Goal: Task Accomplishment & Management: Complete application form

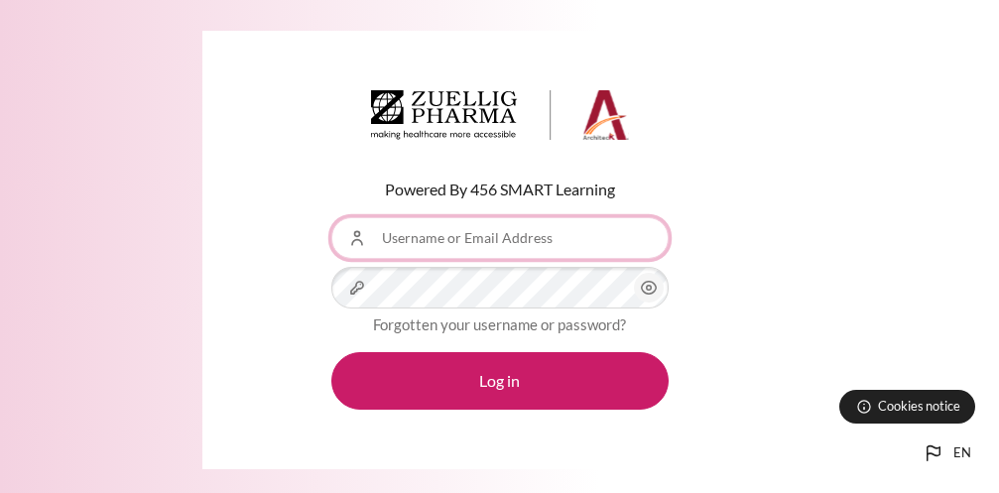
click at [526, 247] on input "Username or Email Address" at bounding box center [499, 238] width 337 height 42
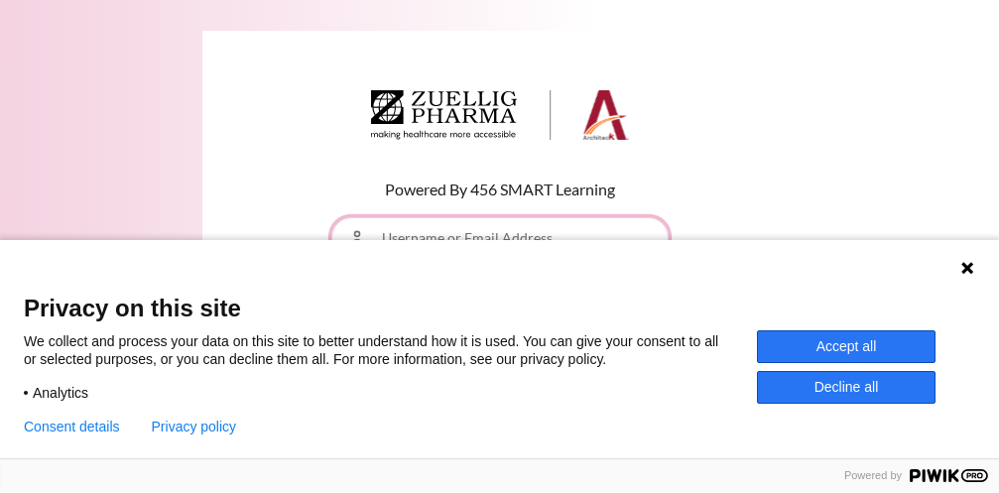
click at [528, 239] on input "Username or Email Address" at bounding box center [499, 238] width 337 height 42
click at [855, 348] on button "Accept all" at bounding box center [846, 346] width 179 height 33
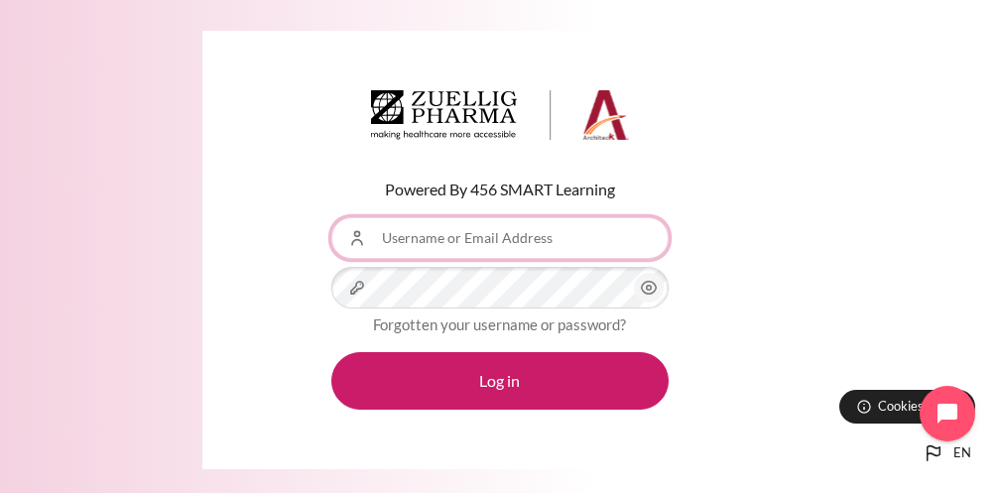
click at [481, 240] on input "Username or Email Address" at bounding box center [499, 238] width 337 height 42
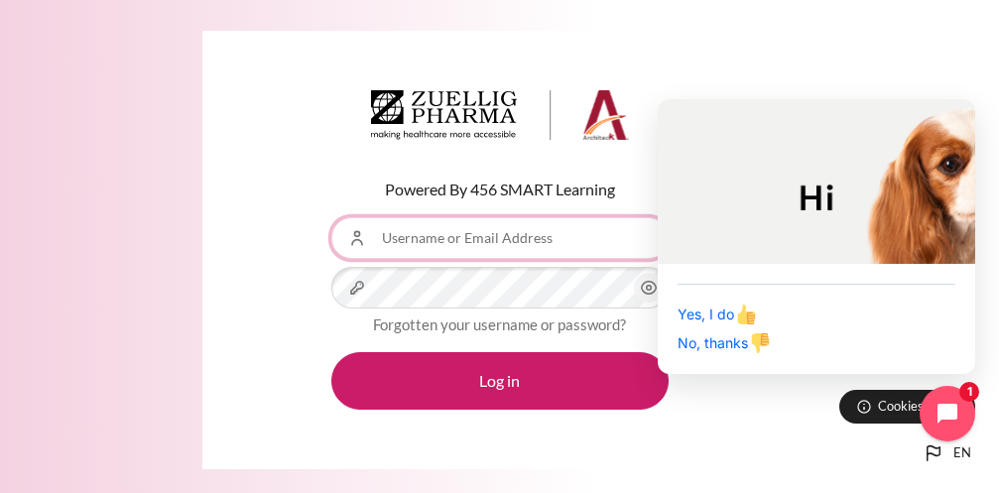
click at [513, 239] on input "Username or Email Address" at bounding box center [499, 238] width 337 height 42
click at [486, 235] on input "Username or Email Address" at bounding box center [499, 238] width 337 height 42
type input "[EMAIL_ADDRESS][DOMAIN_NAME]"
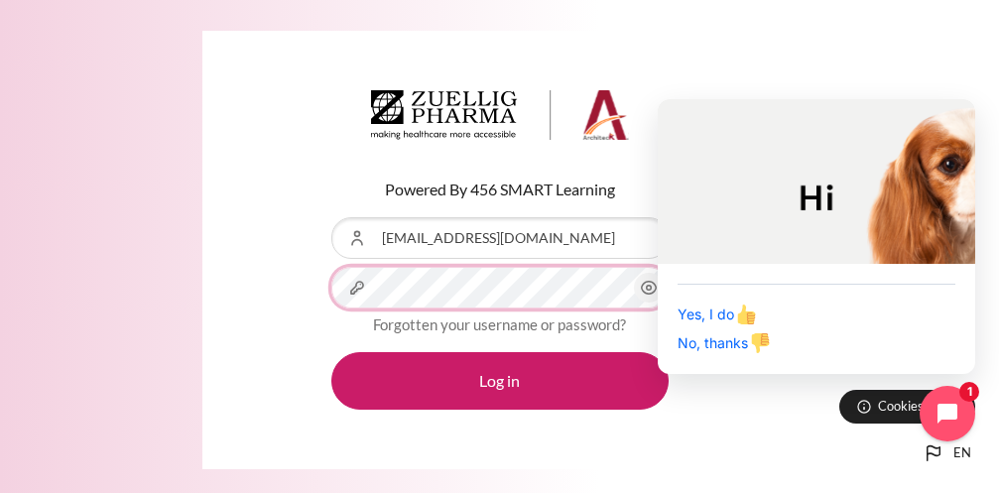
click at [331, 352] on button "Log in" at bounding box center [499, 381] width 337 height 58
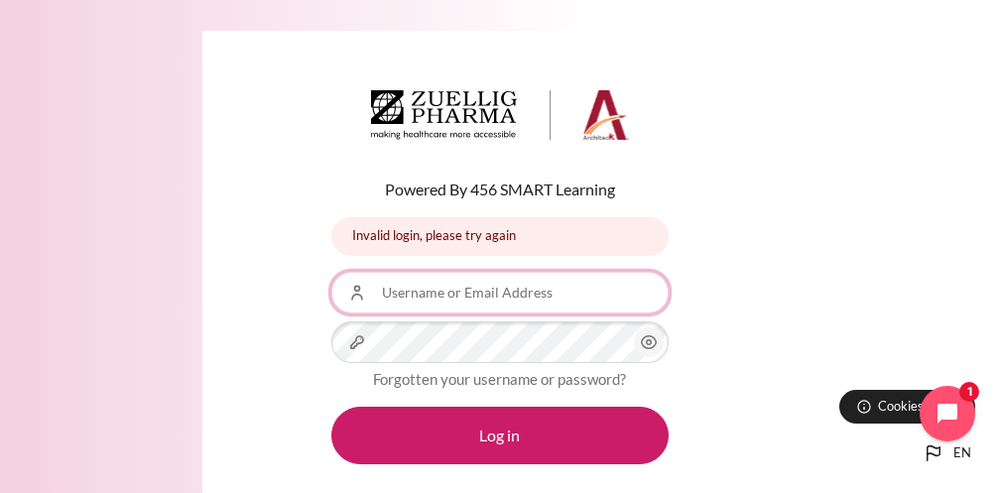
drag, startPoint x: 568, startPoint y: 284, endPoint x: 568, endPoint y: 92, distance: 191.5
click at [568, 278] on input "Username or Email Address" at bounding box center [499, 293] width 337 height 42
click at [440, 299] on input "Username or Email Address" at bounding box center [499, 293] width 337 height 42
click at [484, 303] on input "Username or Email Address" at bounding box center [499, 293] width 337 height 42
type input "[EMAIL_ADDRESS][DOMAIN_NAME]"
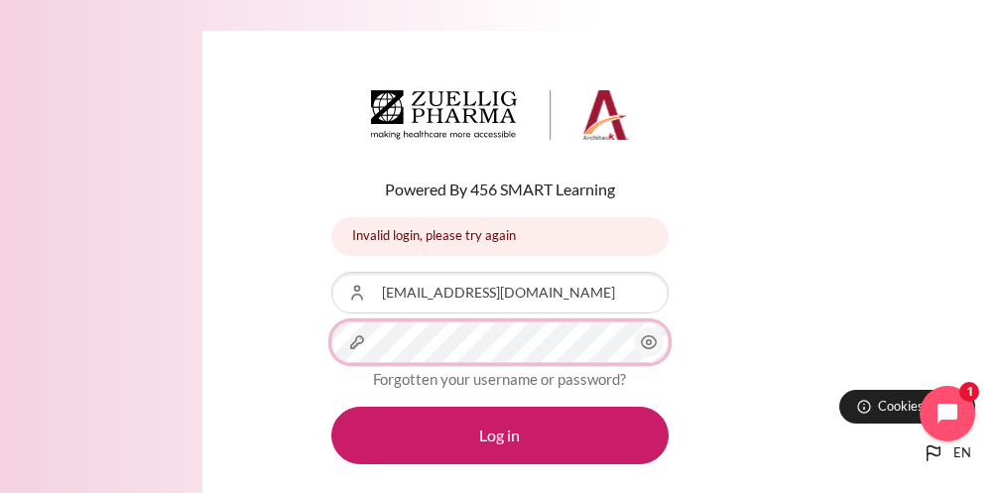
click at [331, 407] on button "Log in" at bounding box center [499, 436] width 337 height 58
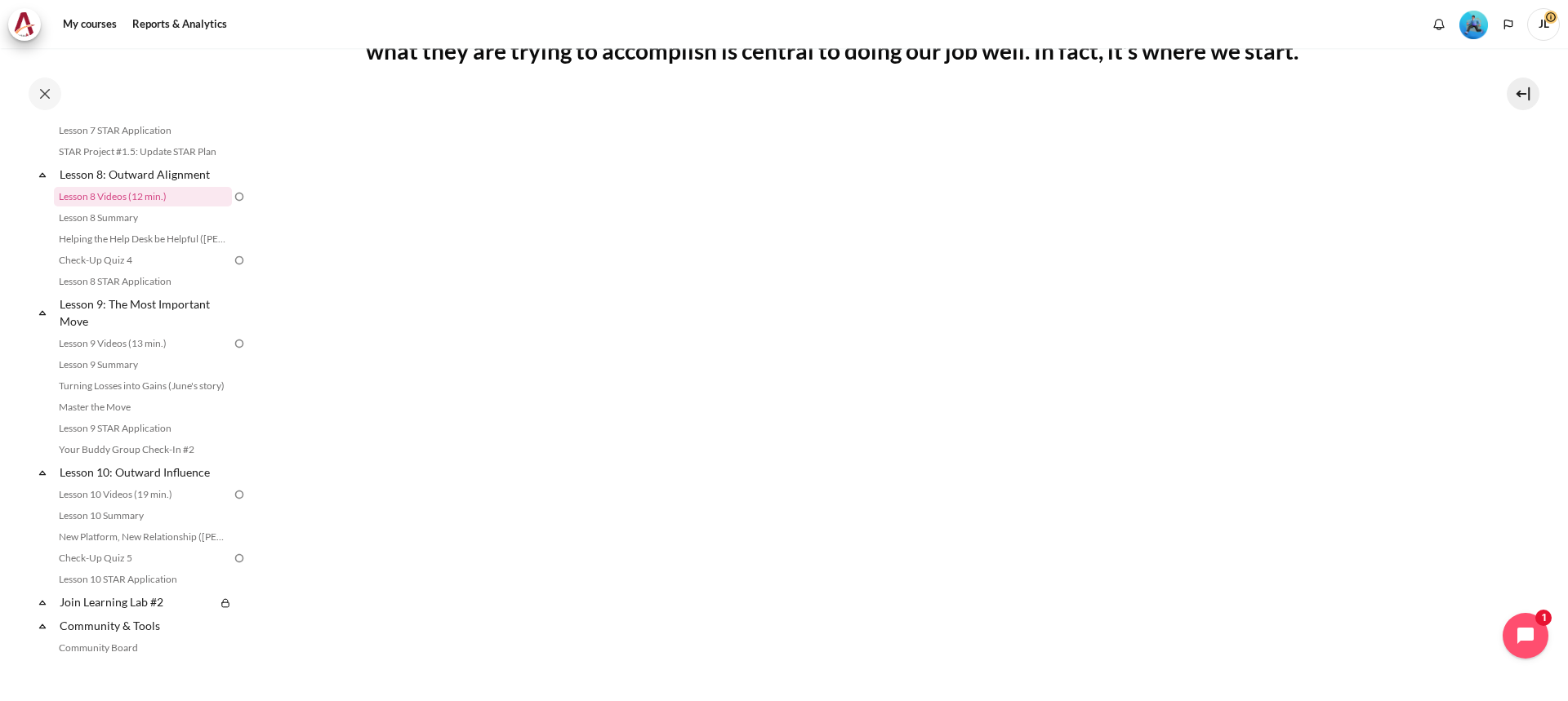
scroll to position [624, 0]
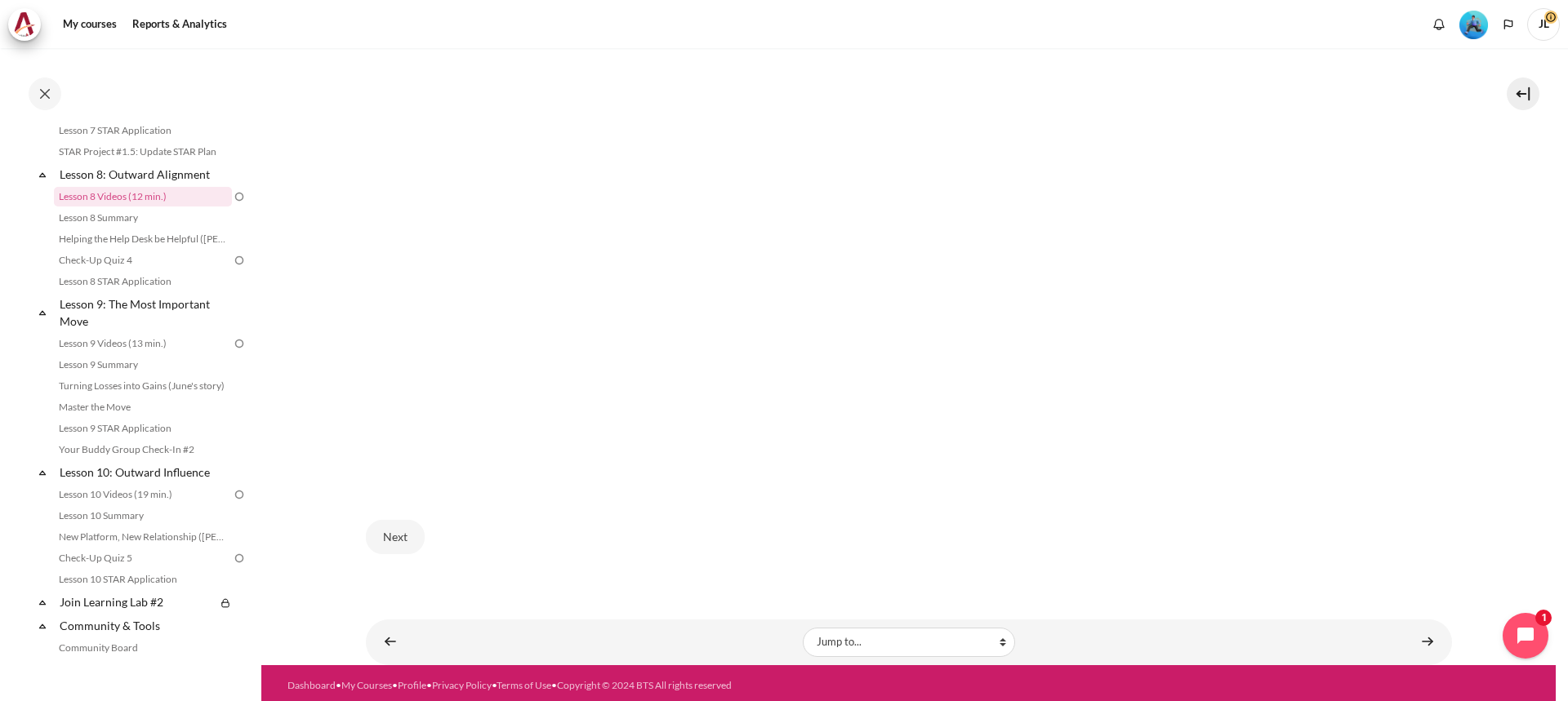
drag, startPoint x: 584, startPoint y: 522, endPoint x: 551, endPoint y: 519, distance: 33.1
click at [579, 405] on div "Next" at bounding box center [910, 536] width 1086 height 67
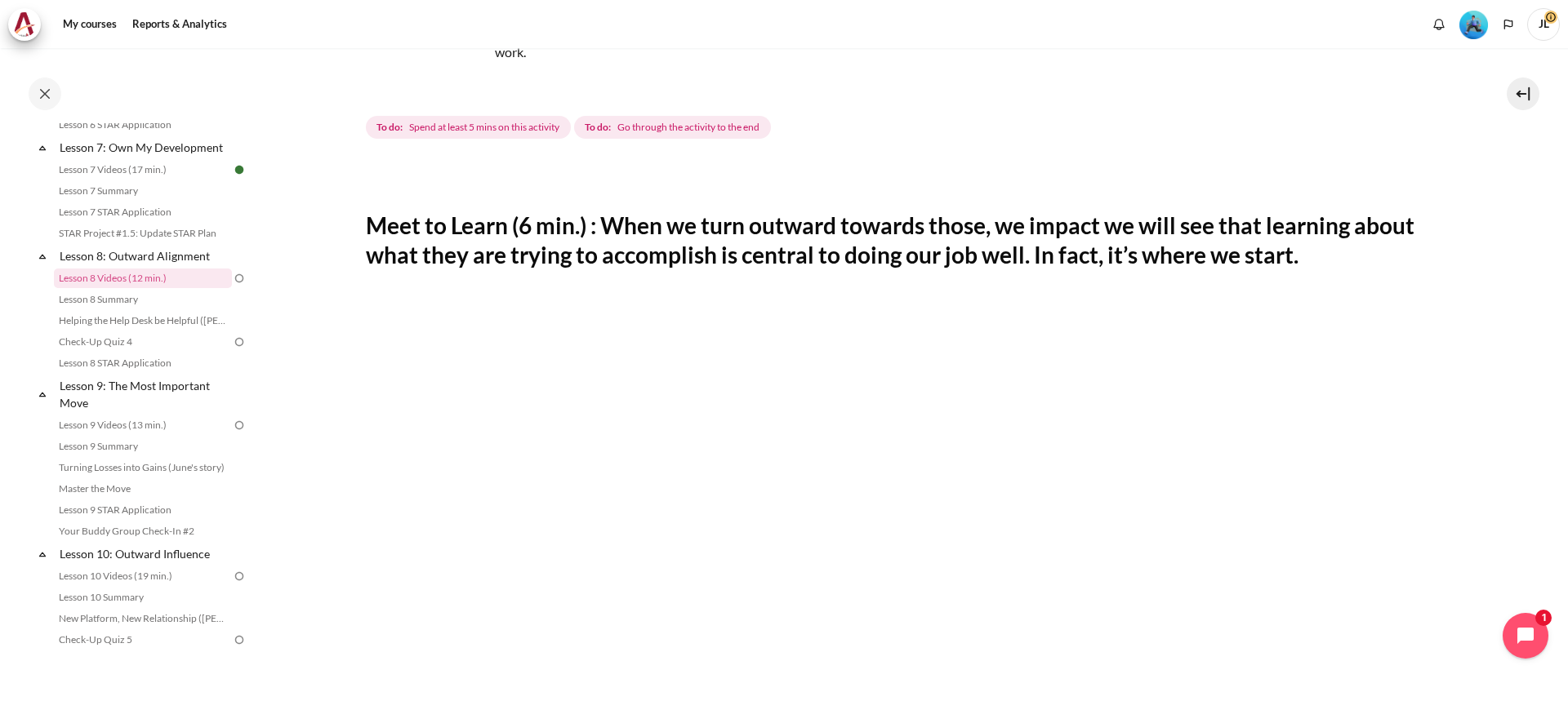
scroll to position [53, 0]
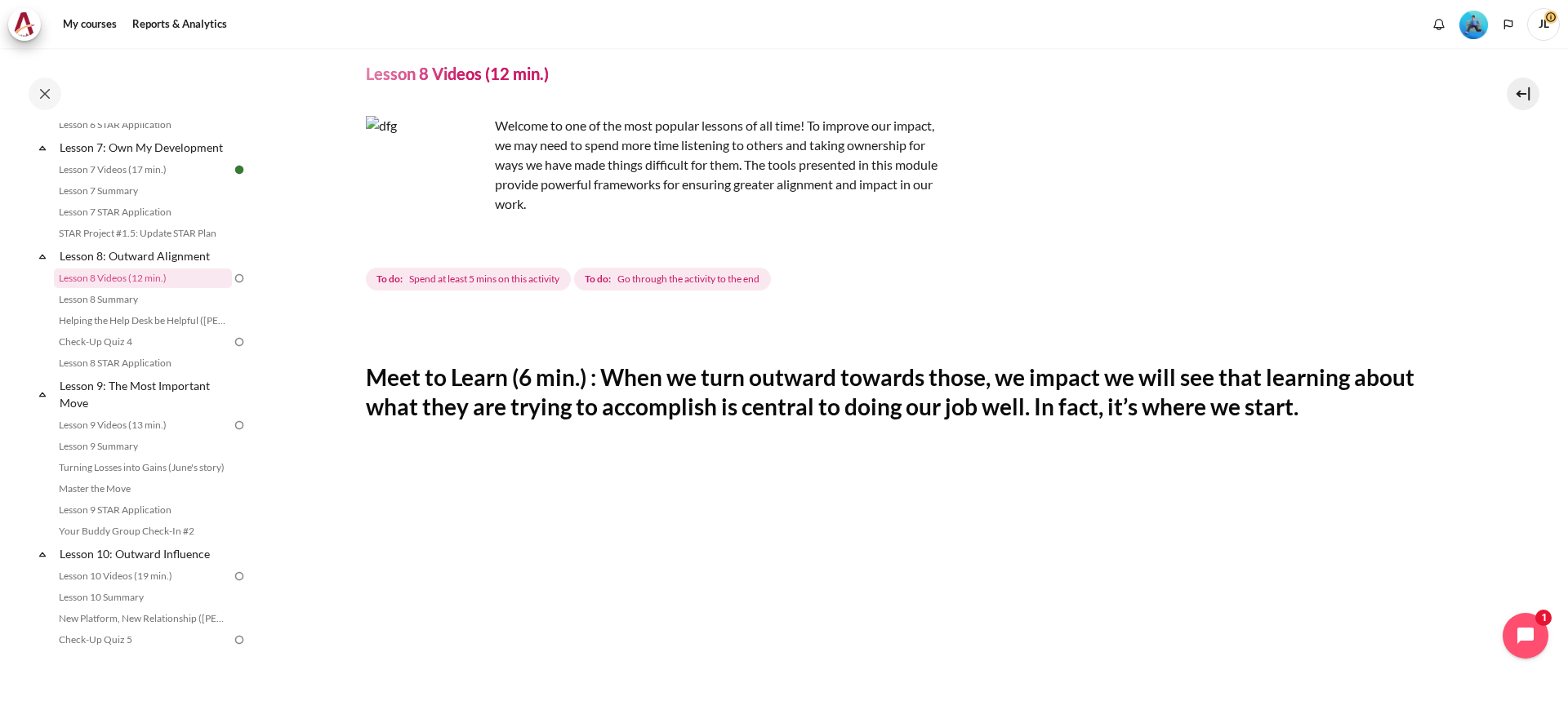
click at [481, 278] on span "Spend at least 5 mins on this activity" at bounding box center [484, 279] width 151 height 15
click at [507, 288] on span "To do: Spend at least 5 mins on this activity" at bounding box center [468, 280] width 205 height 23
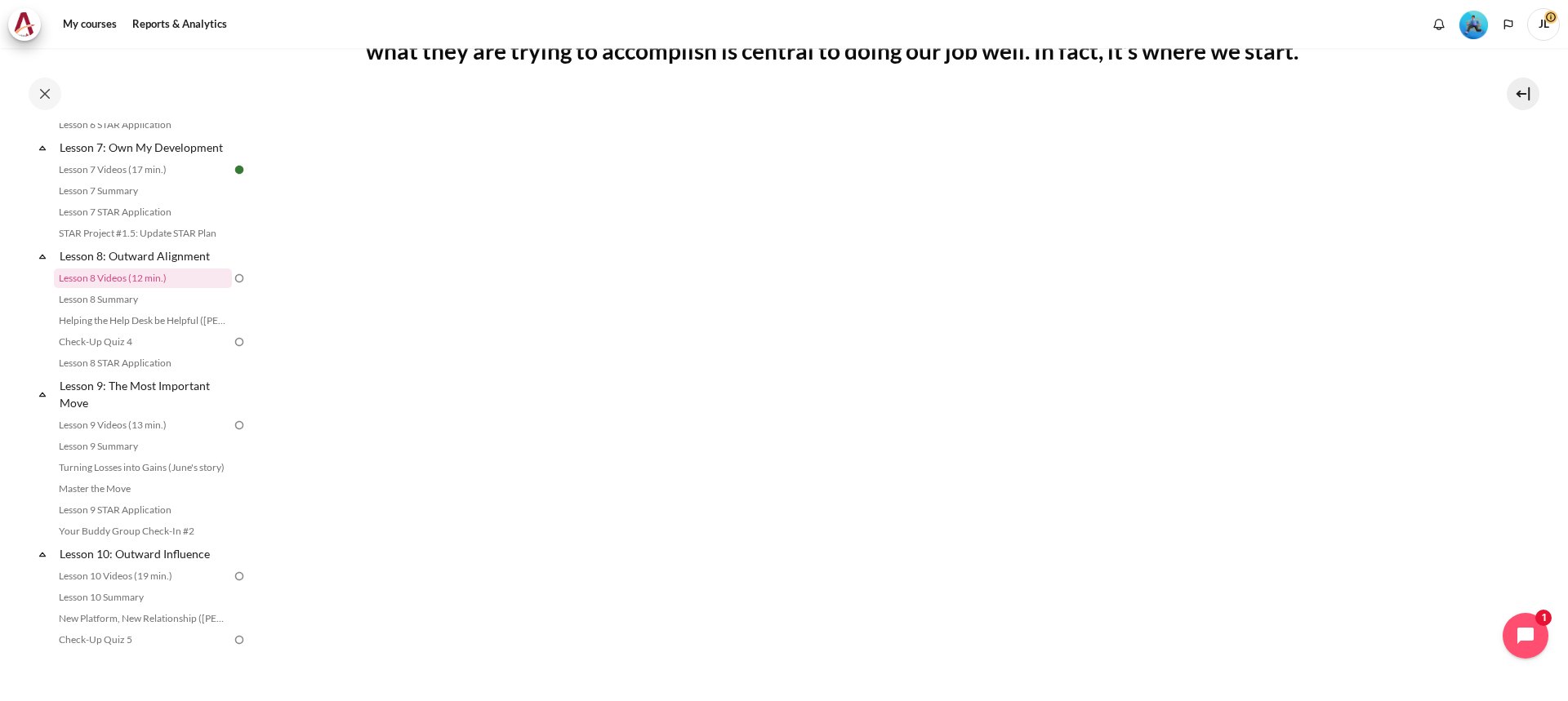
scroll to position [624, 0]
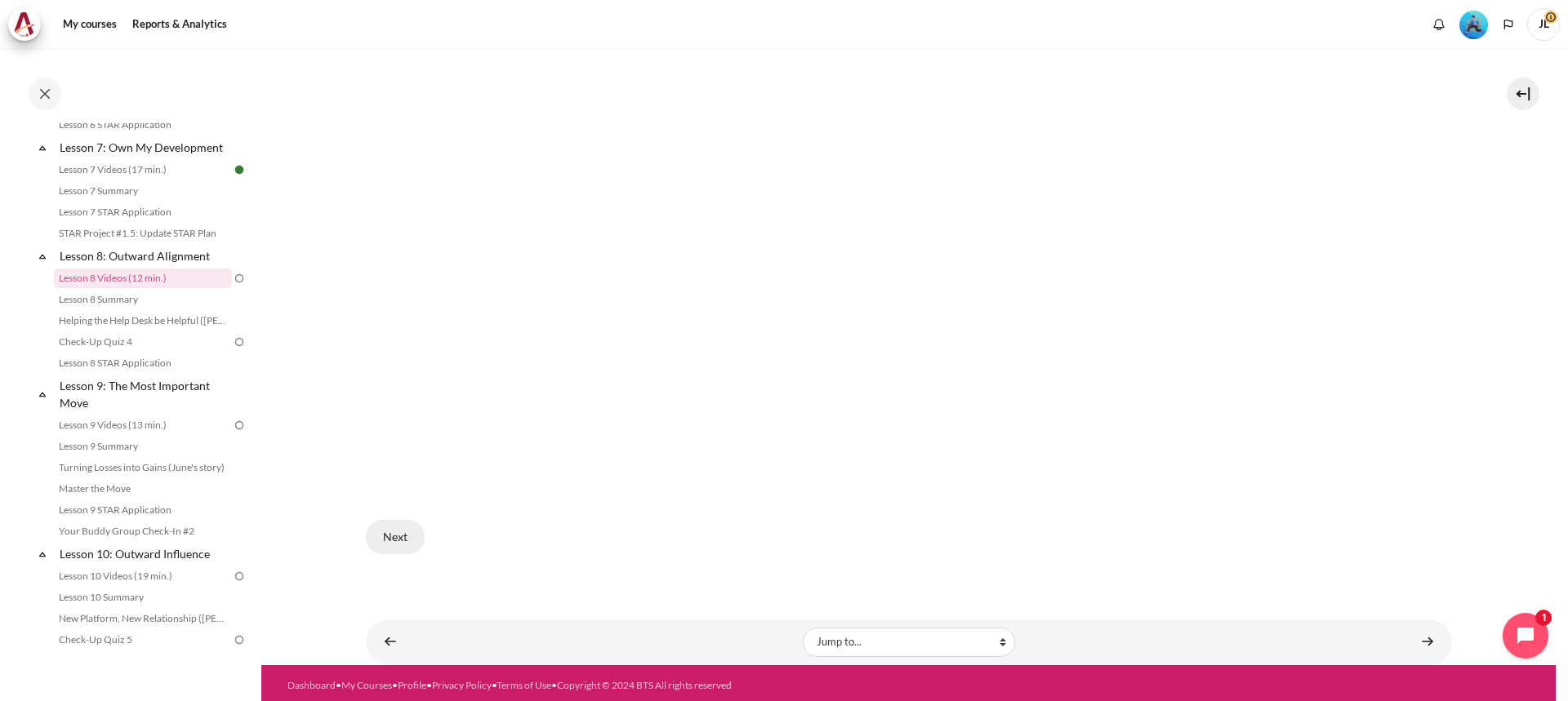
click at [384, 405] on button "Next" at bounding box center [395, 537] width 58 height 35
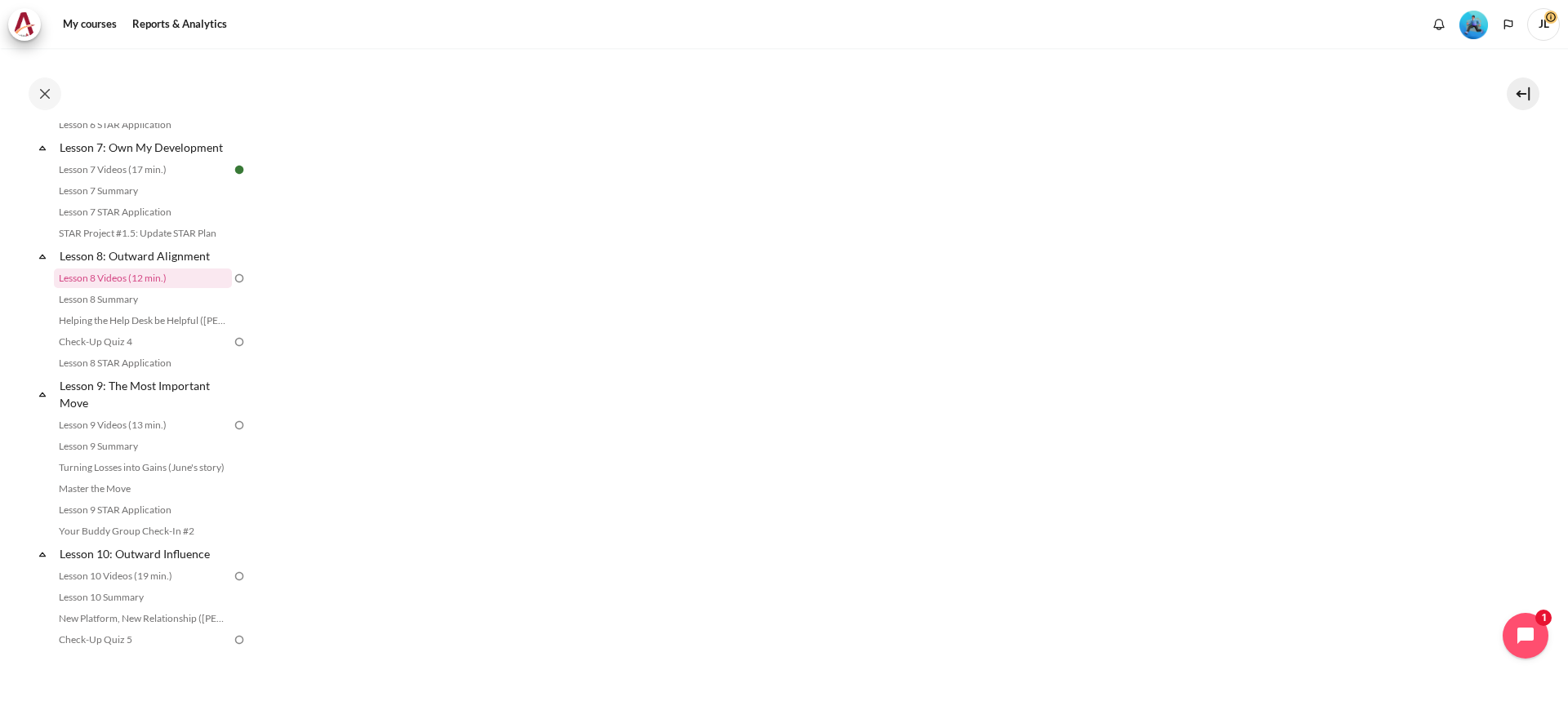
scroll to position [216, 0]
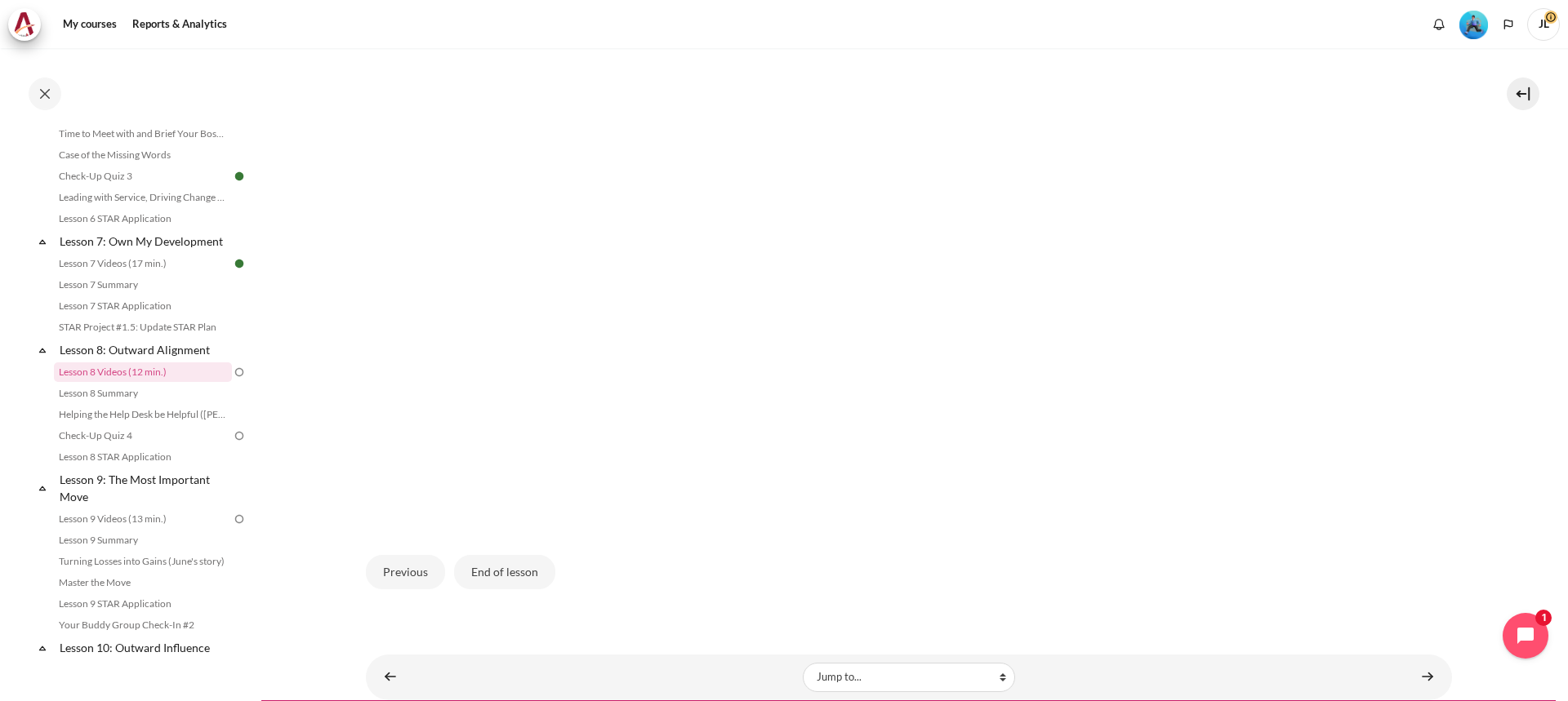
scroll to position [624, 0]
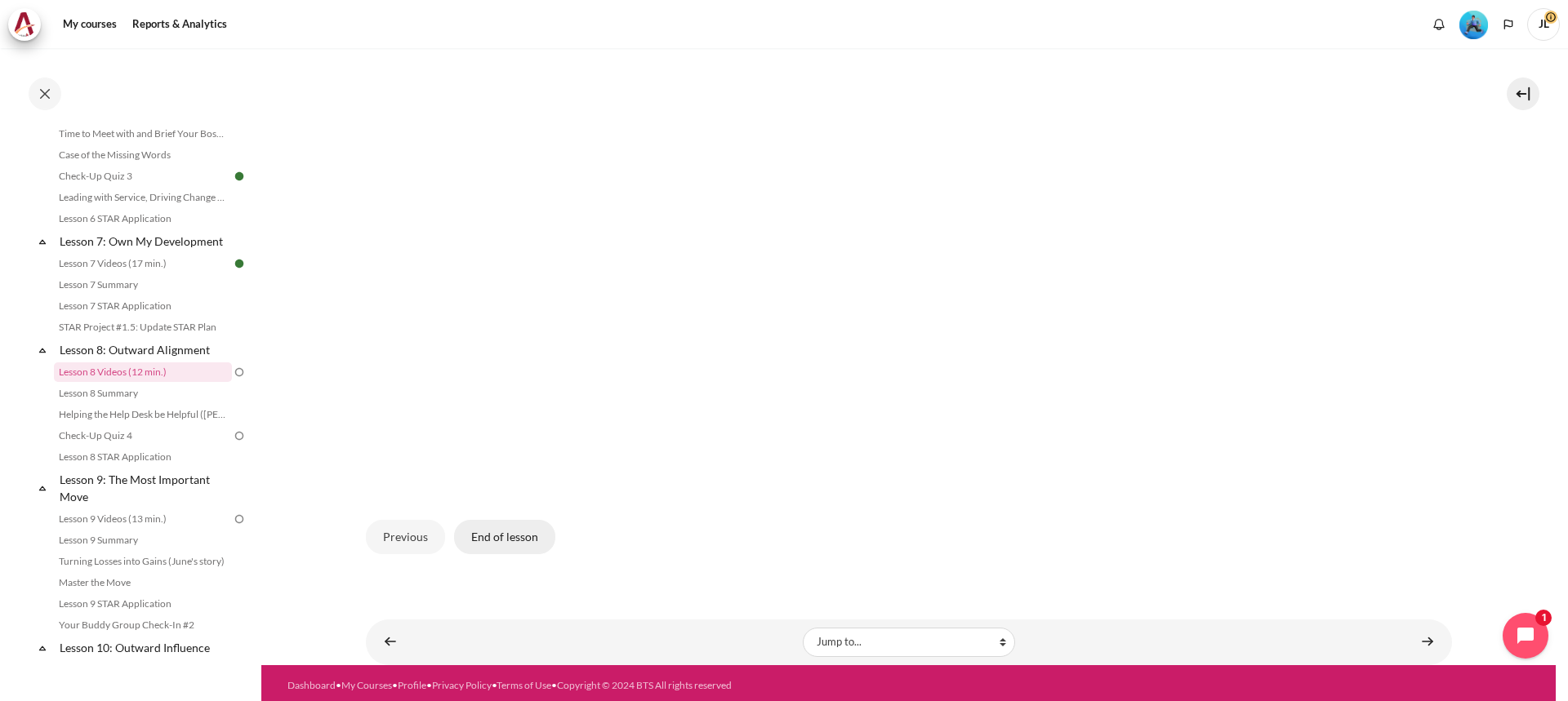
click at [496, 528] on button "End of lesson" at bounding box center [505, 537] width 101 height 35
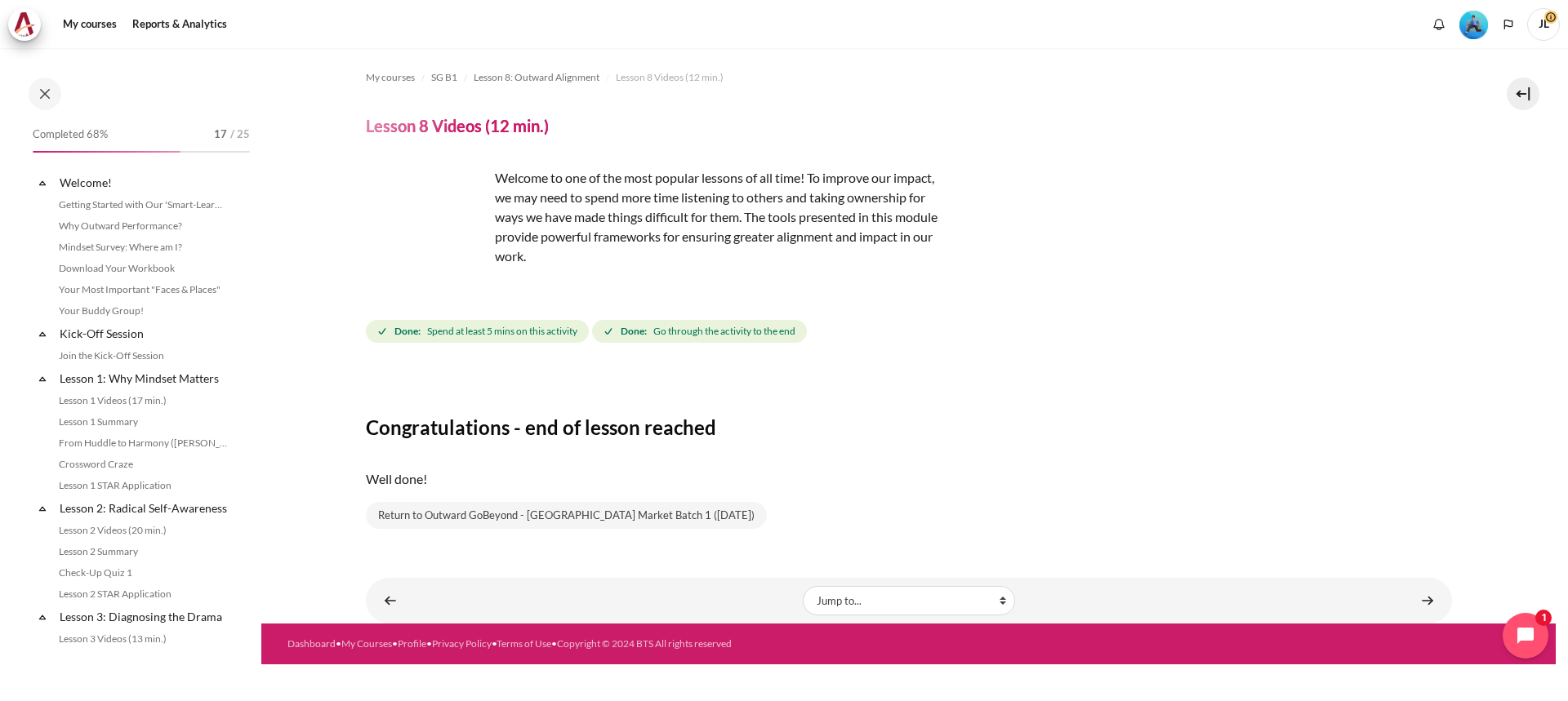
scroll to position [1017, 0]
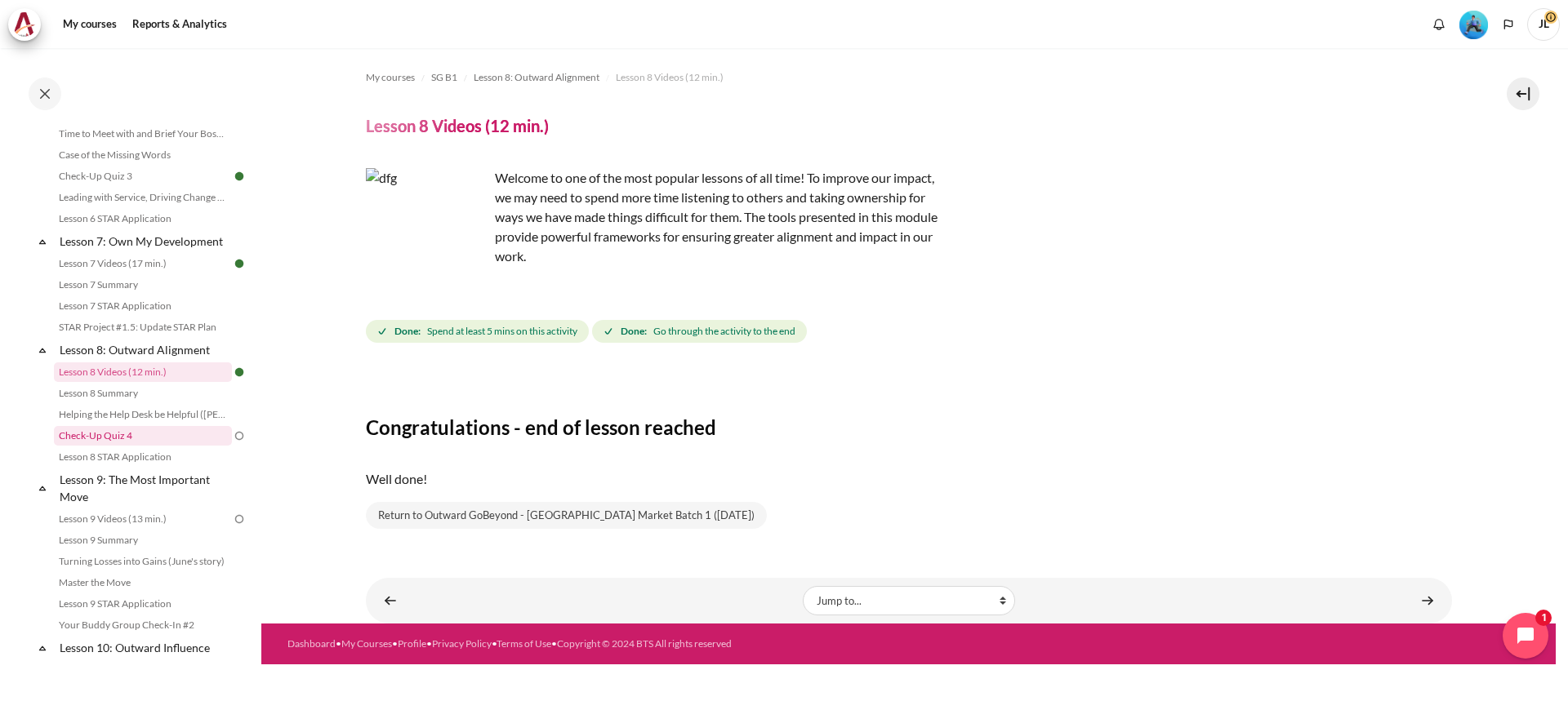
click at [163, 446] on link "Check-Up Quiz 4" at bounding box center [143, 436] width 178 height 20
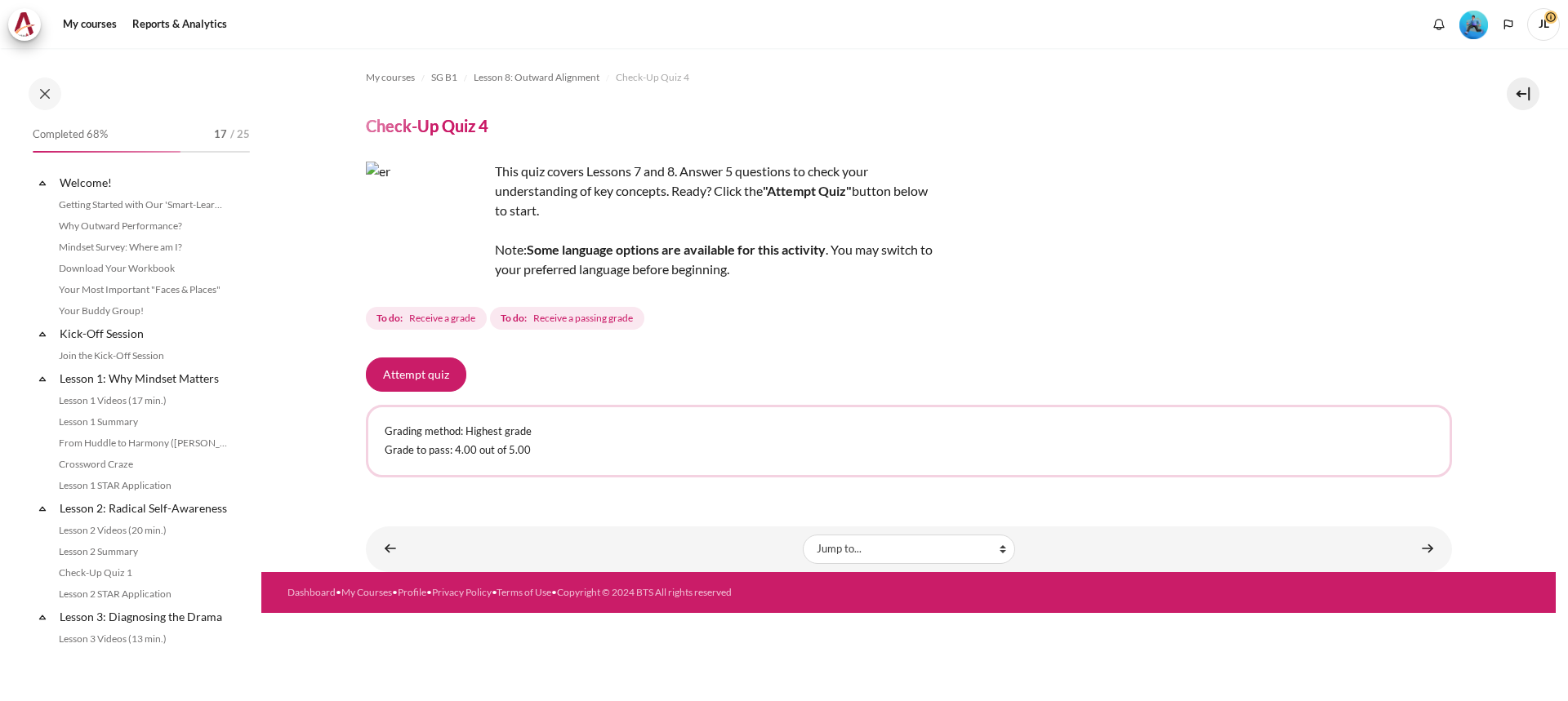
scroll to position [1080, 0]
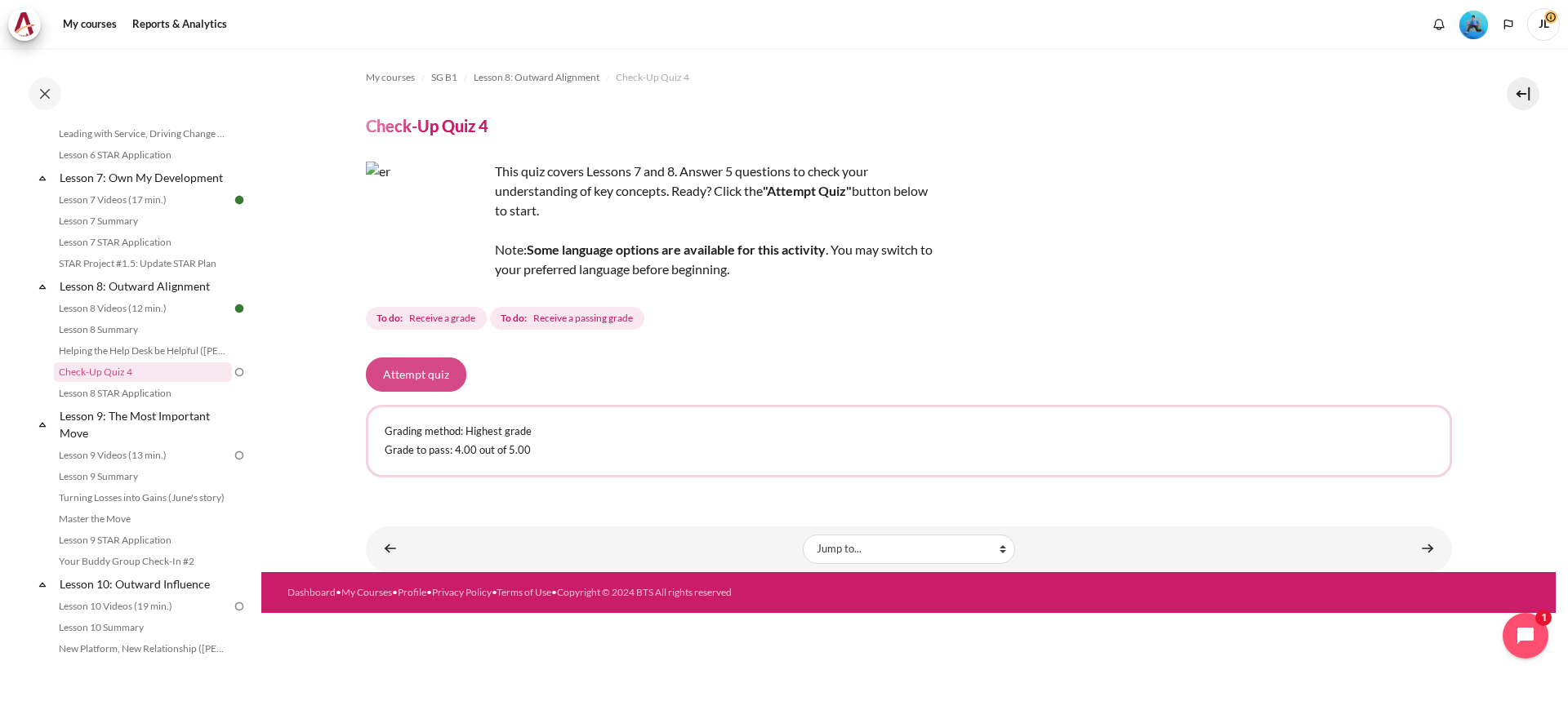
click at [435, 378] on button "Attempt quiz" at bounding box center [416, 375] width 100 height 35
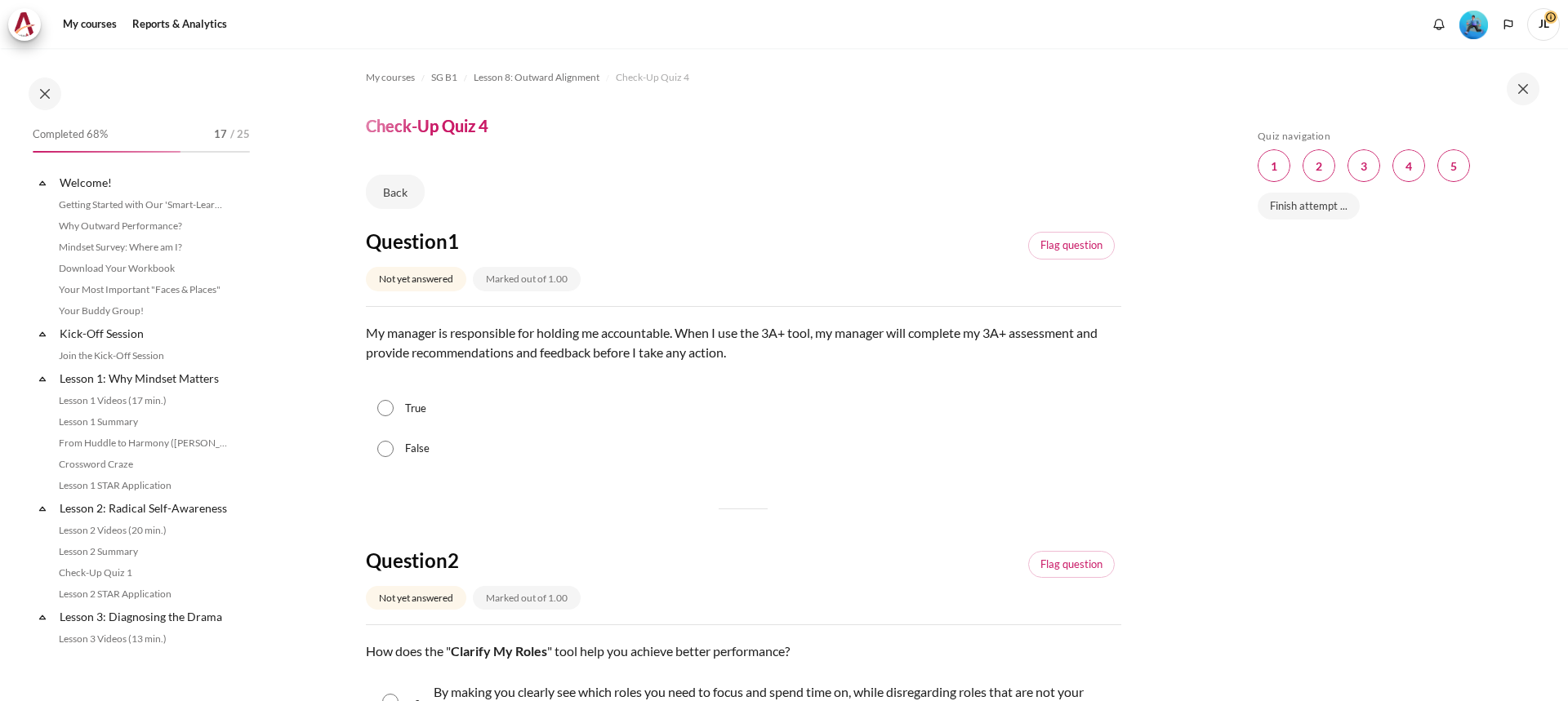
scroll to position [1080, 0]
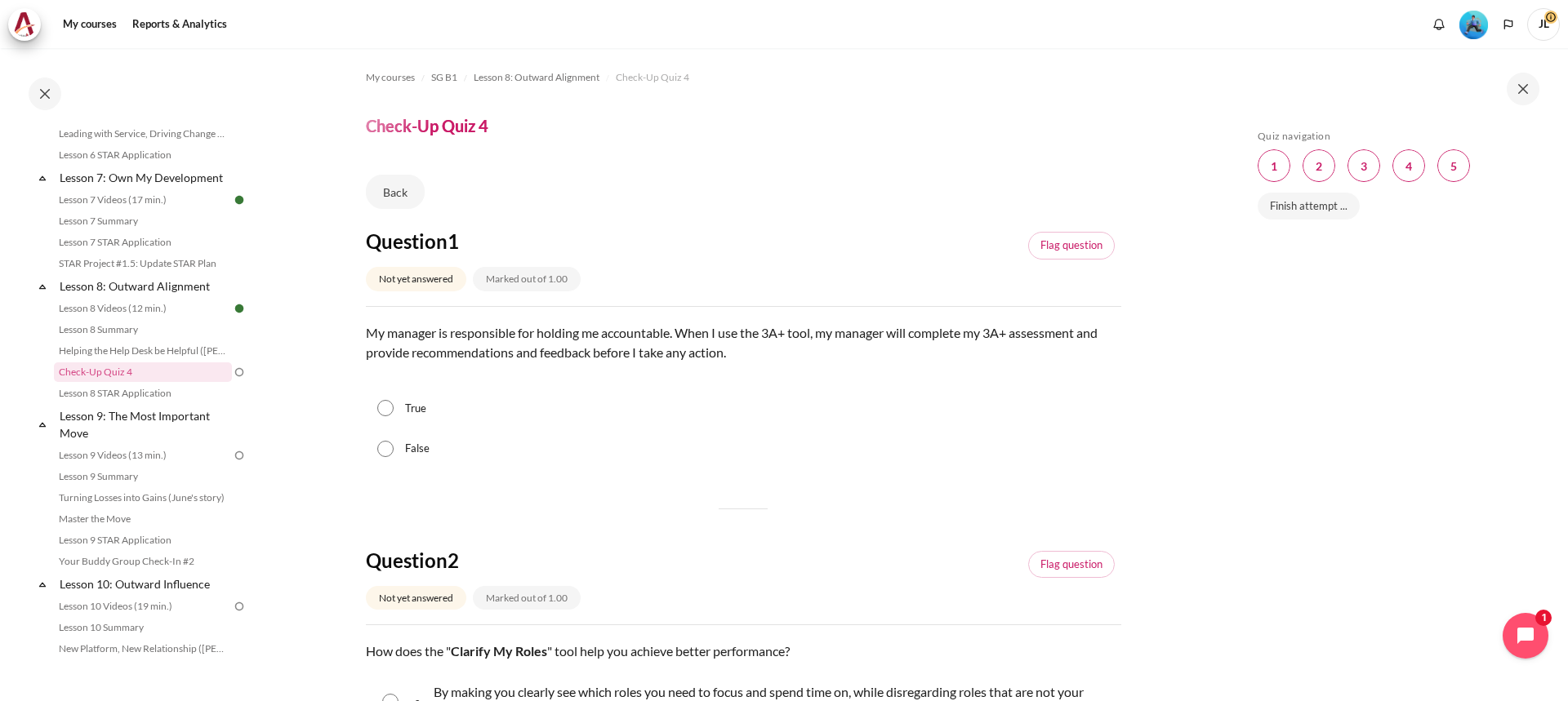
click at [390, 410] on input "True" at bounding box center [386, 408] width 16 height 16
radio input "true"
click at [388, 444] on input "False" at bounding box center [386, 449] width 16 height 16
radio input "true"
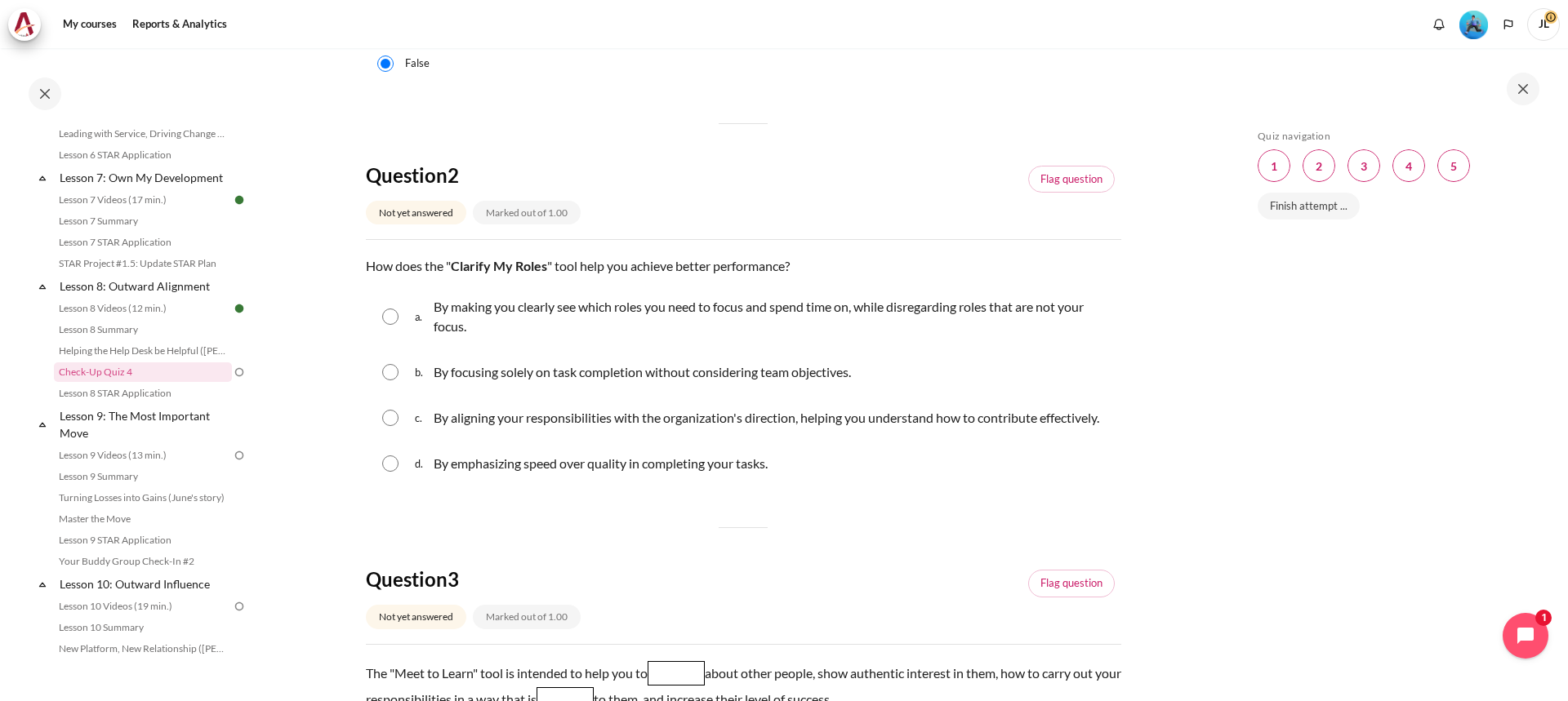
scroll to position [408, 0]
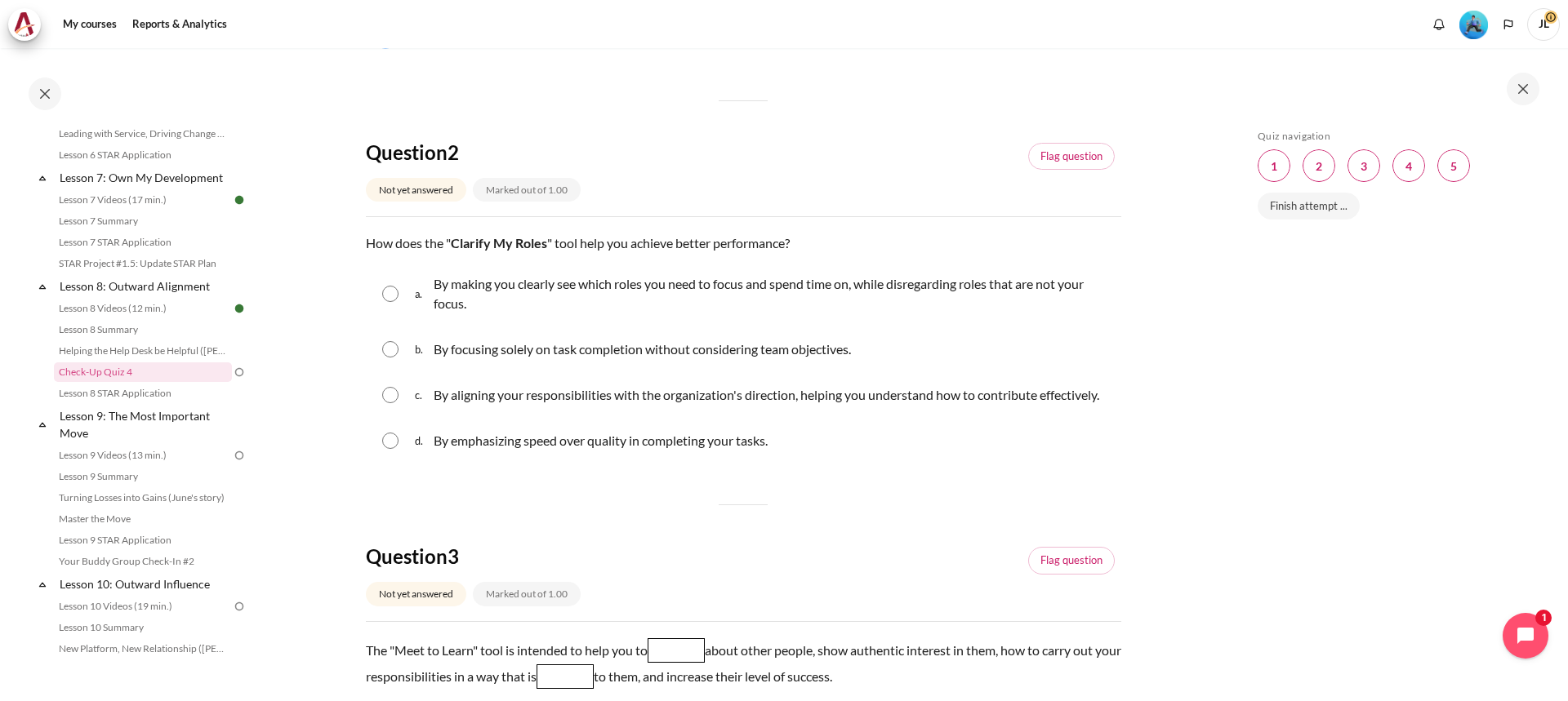
click at [389, 299] on input "Content" at bounding box center [390, 294] width 16 height 16
radio input "true"
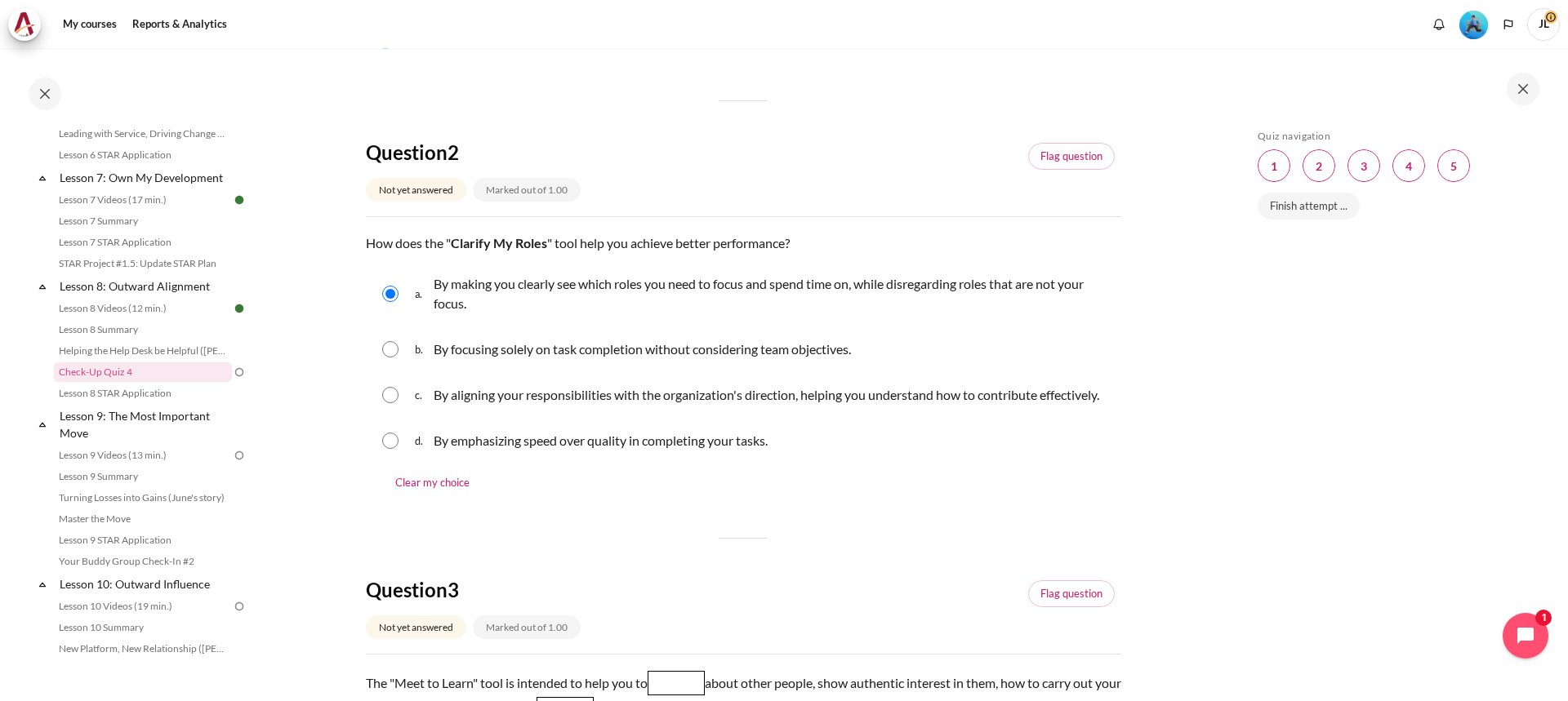
click at [388, 403] on input "Content" at bounding box center [390, 395] width 16 height 16
radio input "true"
click at [415, 291] on span "a." at bounding box center [422, 294] width 16 height 46
radio input "true"
click at [395, 403] on input "Content" at bounding box center [390, 395] width 16 height 16
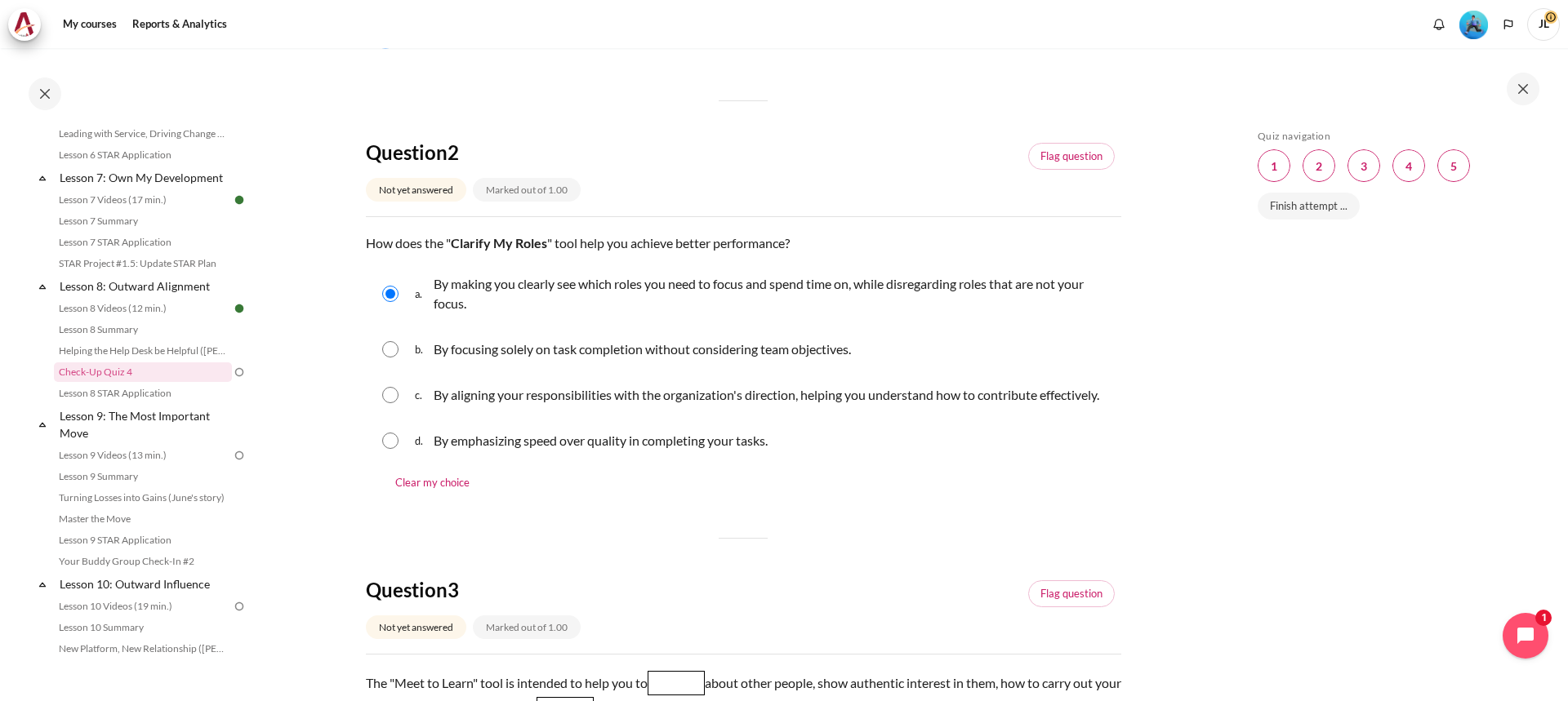
radio input "true"
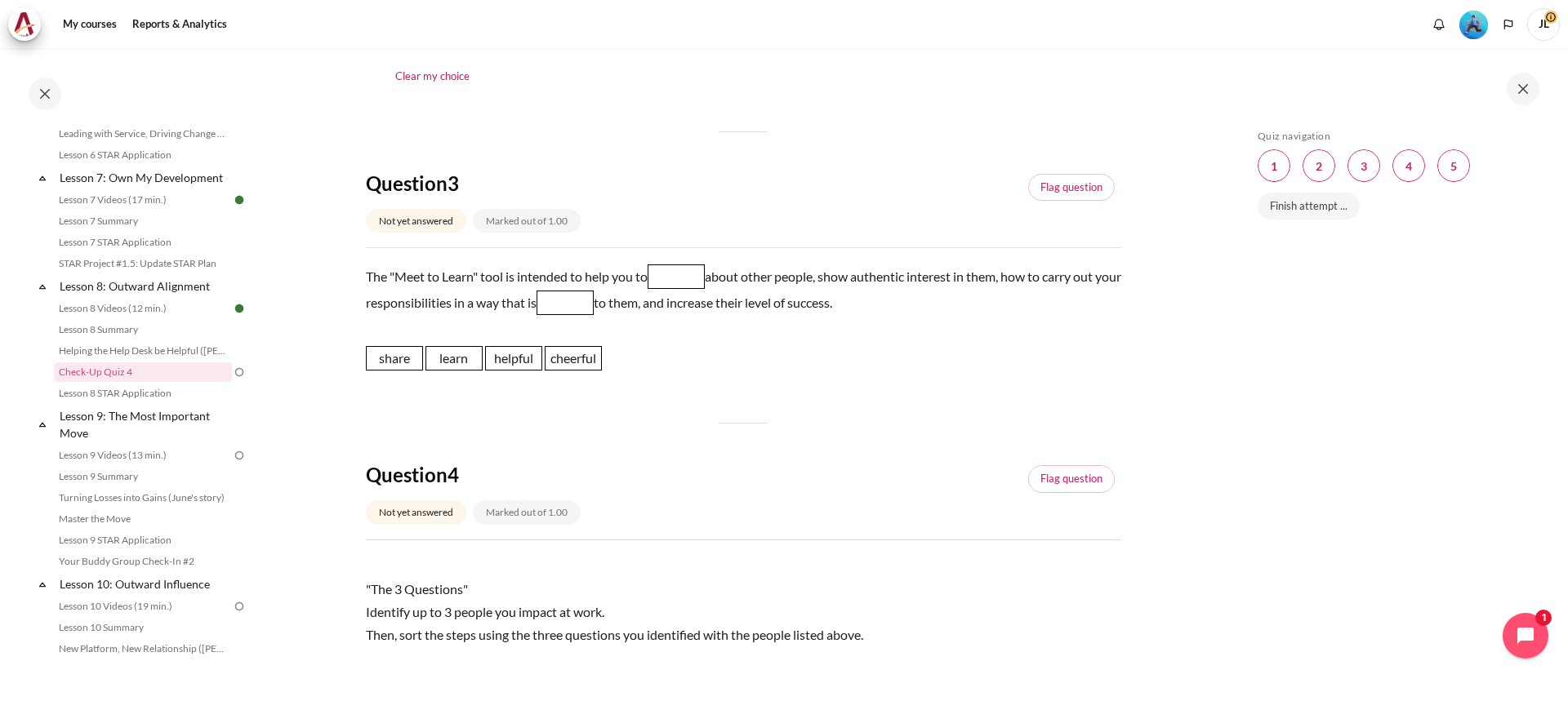
scroll to position [816, 0]
click at [460, 369] on span "learn" at bounding box center [454, 357] width 57 height 25
drag, startPoint x: 468, startPoint y: 379, endPoint x: 654, endPoint y: 320, distance: 195.1
click at [681, 288] on span "learn" at bounding box center [670, 276] width 57 height 25
drag, startPoint x: 514, startPoint y: 377, endPoint x: 598, endPoint y: 327, distance: 97.8
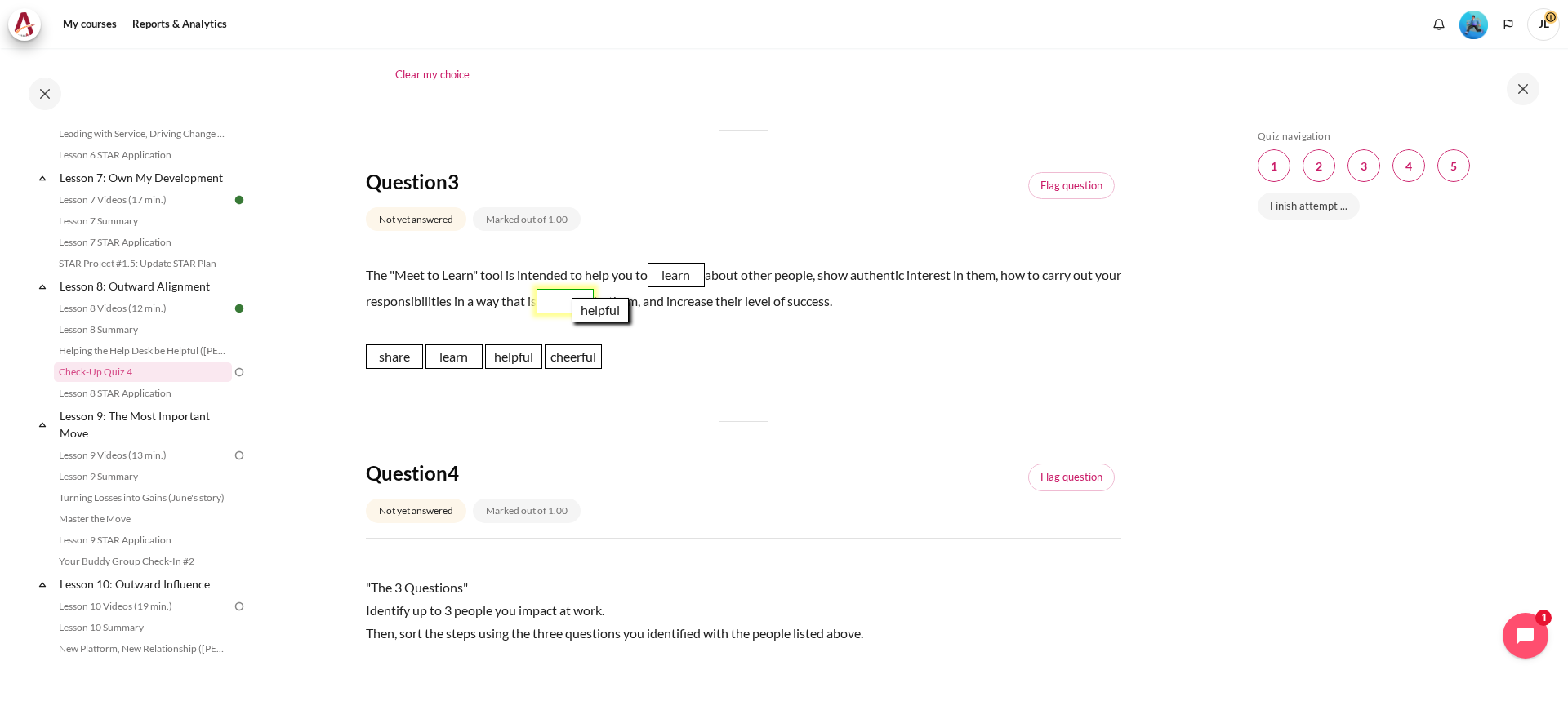
click at [598, 323] on span "helpful" at bounding box center [600, 310] width 57 height 25
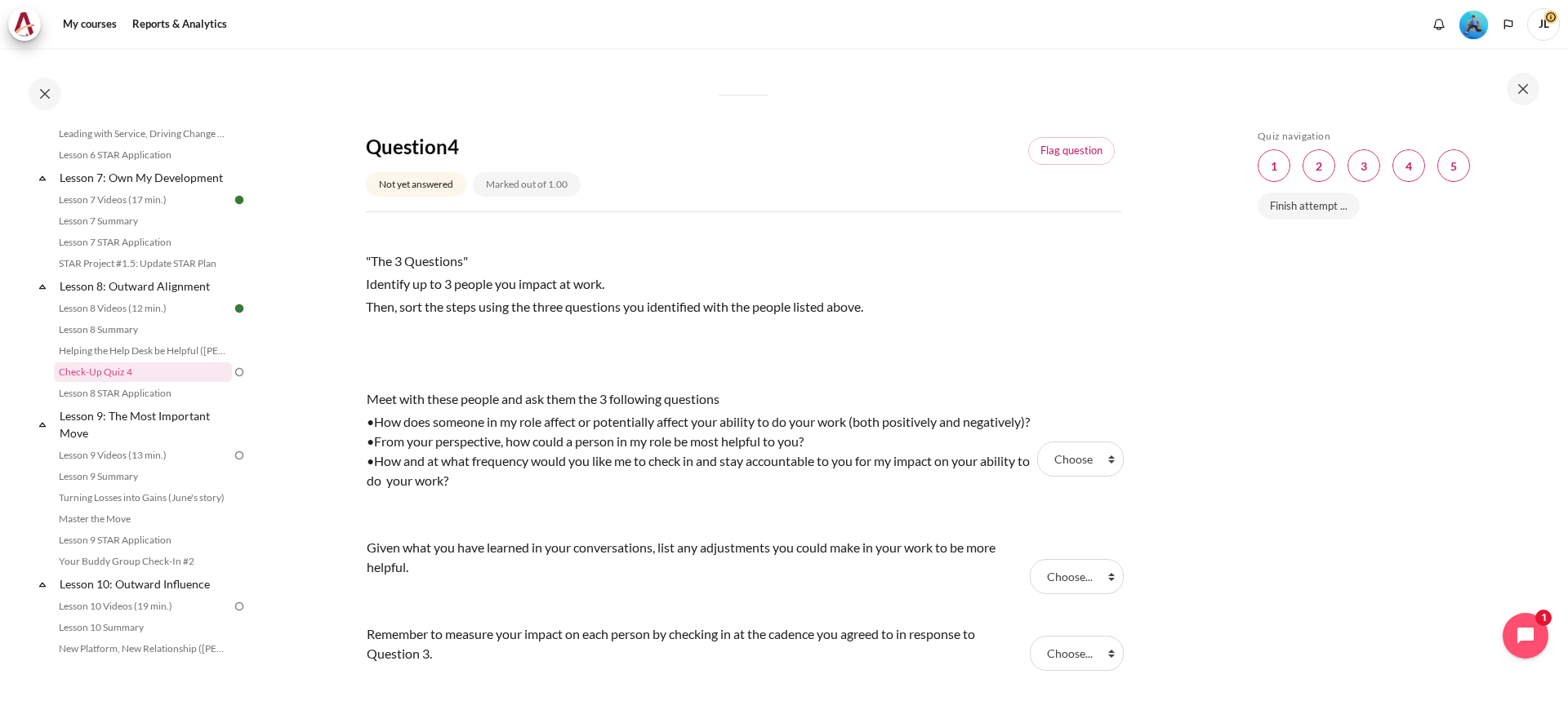
scroll to position [1225, 0]
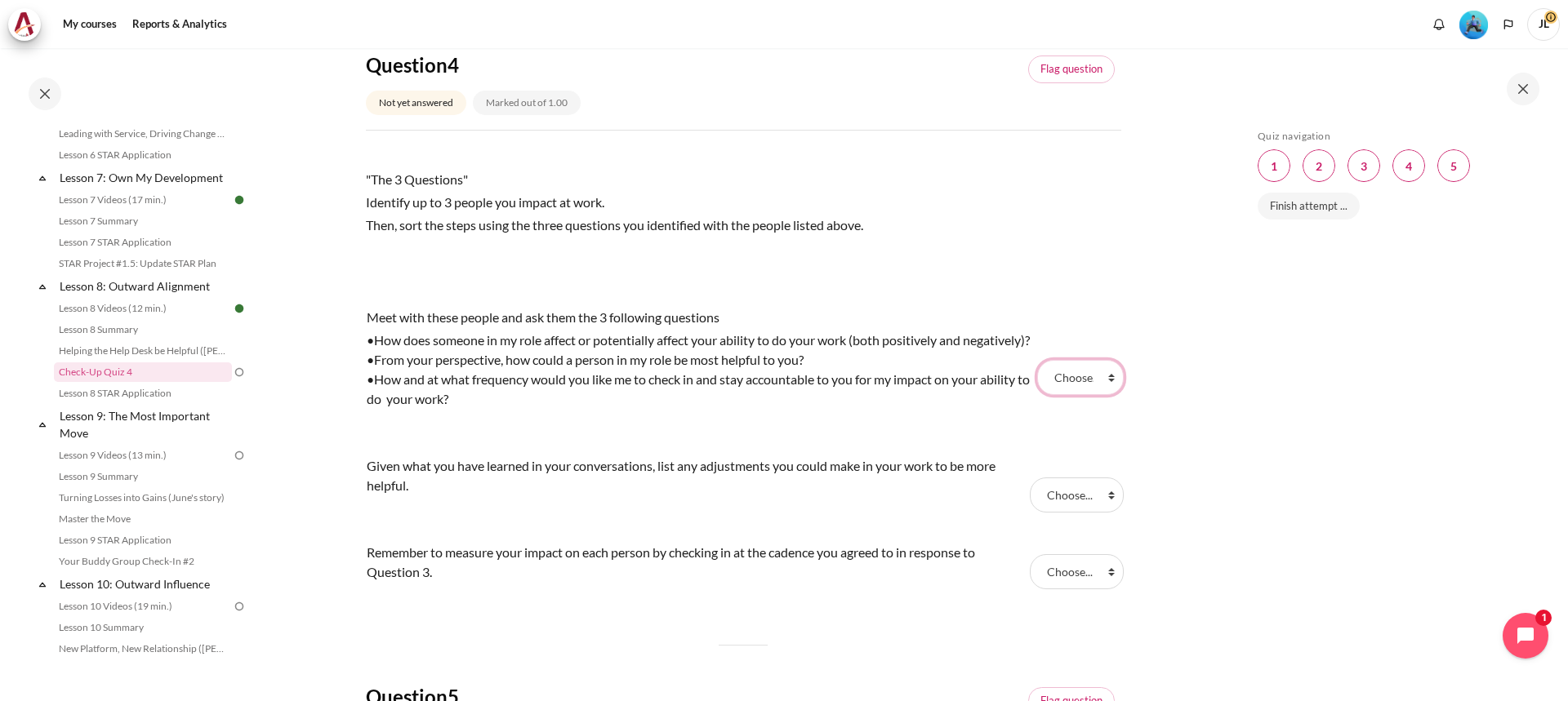
click at [1084, 394] on select "Choose... Step 2 Step 3 Step 1" at bounding box center [1080, 378] width 86 height 35
click at [1224, 396] on div "My courses SG B1 Lesson 8: Outward Alignment Check-Up Quiz 4 Check-Up Quiz 4 Ba…" at bounding box center [784, 375] width 1568 height 653
drag, startPoint x: 1078, startPoint y: 406, endPoint x: 1087, endPoint y: 406, distance: 9.0
click at [1078, 394] on select "Choose... Step 2 Step 3 Step 1" at bounding box center [1080, 378] width 86 height 35
select select "3"
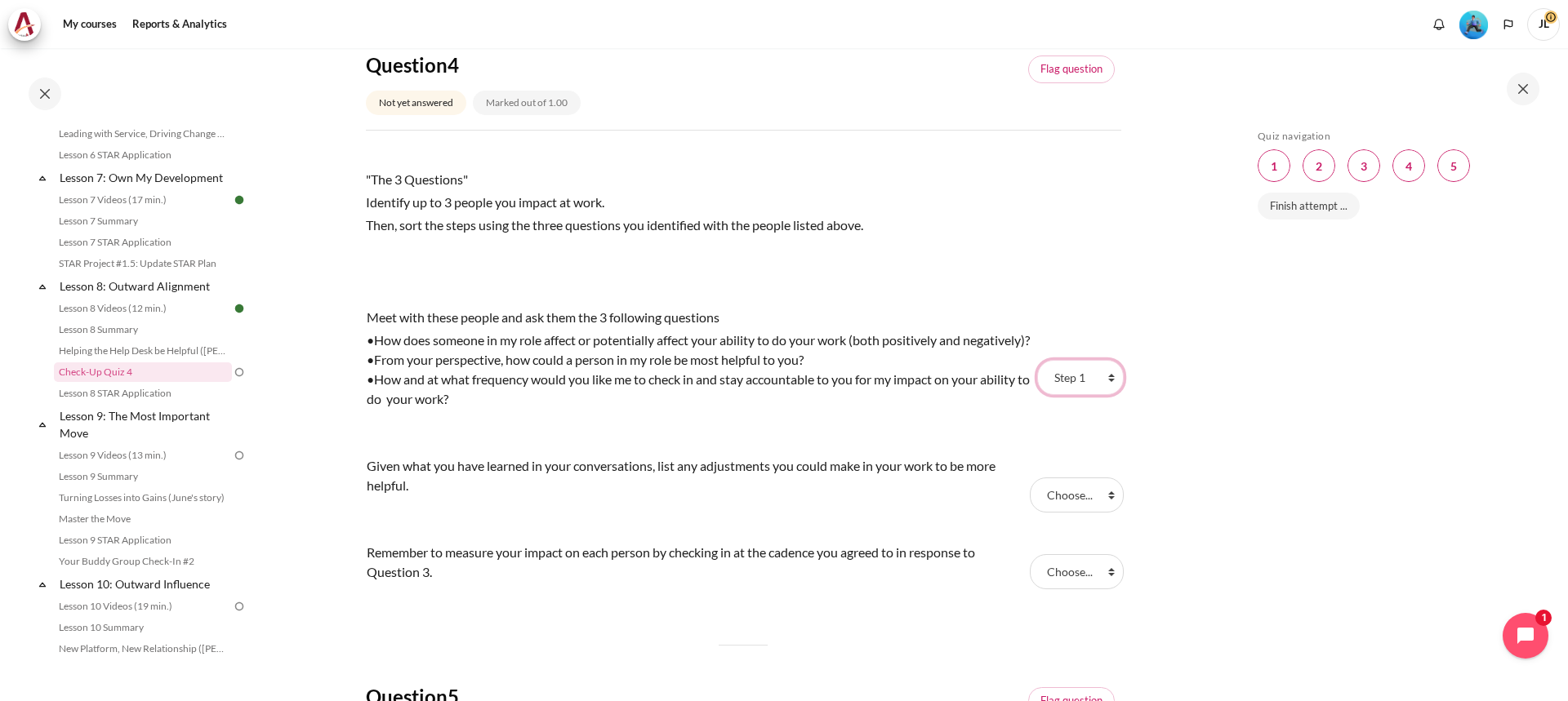
click at [1037, 389] on select "Choose... Step 2 Step 3 Step 1" at bounding box center [1080, 378] width 86 height 35
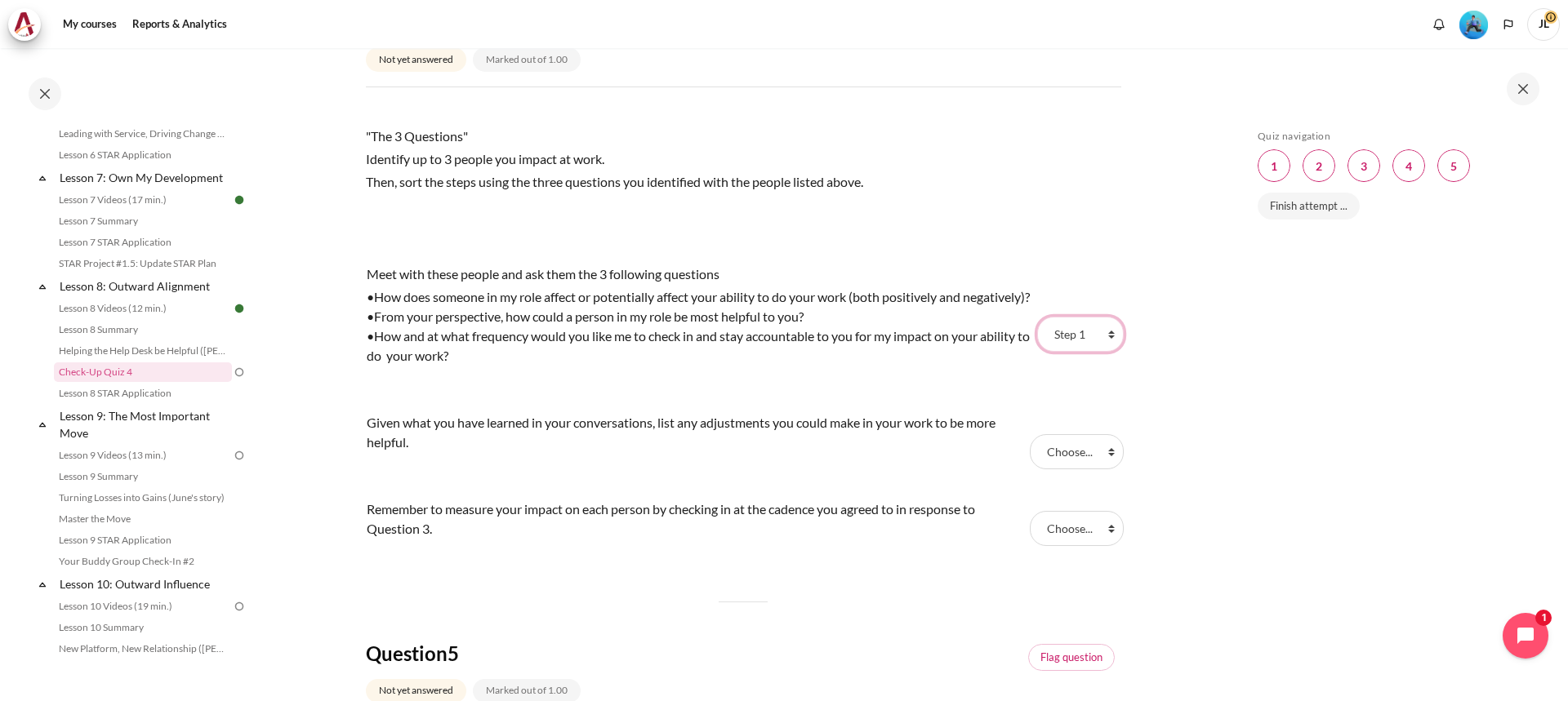
scroll to position [1307, 0]
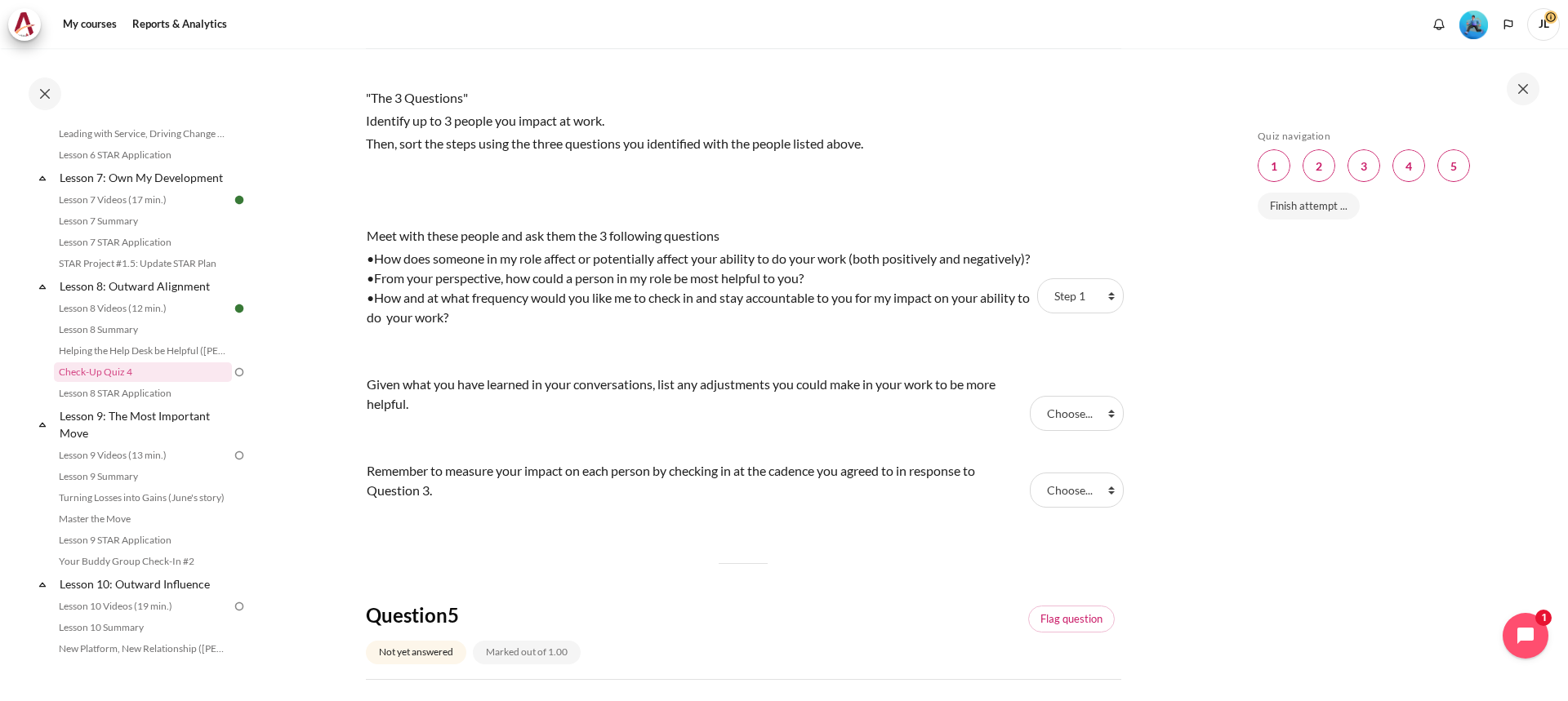
drag, startPoint x: 543, startPoint y: 276, endPoint x: 443, endPoint y: 291, distance: 101.1
click at [527, 269] on div "•How does someone in my role affect or potentially affect your ability to do yo…" at bounding box center [700, 259] width 667 height 20
click at [442, 269] on div "•How does someone in my role affect or potentially affect your ability to do yo…" at bounding box center [700, 259] width 667 height 20
drag, startPoint x: 415, startPoint y: 294, endPoint x: 394, endPoint y: 279, distance: 25.8
click at [412, 269] on div "•How does someone in my role affect or potentially affect your ability to do yo…" at bounding box center [700, 259] width 667 height 20
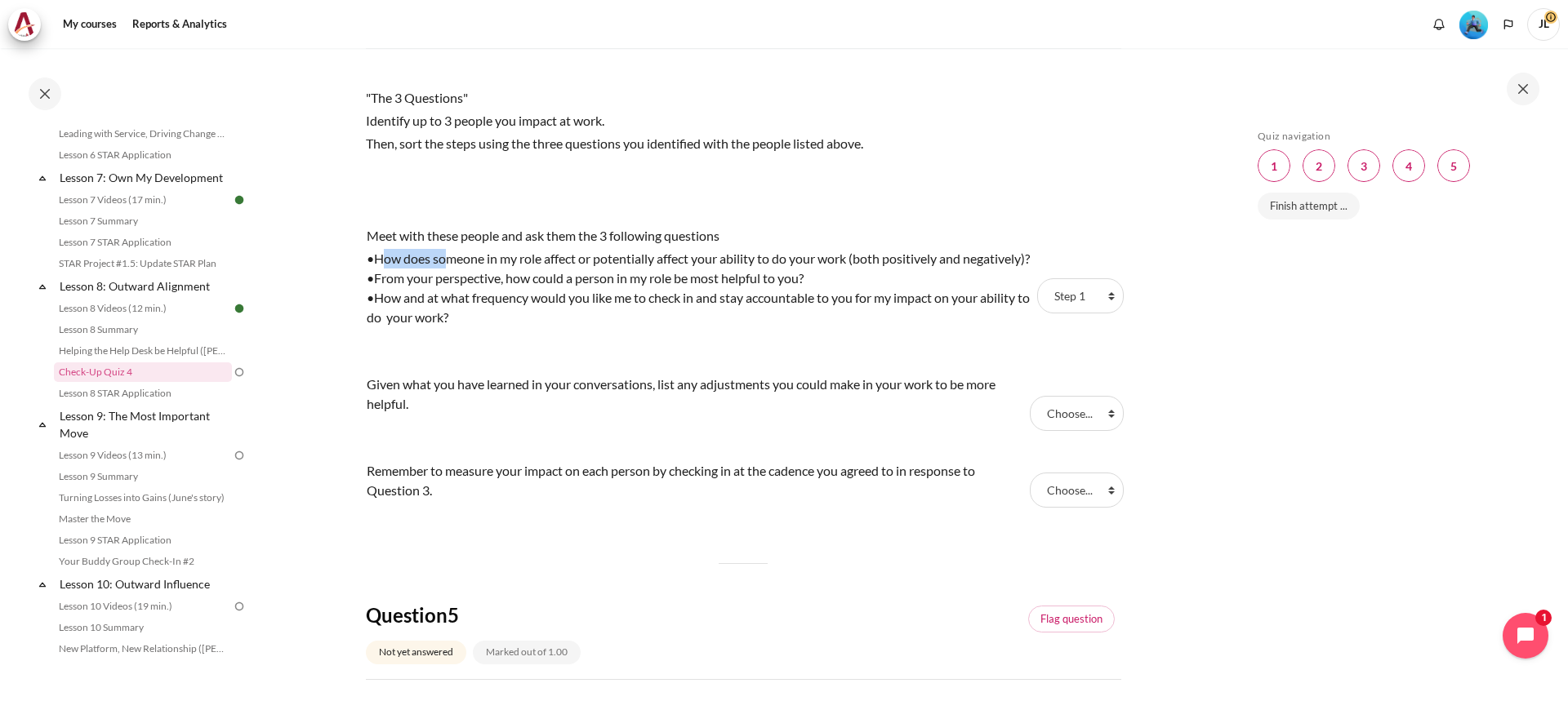
drag, startPoint x: 384, startPoint y: 276, endPoint x: 458, endPoint y: 272, distance: 74.1
click at [455, 269] on div "•How does someone in my role affect or potentially affect your ability to do yo…" at bounding box center [700, 259] width 667 height 20
click at [509, 269] on div "•How does someone in my role affect or potentially affect your ability to do yo…" at bounding box center [700, 259] width 667 height 20
drag, startPoint x: 1093, startPoint y: 447, endPoint x: 1097, endPoint y: 454, distance: 8.1
click at [1092, 430] on select "Choose... Step 2 Step 3 Step 1" at bounding box center [1077, 413] width 94 height 35
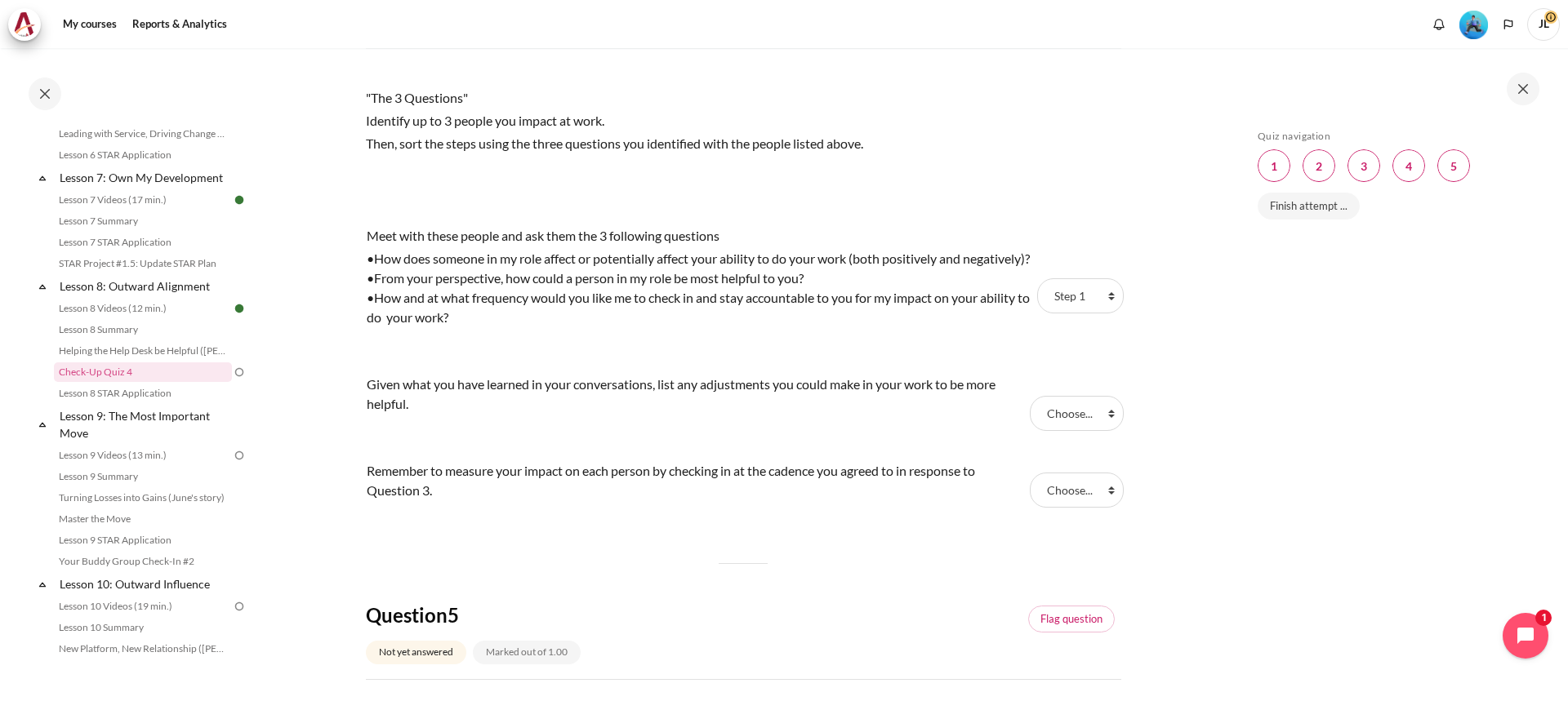
click at [1248, 485] on div "Skip Quiz navigation Quiz navigation Question 1 This page Question 2 This page …" at bounding box center [1397, 374] width 343 height 652
click at [1103, 430] on select "Choose... Step 2 Step 3 Step 1" at bounding box center [1077, 413] width 94 height 35
select select "1"
click at [1030, 430] on select "Choose... Step 2 Step 3 Step 1" at bounding box center [1077, 413] width 94 height 35
click at [1075, 507] on select "Choose... Step 2 Step 3 Step 1" at bounding box center [1077, 490] width 94 height 35
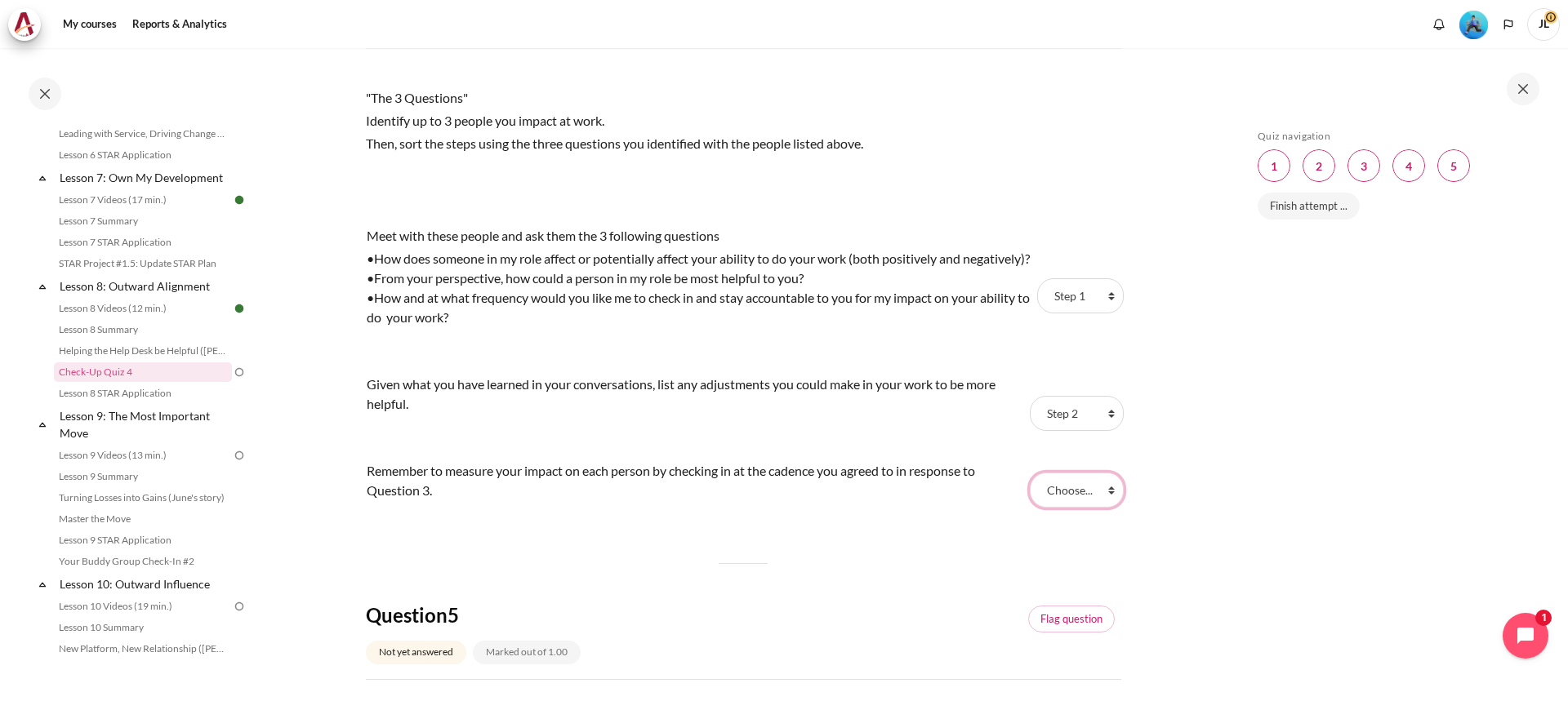
select select "2"
click at [1030, 507] on select "Choose... Step 2 Step 3 Step 1" at bounding box center [1077, 490] width 94 height 35
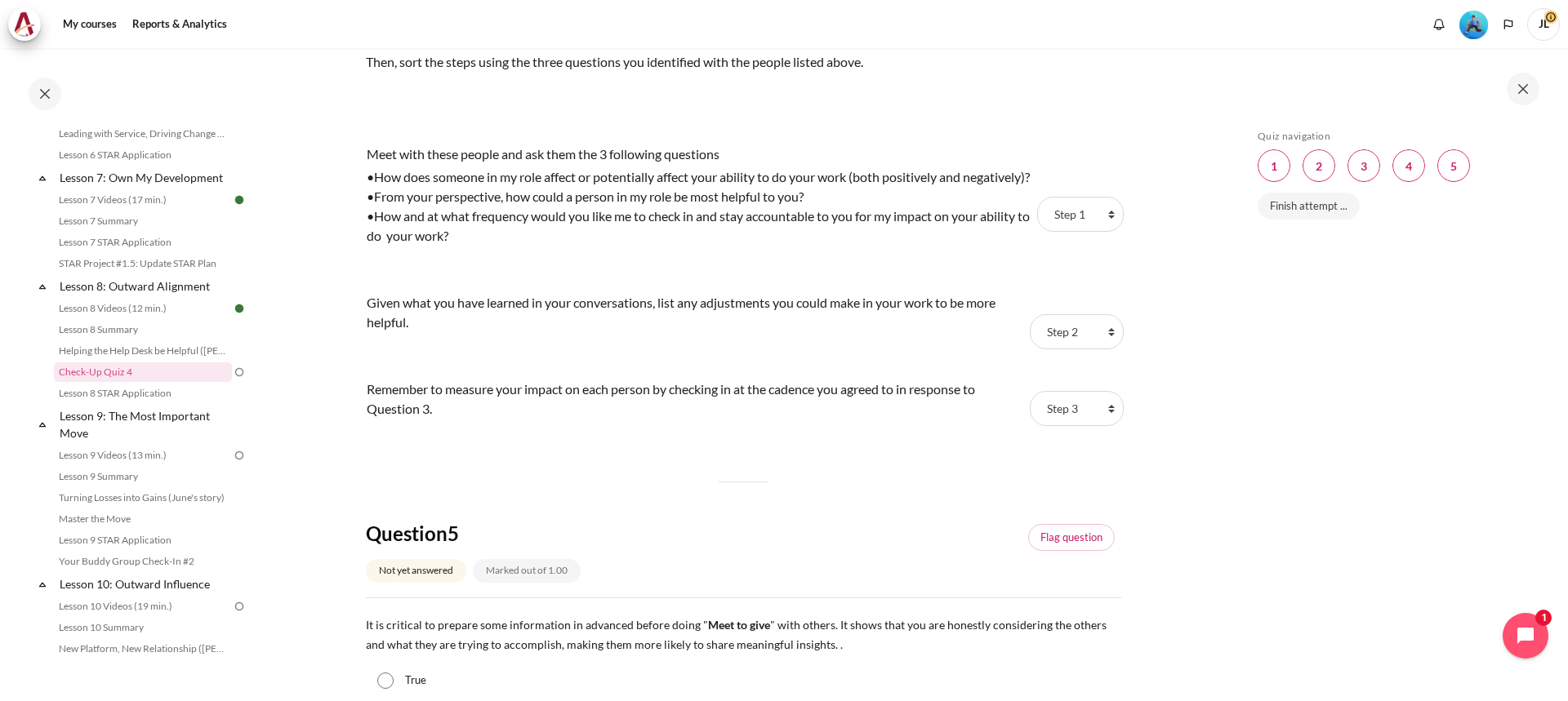
scroll to position [1552, 0]
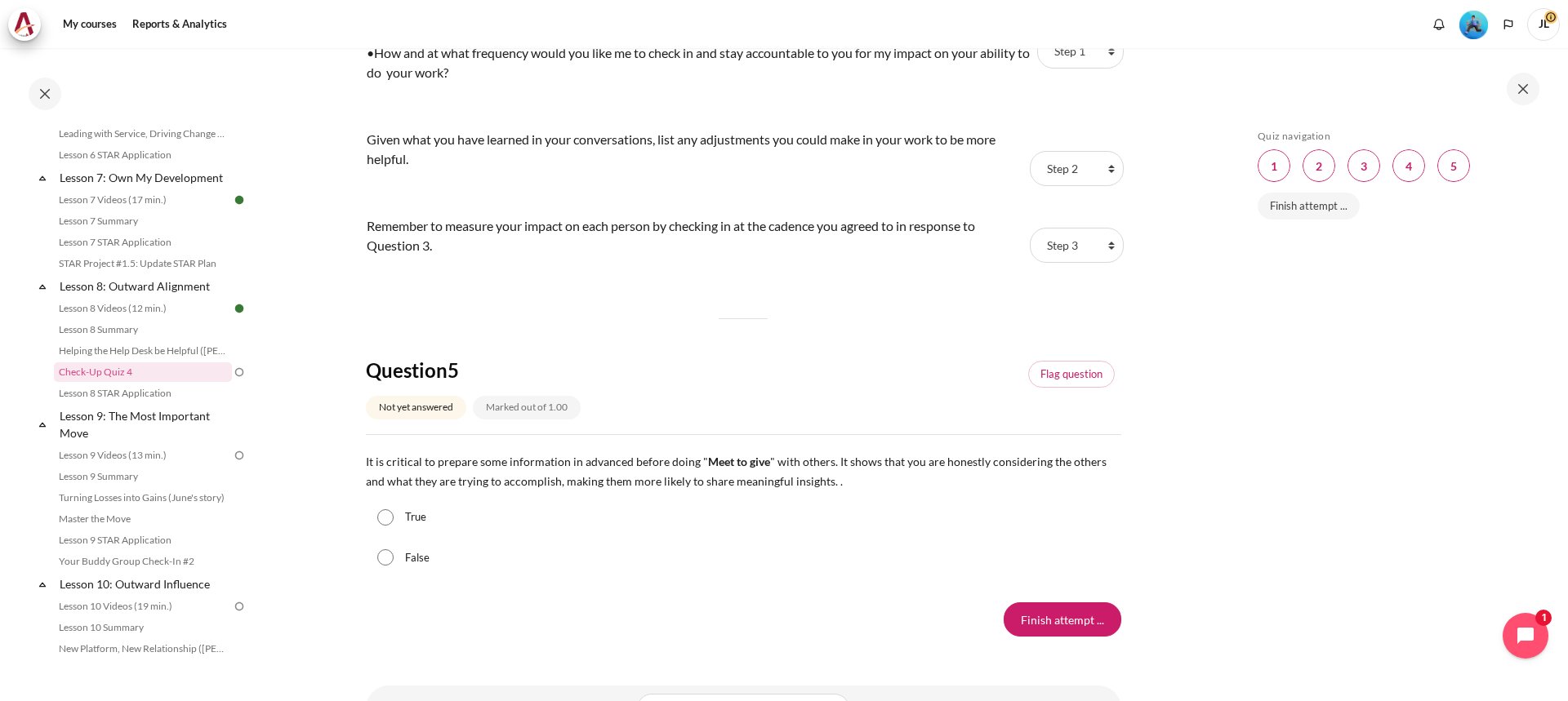
click at [401, 538] on div "True" at bounding box center [744, 518] width 756 height 41
click at [387, 526] on input "True" at bounding box center [386, 518] width 16 height 16
radio input "true"
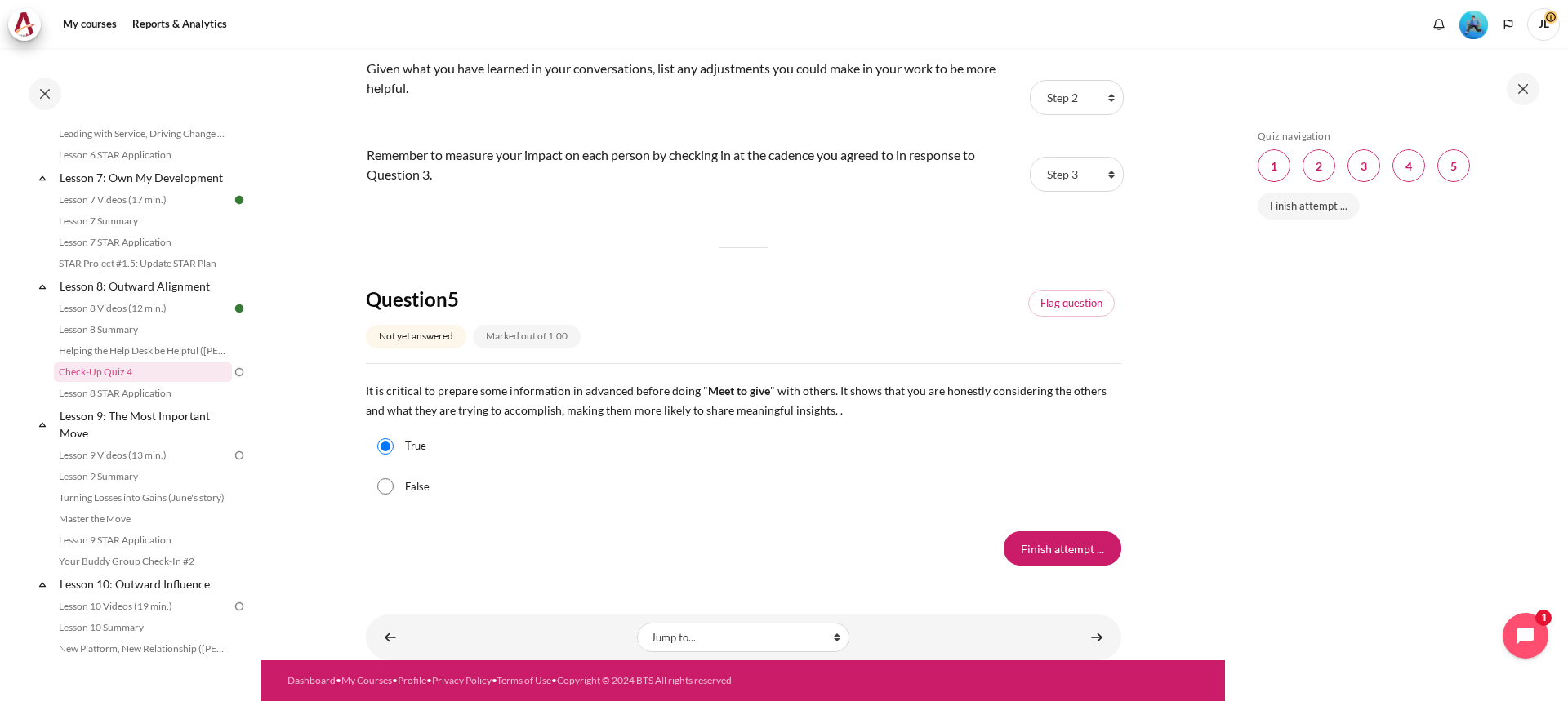
scroll to position [1662, 0]
click at [1053, 554] on input "Finish attempt ..." at bounding box center [1063, 549] width 118 height 35
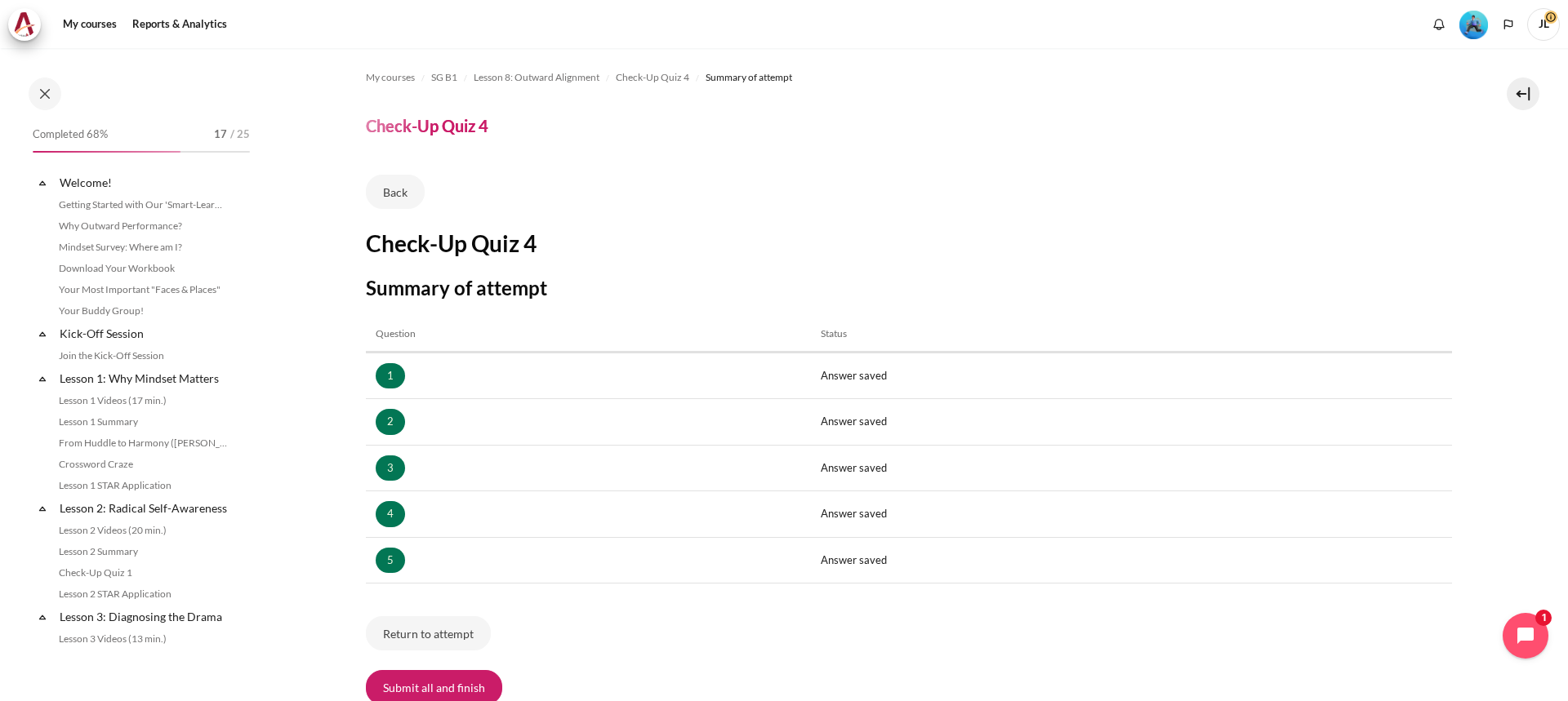
scroll to position [1080, 0]
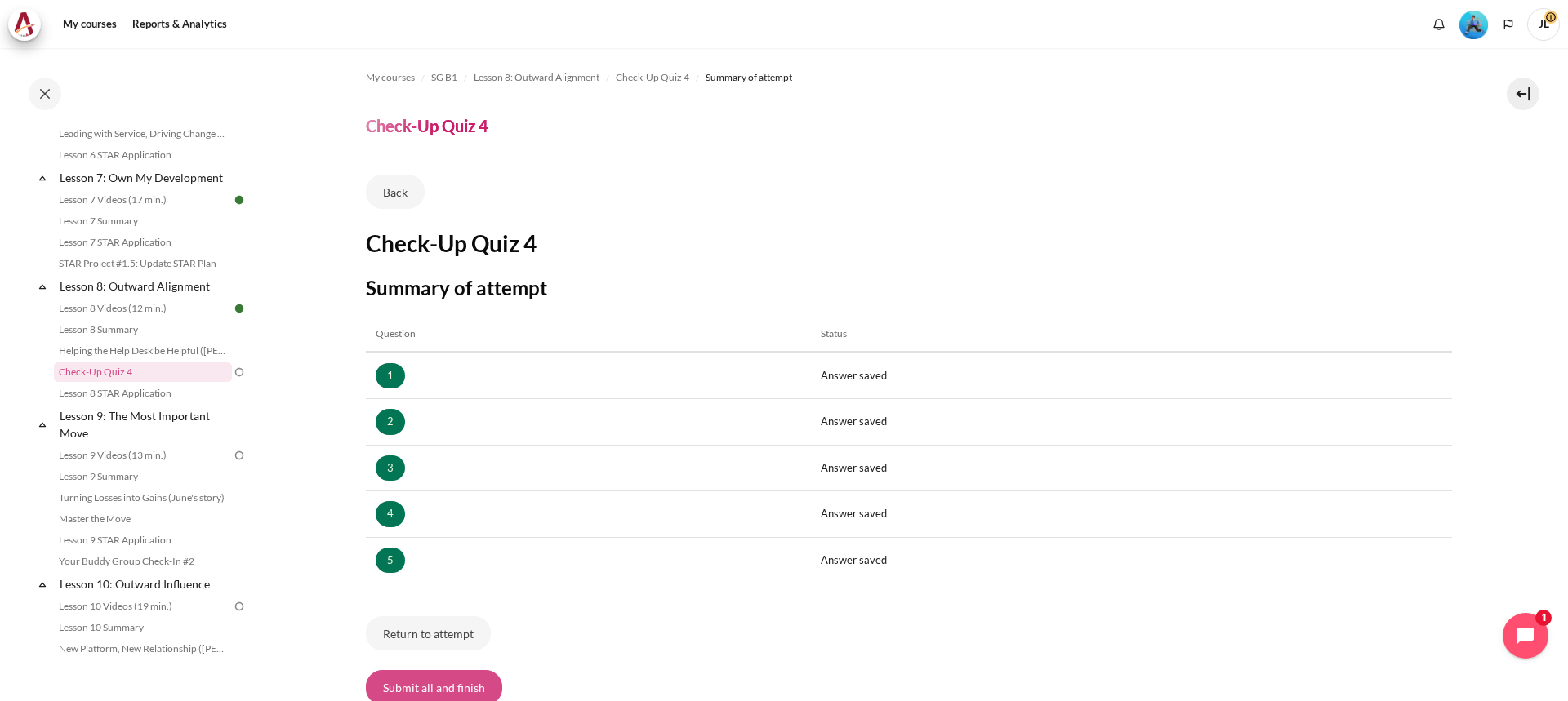
click at [465, 688] on button "Submit all and finish" at bounding box center [435, 688] width 137 height 35
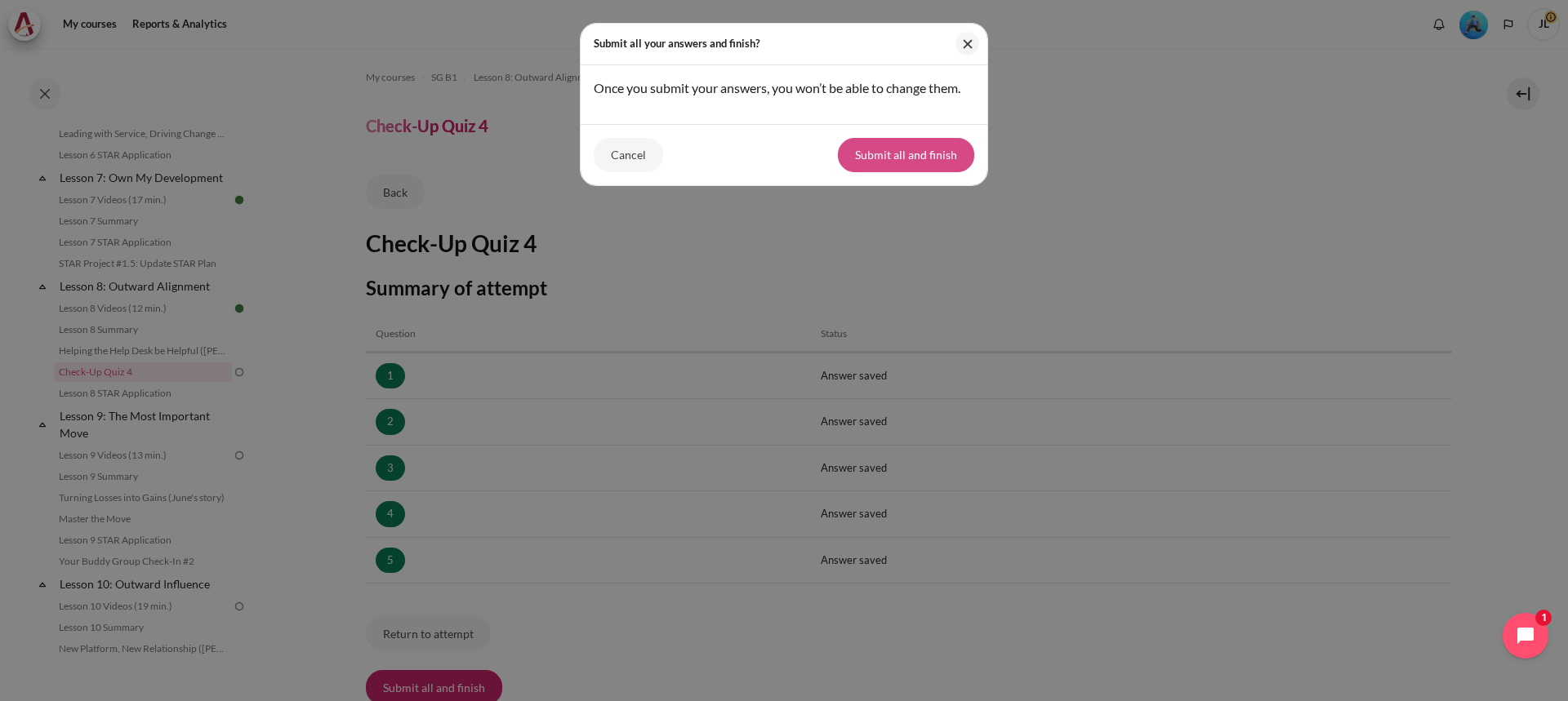
click at [930, 138] on div "Cancel Submit all and finish" at bounding box center [784, 155] width 407 height 61
click at [933, 154] on button "Submit all and finish" at bounding box center [906, 156] width 137 height 35
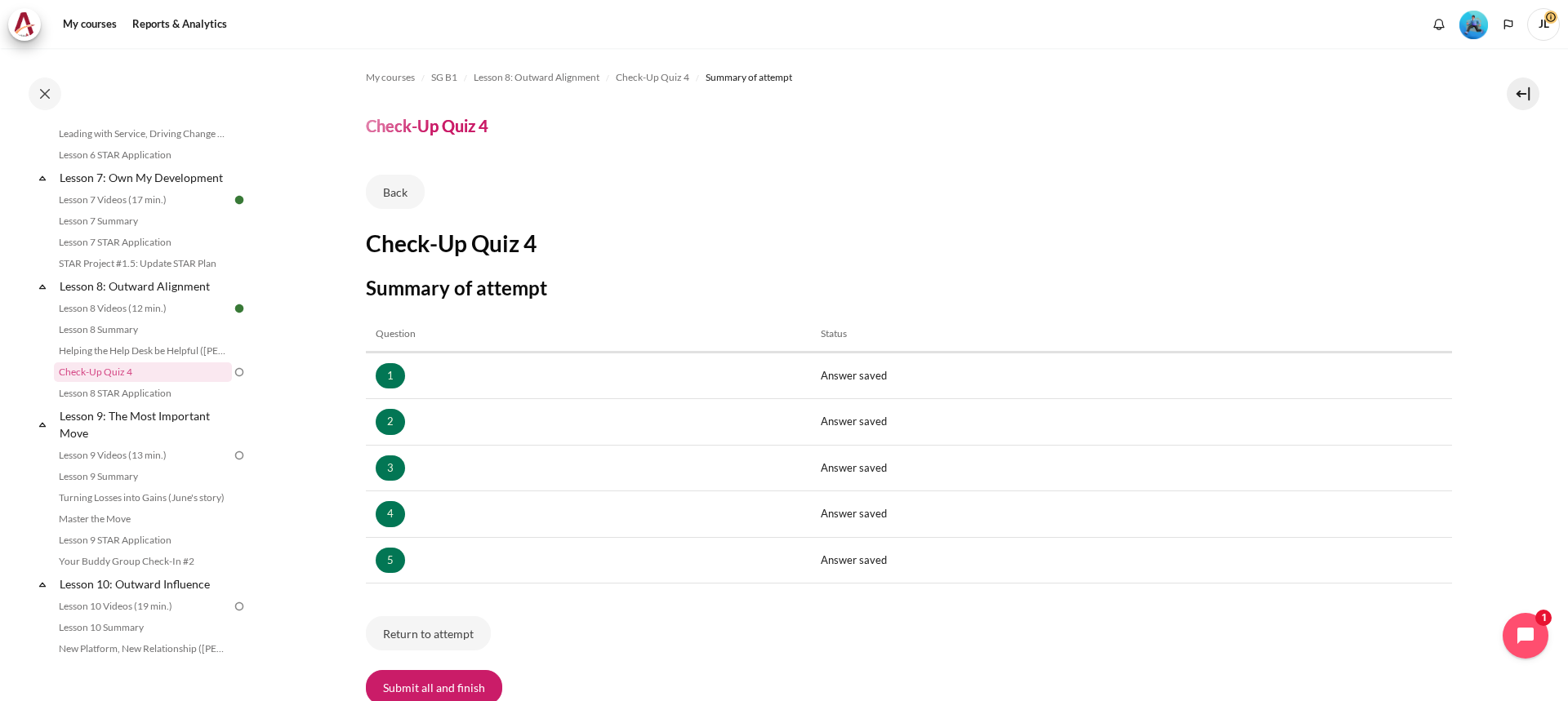
scroll to position [4, 0]
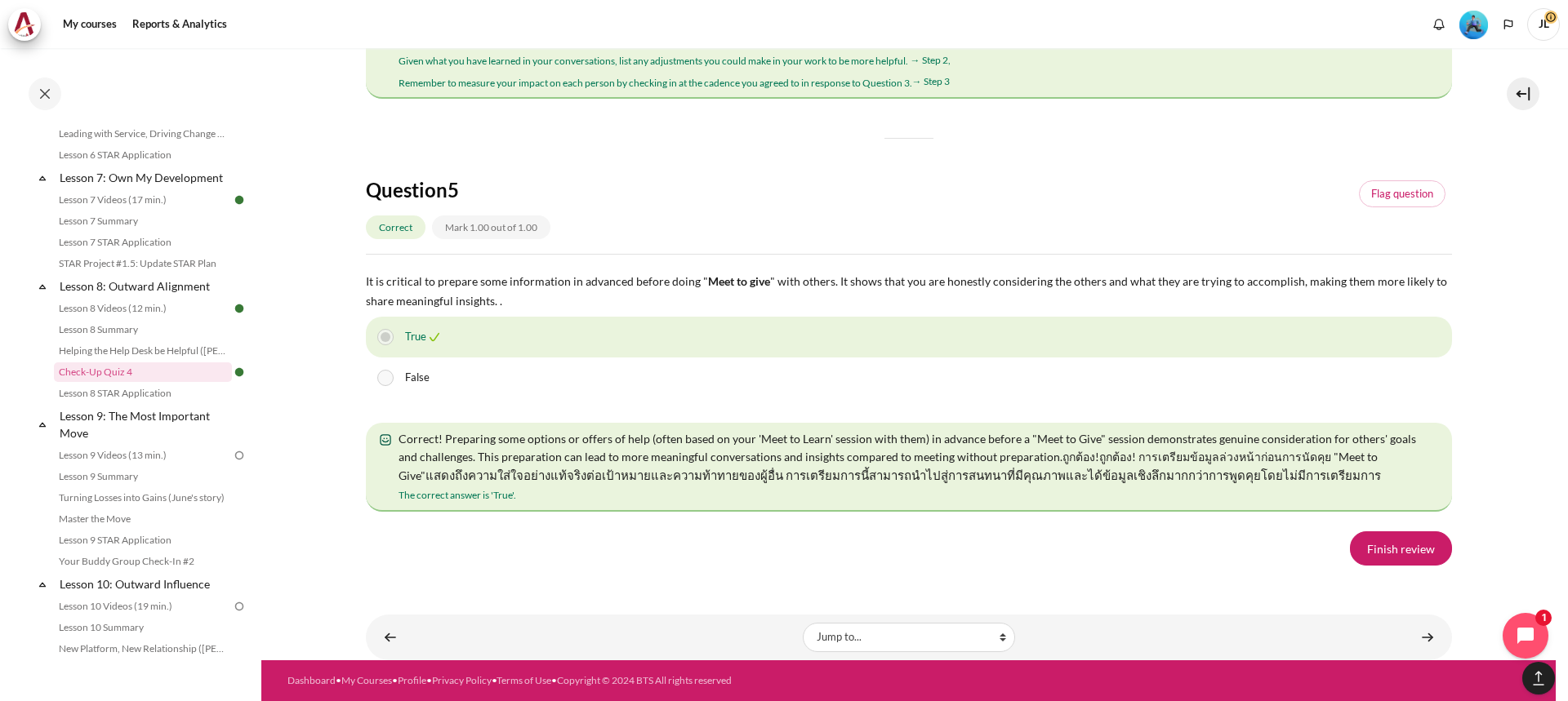
scroll to position [2888, 0]
click at [1384, 544] on link "Finish review" at bounding box center [1401, 549] width 102 height 35
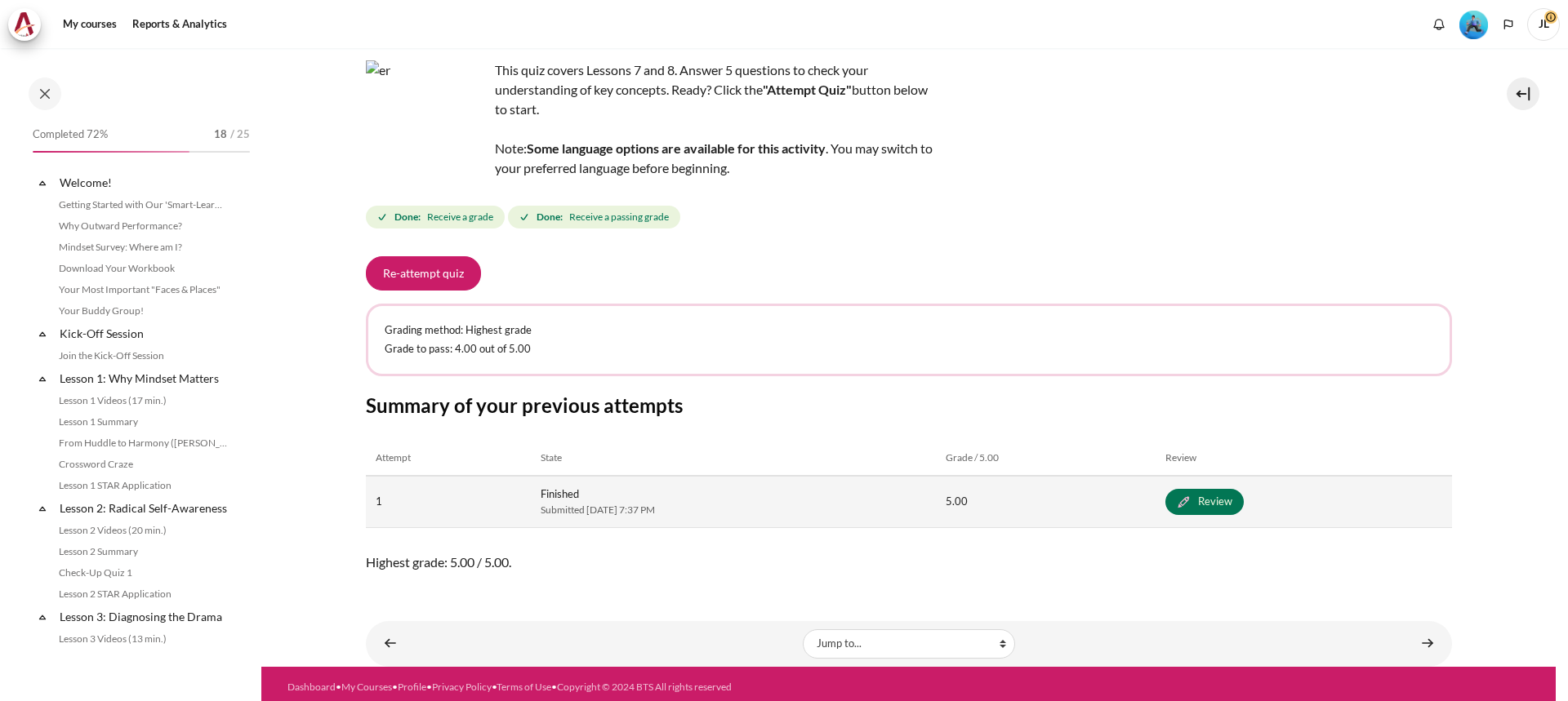
scroll to position [108, 0]
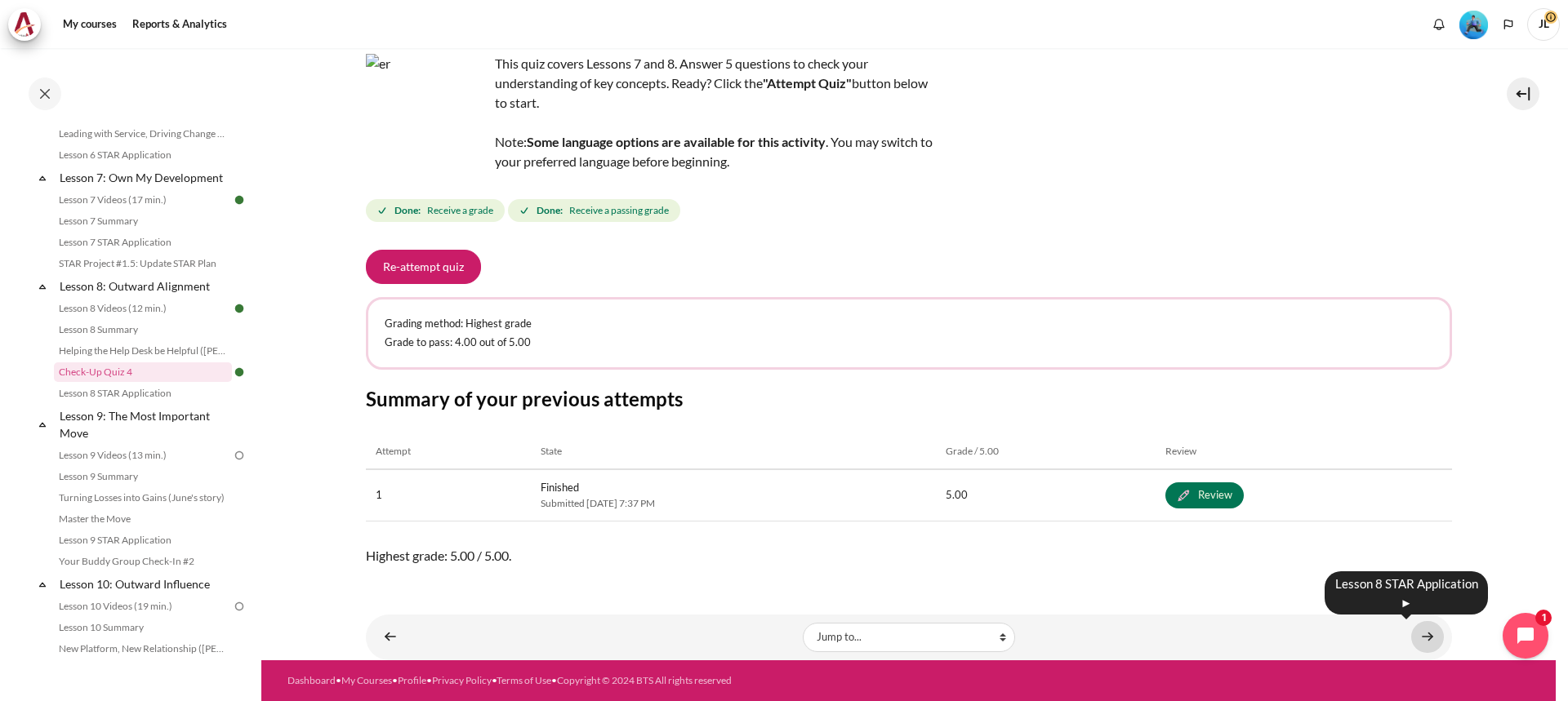
click at [1421, 642] on link "Content" at bounding box center [1428, 637] width 33 height 32
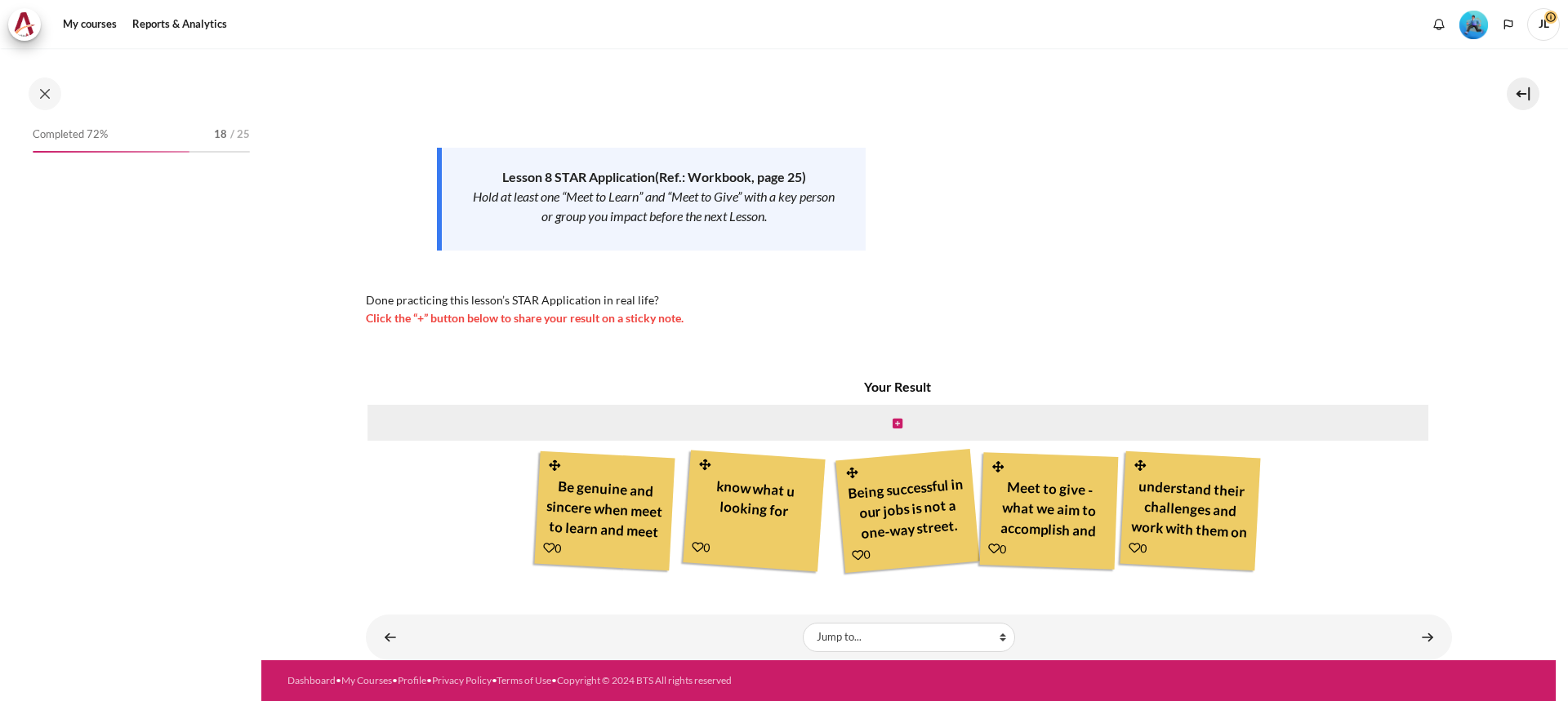
scroll to position [1102, 0]
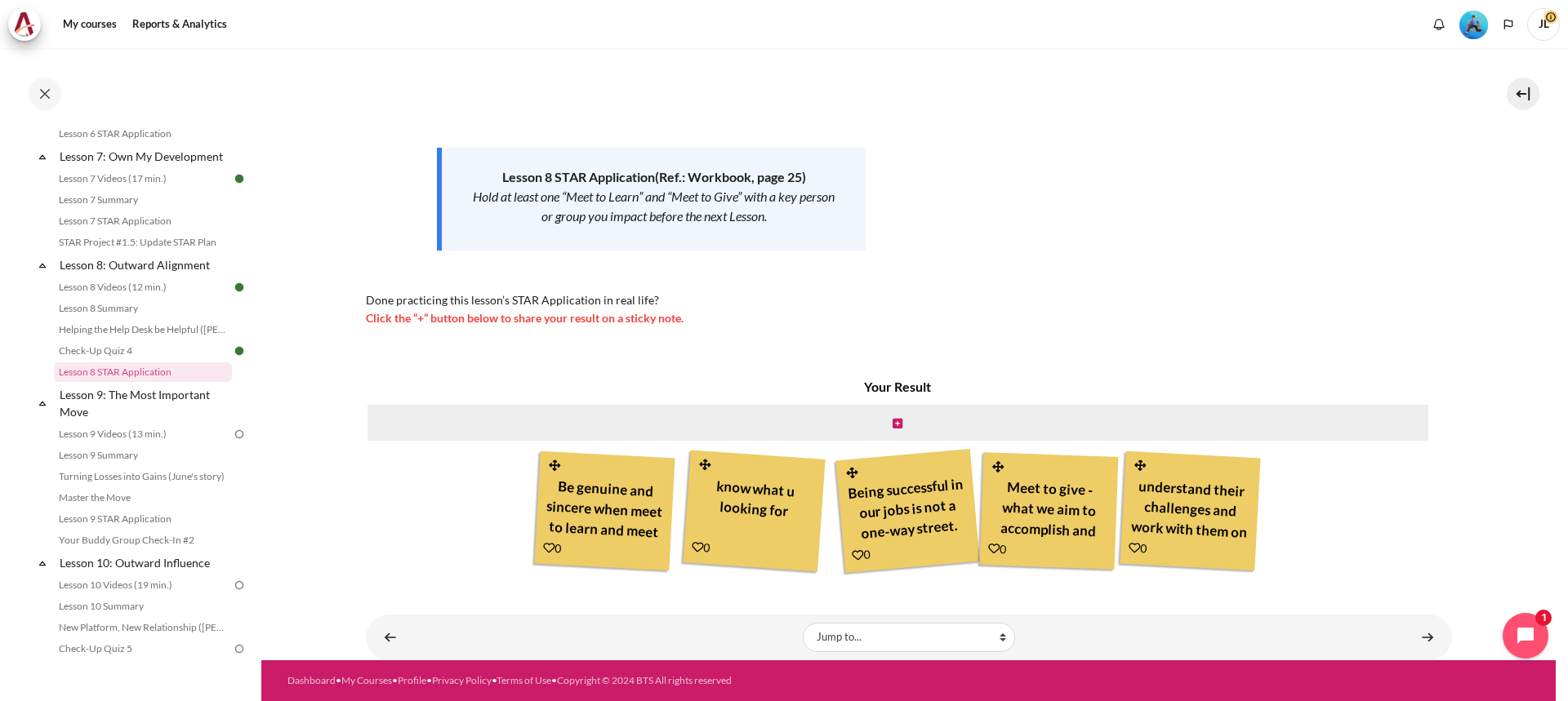
drag, startPoint x: 550, startPoint y: 545, endPoint x: 571, endPoint y: 546, distance: 21.0
click at [550, 546] on icon "Content" at bounding box center [549, 548] width 12 height 12
click at [692, 545] on icon "Content" at bounding box center [698, 547] width 12 height 12
click at [854, 553] on icon "Content" at bounding box center [858, 555] width 12 height 12
drag, startPoint x: 992, startPoint y: 550, endPoint x: 1085, endPoint y: 537, distance: 93.9
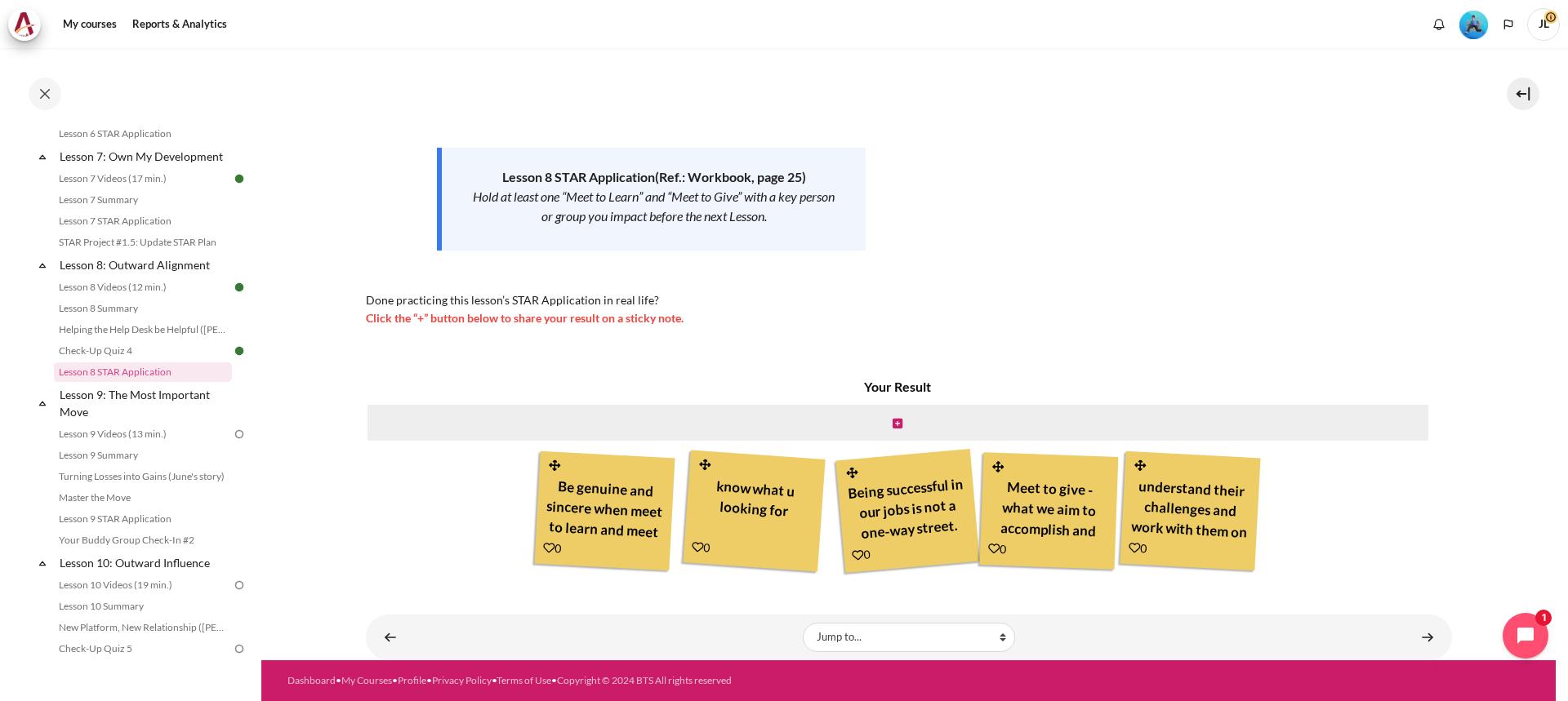
click at [993, 550] on icon "Content" at bounding box center [994, 549] width 12 height 12
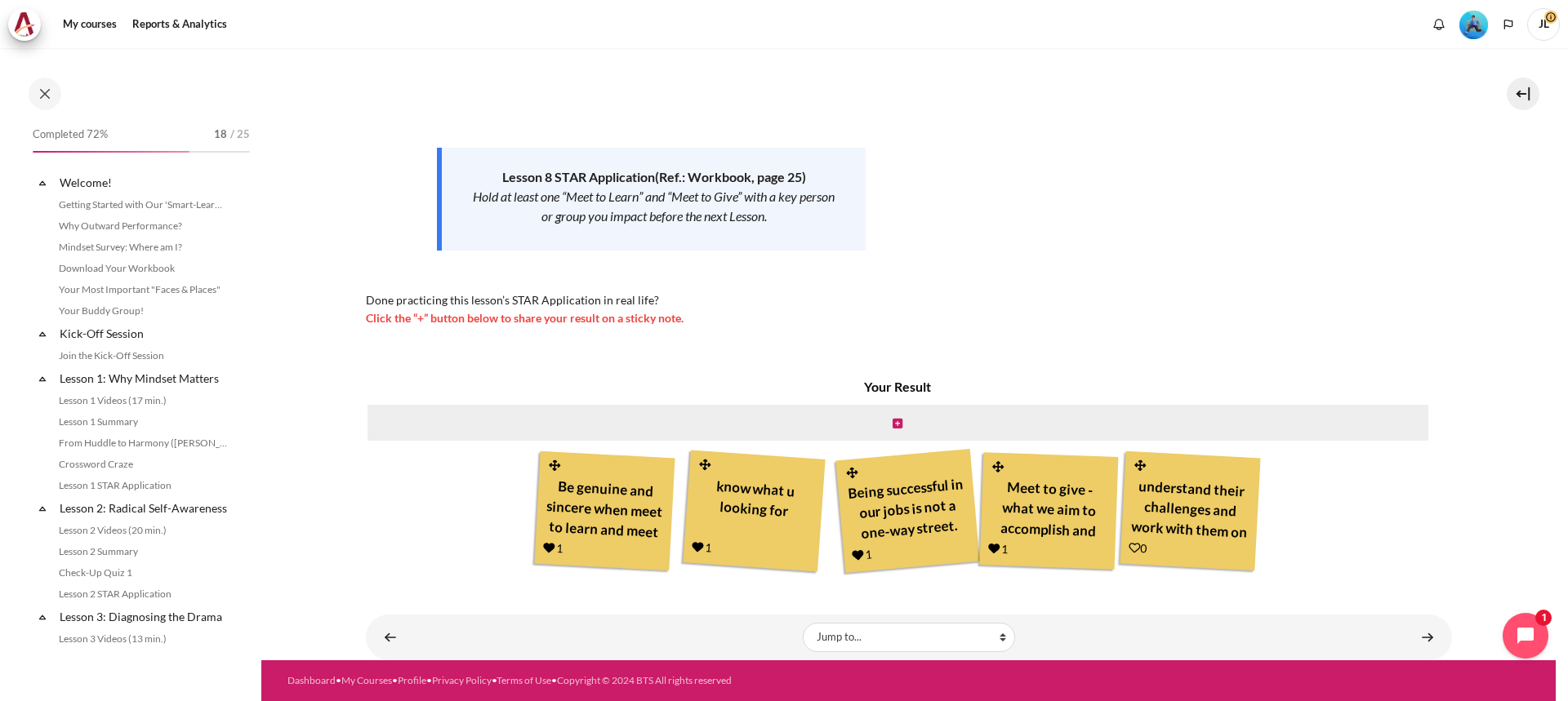
scroll to position [1102, 0]
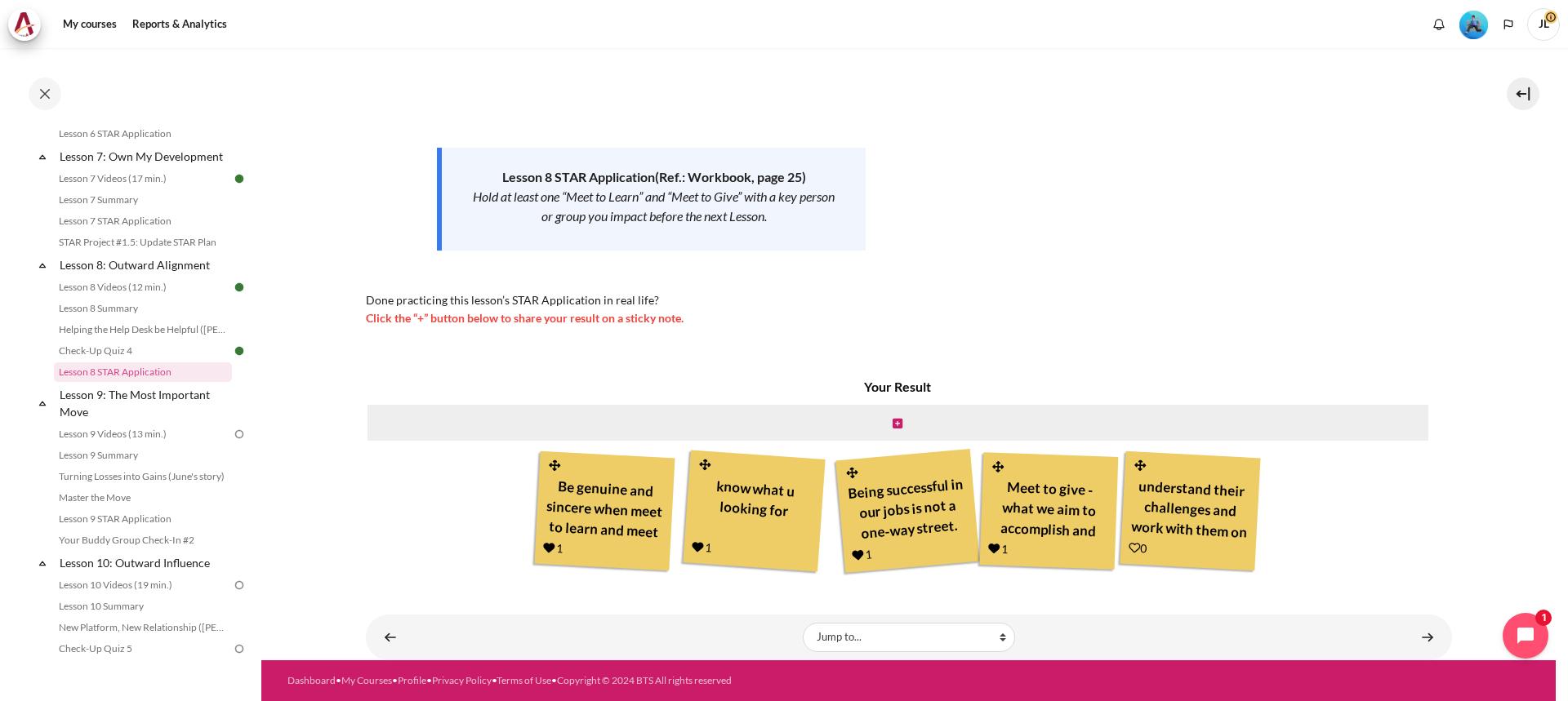
click at [1133, 550] on icon "Content" at bounding box center [1135, 548] width 12 height 12
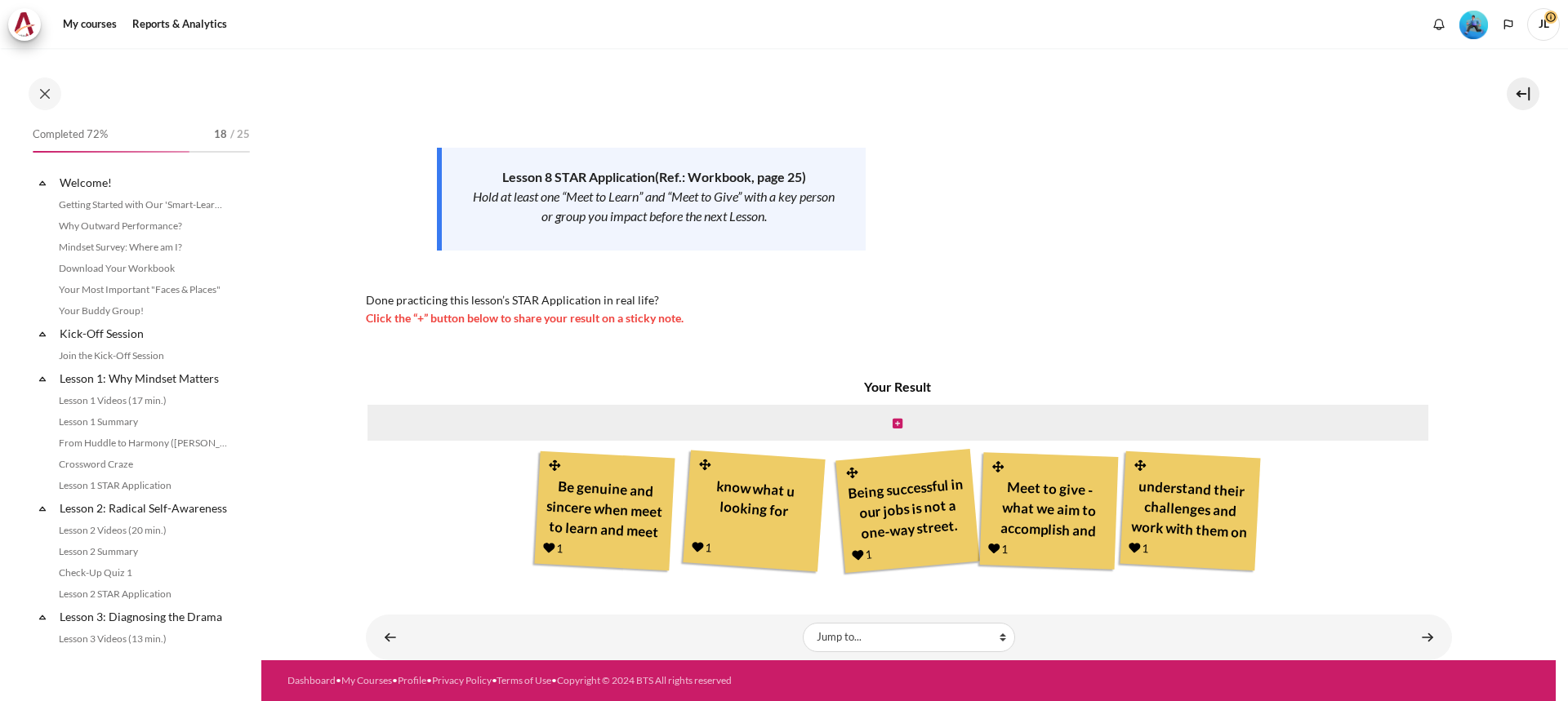
scroll to position [1102, 0]
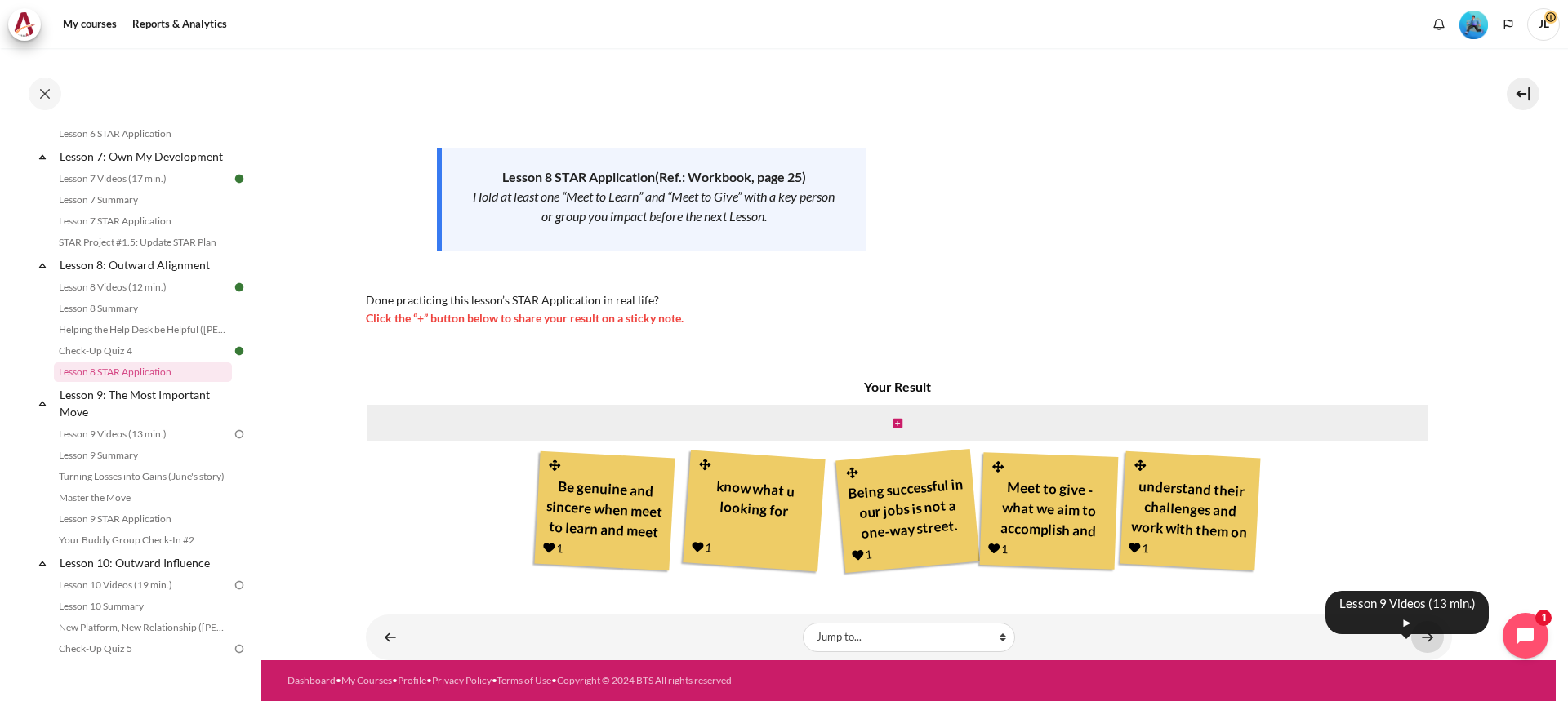
click at [1417, 636] on link "Content" at bounding box center [1428, 637] width 33 height 32
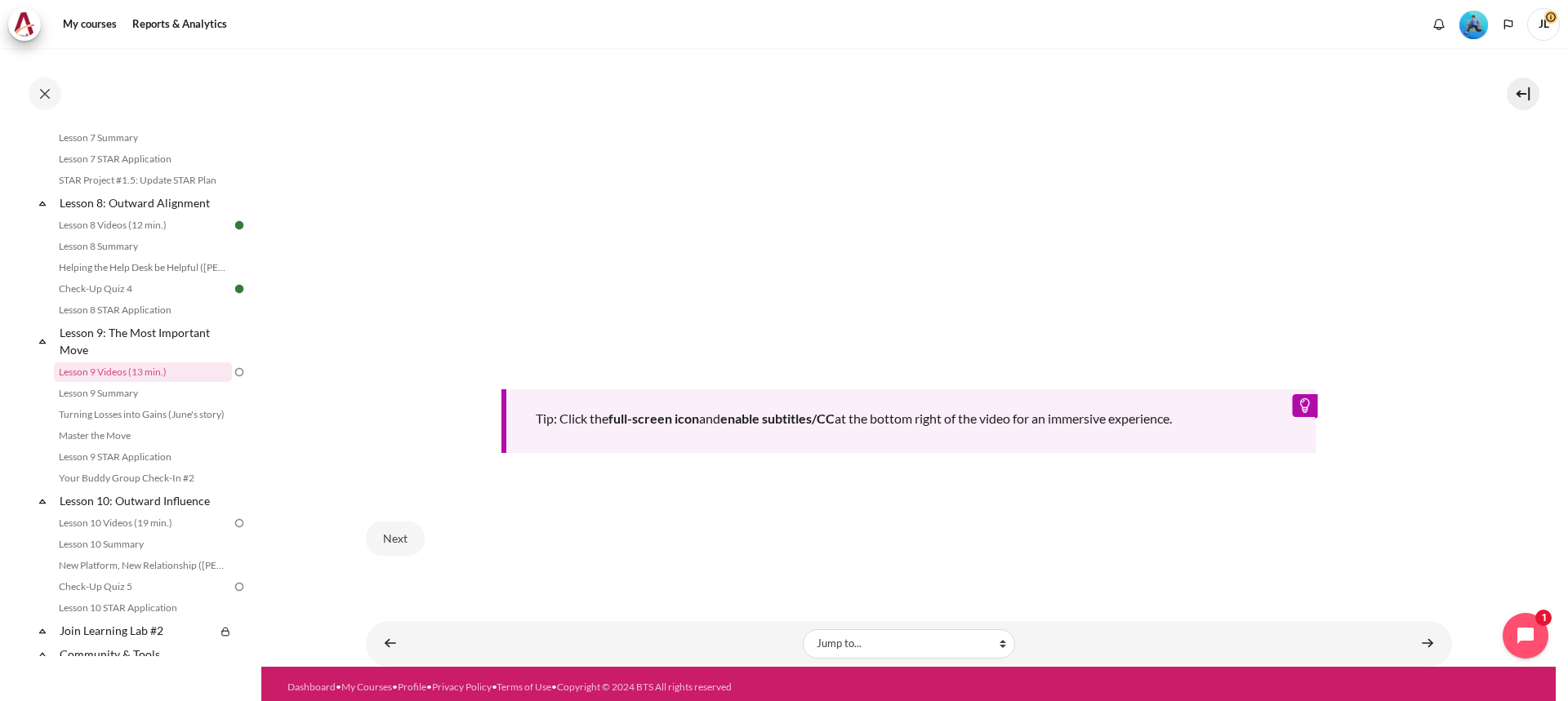
scroll to position [766, 0]
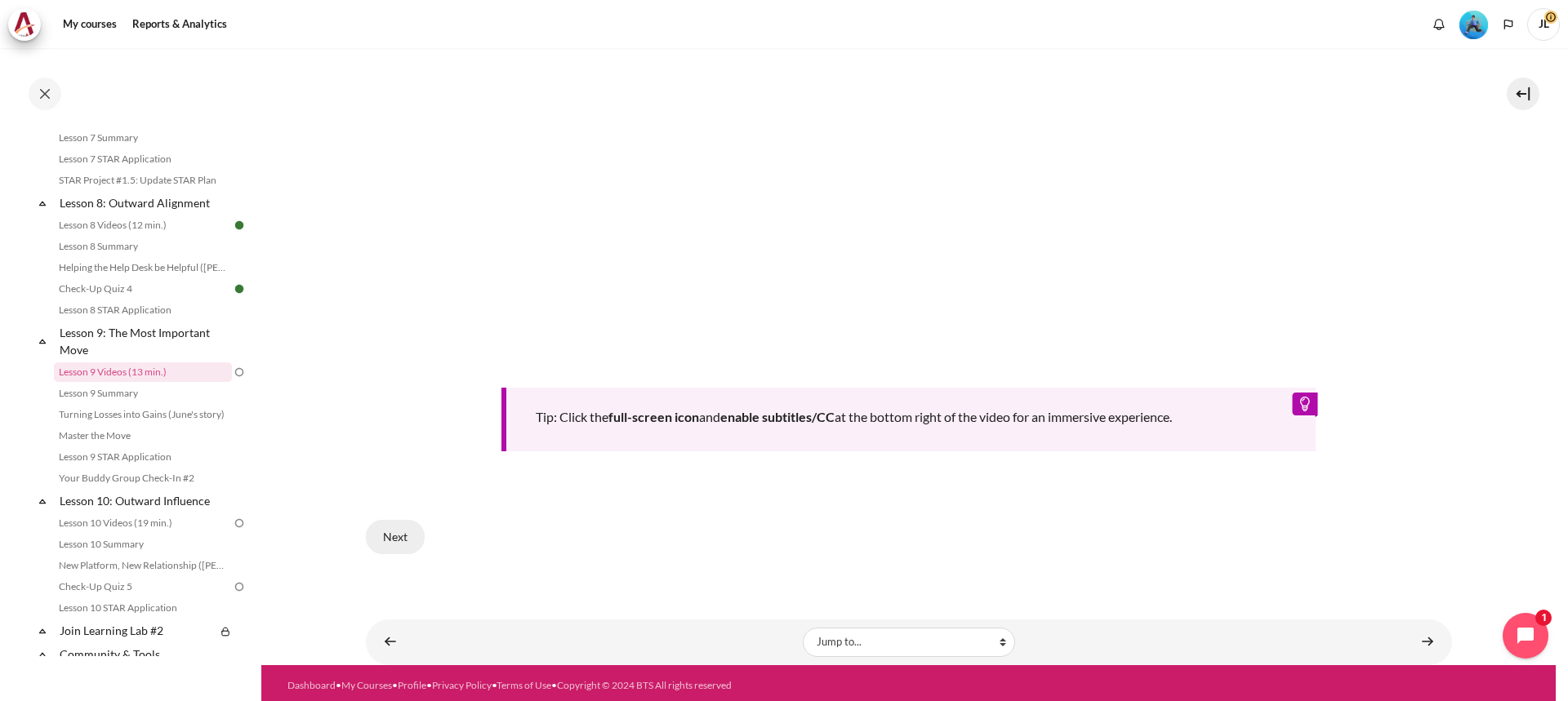
drag, startPoint x: 406, startPoint y: 536, endPoint x: 421, endPoint y: 536, distance: 15.0
click at [405, 536] on button "Next" at bounding box center [395, 537] width 58 height 35
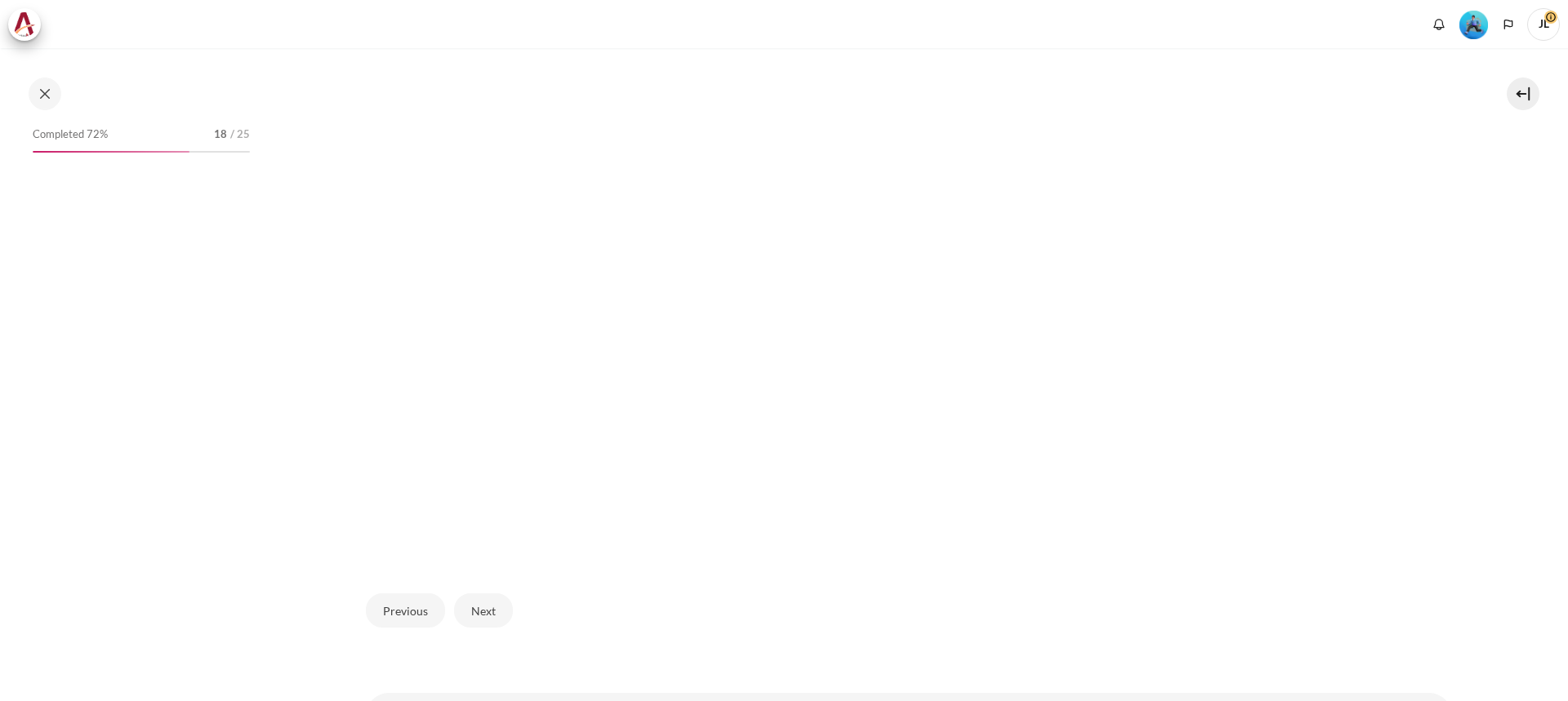
scroll to position [578, 0]
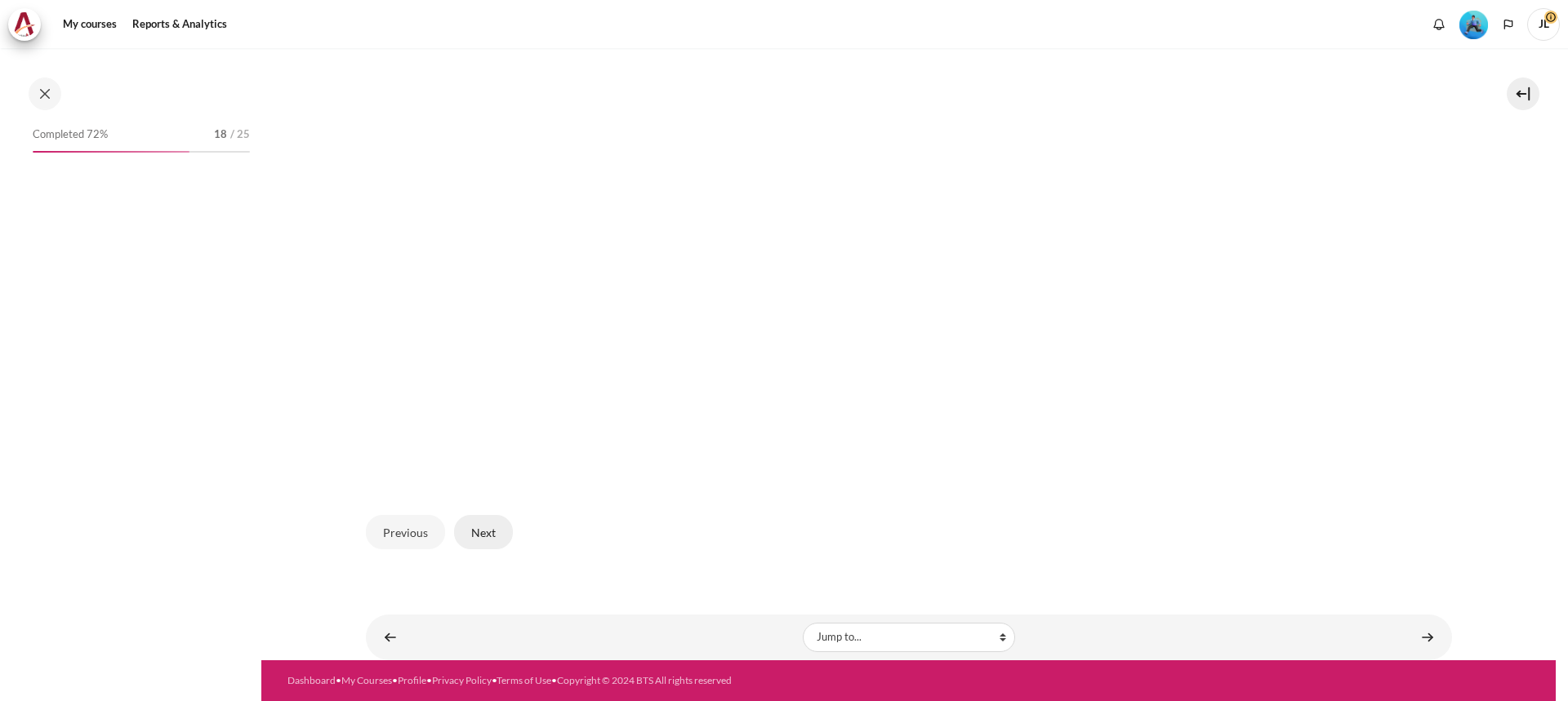
click at [497, 530] on button "Next" at bounding box center [483, 532] width 58 height 35
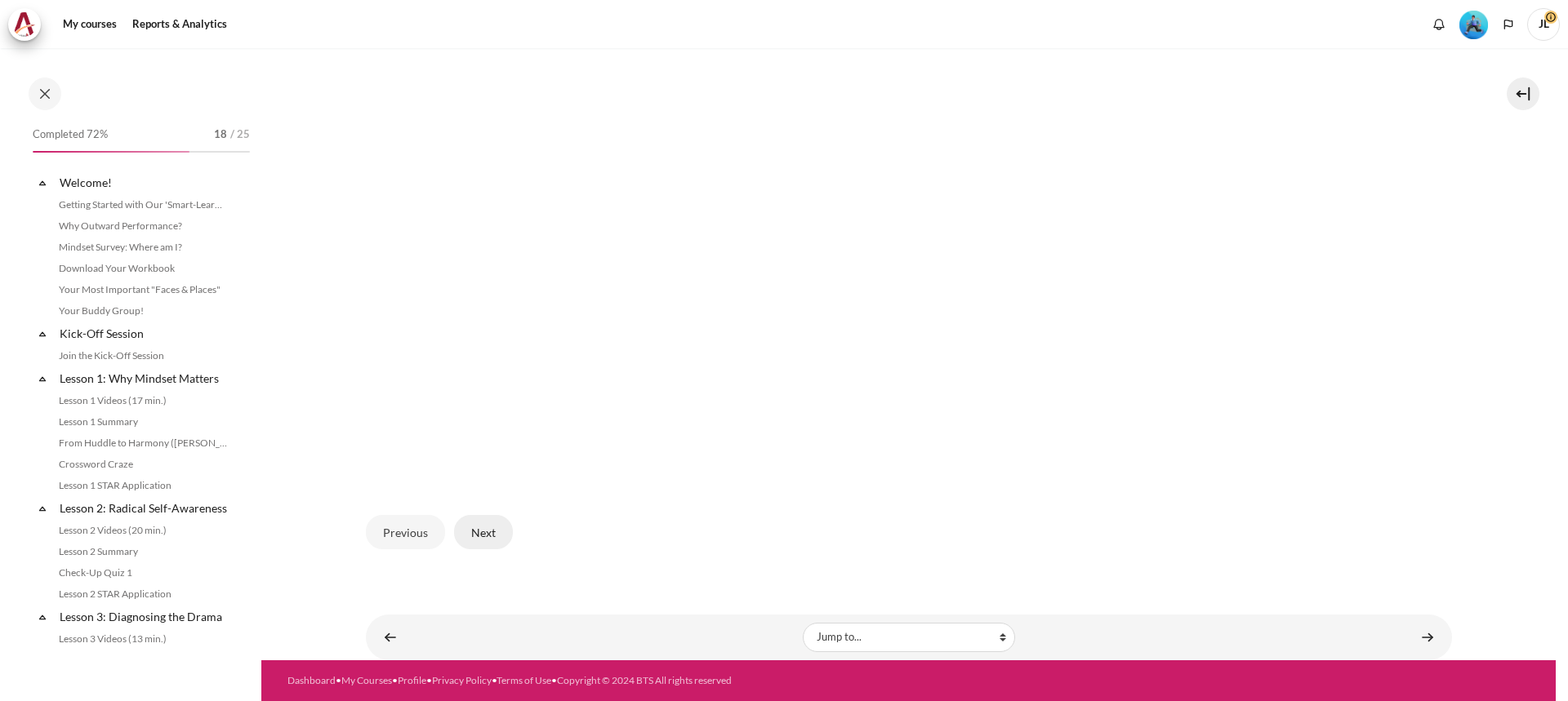
scroll to position [1163, 0]
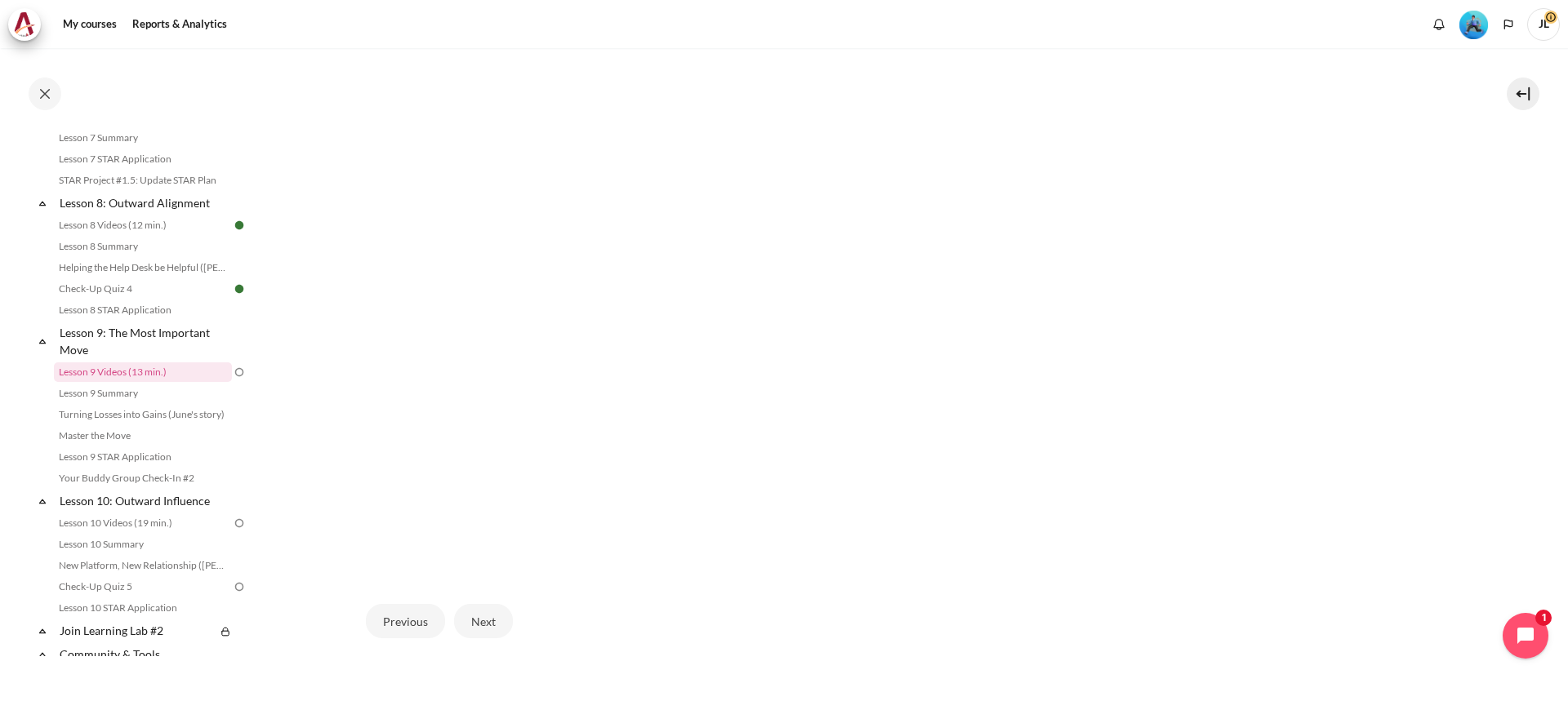
scroll to position [578, 0]
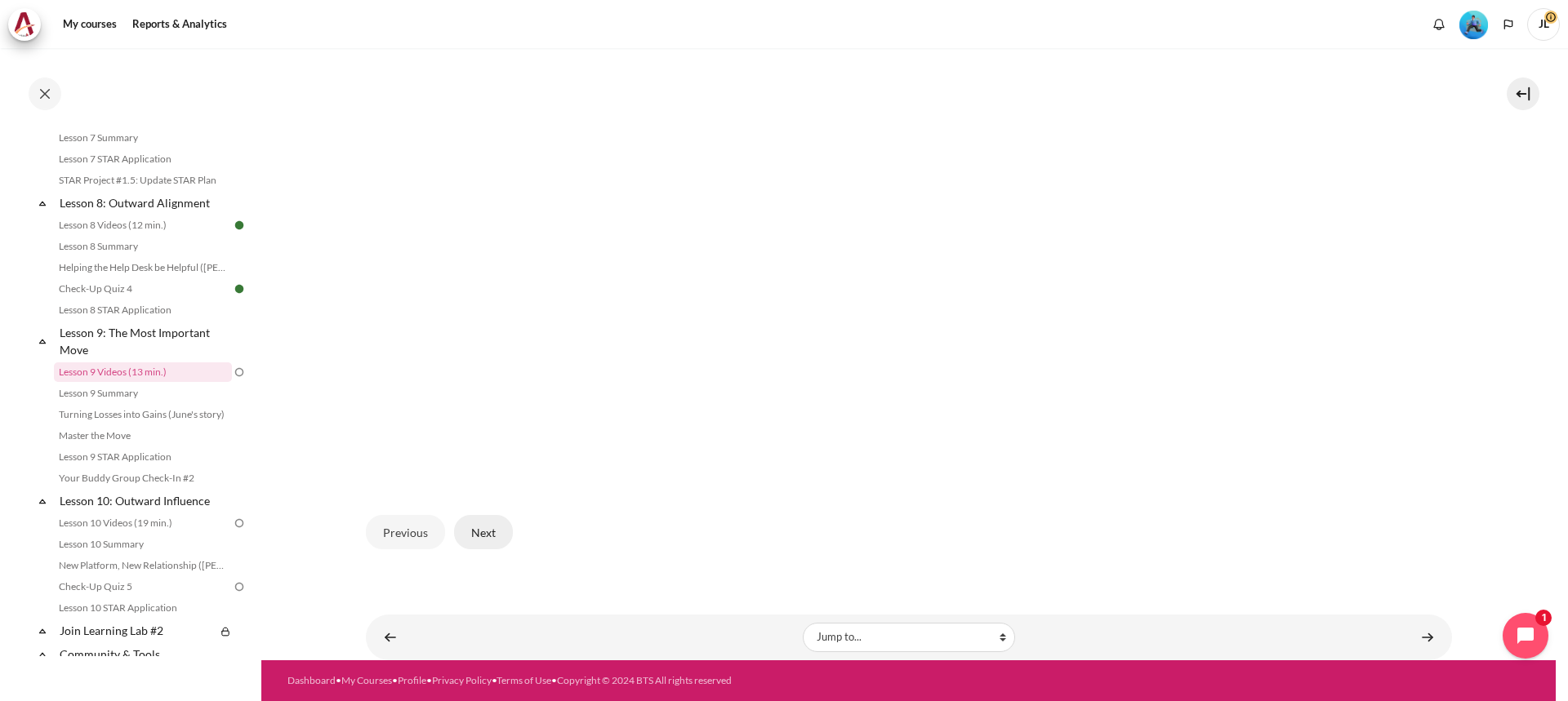
click at [488, 529] on button "Next" at bounding box center [483, 532] width 58 height 35
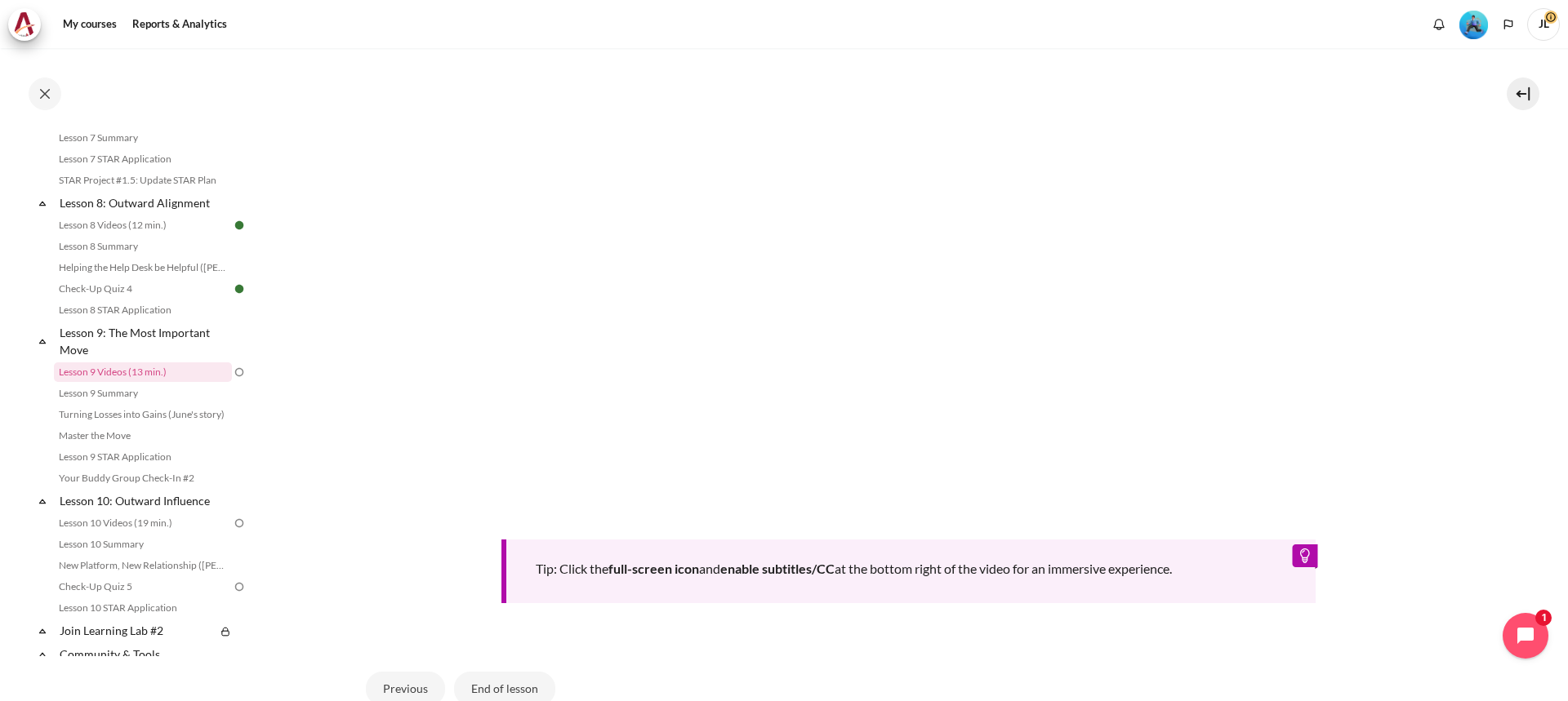
scroll to position [796, 0]
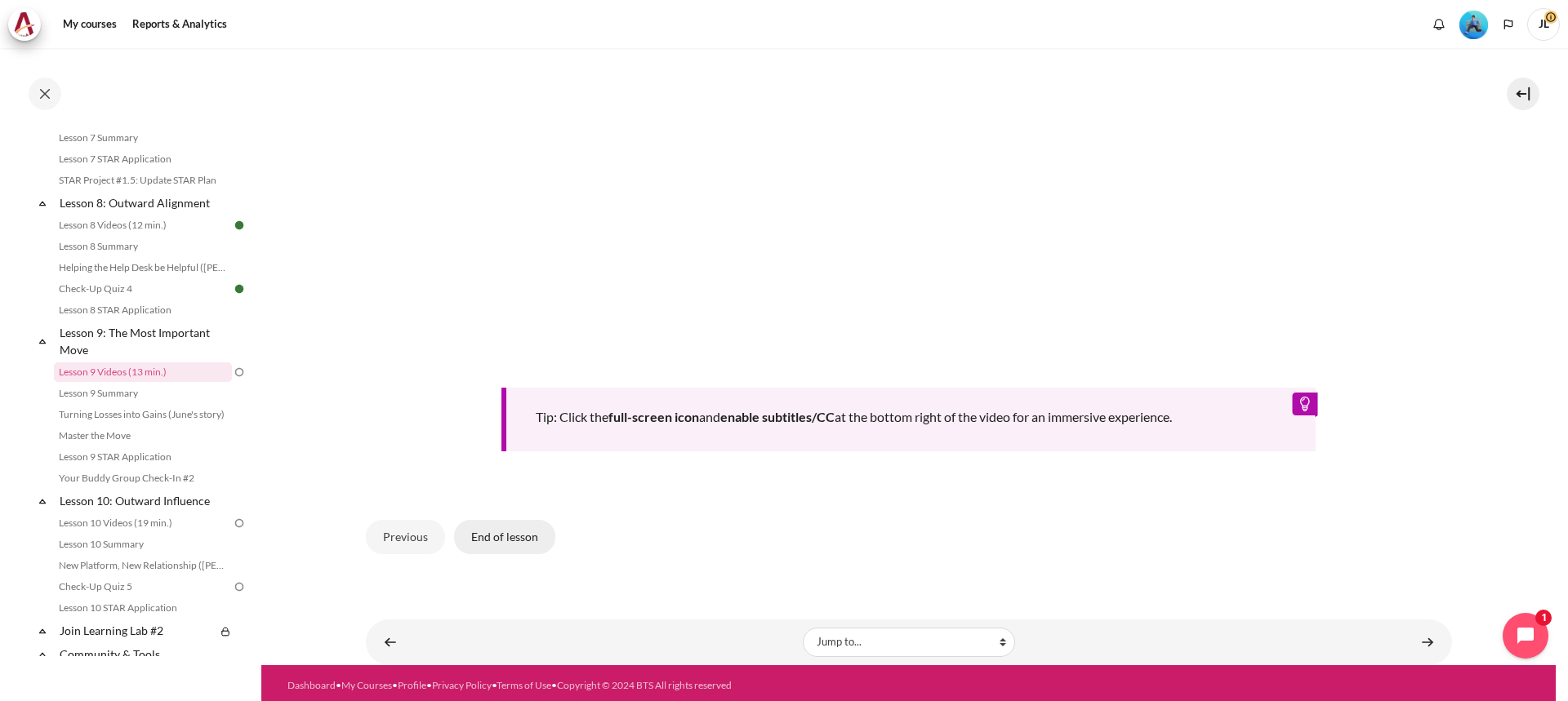
click at [517, 529] on button "End of lesson" at bounding box center [505, 537] width 101 height 35
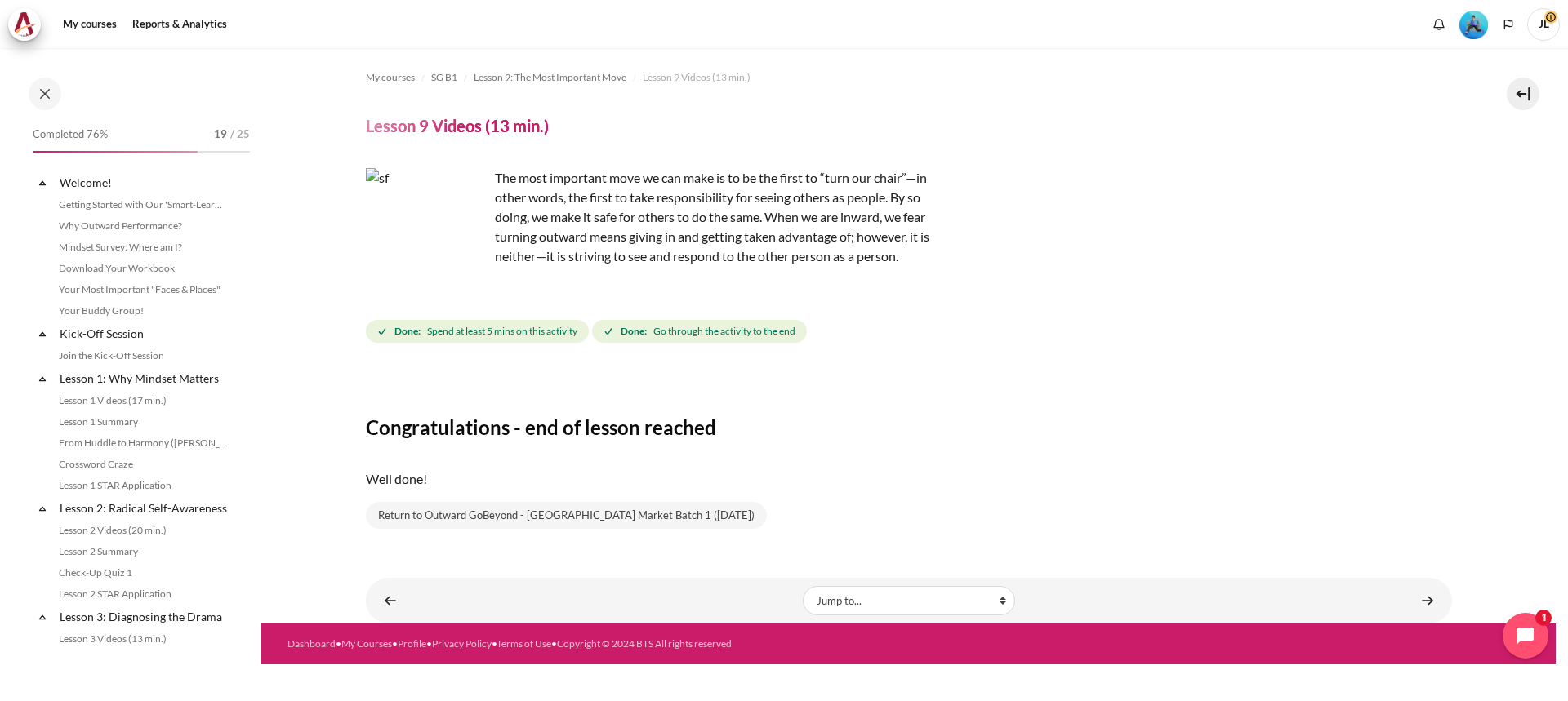
scroll to position [1163, 0]
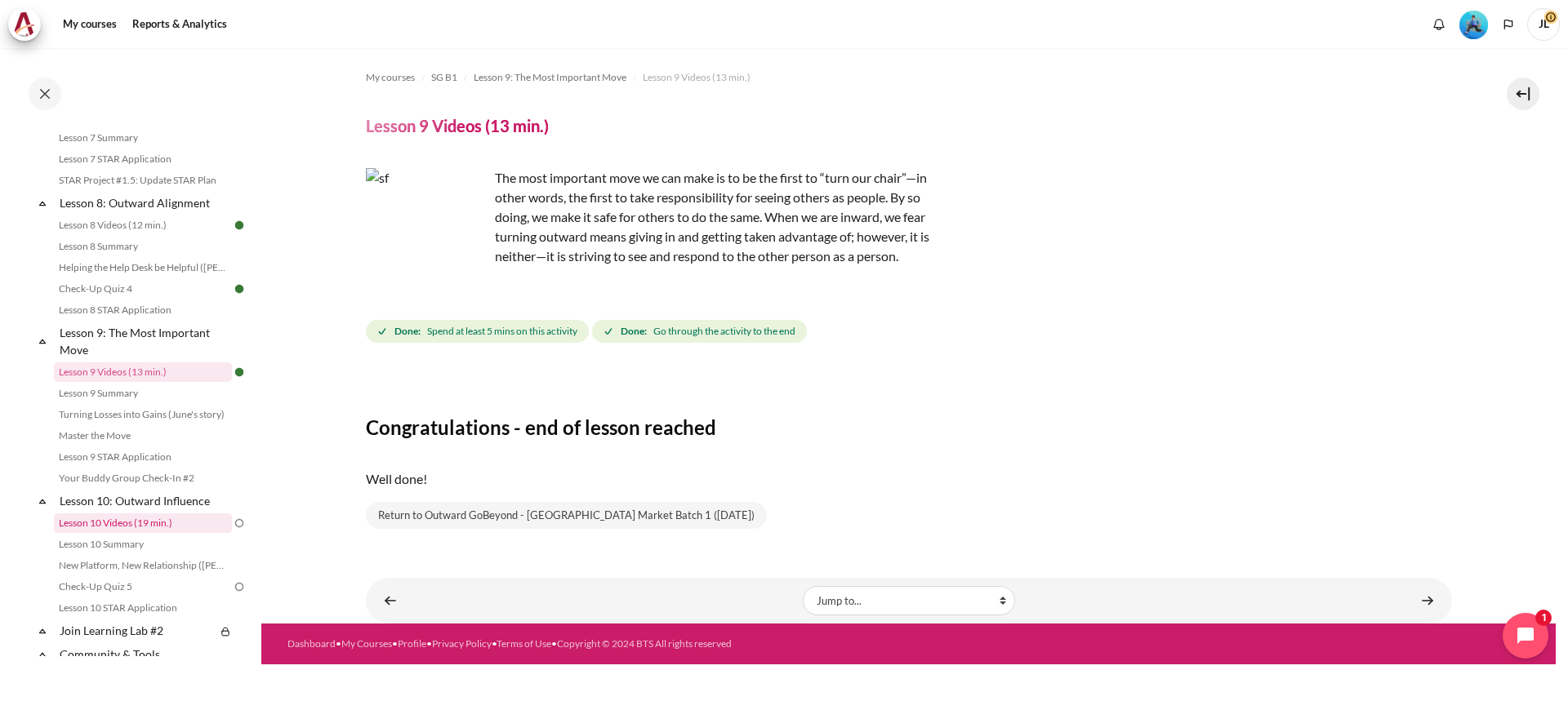
click at [180, 533] on link "Lesson 10 Videos (19 min.)" at bounding box center [143, 523] width 178 height 20
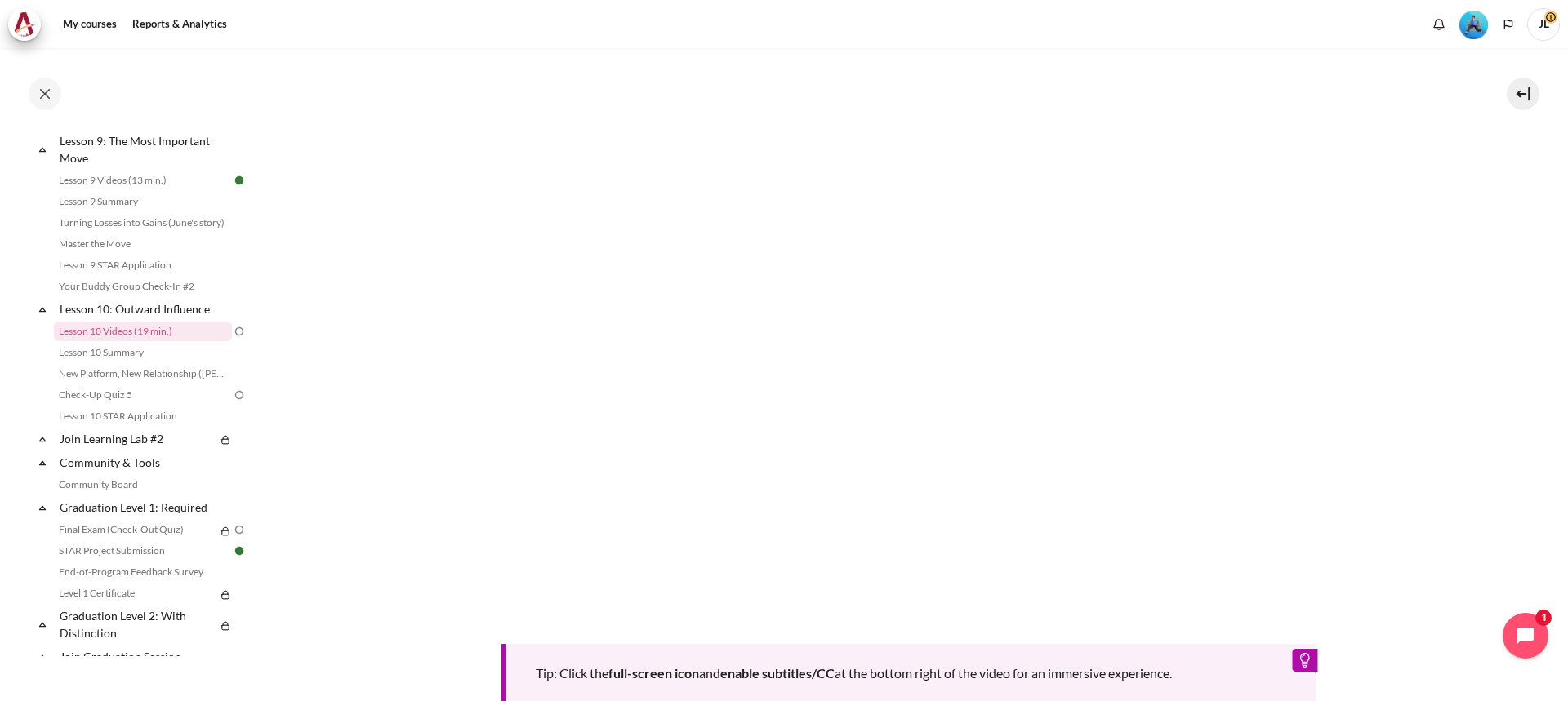
scroll to position [735, 0]
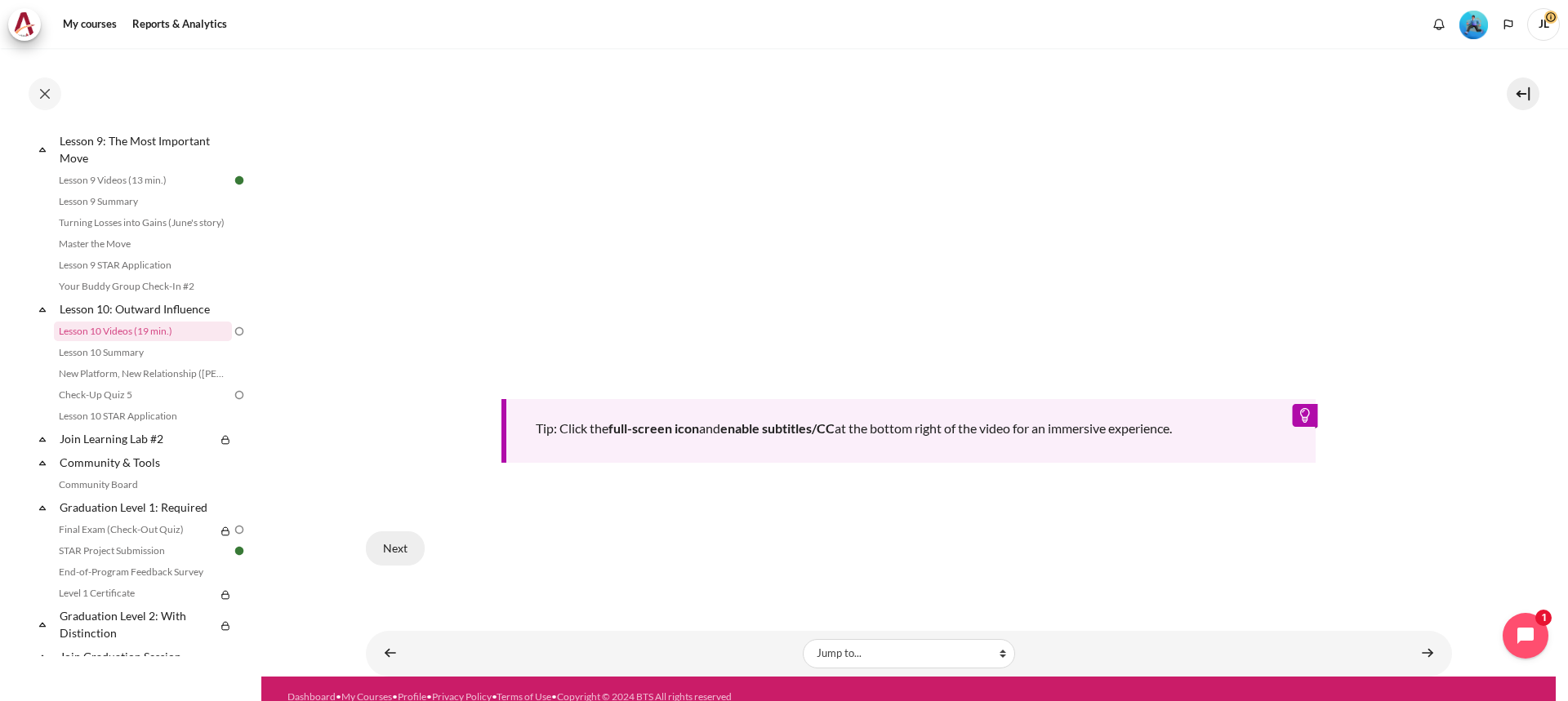
click at [405, 536] on button "Next" at bounding box center [395, 549] width 58 height 35
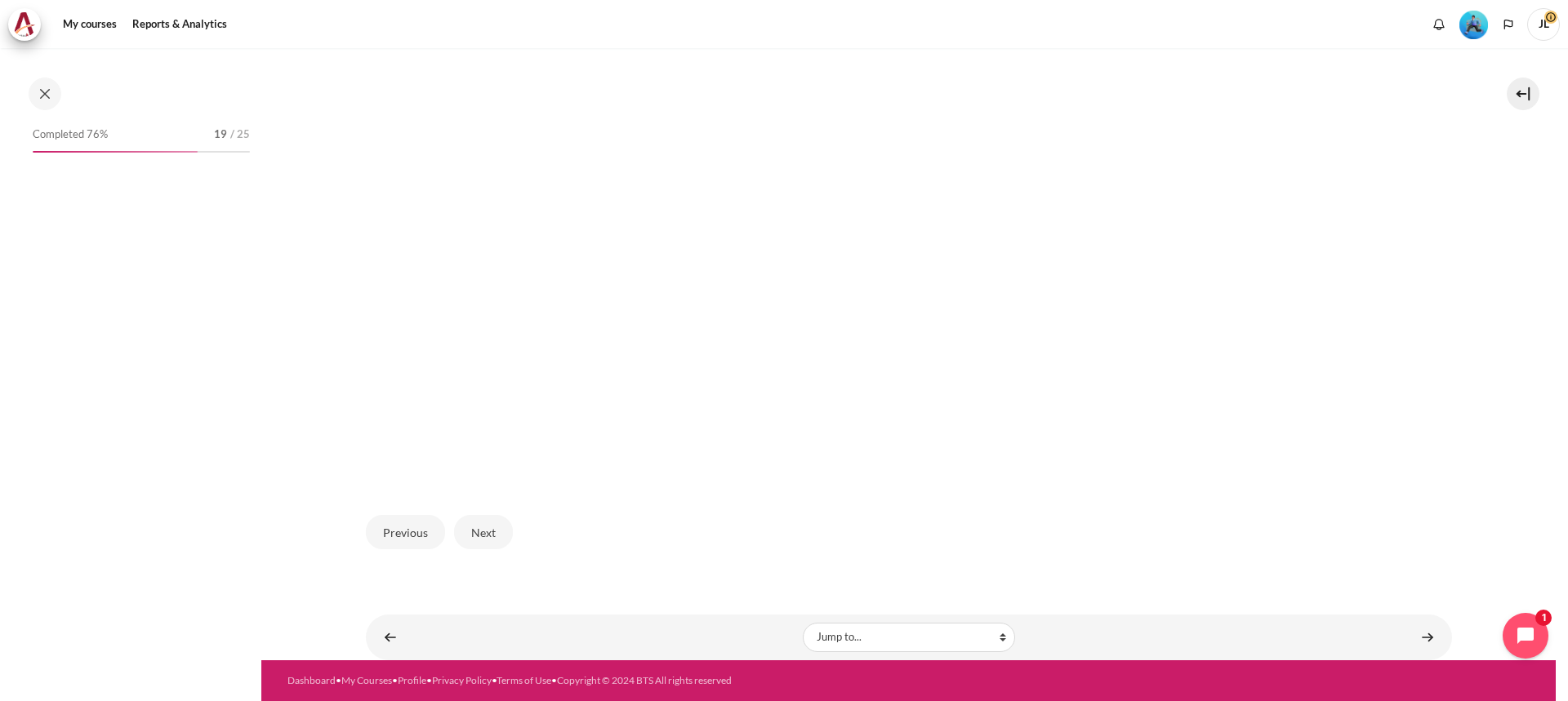
scroll to position [1315, 0]
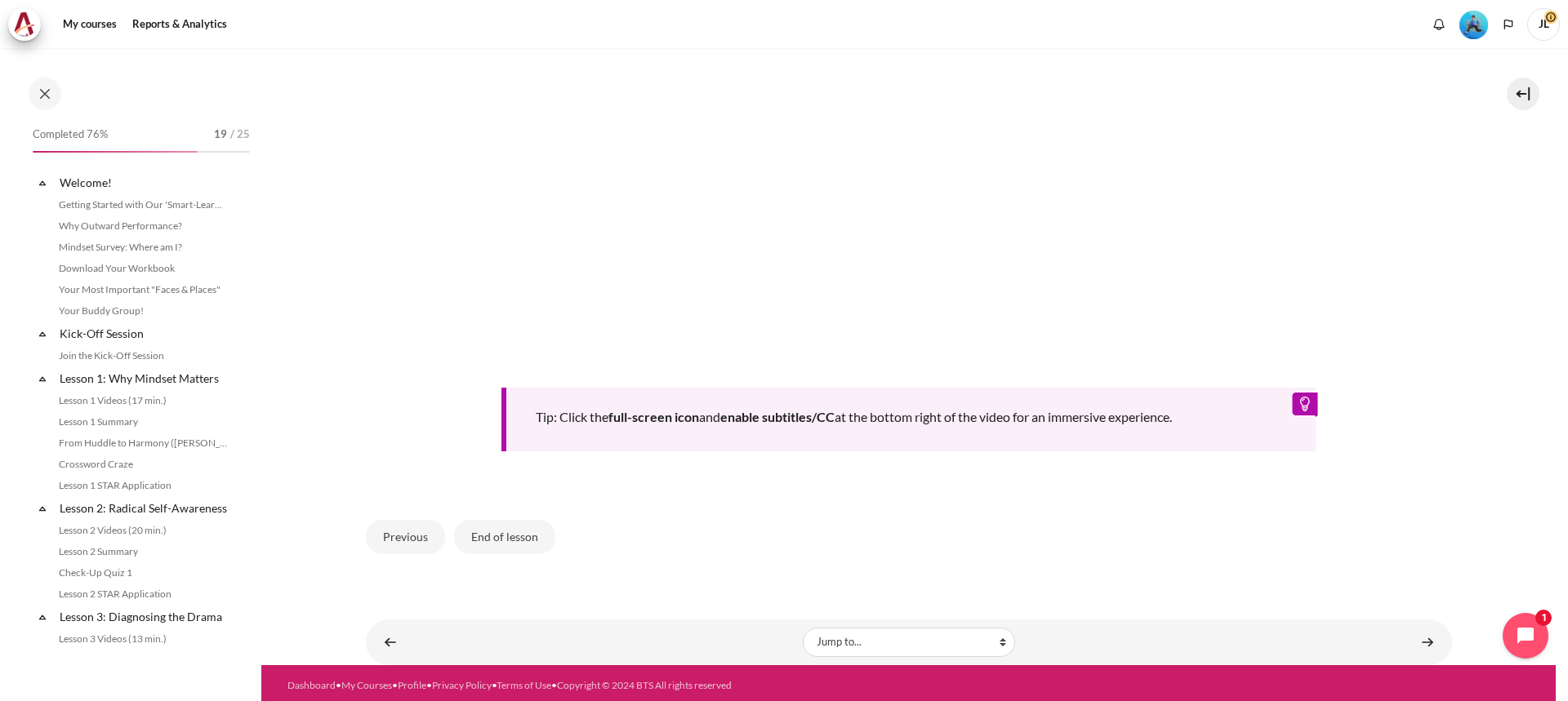
scroll to position [1315, 0]
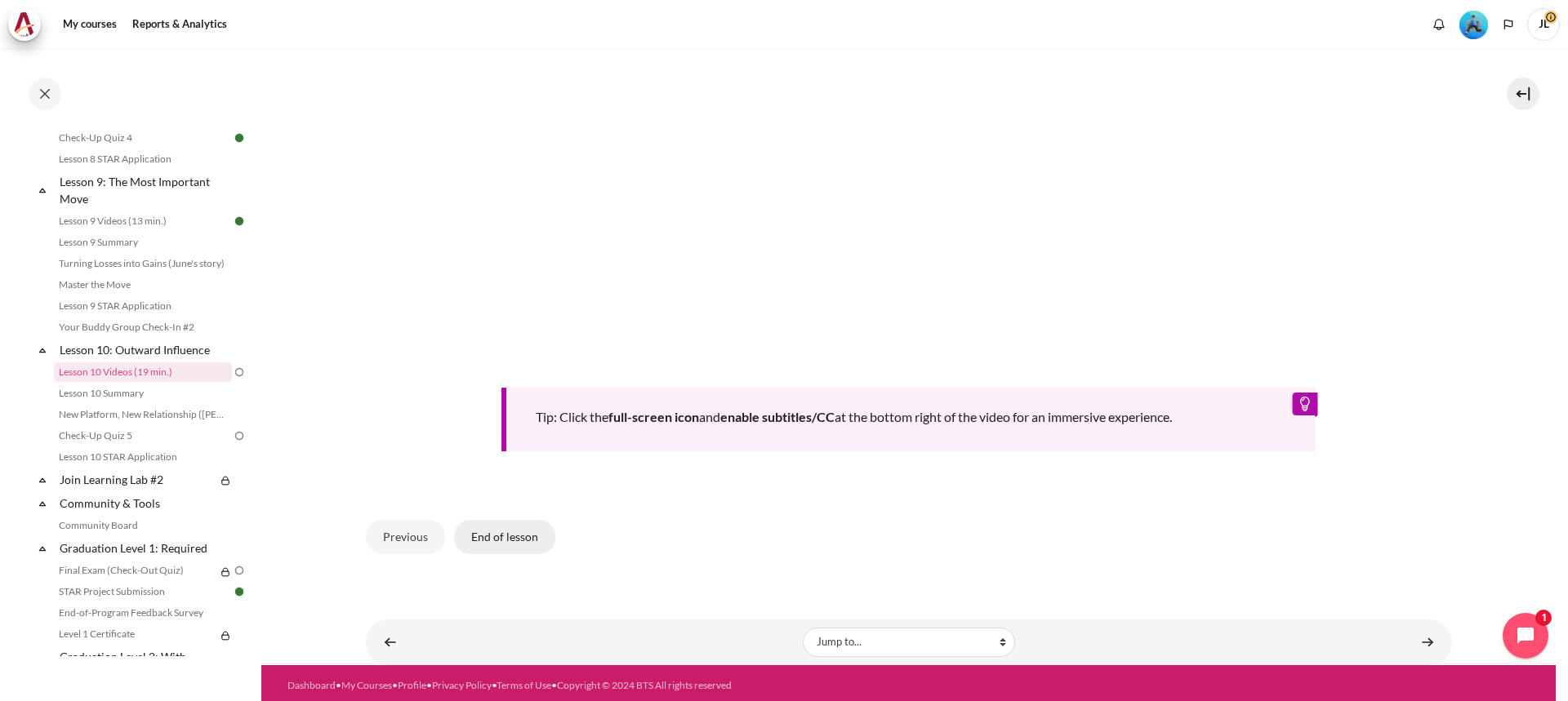
click at [514, 536] on button "End of lesson" at bounding box center [505, 537] width 101 height 35
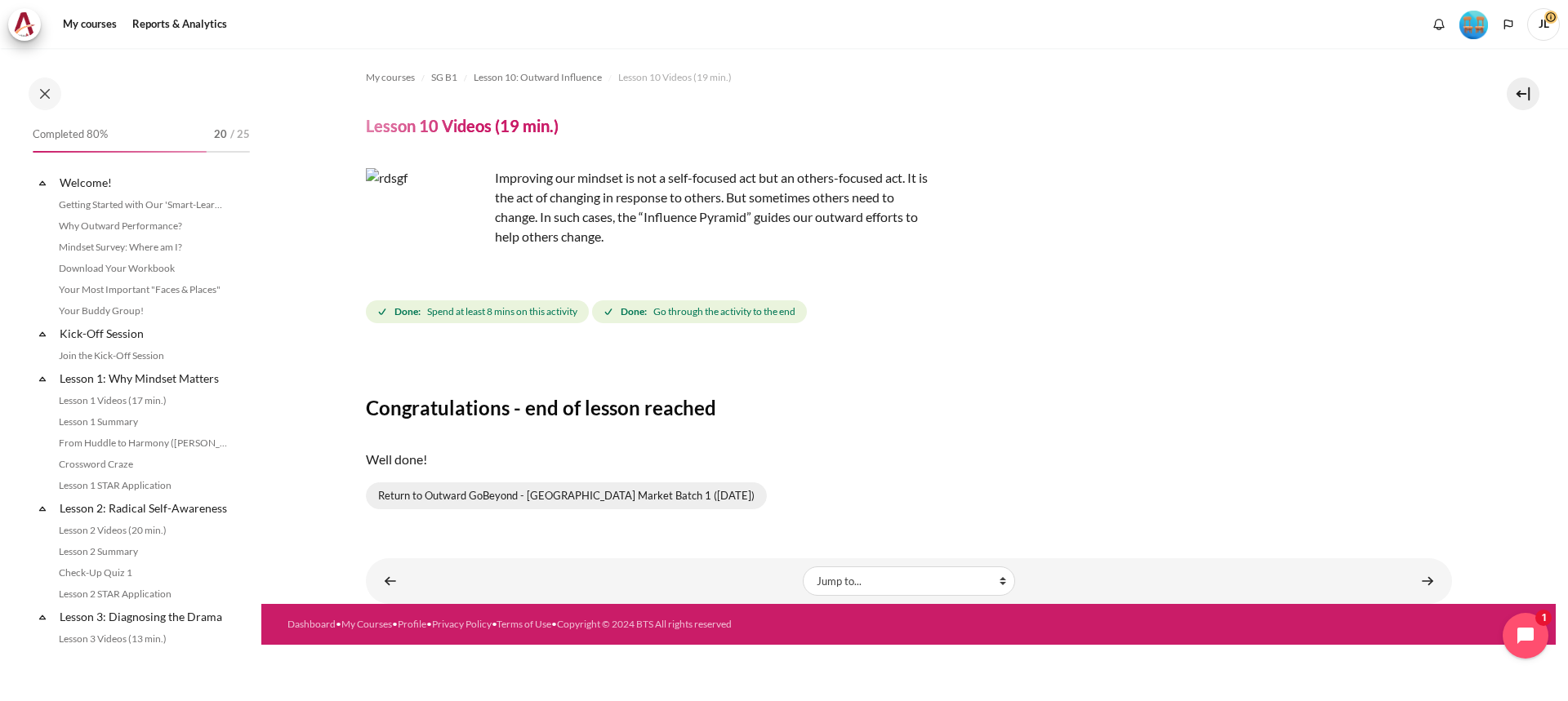
scroll to position [1315, 0]
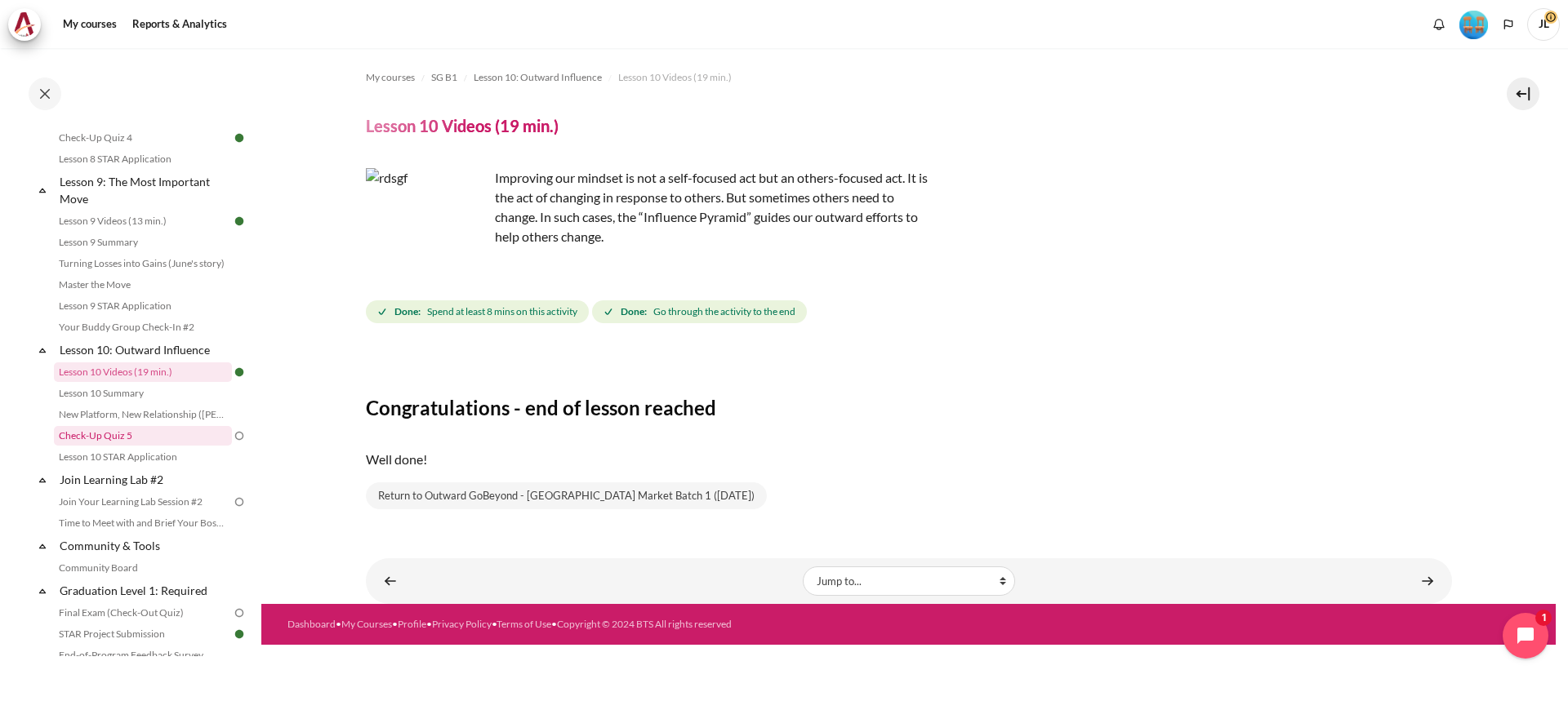
click at [157, 446] on link "Check-Up Quiz 5" at bounding box center [143, 436] width 178 height 20
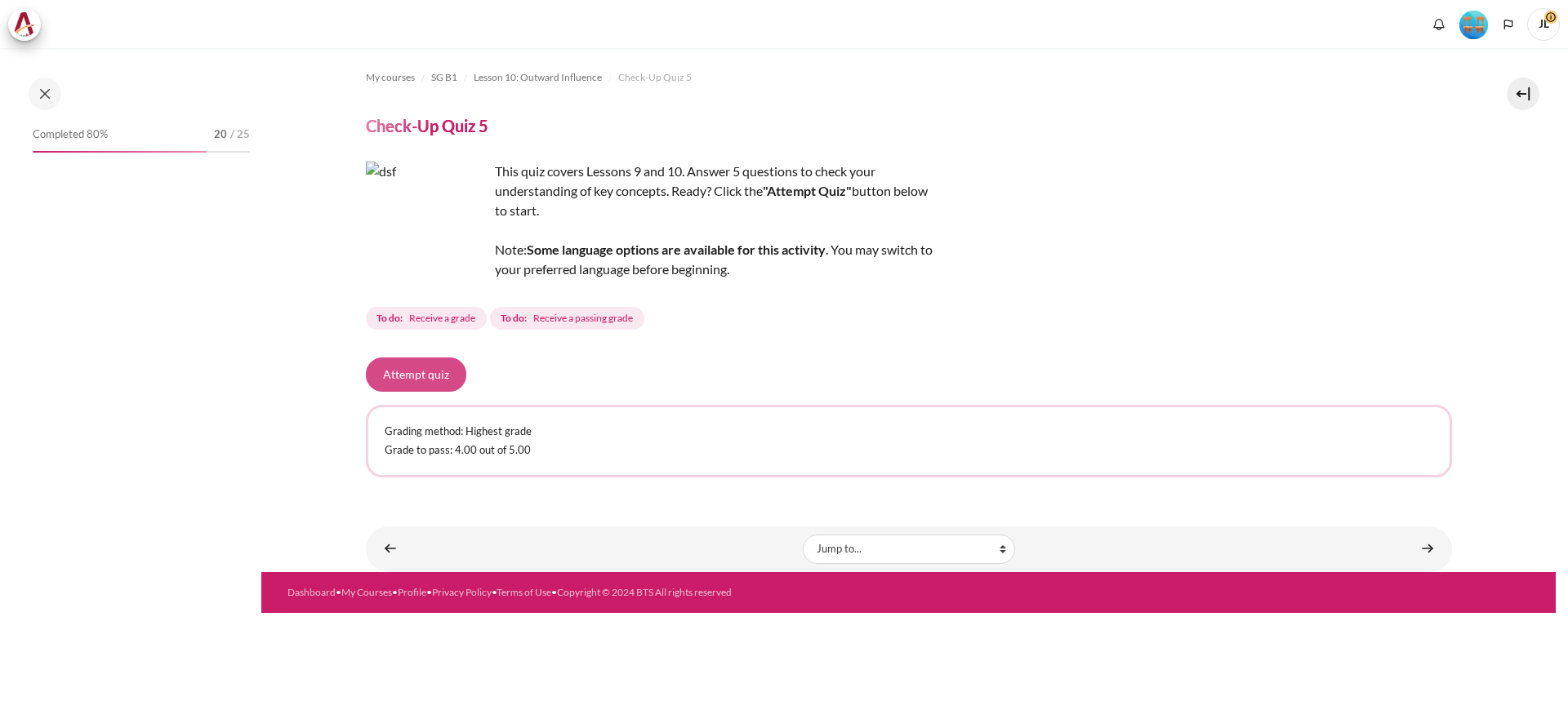
scroll to position [1378, 0]
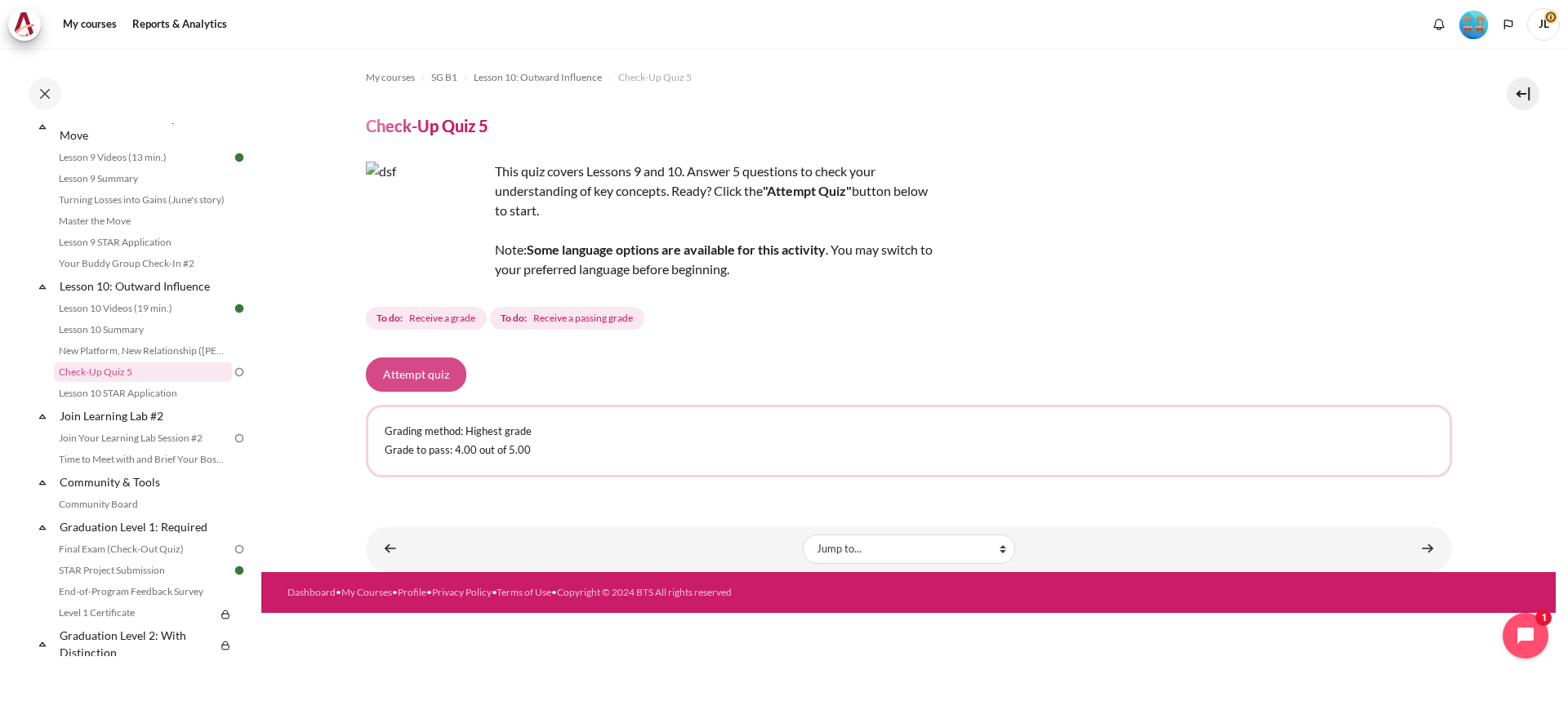
click at [441, 376] on button "Attempt quiz" at bounding box center [416, 375] width 100 height 35
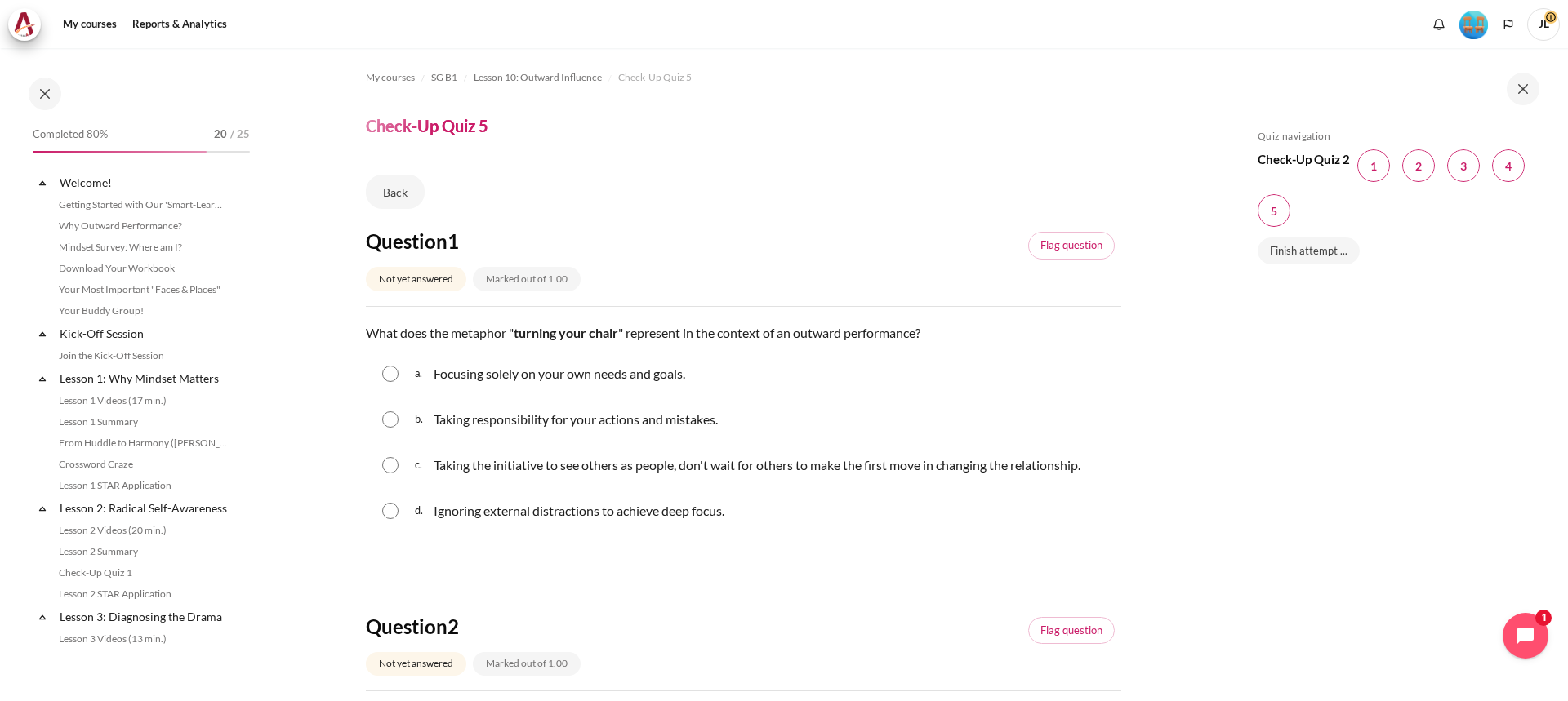
scroll to position [1378, 0]
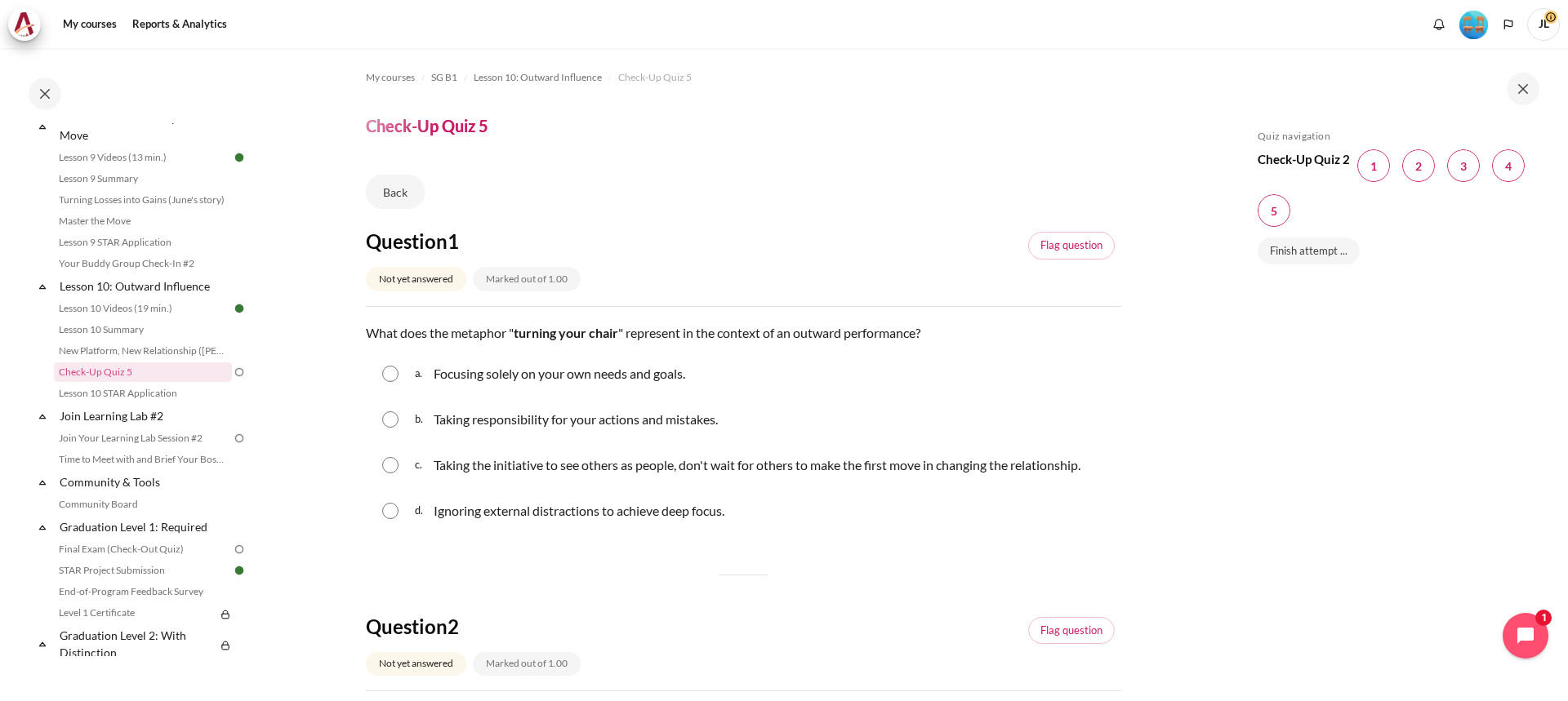
click at [390, 467] on input "Content" at bounding box center [390, 466] width 16 height 16
radio input "true"
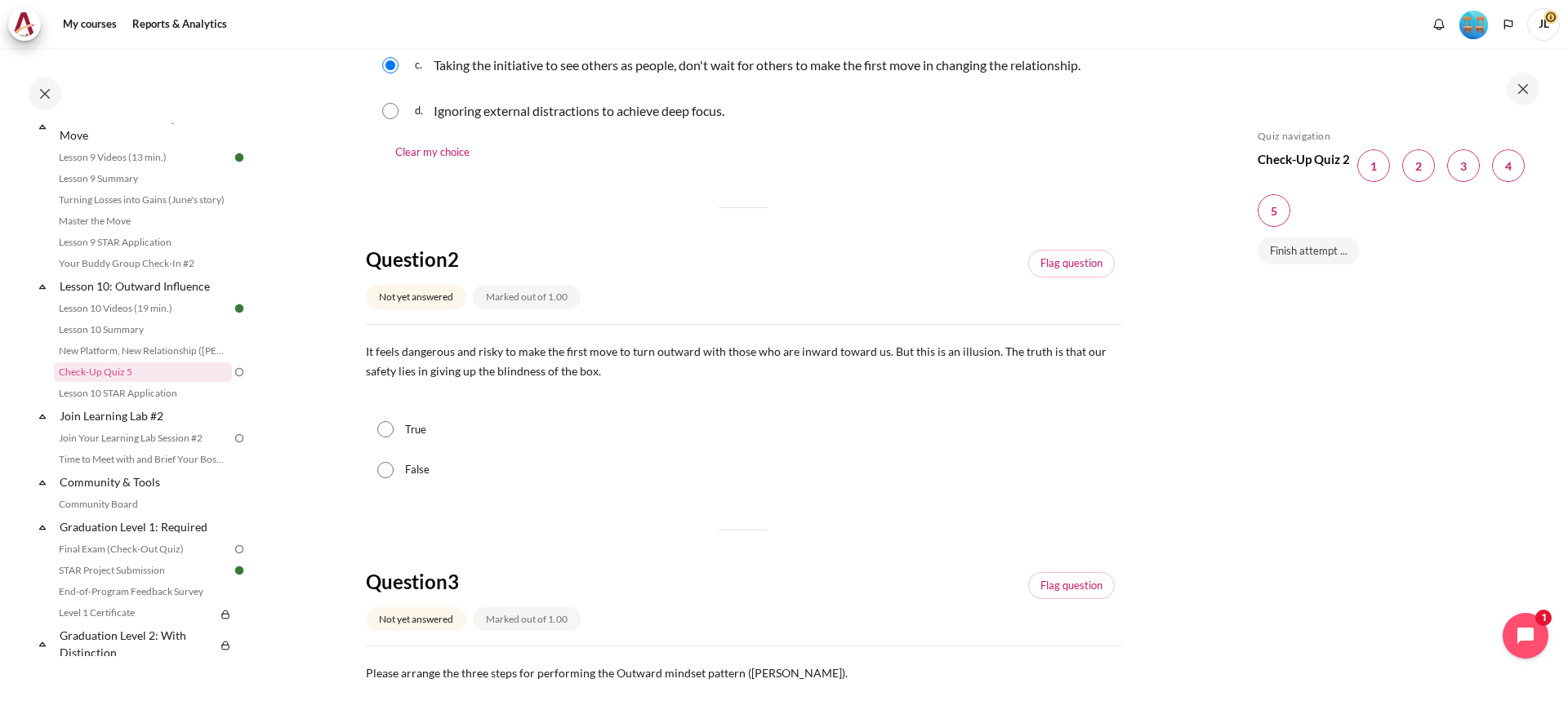
scroll to position [408, 0]
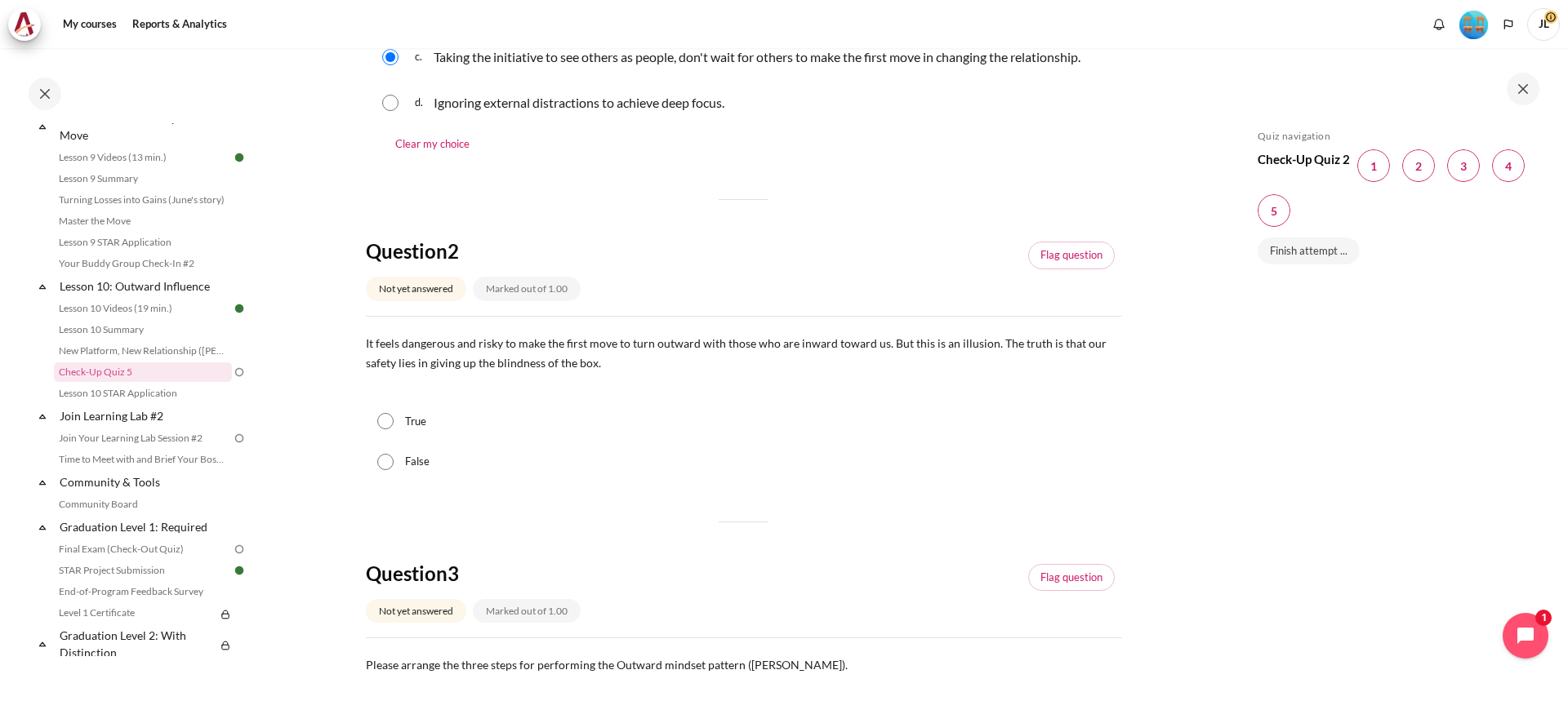
click at [390, 422] on input "True" at bounding box center [386, 421] width 16 height 16
radio input "true"
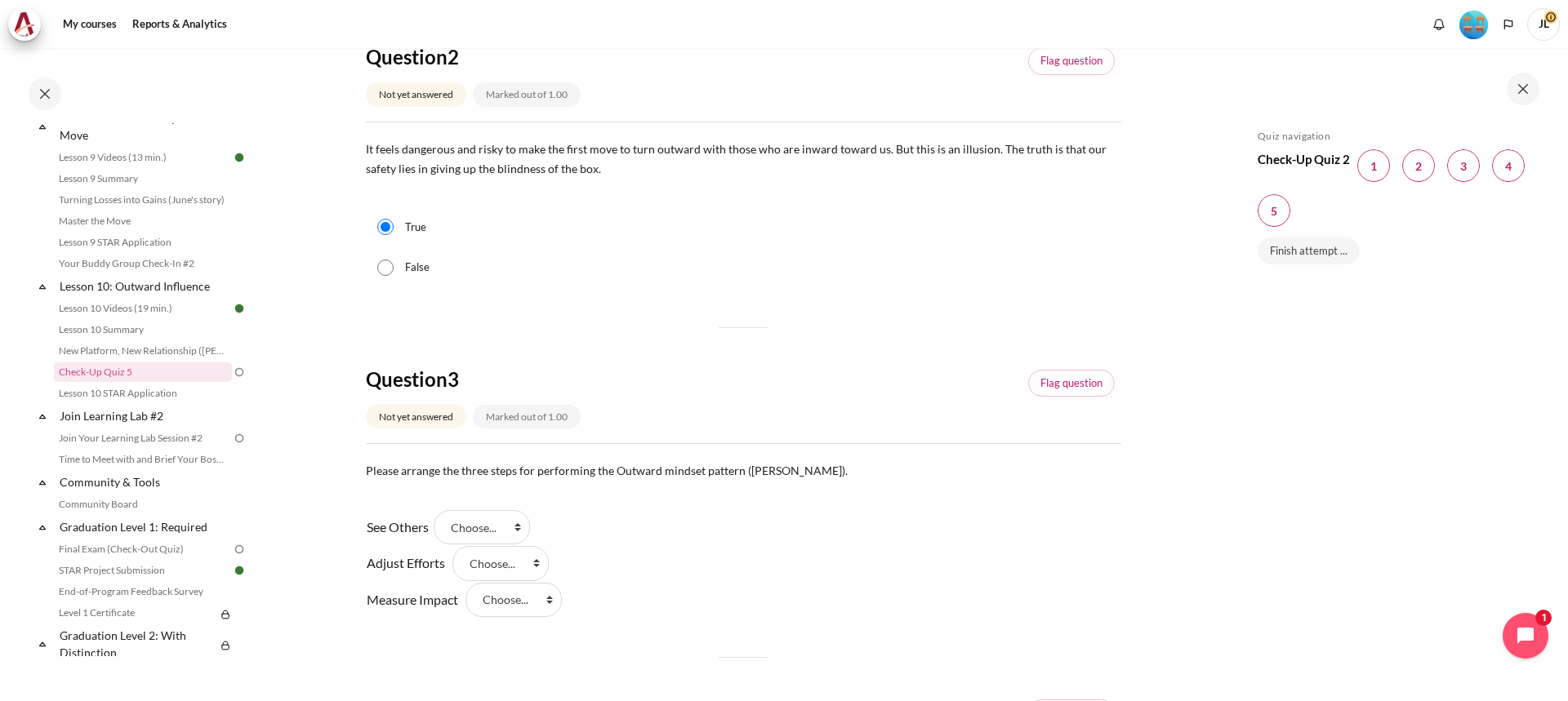
scroll to position [653, 0]
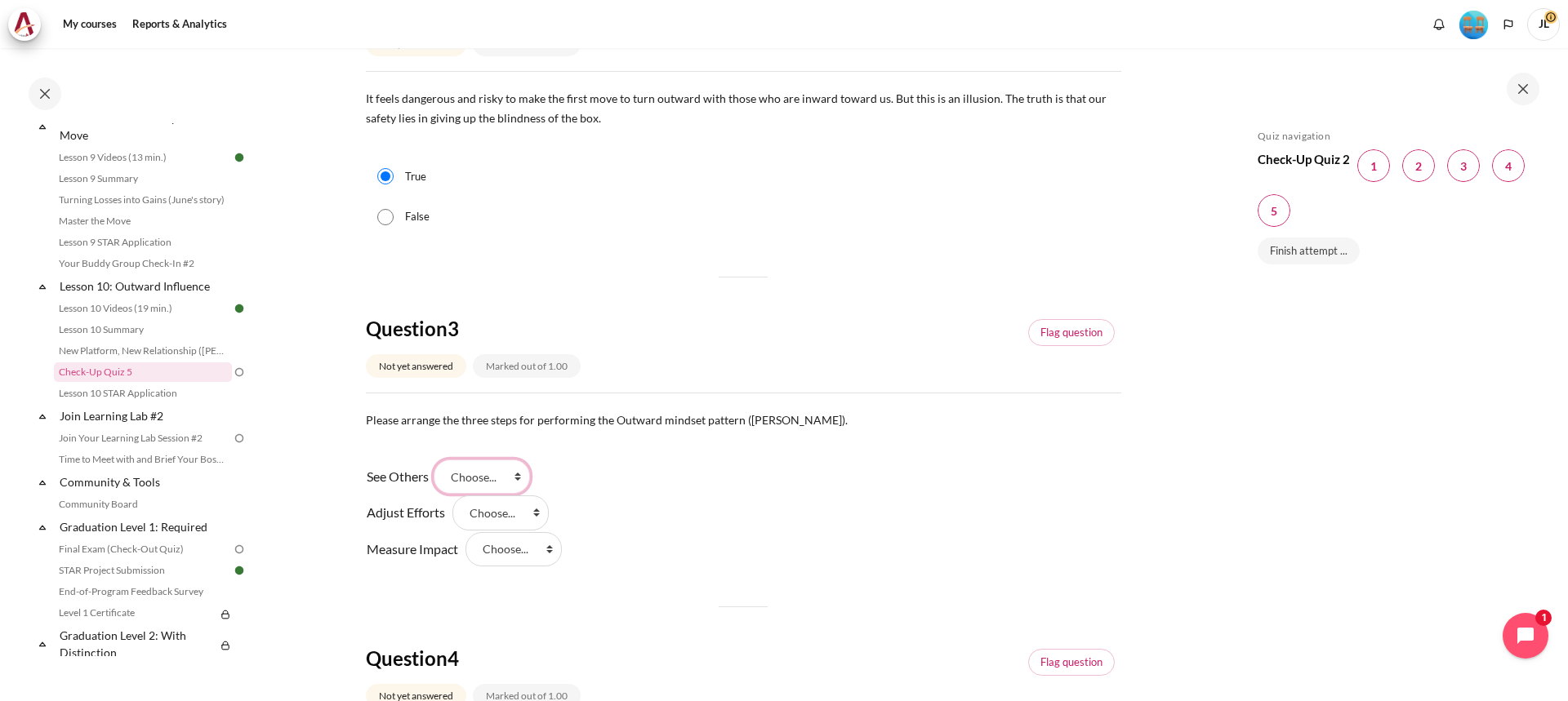
click at [498, 478] on select "Choose... Step 2 Step 3 Step 1" at bounding box center [482, 477] width 96 height 35
drag, startPoint x: 644, startPoint y: 534, endPoint x: 593, endPoint y: 547, distance: 52.6
click at [635, 534] on div "See Others Answer 1 Question 3 Choose... Step 2 Step 3 Step 1 Adjust Efforts An…" at bounding box center [744, 513] width 756 height 109
click at [485, 475] on select "Choose... Step 2 Step 3 Step 1" at bounding box center [482, 477] width 96 height 35
select select "3"
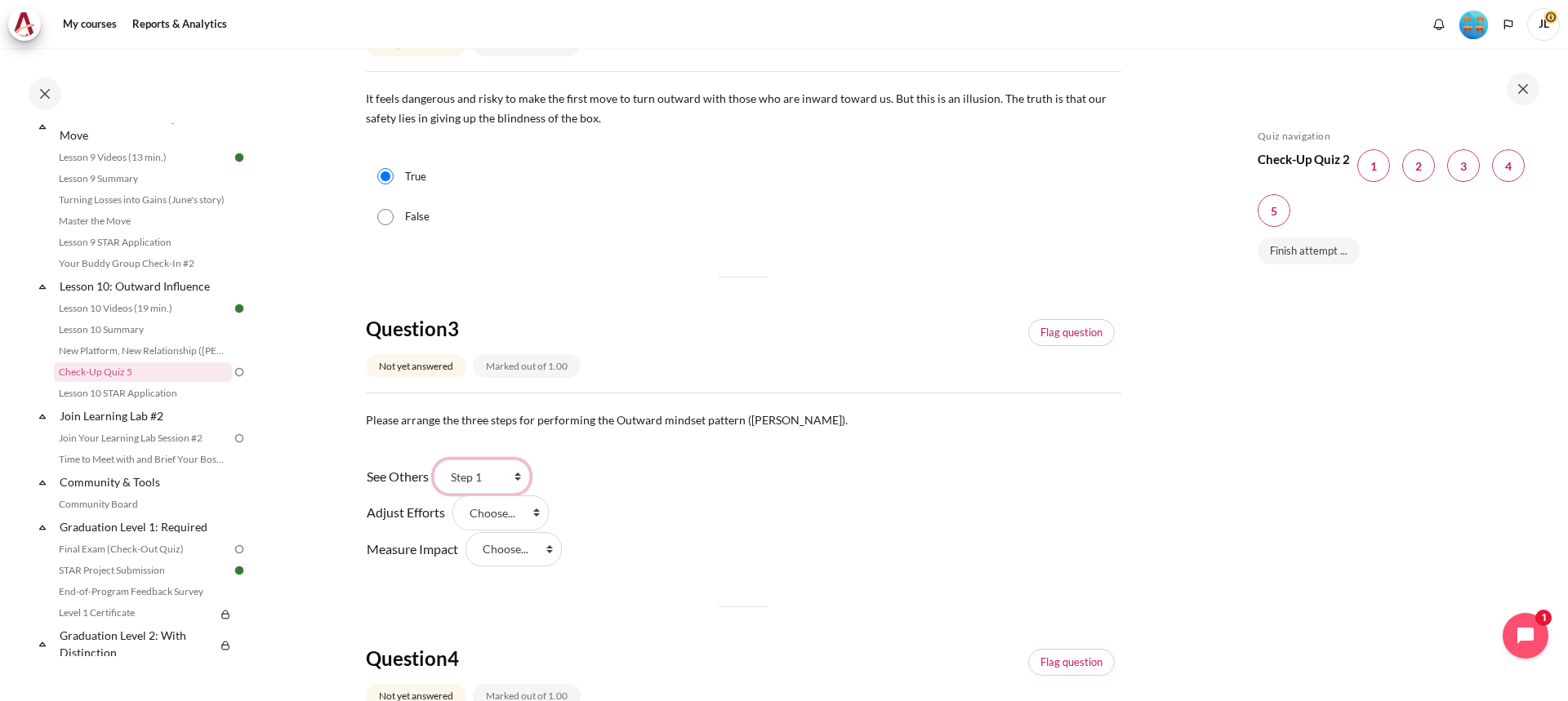
click at [440, 460] on select "Choose... Step 2 Step 3 Step 1" at bounding box center [482, 477] width 96 height 35
click at [523, 513] on select "Choose... Step 2 Step 3 Step 1" at bounding box center [500, 513] width 96 height 35
select select "1"
click at [453, 495] on select "Choose... Step 2 Step 3 Step 1" at bounding box center [500, 513] width 96 height 35
click at [519, 563] on select "Choose... Step 2 Step 3 Step 1" at bounding box center [514, 550] width 96 height 35
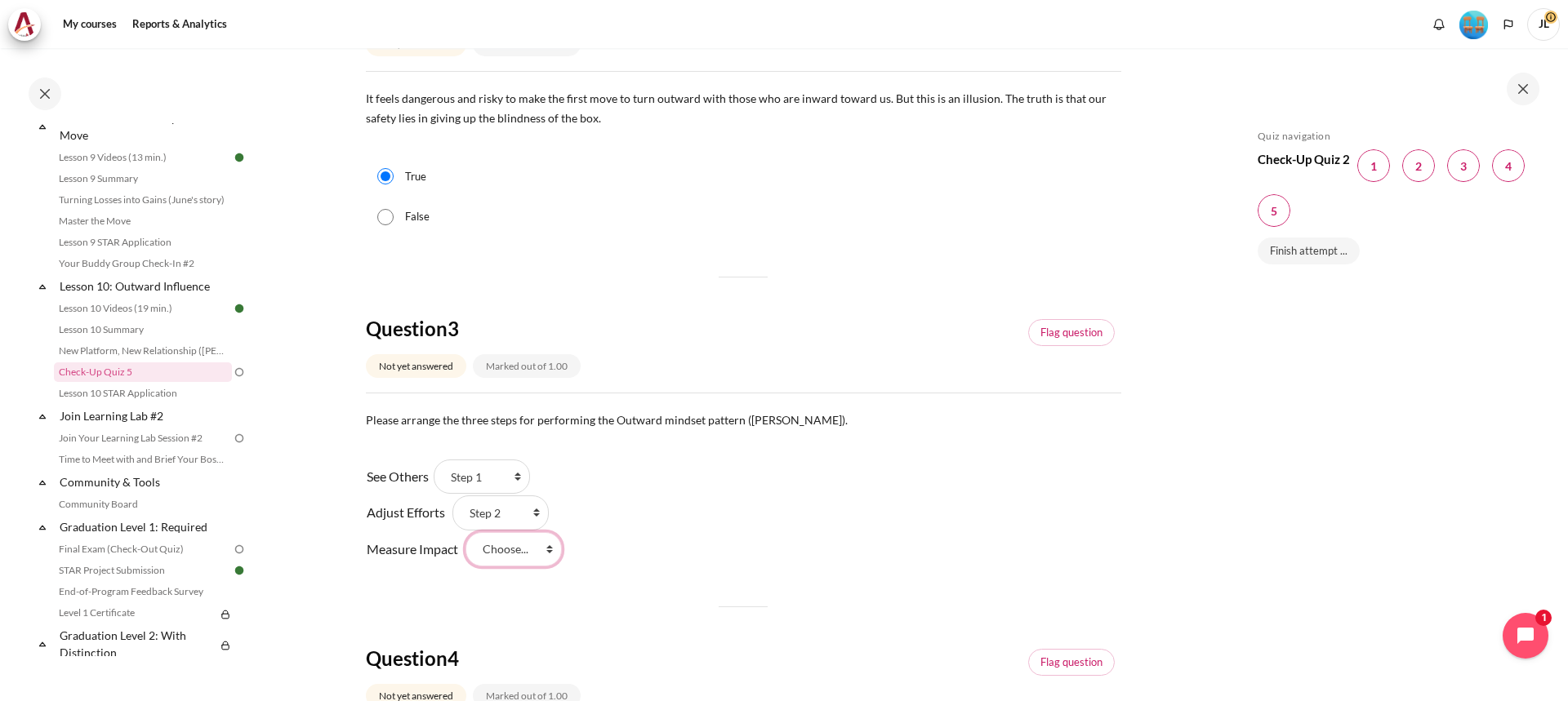
select select "2"
click at [466, 532] on select "Choose... Step 2 Step 3 Step 1" at bounding box center [514, 550] width 96 height 35
click at [721, 555] on div "See Others Answer 1 Question 3 Choose... Step 2 Step 3 Step 1 Adjust Efforts An…" at bounding box center [744, 513] width 756 height 109
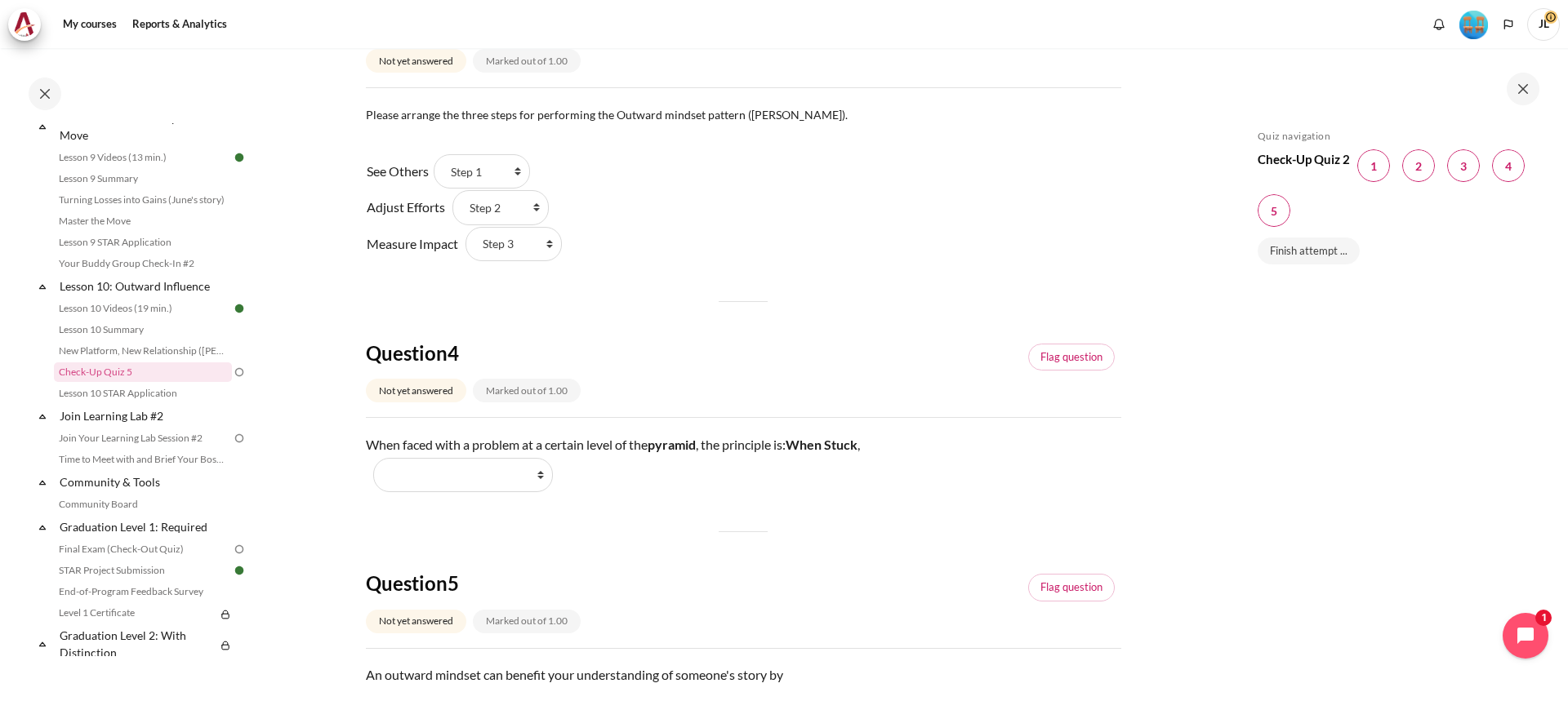
scroll to position [980, 0]
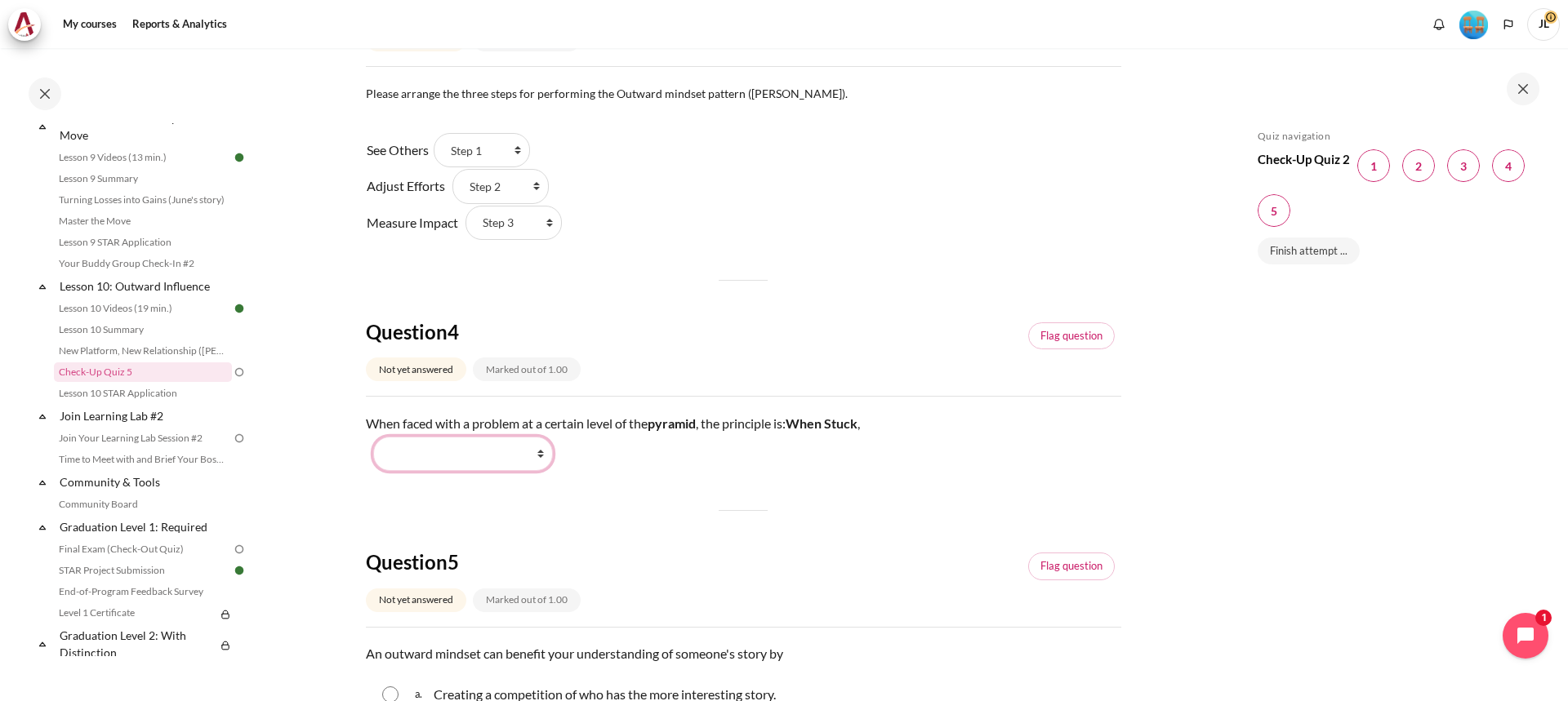
drag, startPoint x: 500, startPoint y: 454, endPoint x: 524, endPoint y: 466, distance: 26.8
click at [500, 454] on select "Work Harder Go Higher Go Lower Stay Put" at bounding box center [463, 454] width 179 height 35
select select "3"
click at [374, 437] on select "Work Harder Go Higher Go Lower Stay Put" at bounding box center [463, 454] width 179 height 35
click at [719, 547] on div "Question 1 Not yet answered Marked out of 1.00 Flag question Question text What…" at bounding box center [744, 82] width 756 height 1667
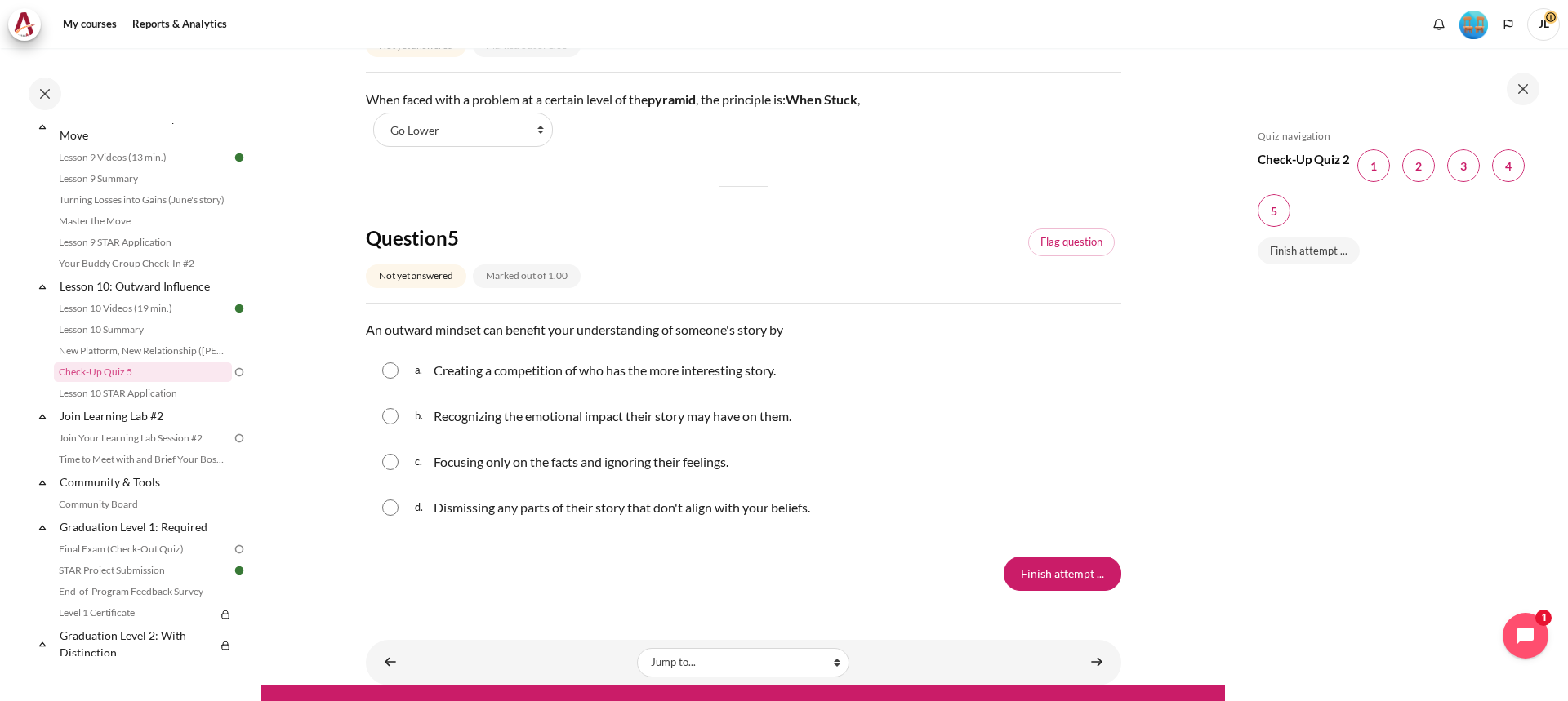
scroll to position [1307, 0]
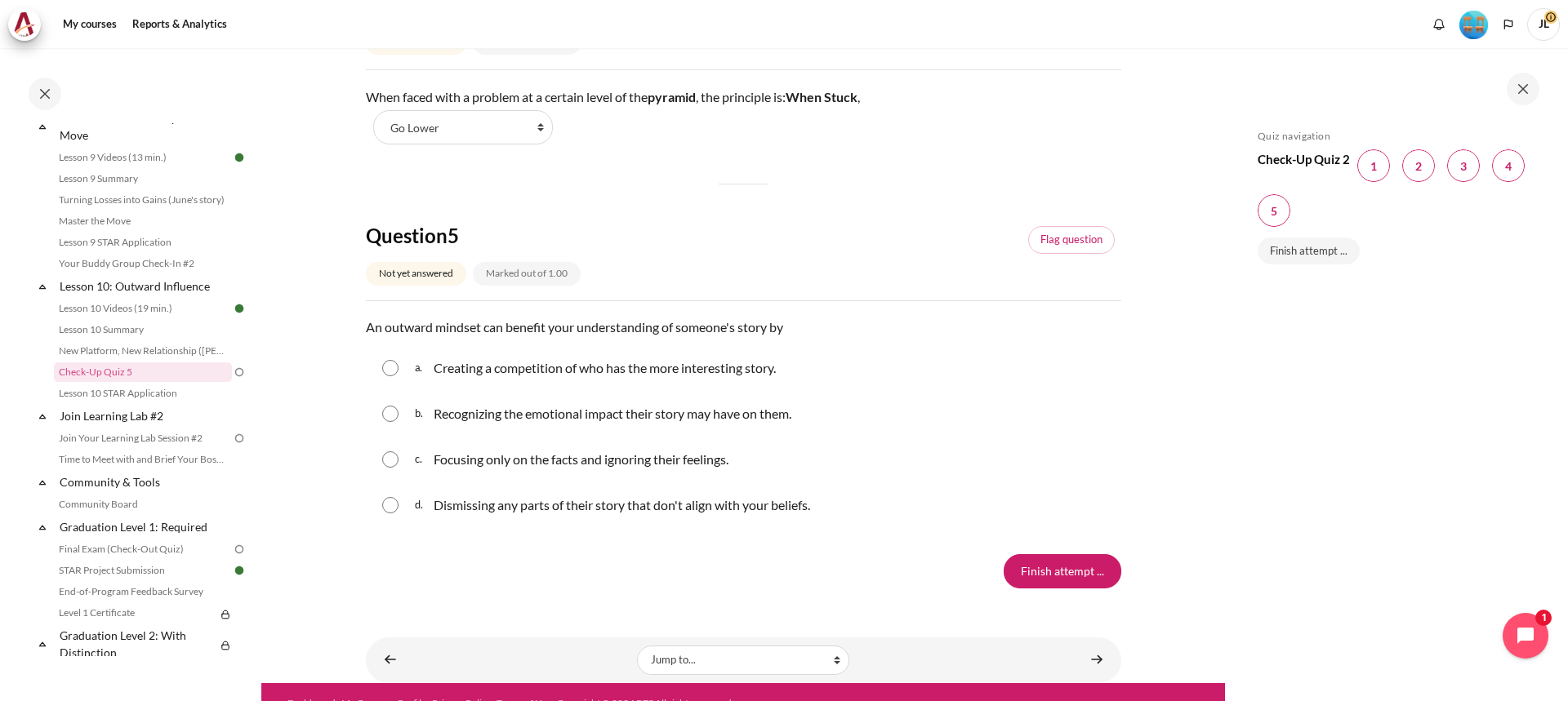
click at [397, 504] on input "Content" at bounding box center [390, 505] width 16 height 16
radio input "true"
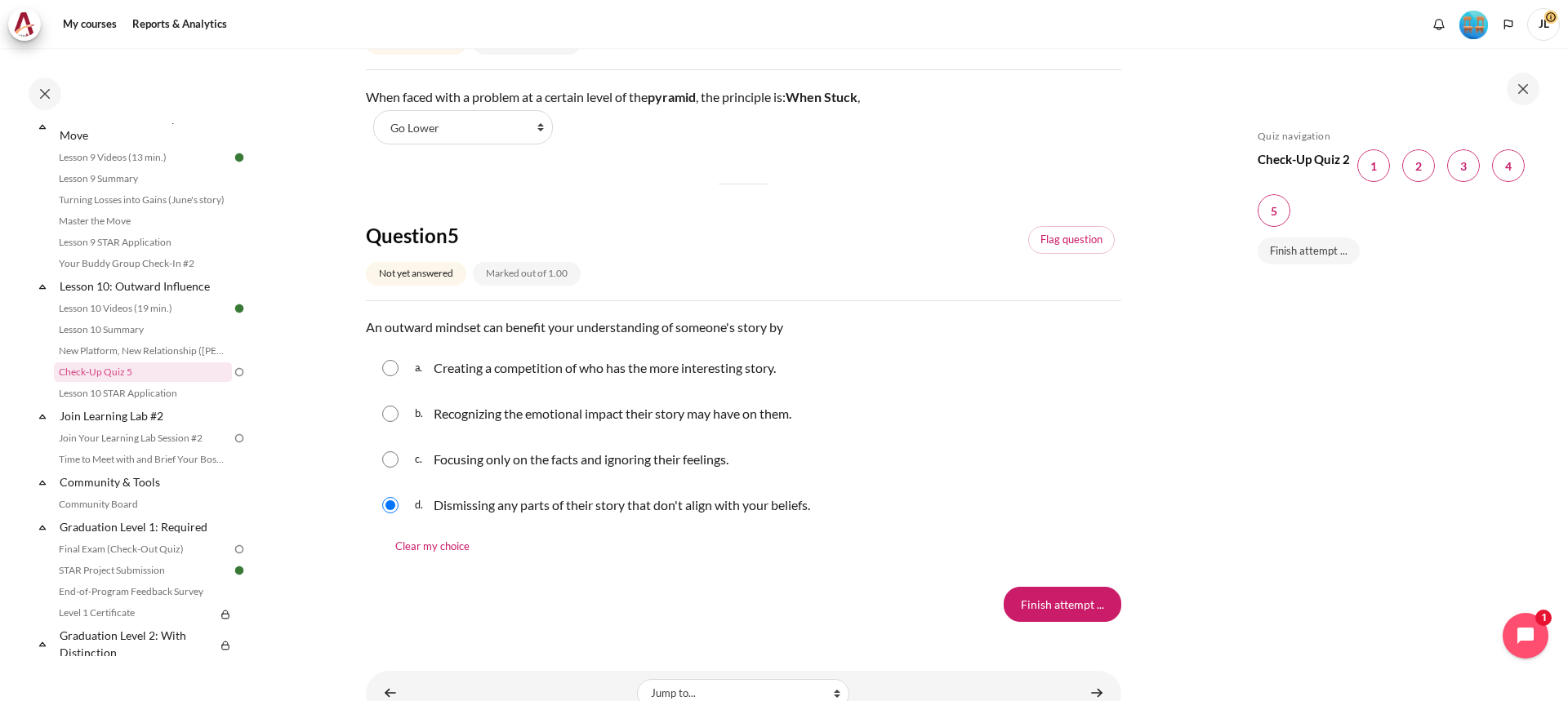
click at [397, 500] on input "Content" at bounding box center [390, 505] width 16 height 16
click at [392, 416] on input "Content" at bounding box center [390, 414] width 16 height 16
radio input "true"
click at [400, 374] on div "a. Creating a competition of who has the more interesting story." at bounding box center [744, 369] width 756 height 43
drag, startPoint x: 1053, startPoint y: 612, endPoint x: 889, endPoint y: 572, distance: 168.8
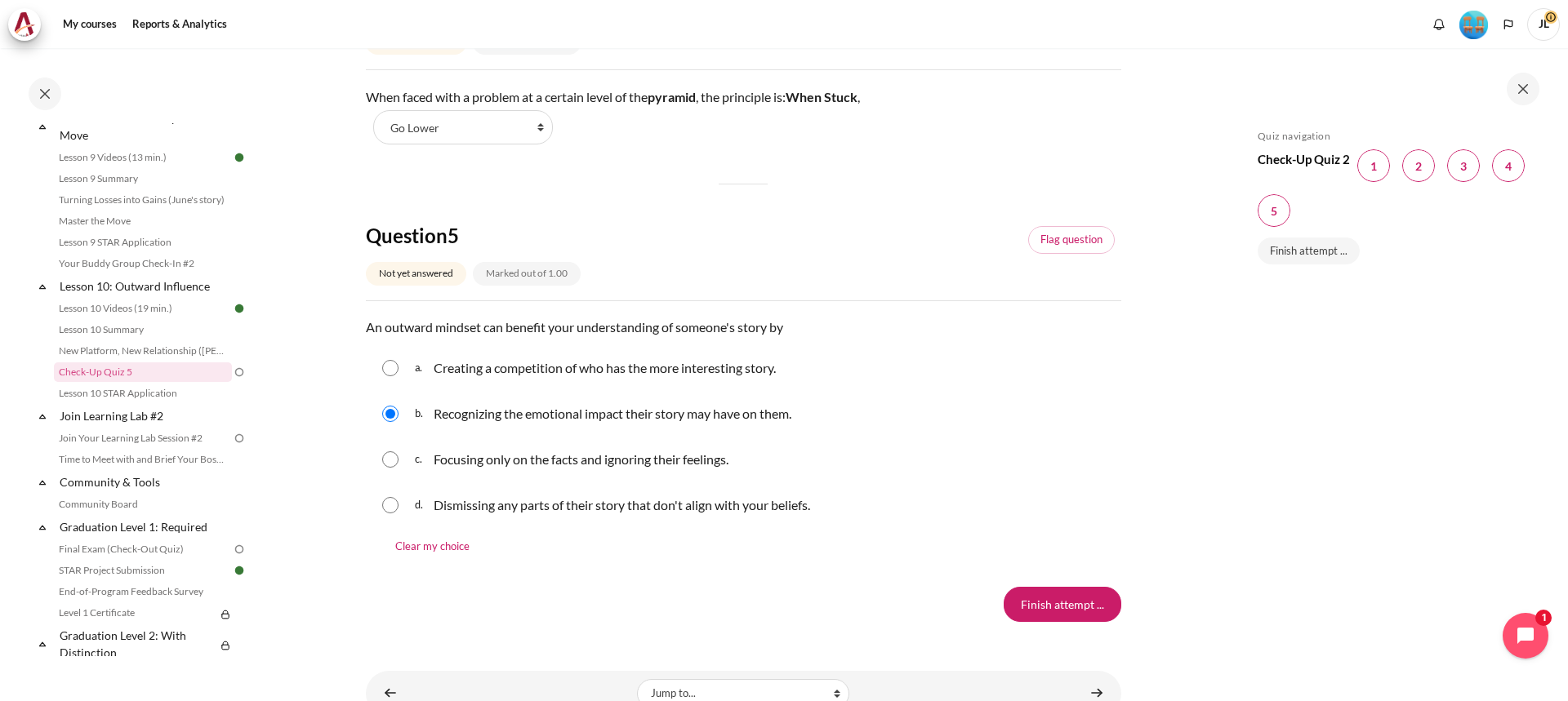
click at [1049, 612] on input "Finish attempt ..." at bounding box center [1063, 605] width 118 height 35
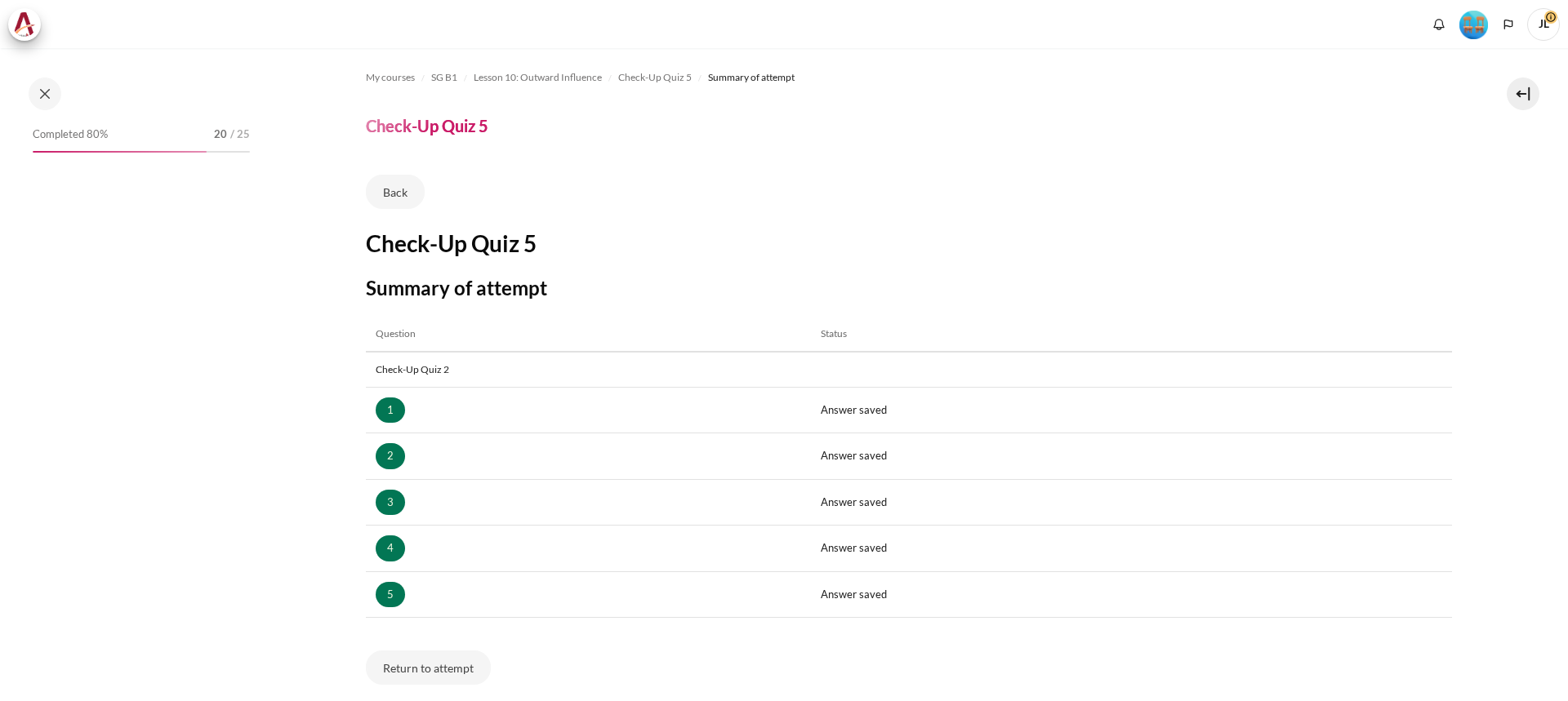
scroll to position [174, 0]
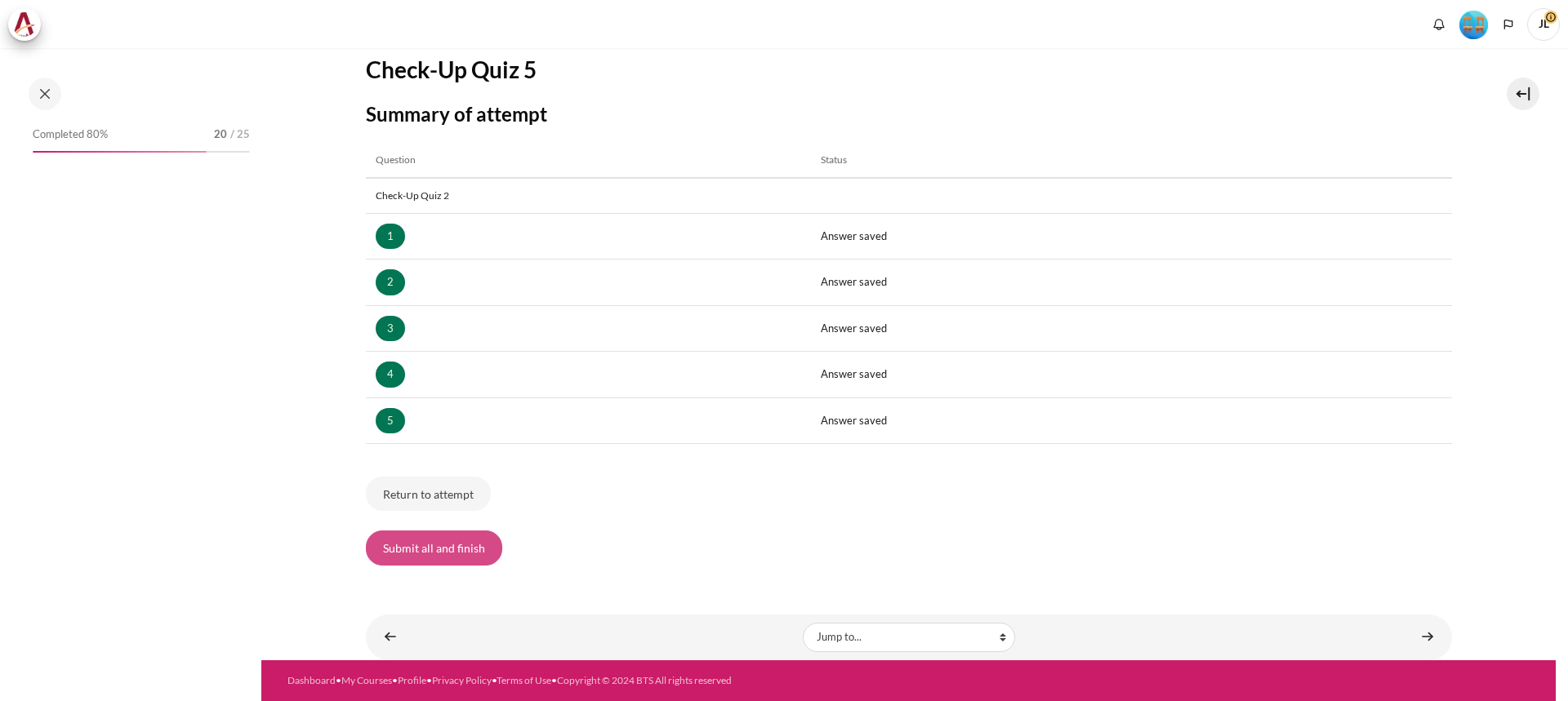
click at [468, 551] on button "Submit all and finish" at bounding box center [435, 548] width 137 height 35
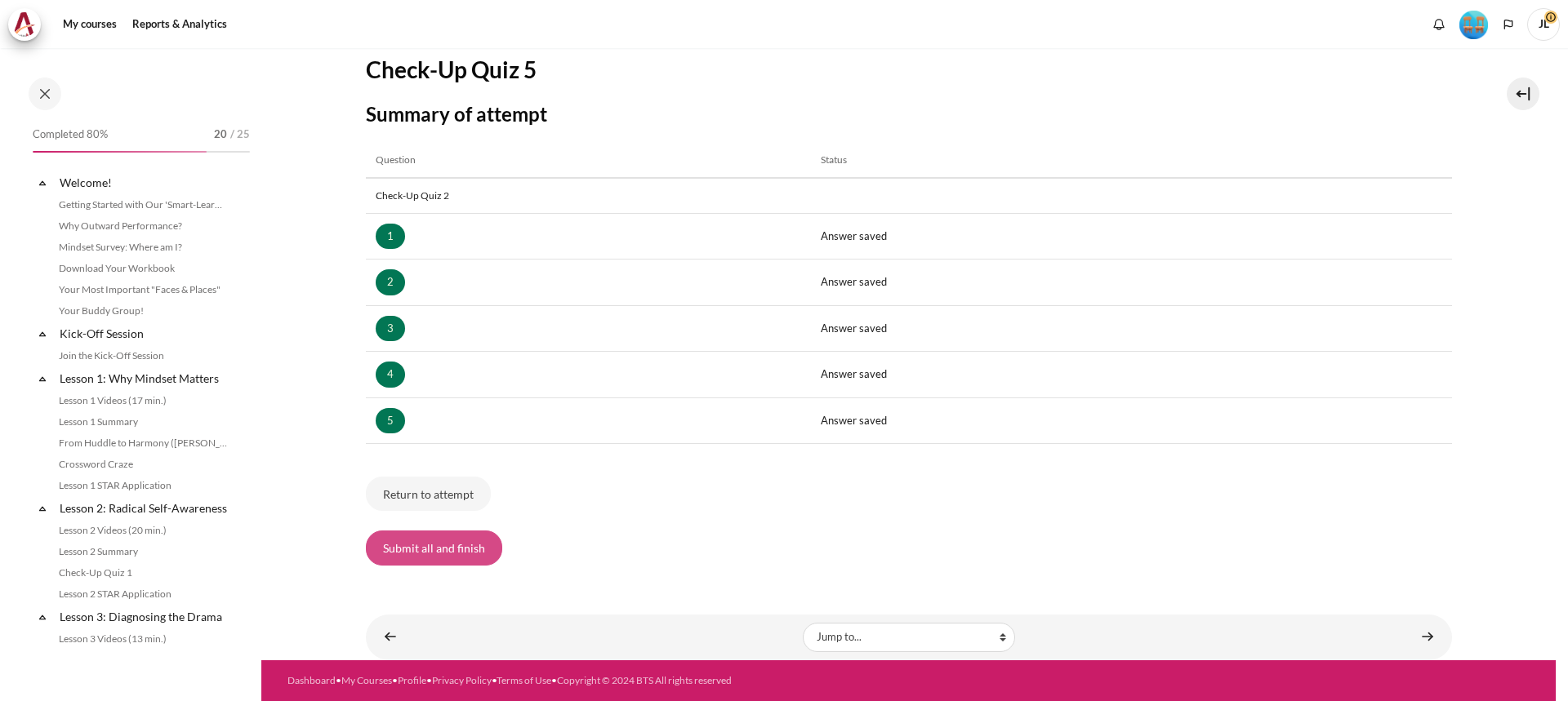
scroll to position [1378, 0]
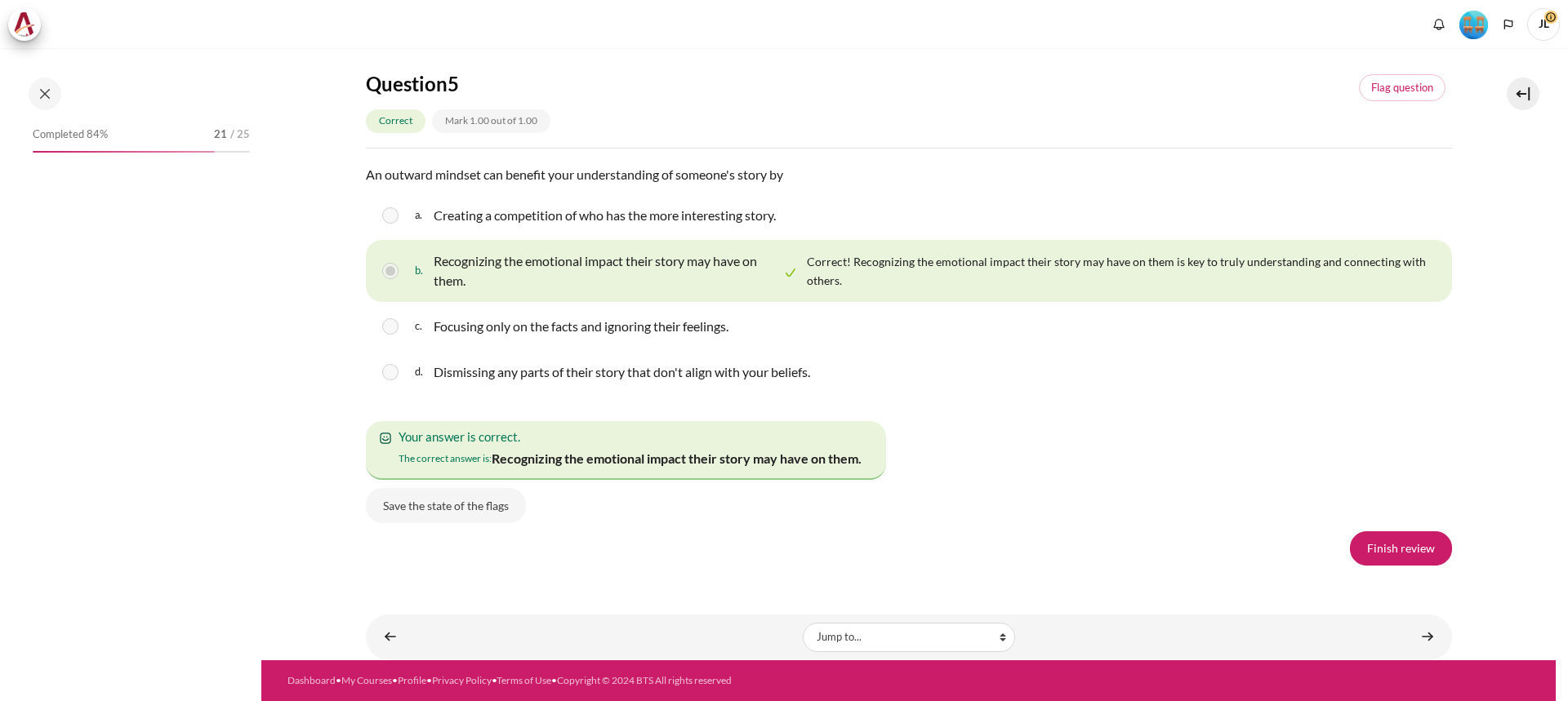
scroll to position [2940, 0]
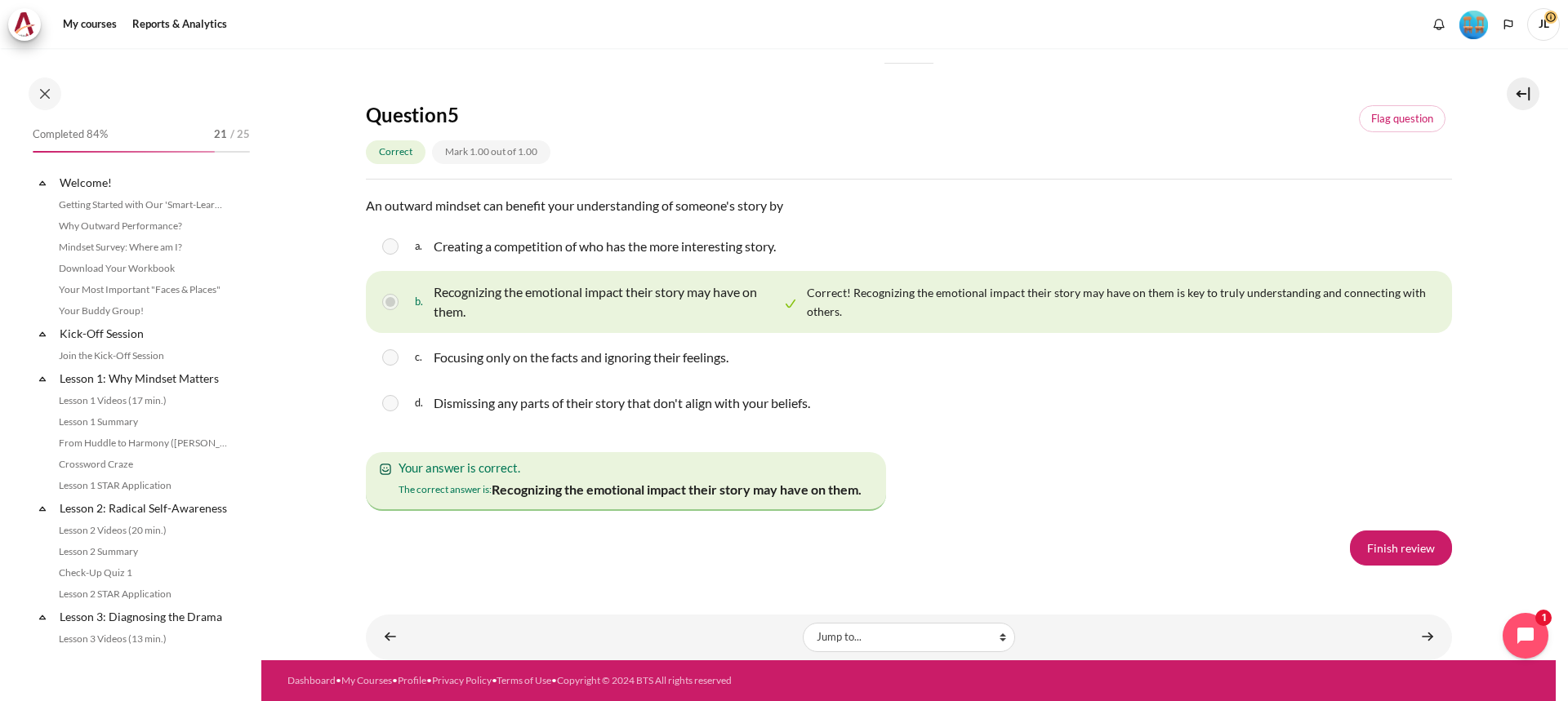
click at [1396, 565] on link "Finish review" at bounding box center [1401, 548] width 102 height 35
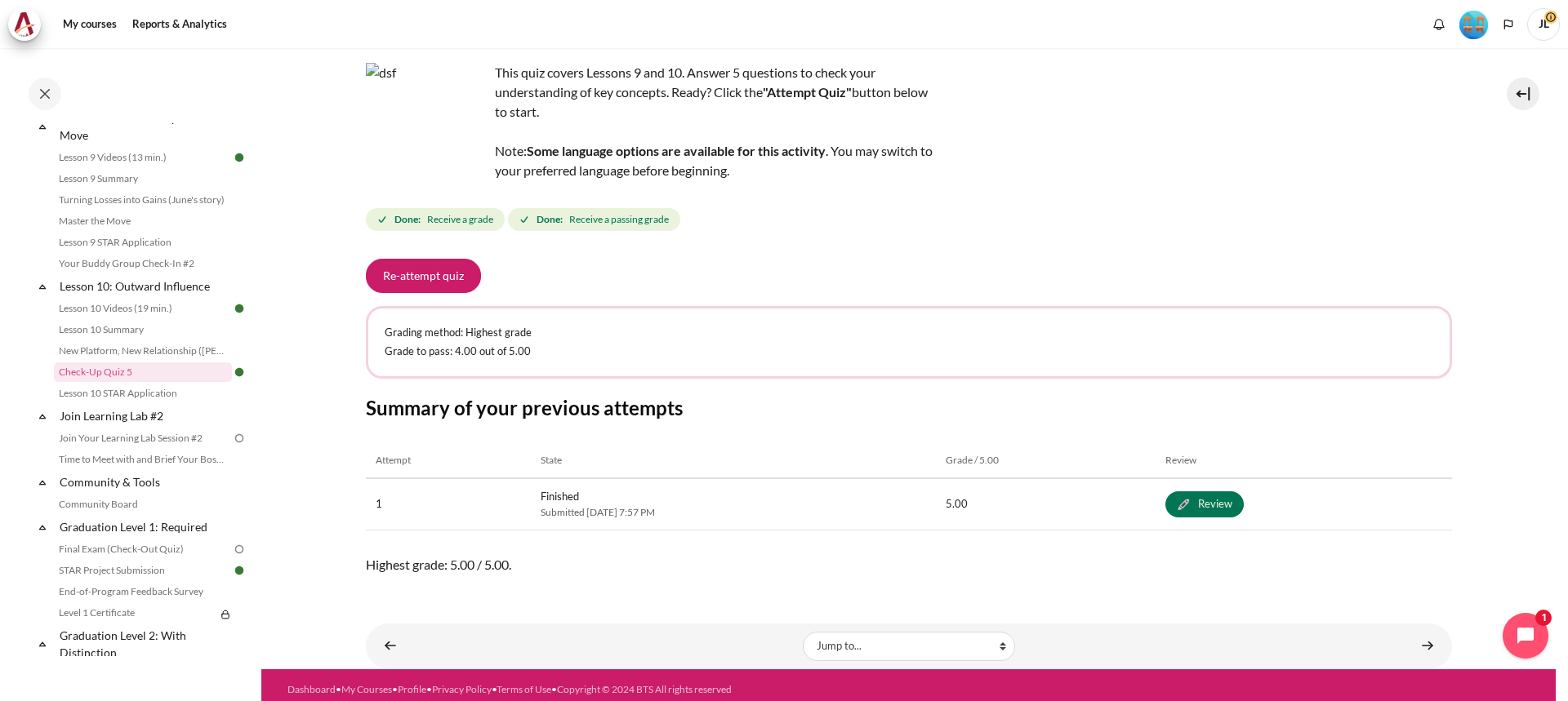
scroll to position [108, 0]
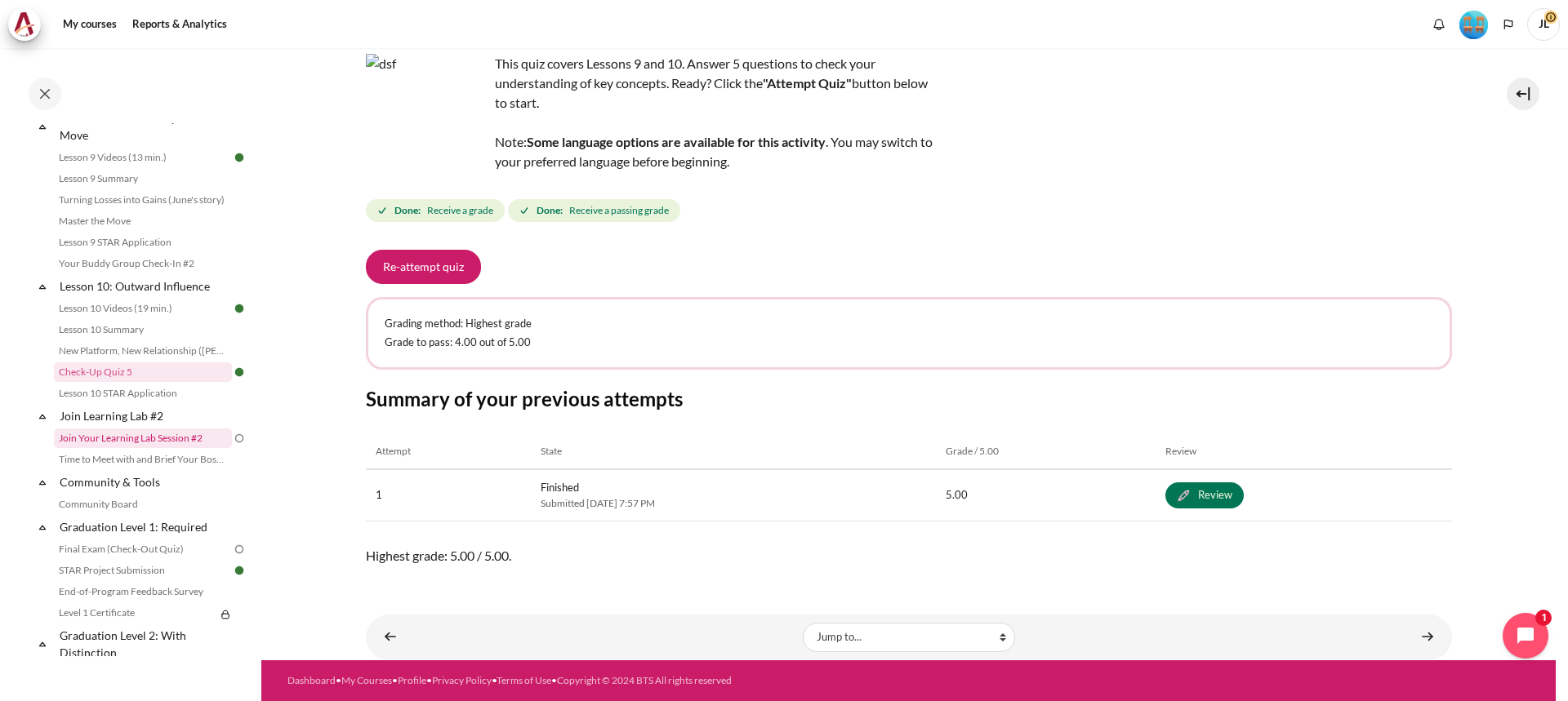
click at [194, 448] on link "Join Your Learning Lab Session #2" at bounding box center [143, 439] width 178 height 20
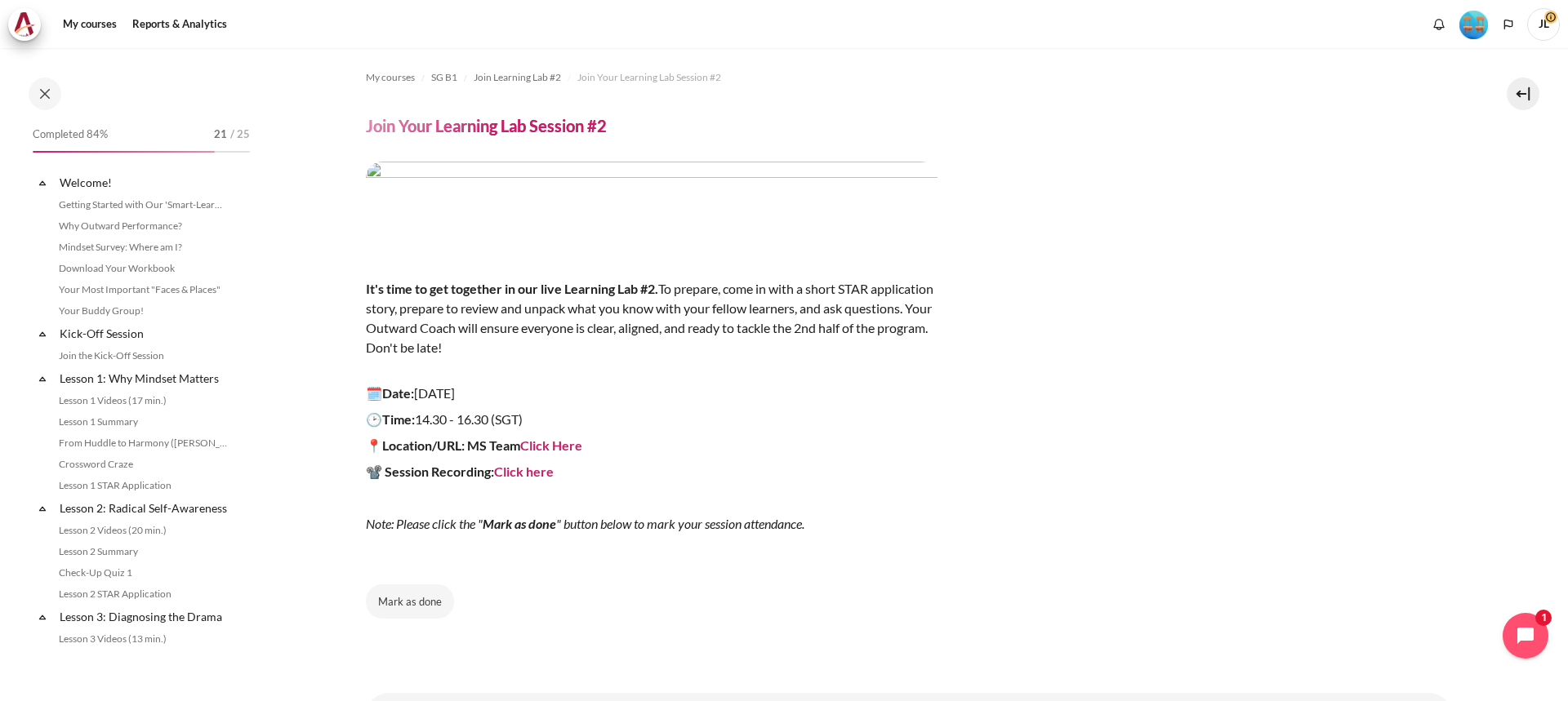
scroll to position [1445, 0]
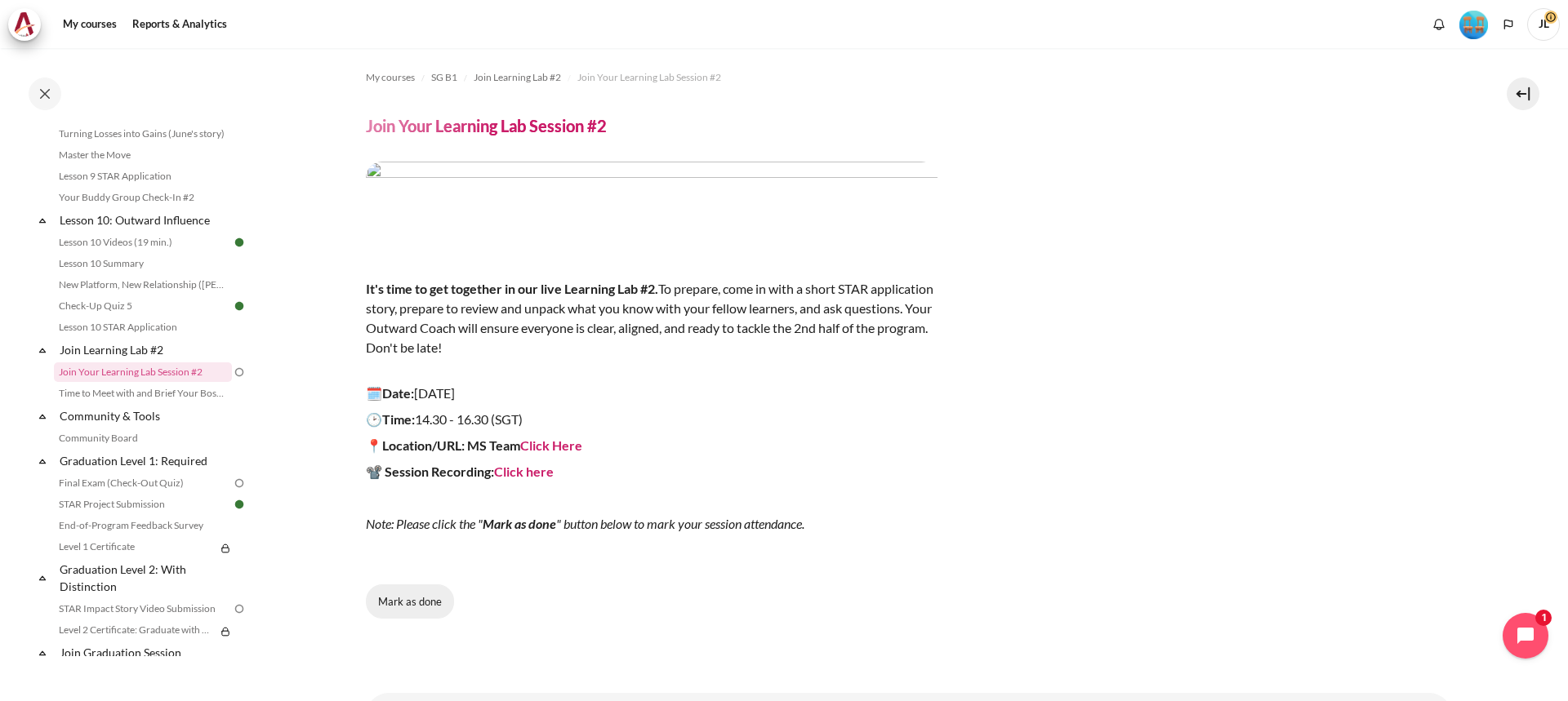
click at [424, 612] on button "Mark as done" at bounding box center [410, 602] width 88 height 35
click at [390, 601] on button "Done" at bounding box center [400, 602] width 67 height 35
click at [421, 601] on button "Mark as done" at bounding box center [410, 602] width 88 height 35
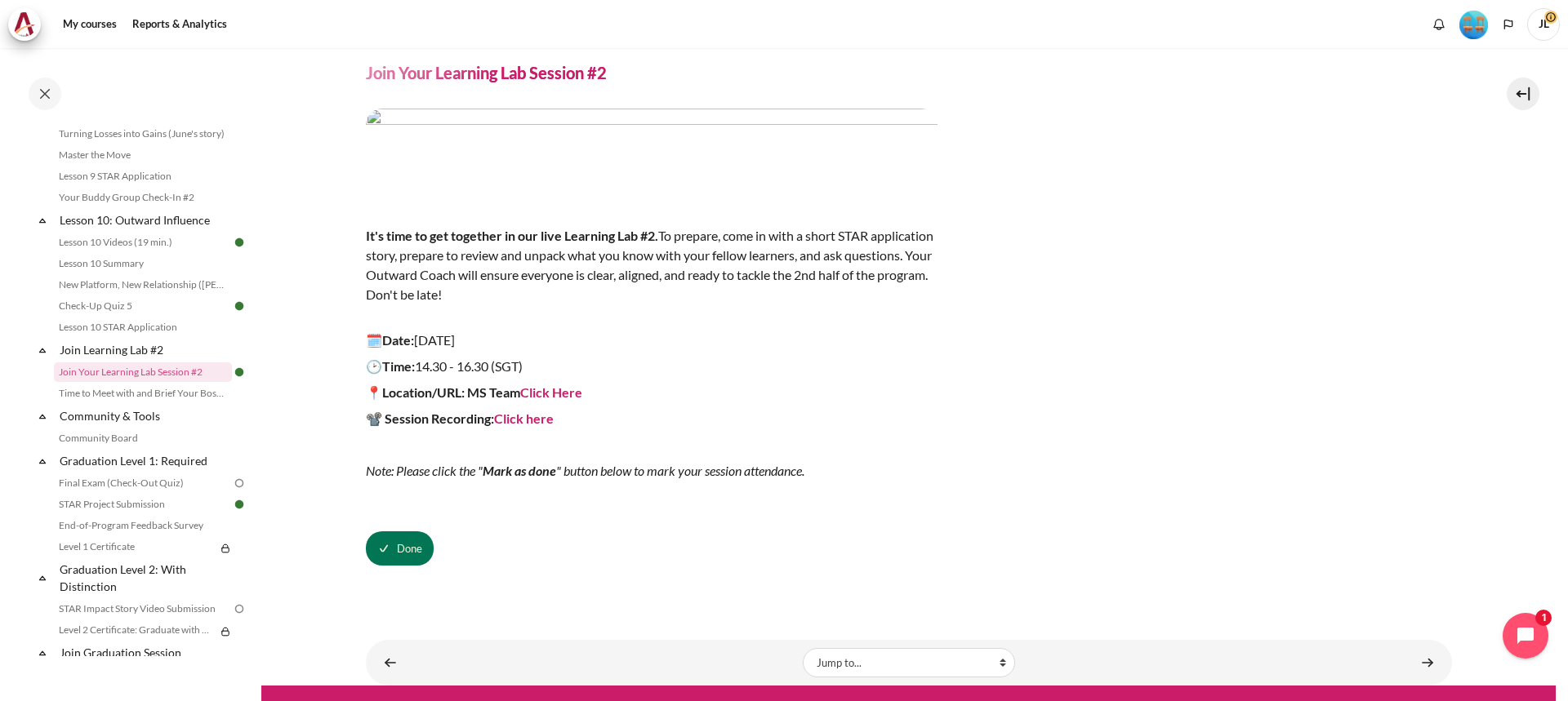
scroll to position [78, 0]
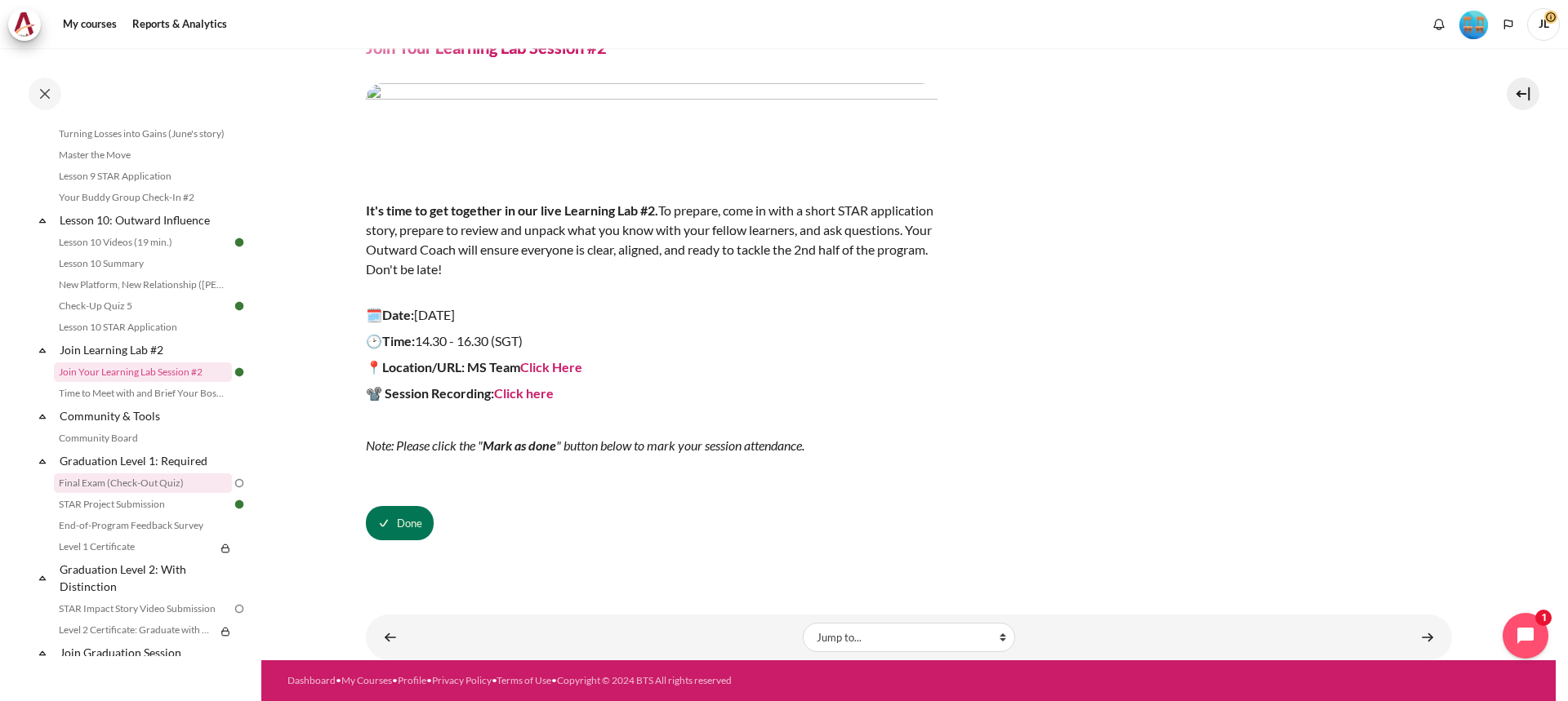
click at [190, 493] on link "Final Exam (Check-Out Quiz)" at bounding box center [143, 484] width 178 height 20
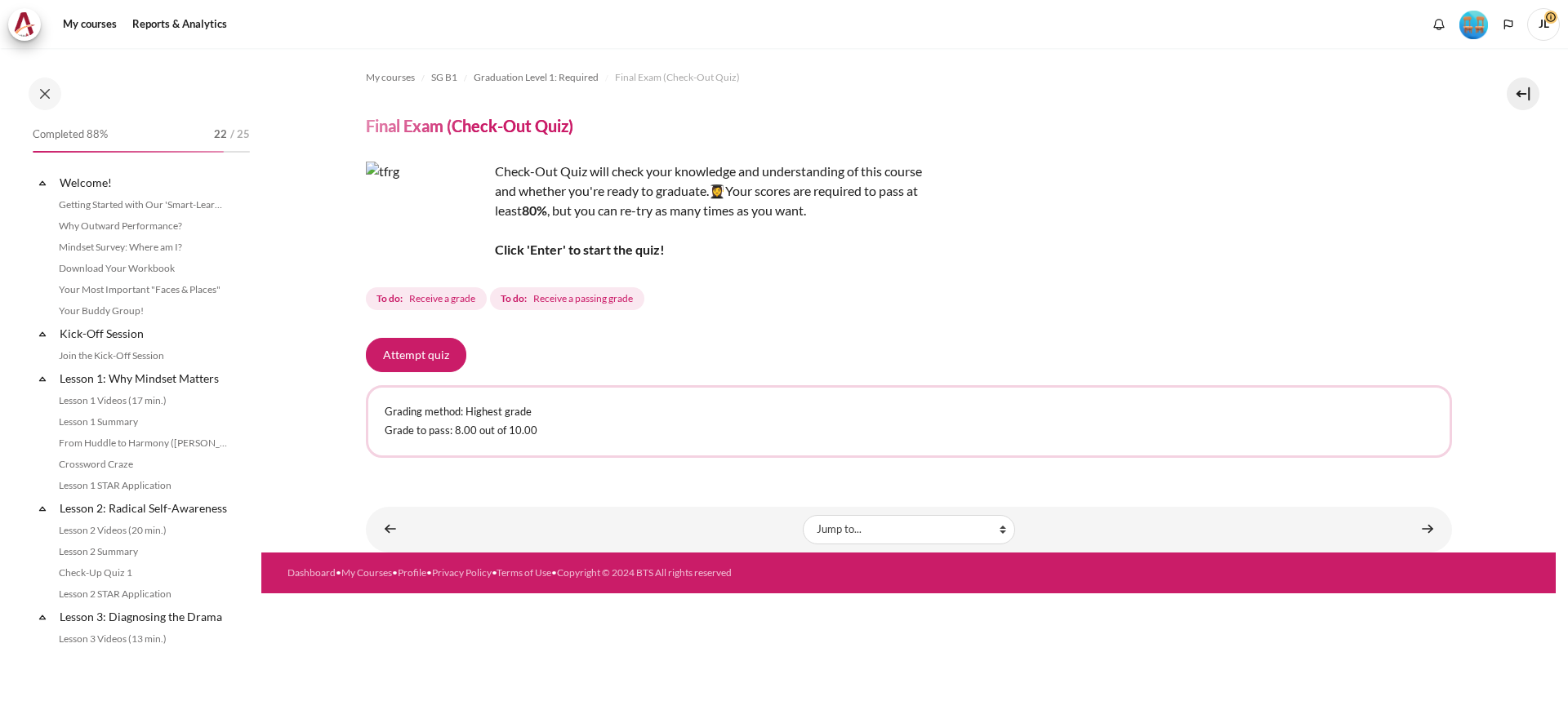
scroll to position [1556, 0]
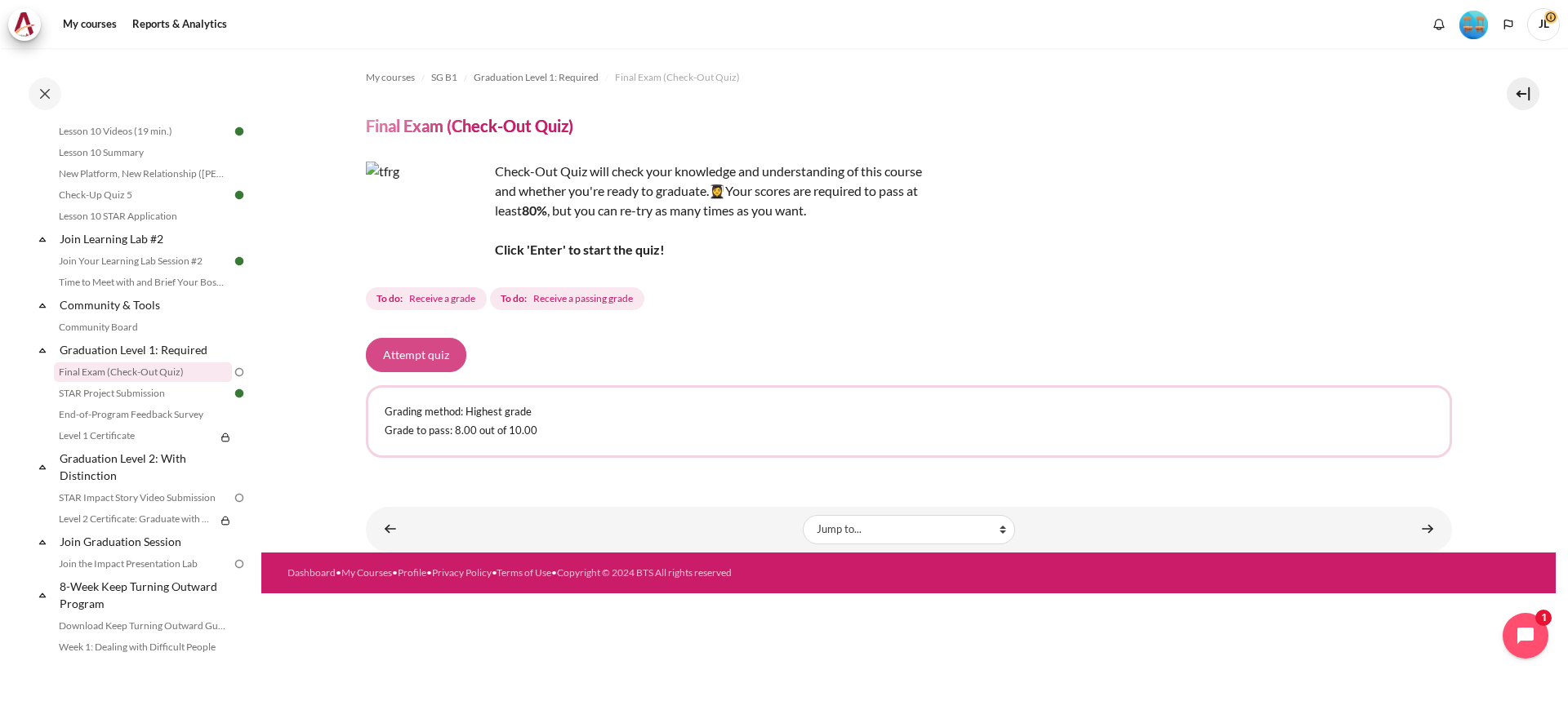
click at [430, 341] on button "Attempt quiz" at bounding box center [416, 355] width 100 height 35
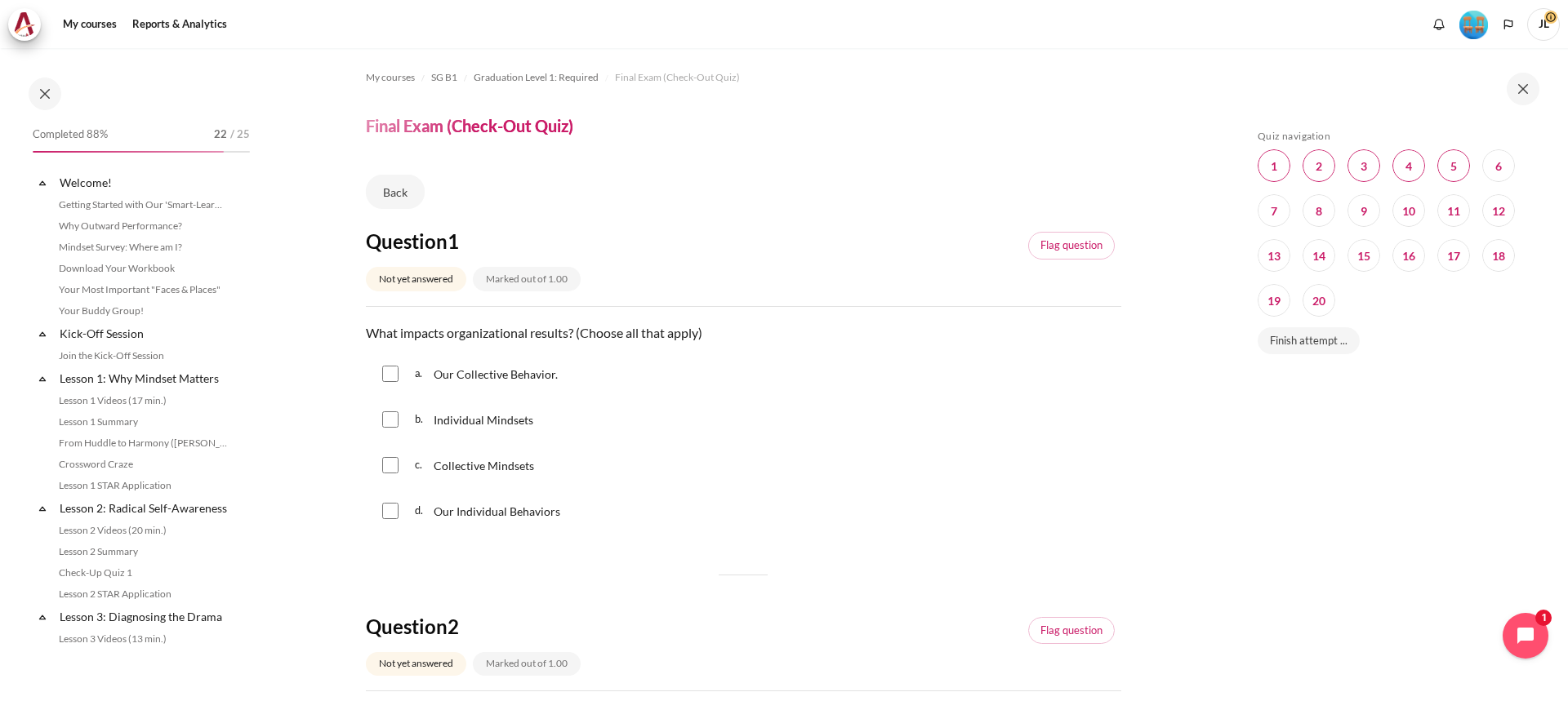
scroll to position [1556, 0]
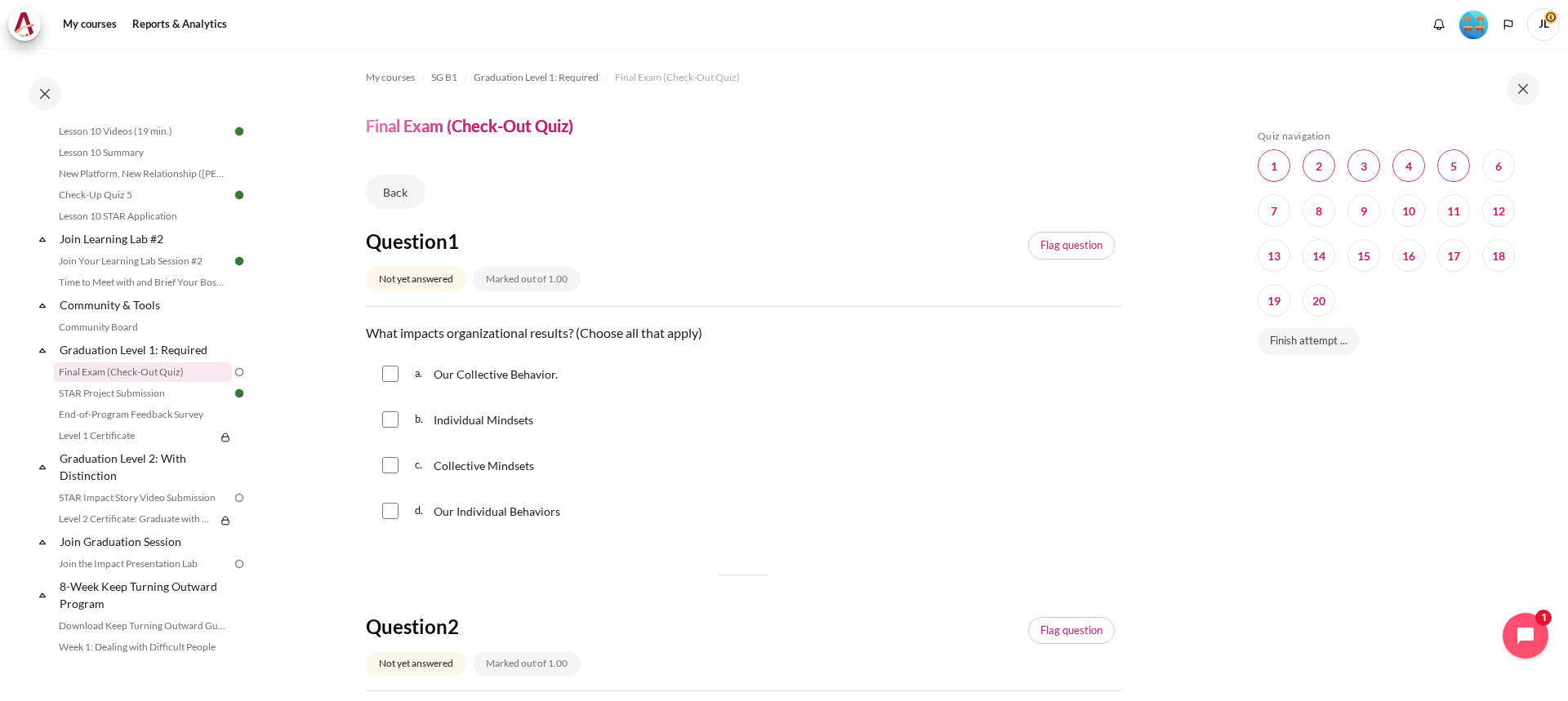
click at [390, 464] on input "Content" at bounding box center [390, 466] width 16 height 16
checkbox input "true"
click at [379, 376] on div "a. Our Collective Behavior." at bounding box center [744, 374] width 756 height 43
click at [389, 378] on input "Content" at bounding box center [390, 374] width 16 height 16
checkbox input "true"
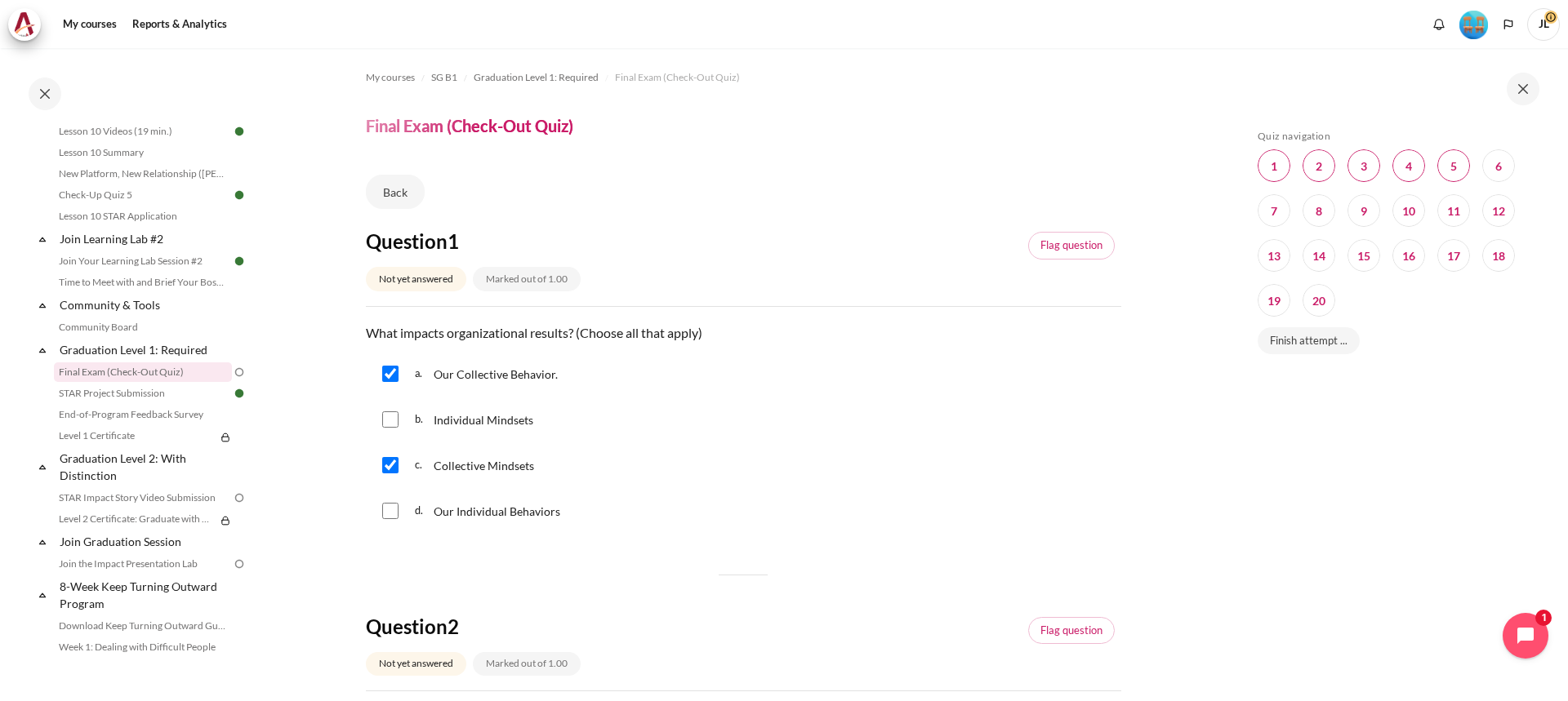
click at [388, 414] on input "Content" at bounding box center [390, 420] width 16 height 16
checkbox input "true"
click at [402, 514] on div "d. Our Individual Behaviors" at bounding box center [744, 511] width 756 height 43
click at [394, 510] on input "Content" at bounding box center [390, 511] width 16 height 16
checkbox input "true"
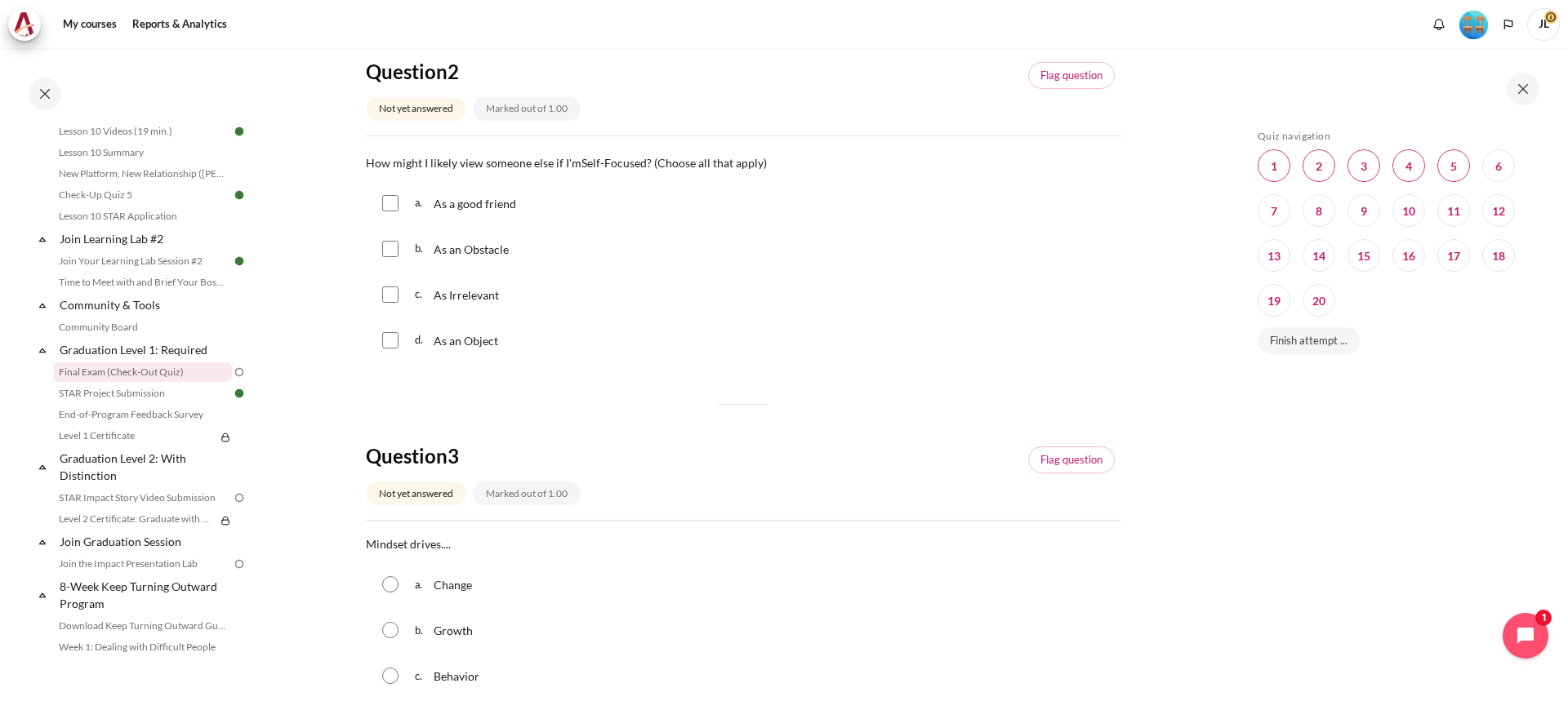
scroll to position [408, 0]
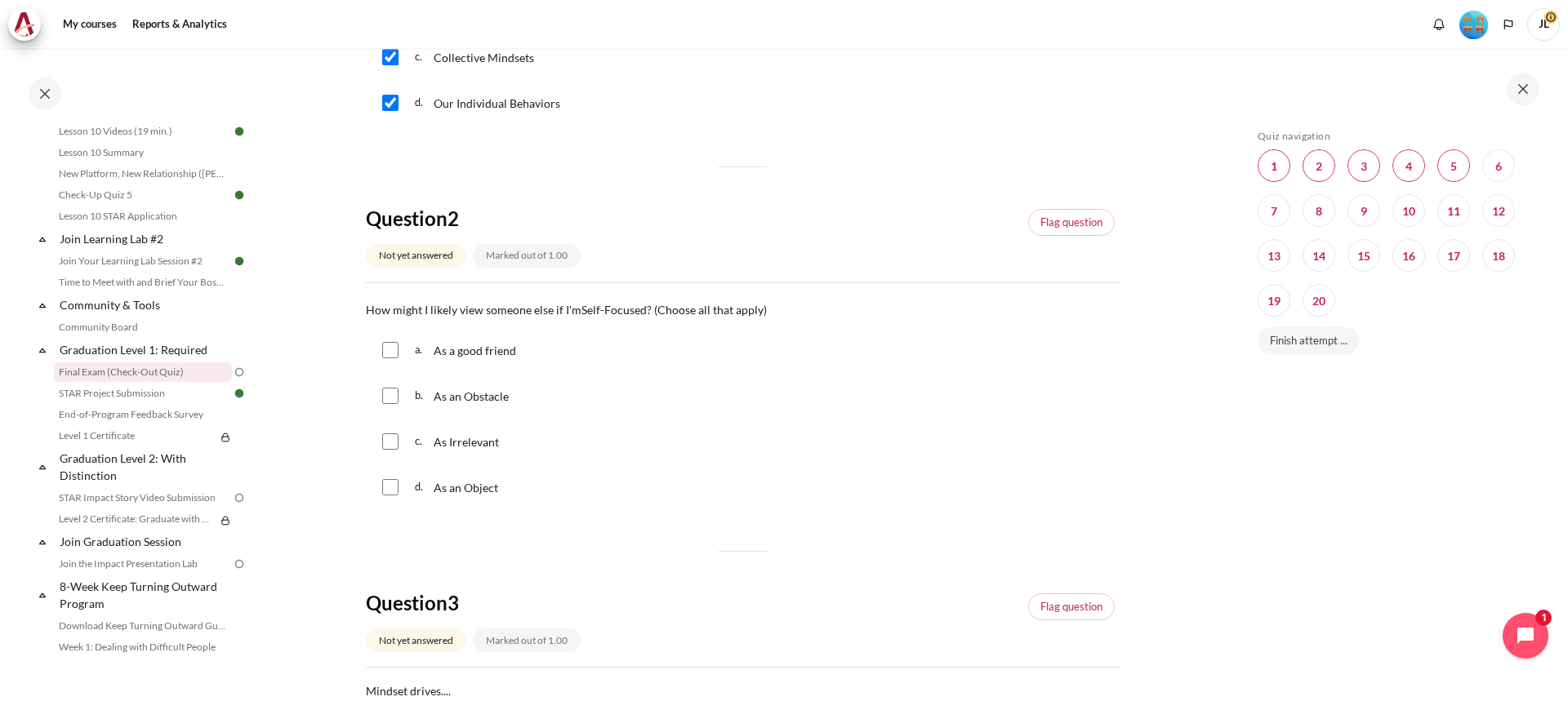
click at [391, 402] on input "Content" at bounding box center [390, 396] width 16 height 16
checkbox input "true"
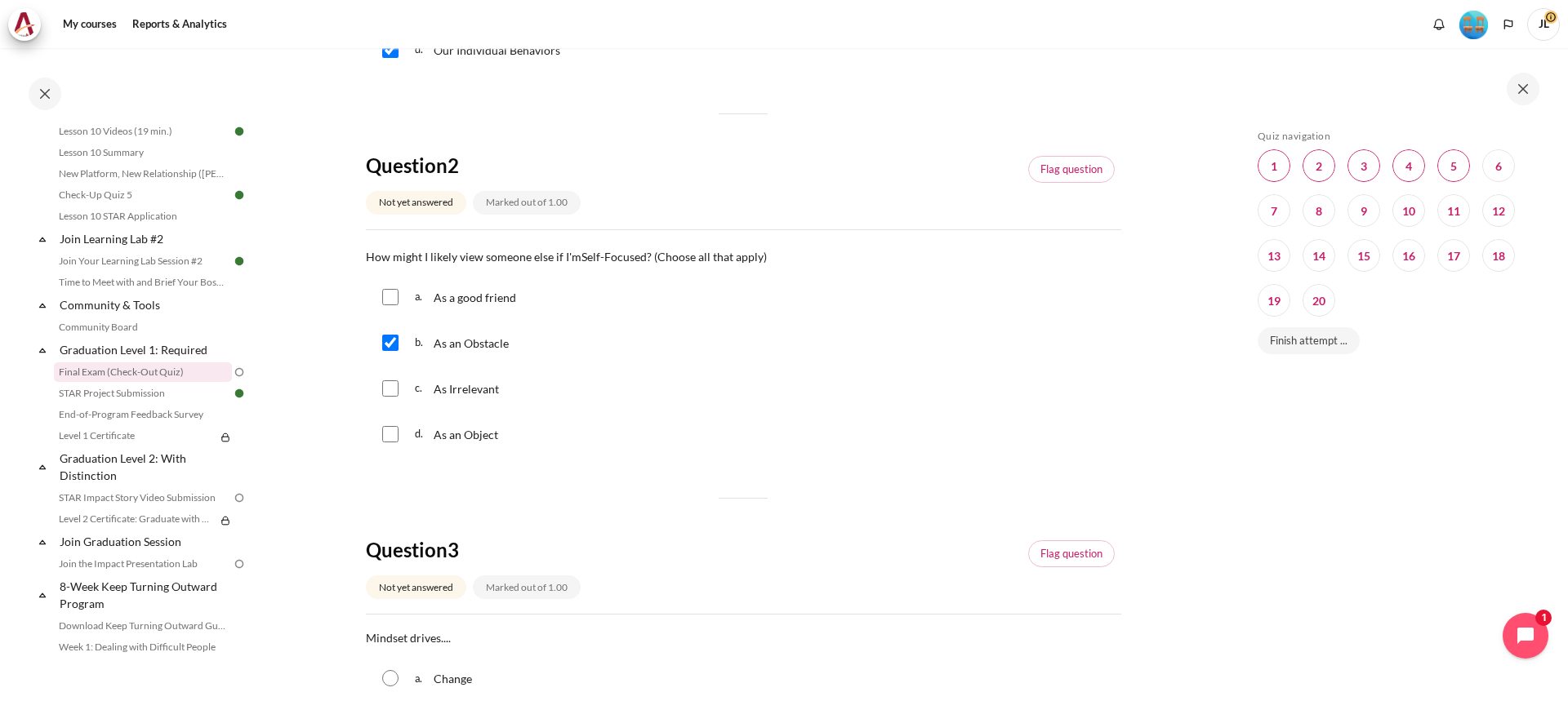
scroll to position [490, 0]
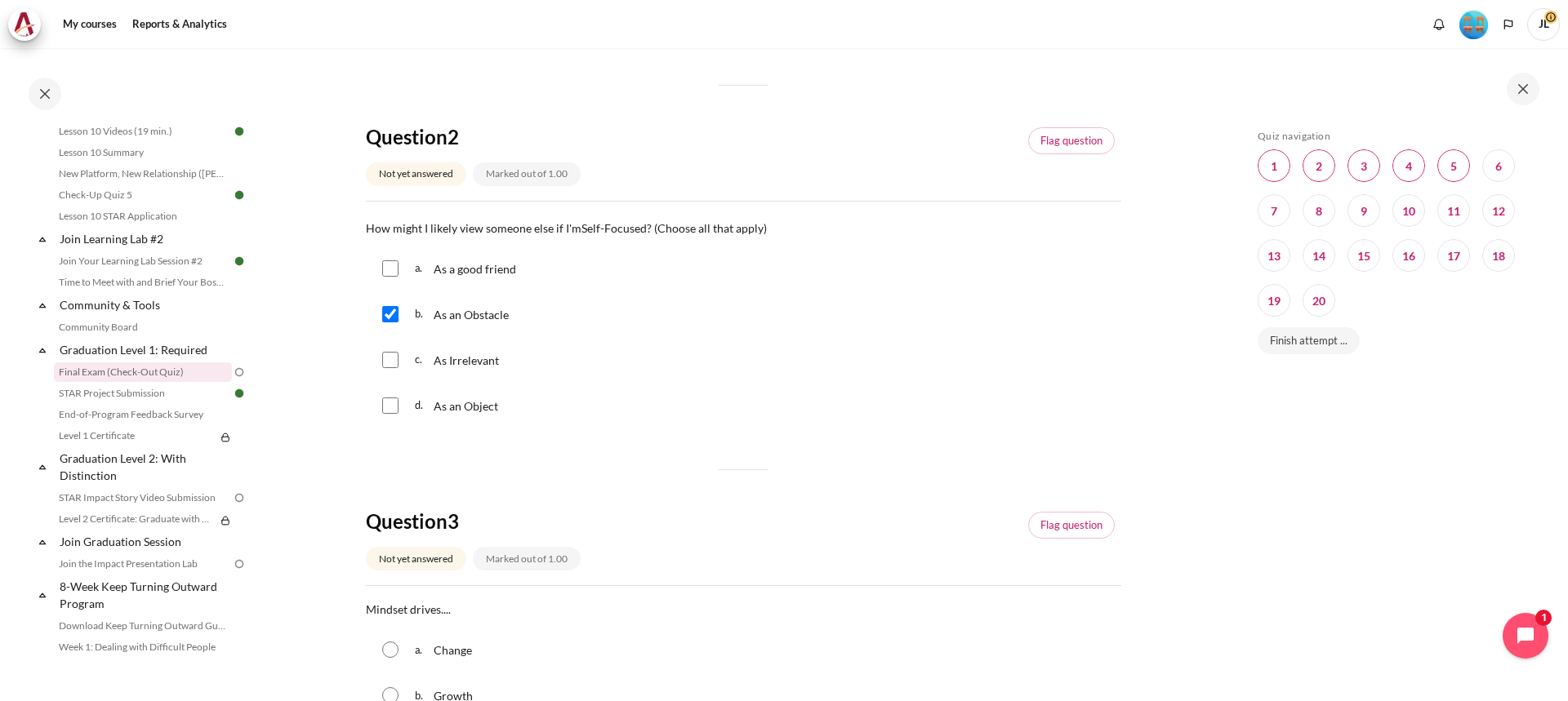
click at [388, 410] on input "Content" at bounding box center [390, 406] width 16 height 16
checkbox input "true"
click at [402, 354] on div "c. As Irrelevant" at bounding box center [744, 360] width 756 height 43
click at [392, 359] on input "Content" at bounding box center [390, 360] width 16 height 16
checkbox input "true"
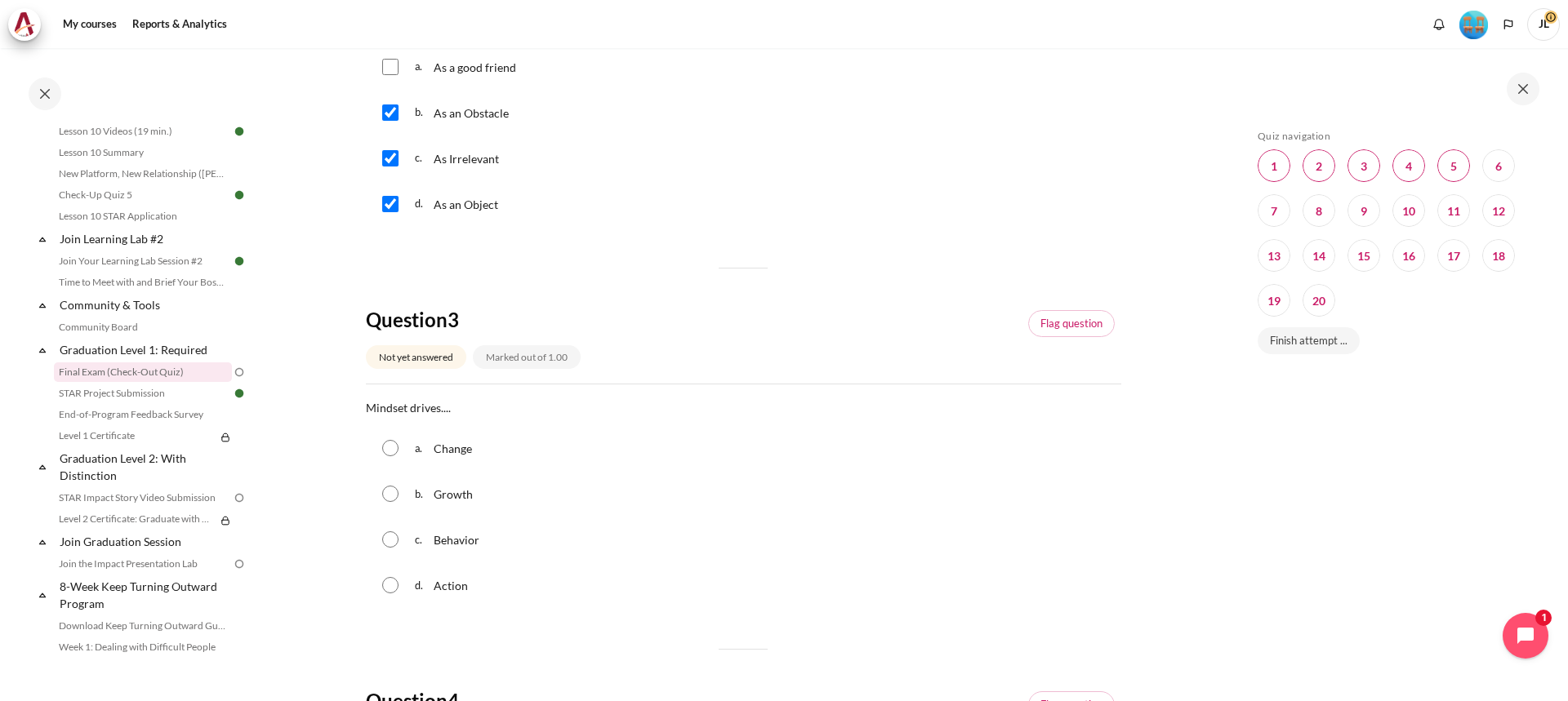
scroll to position [735, 0]
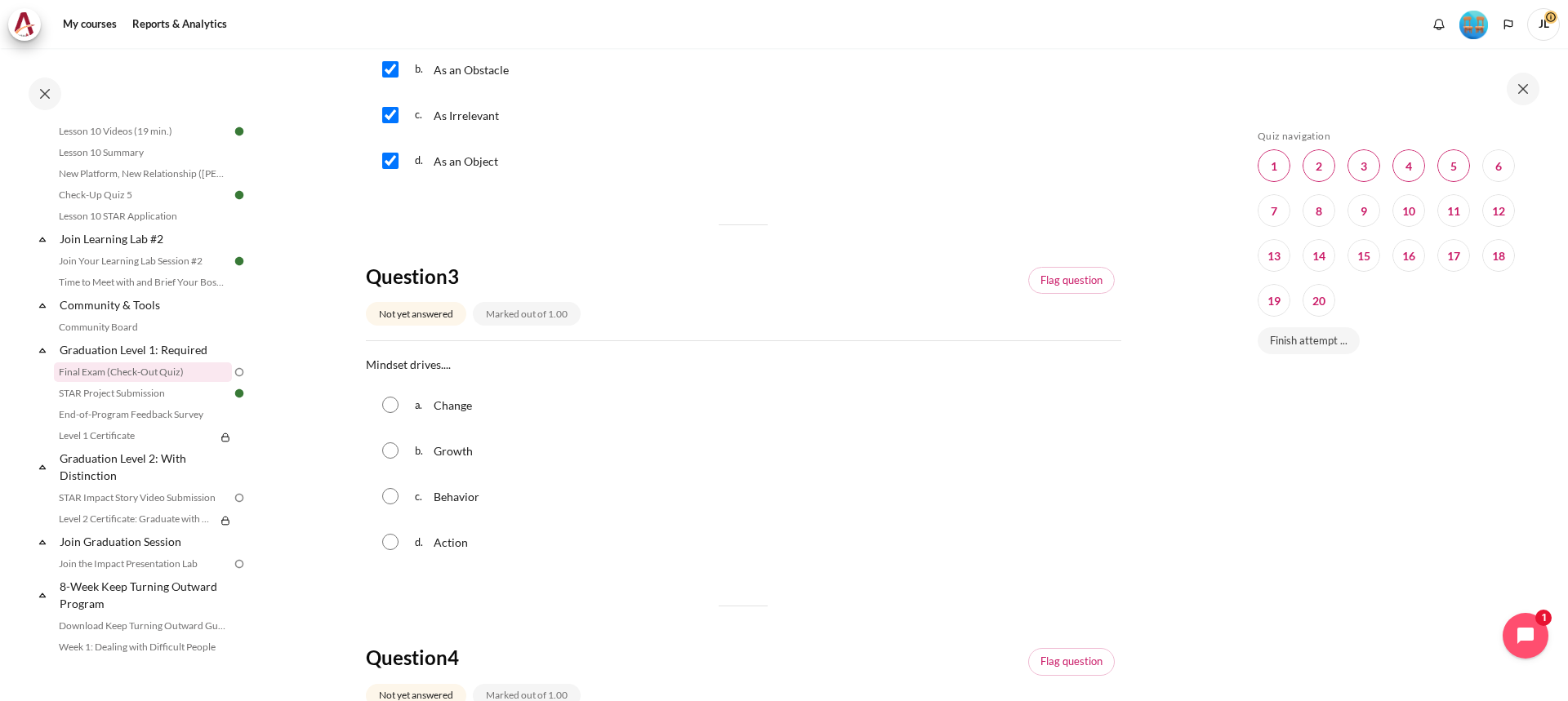
click at [385, 411] on input "Content" at bounding box center [390, 405] width 16 height 16
radio input "true"
click at [397, 448] on input "Content" at bounding box center [390, 451] width 16 height 16
radio input "true"
click at [398, 394] on div "a. Change" at bounding box center [744, 405] width 756 height 43
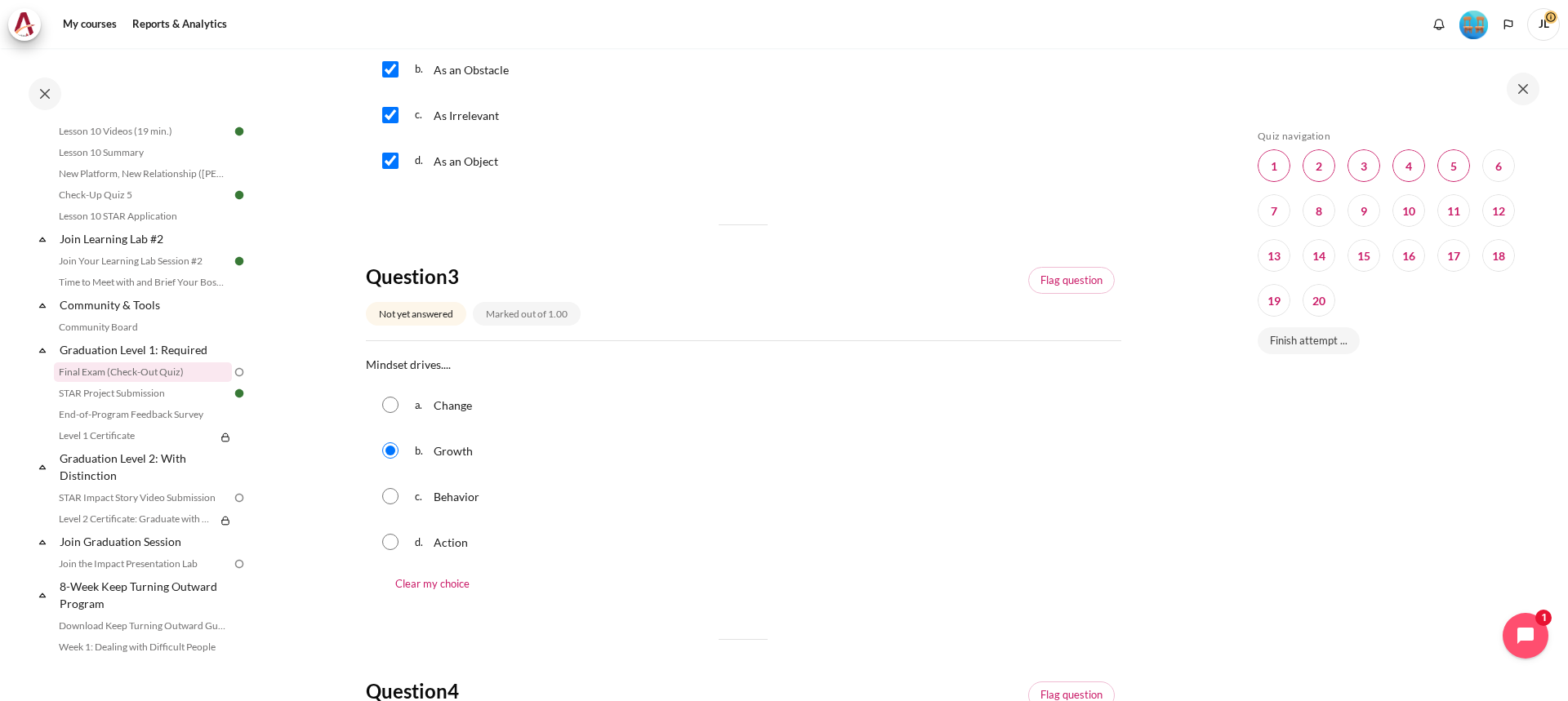
click at [390, 408] on input "Content" at bounding box center [390, 405] width 16 height 16
radio input "true"
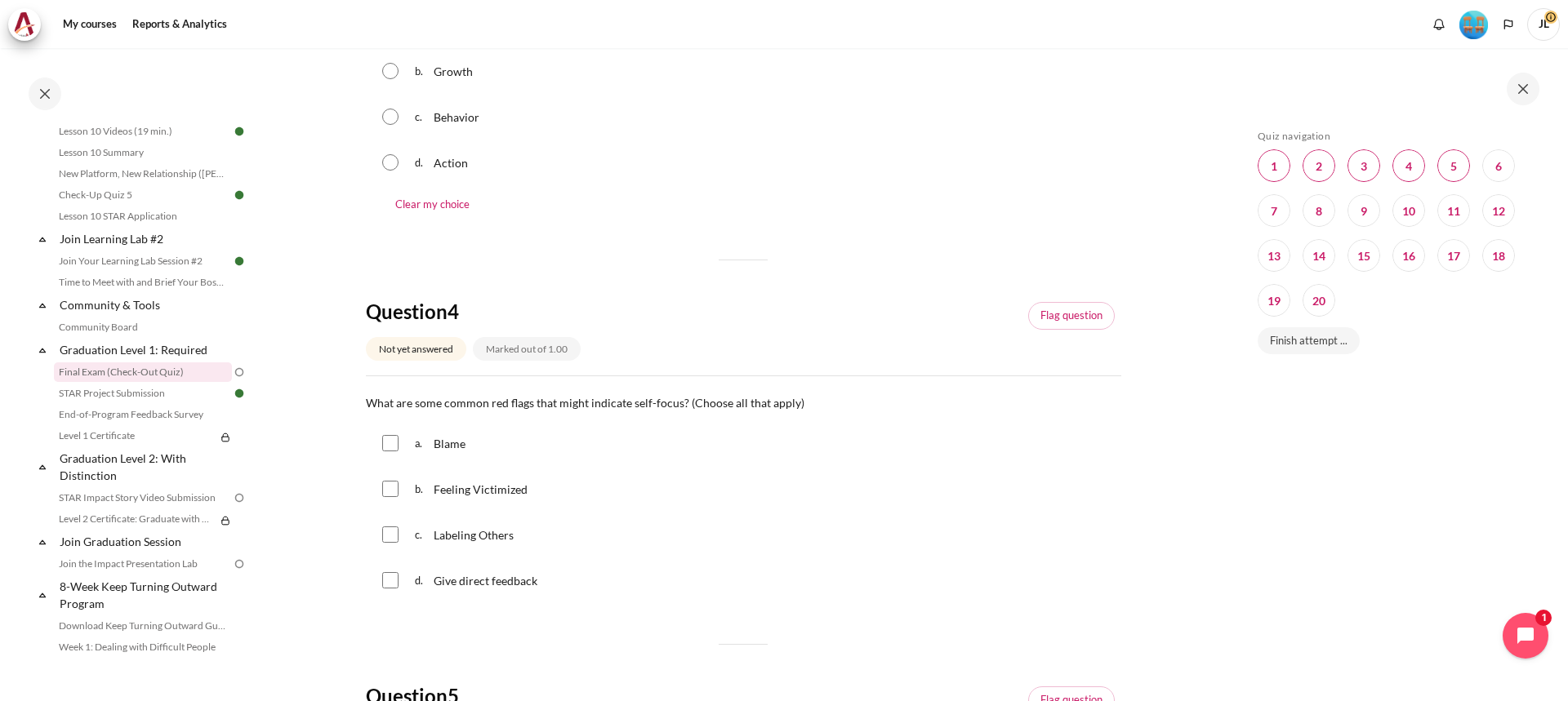
scroll to position [1143, 0]
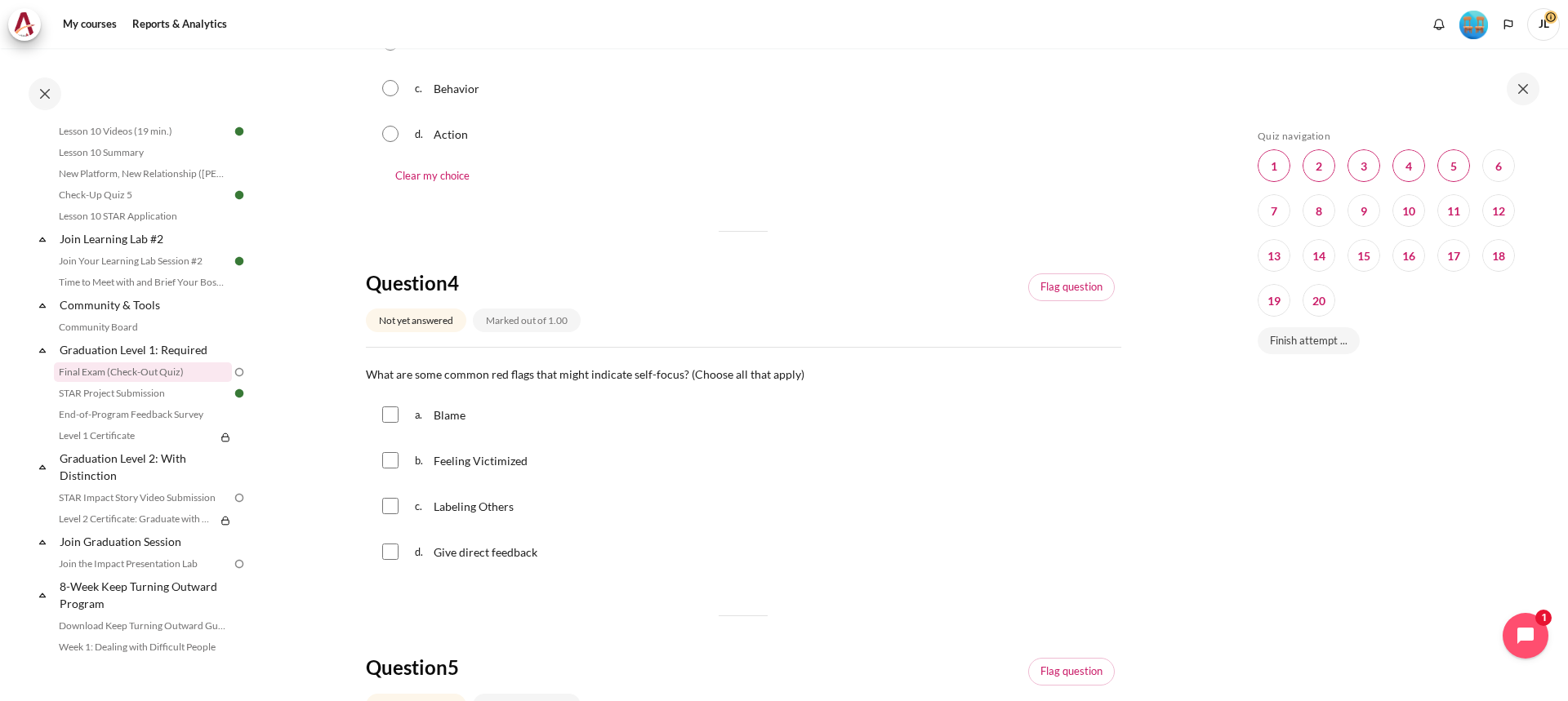
drag, startPoint x: 393, startPoint y: 404, endPoint x: 392, endPoint y: 416, distance: 12.0
click at [393, 405] on div "a. Blame" at bounding box center [744, 415] width 756 height 43
click at [391, 409] on input "Content" at bounding box center [390, 415] width 16 height 16
checkbox input "true"
click at [388, 460] on input "Content" at bounding box center [390, 461] width 16 height 16
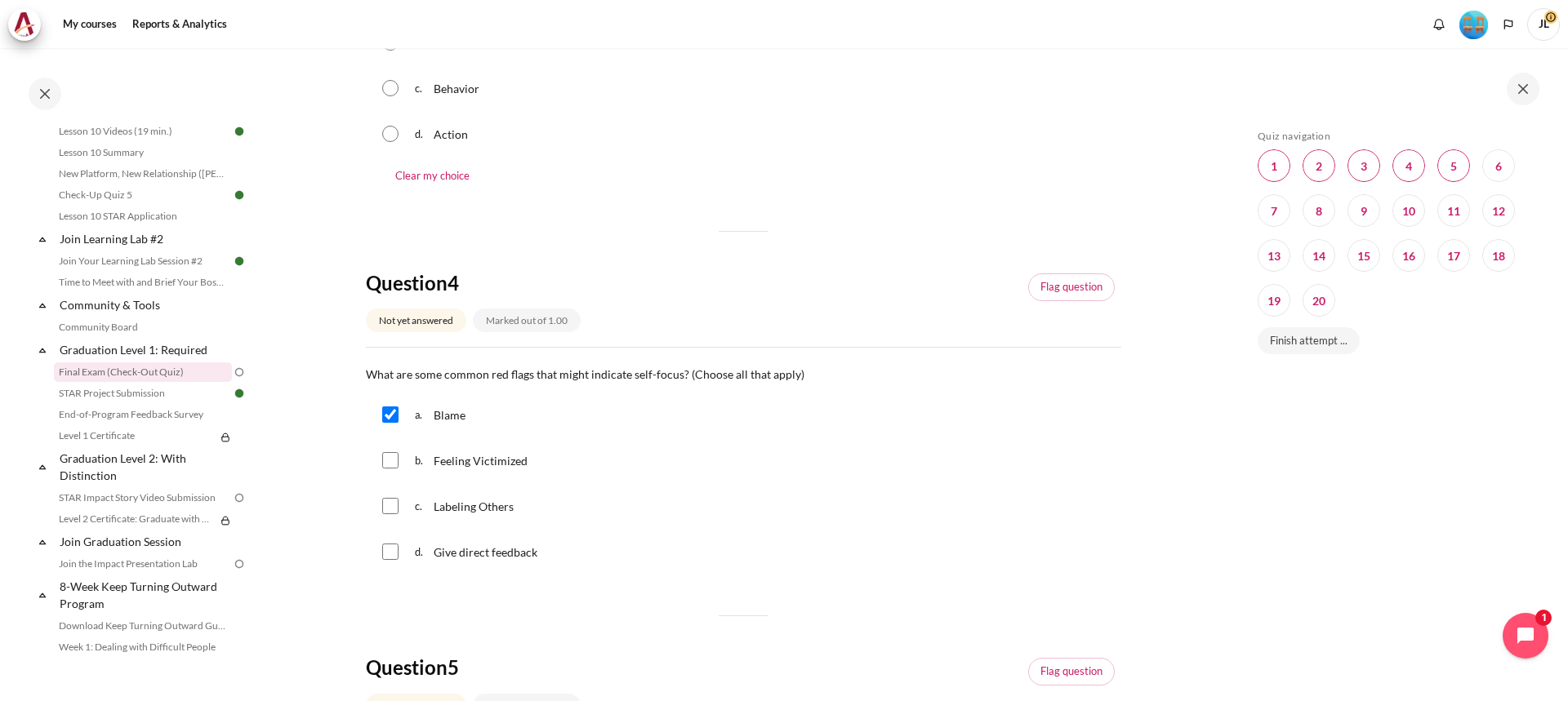
checkbox input "true"
click at [397, 511] on input "Content" at bounding box center [390, 506] width 16 height 16
checkbox input "true"
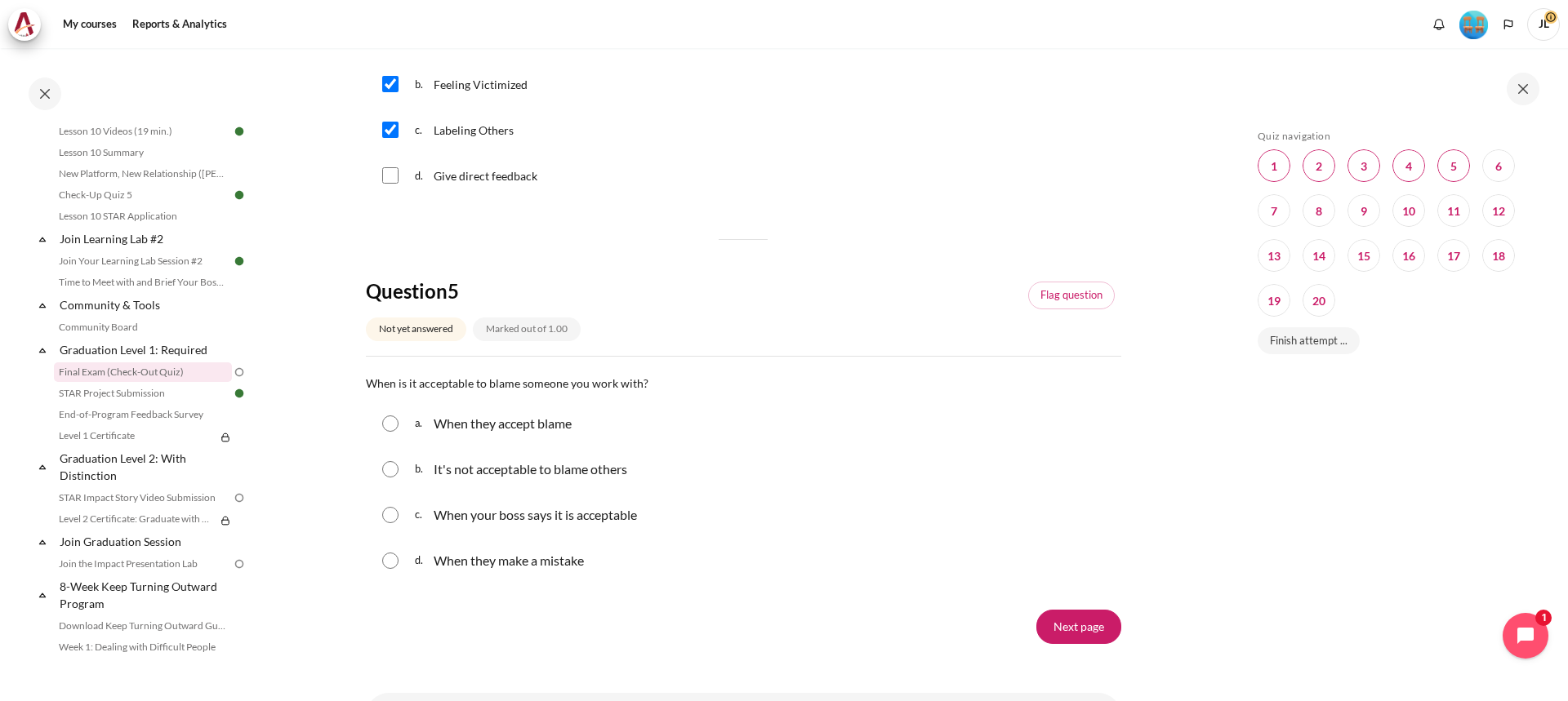
scroll to position [1552, 0]
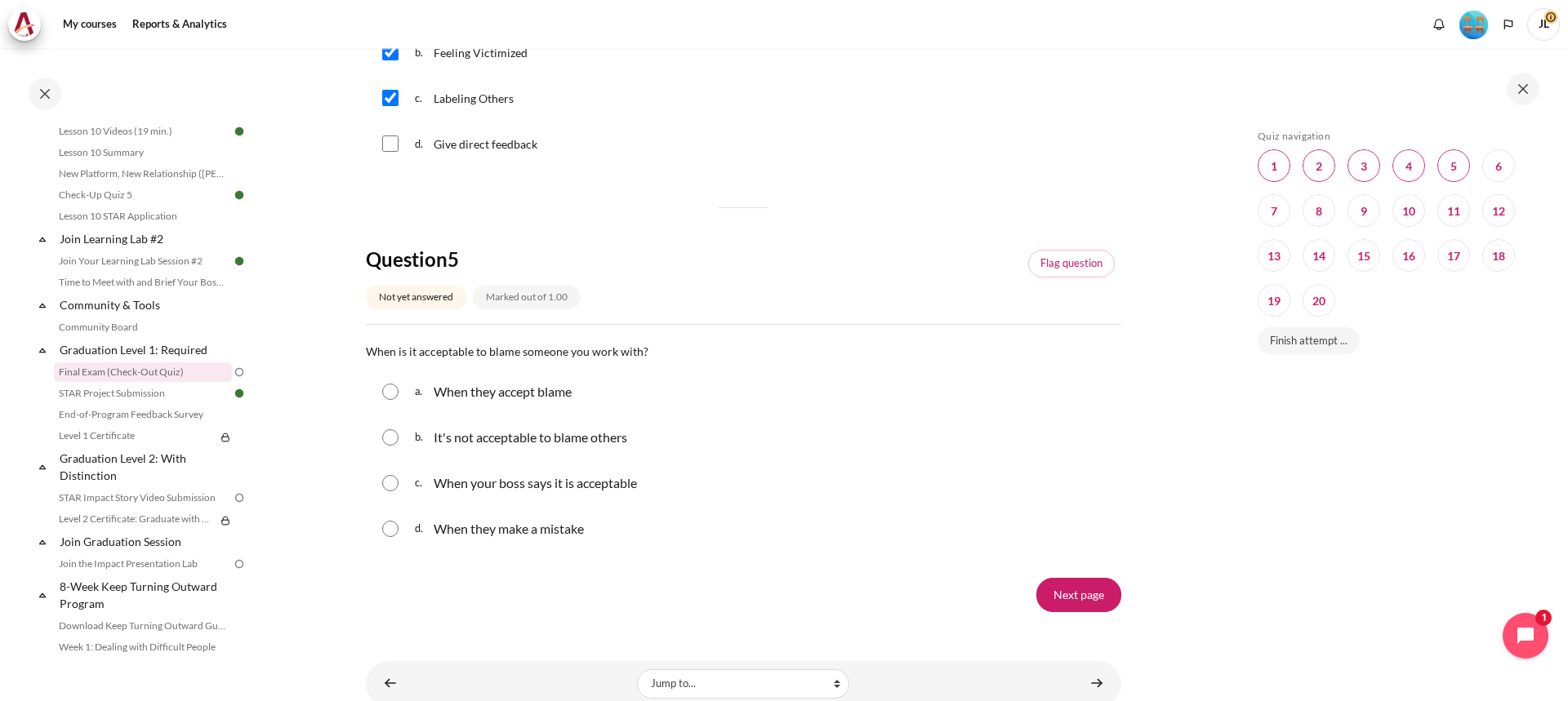
click at [392, 398] on input "Content" at bounding box center [390, 392] width 16 height 16
radio input "true"
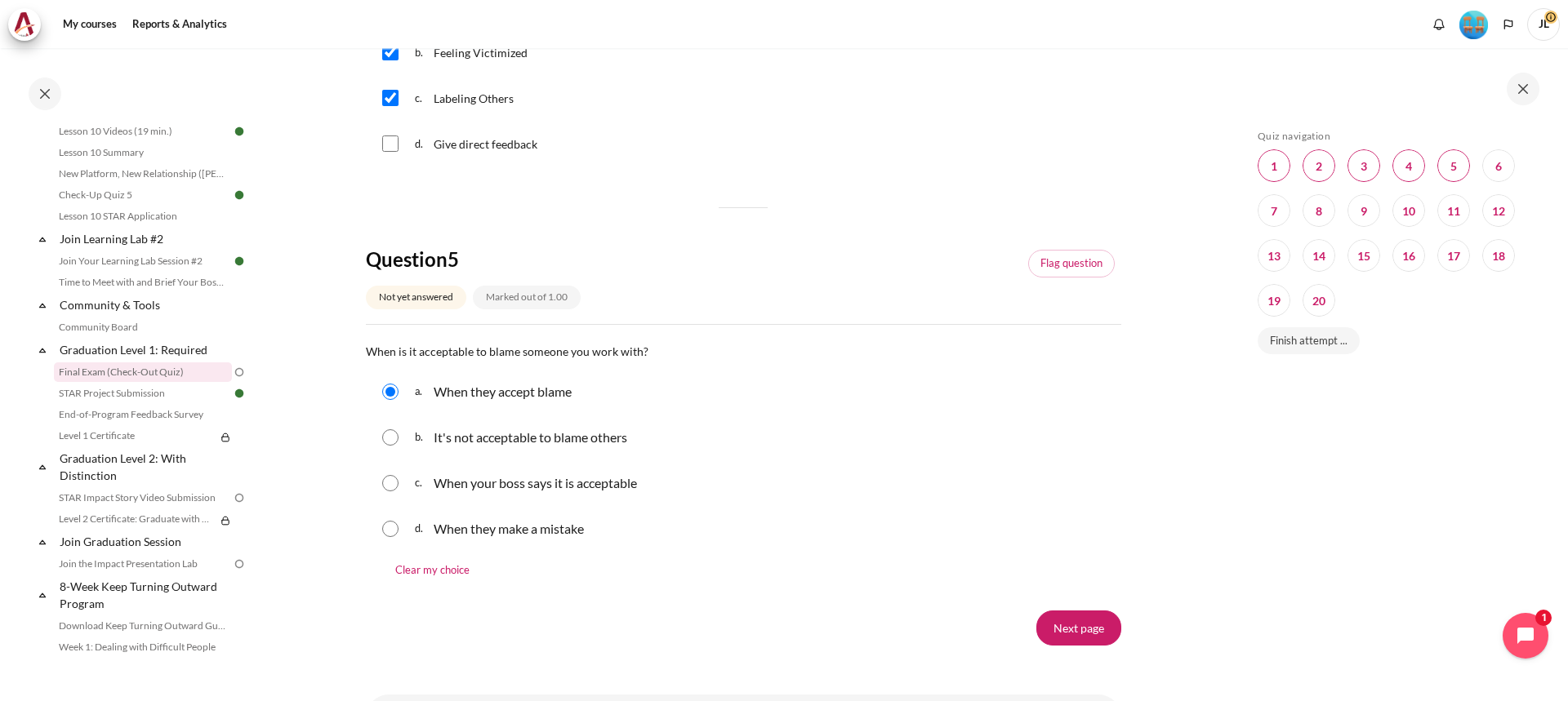
click at [393, 434] on input "Content" at bounding box center [390, 438] width 16 height 16
radio input "true"
click at [394, 485] on input "Content" at bounding box center [390, 484] width 16 height 16
radio input "true"
click at [398, 529] on div "d. When they make a mistake" at bounding box center [744, 529] width 756 height 43
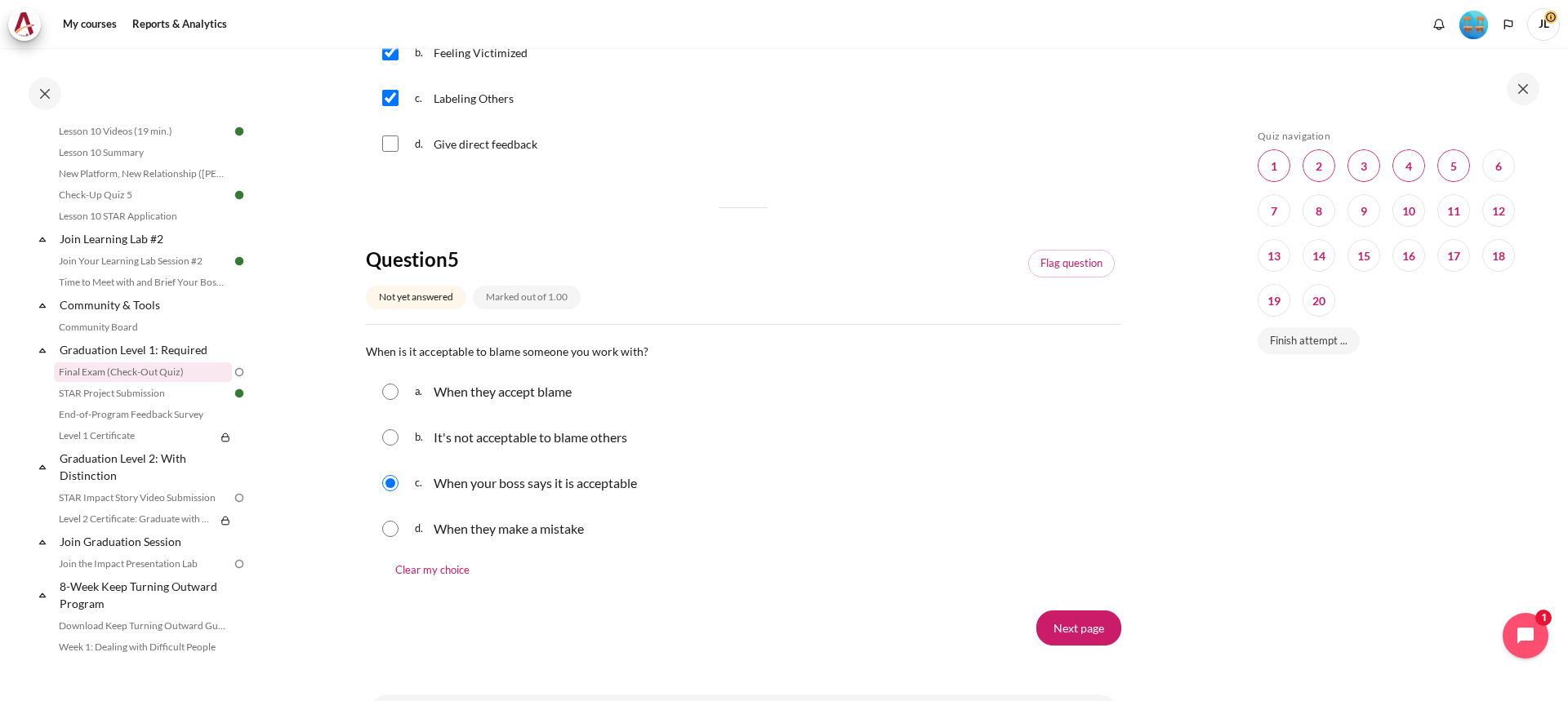
click at [384, 431] on input "Content" at bounding box center [390, 438] width 16 height 16
radio input "true"
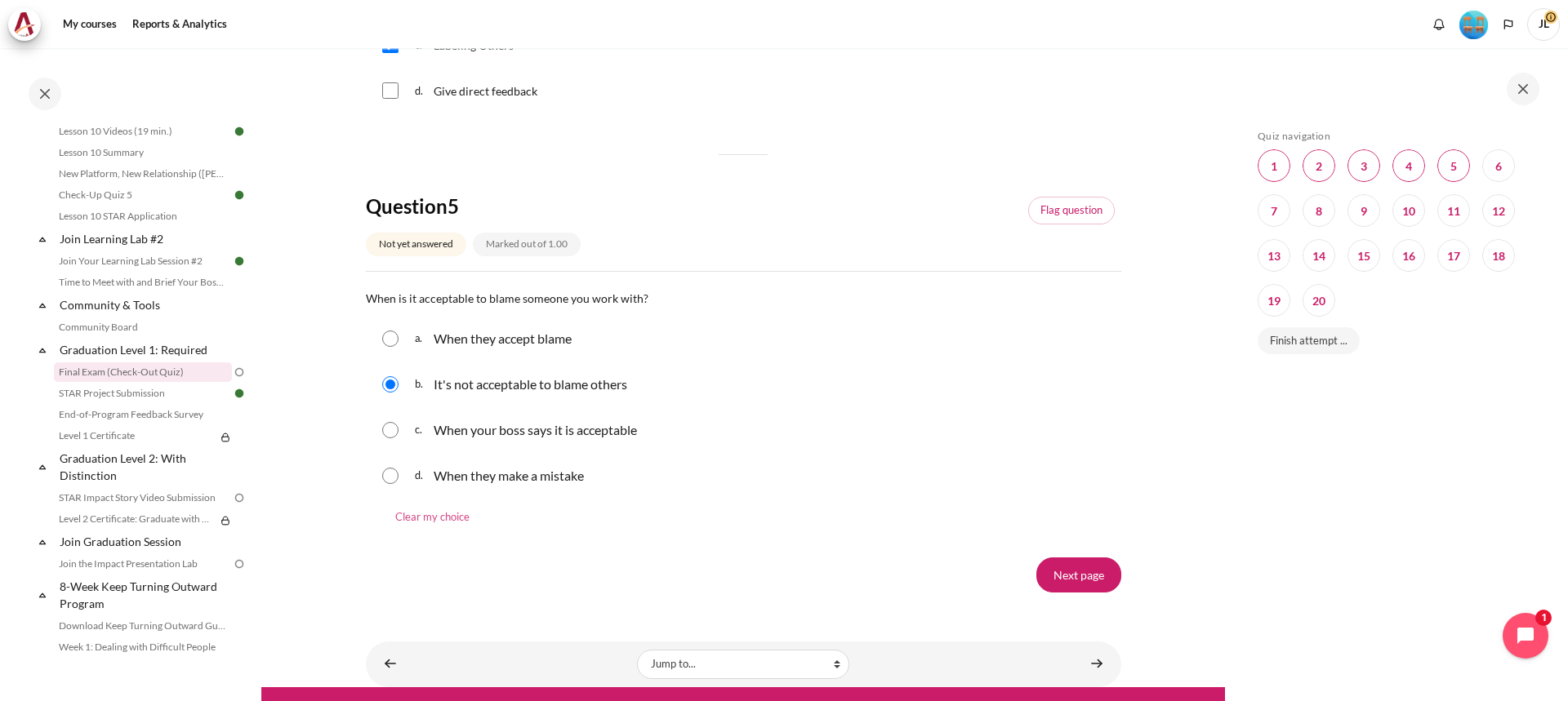
scroll to position [1632, 0]
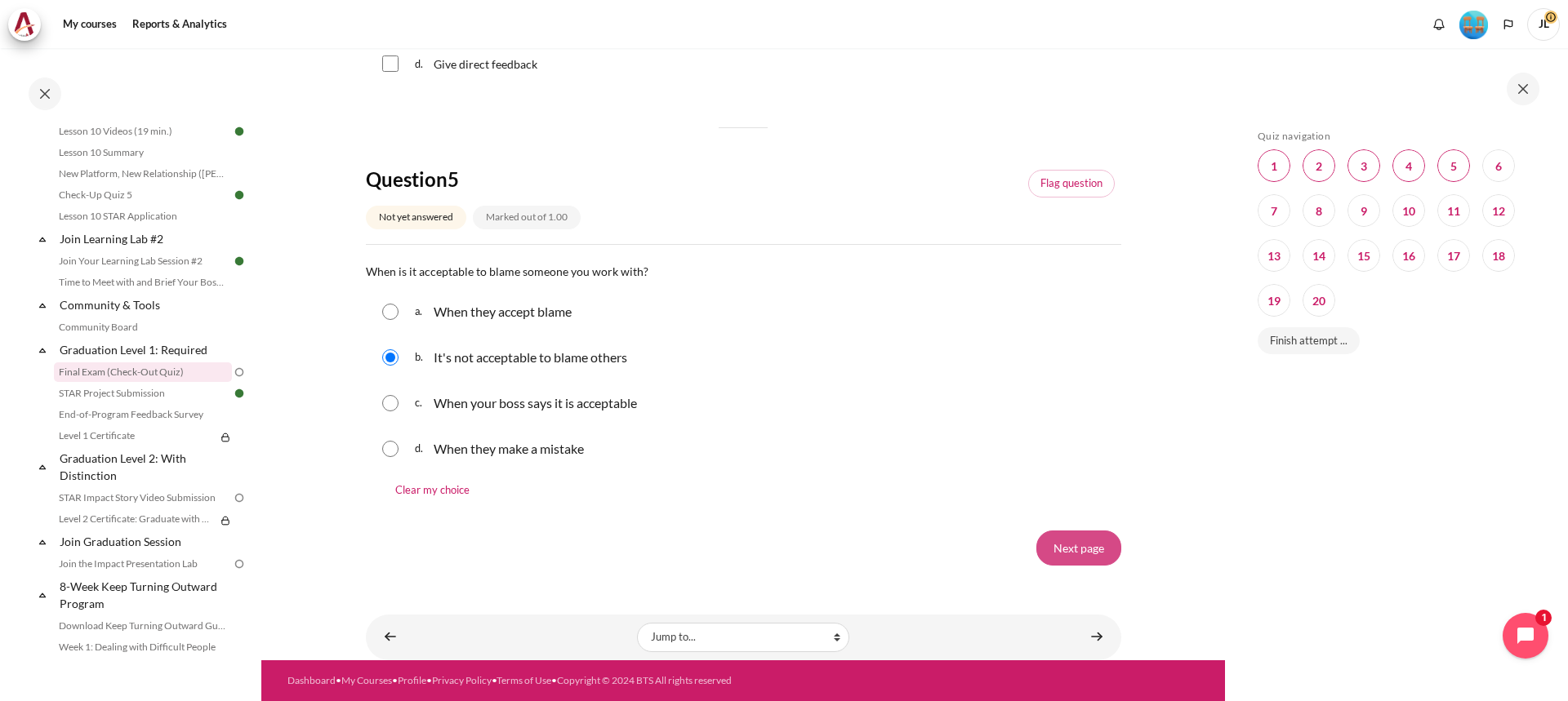
click at [1069, 546] on input "Next page" at bounding box center [1078, 548] width 85 height 35
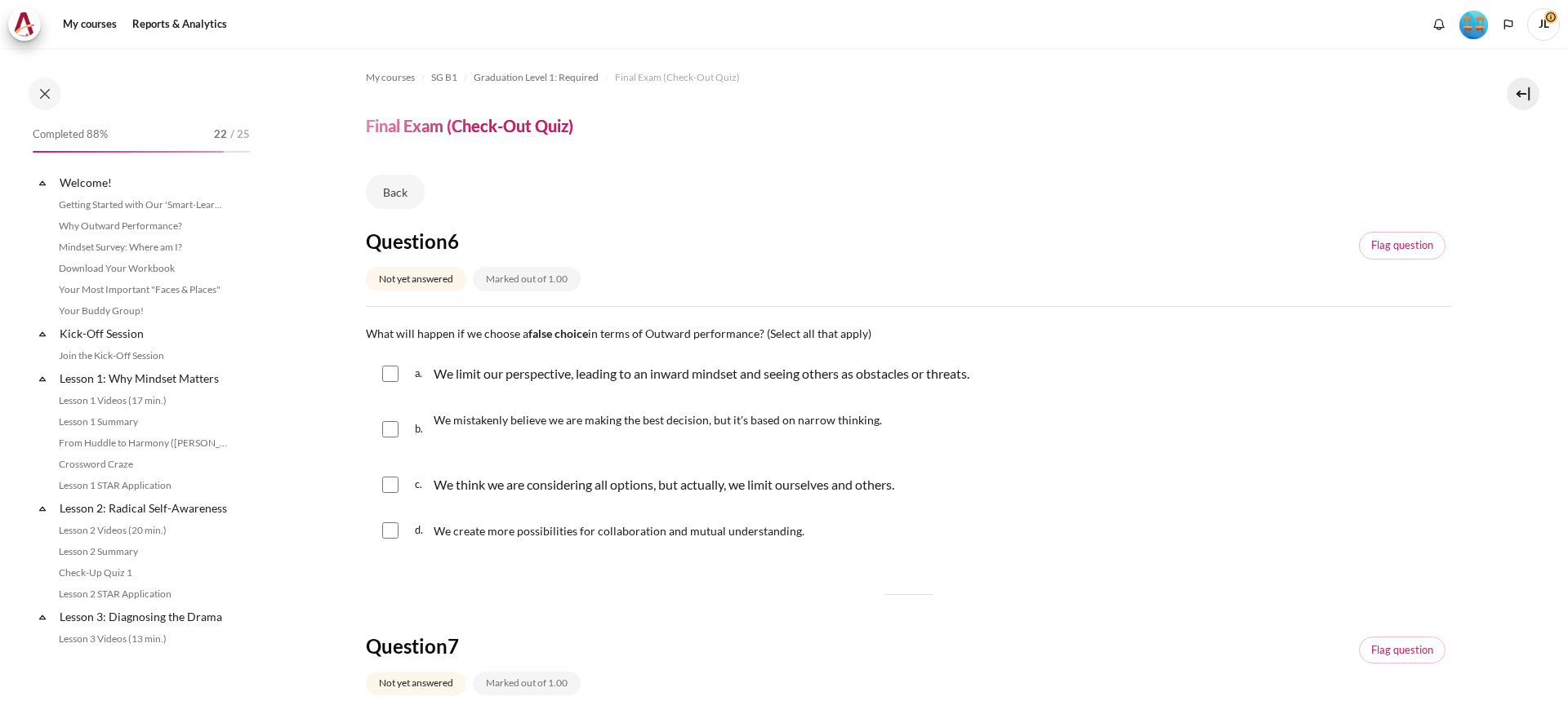
scroll to position [1556, 0]
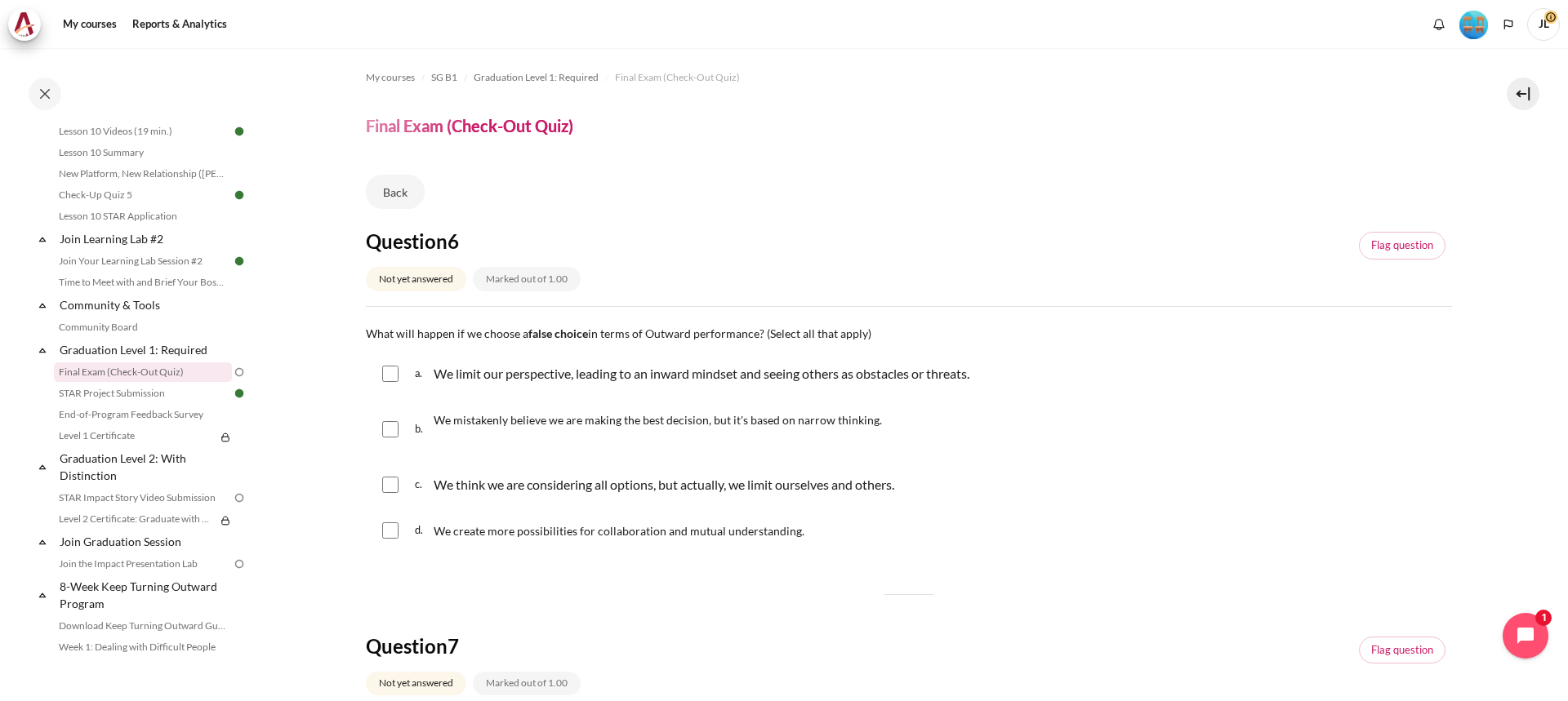
drag, startPoint x: 415, startPoint y: 376, endPoint x: 411, endPoint y: 406, distance: 30.3
click at [415, 377] on span "a." at bounding box center [422, 374] width 16 height 26
checkbox input "true"
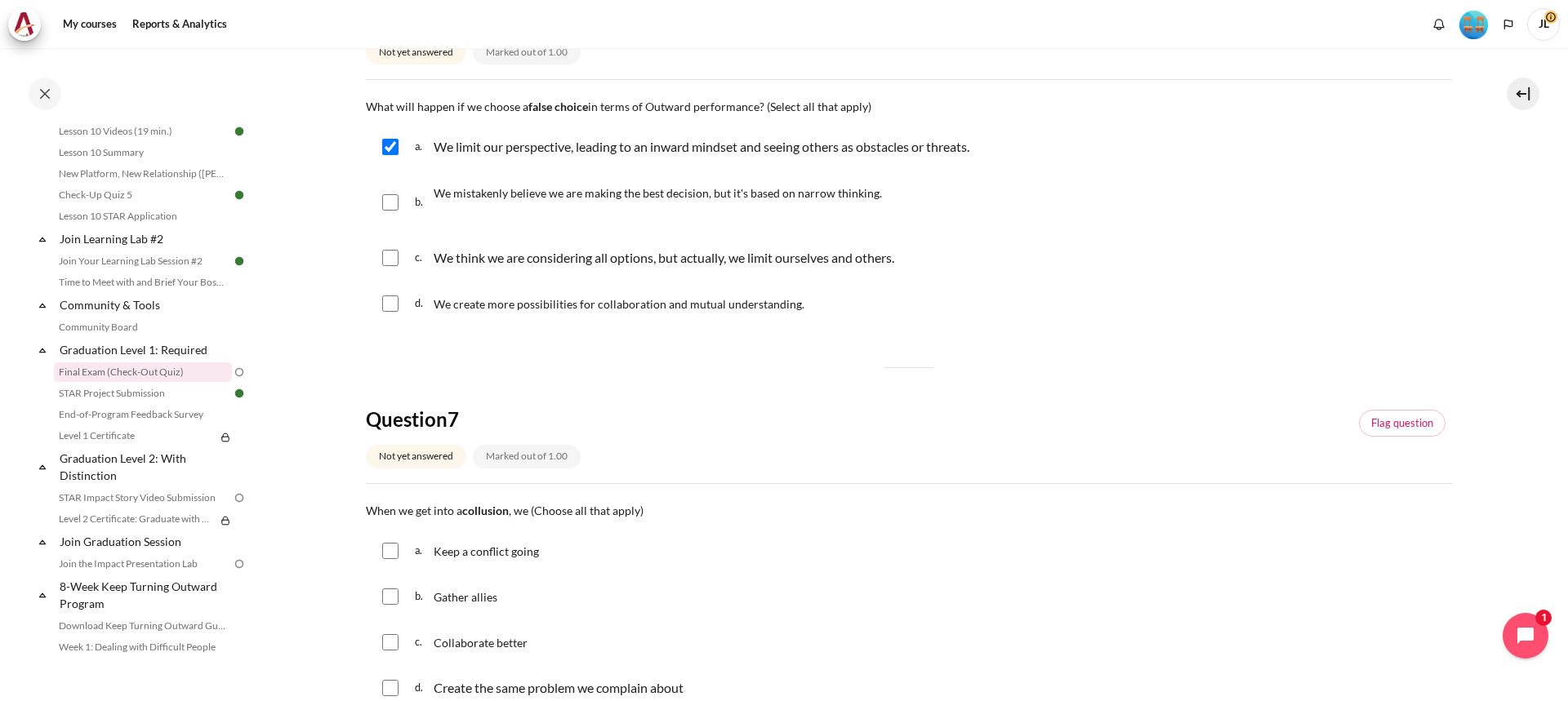
scroll to position [327, 0]
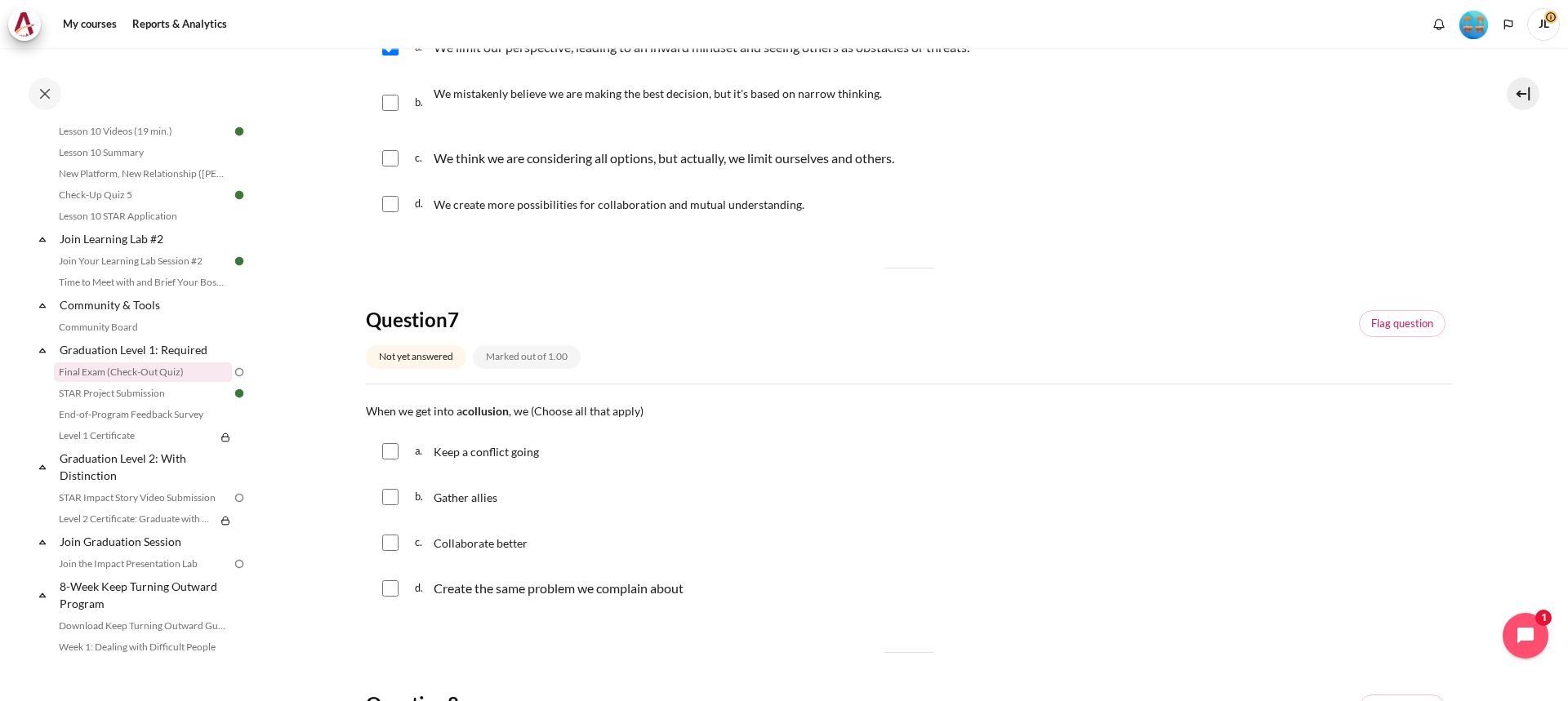
click at [383, 504] on input "Content" at bounding box center [390, 497] width 16 height 16
checkbox input "true"
click at [388, 452] on input "Content" at bounding box center [390, 452] width 16 height 16
checkbox input "true"
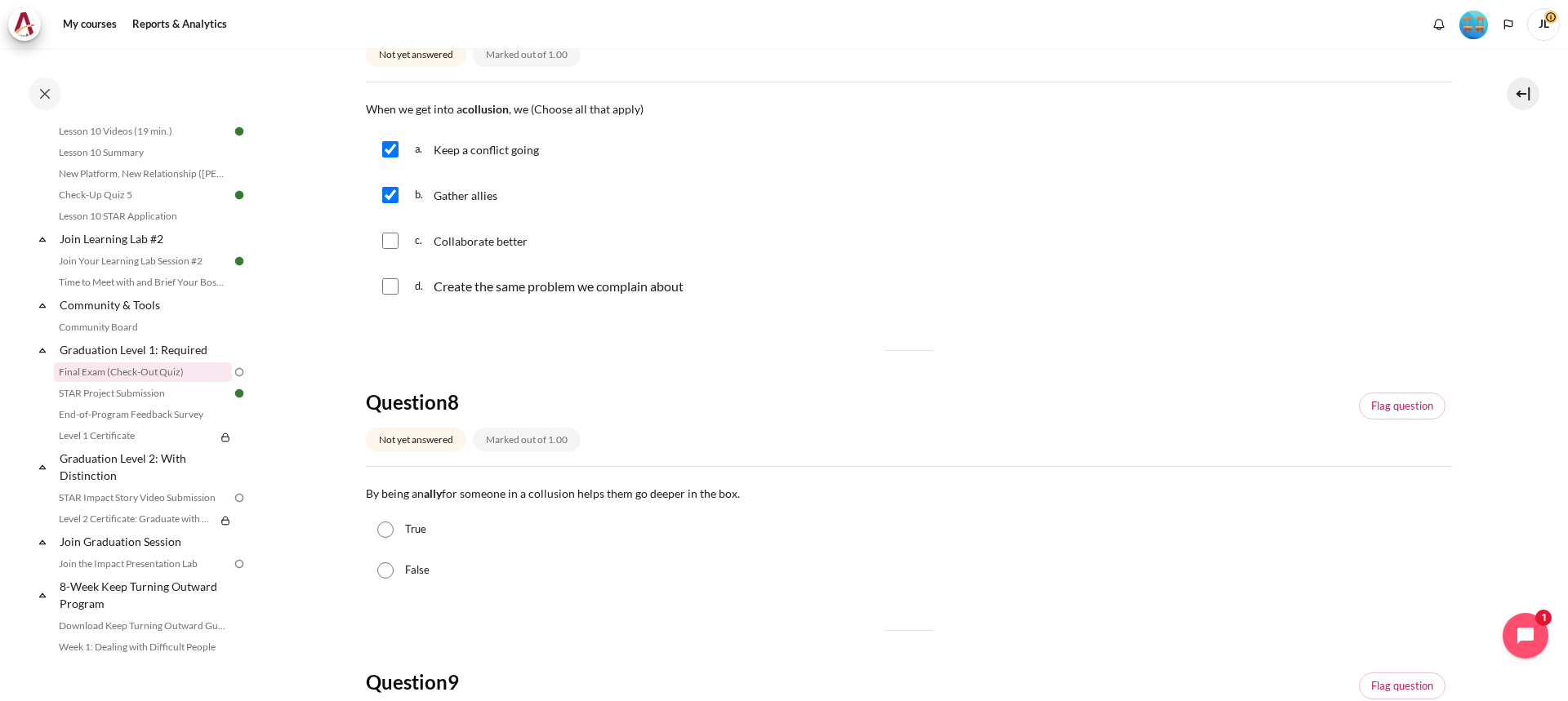
scroll to position [653, 0]
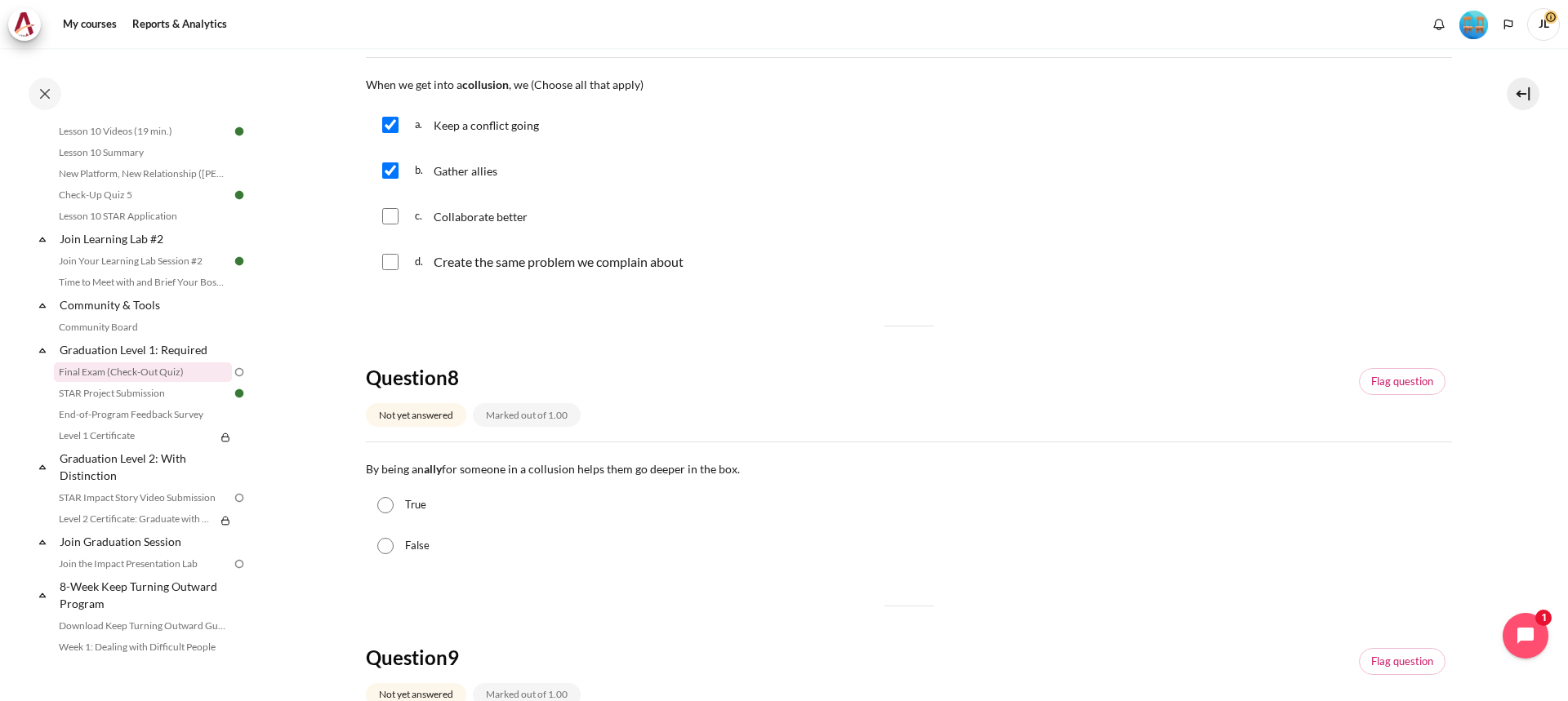
click at [388, 278] on div "d. Create the same problem we complain about" at bounding box center [910, 262] width 1086 height 43
click at [389, 269] on input "Content" at bounding box center [390, 262] width 16 height 16
checkbox input "true"
drag, startPoint x: 387, startPoint y: 504, endPoint x: 387, endPoint y: 527, distance: 23.0
click at [387, 507] on input "True" at bounding box center [386, 505] width 16 height 16
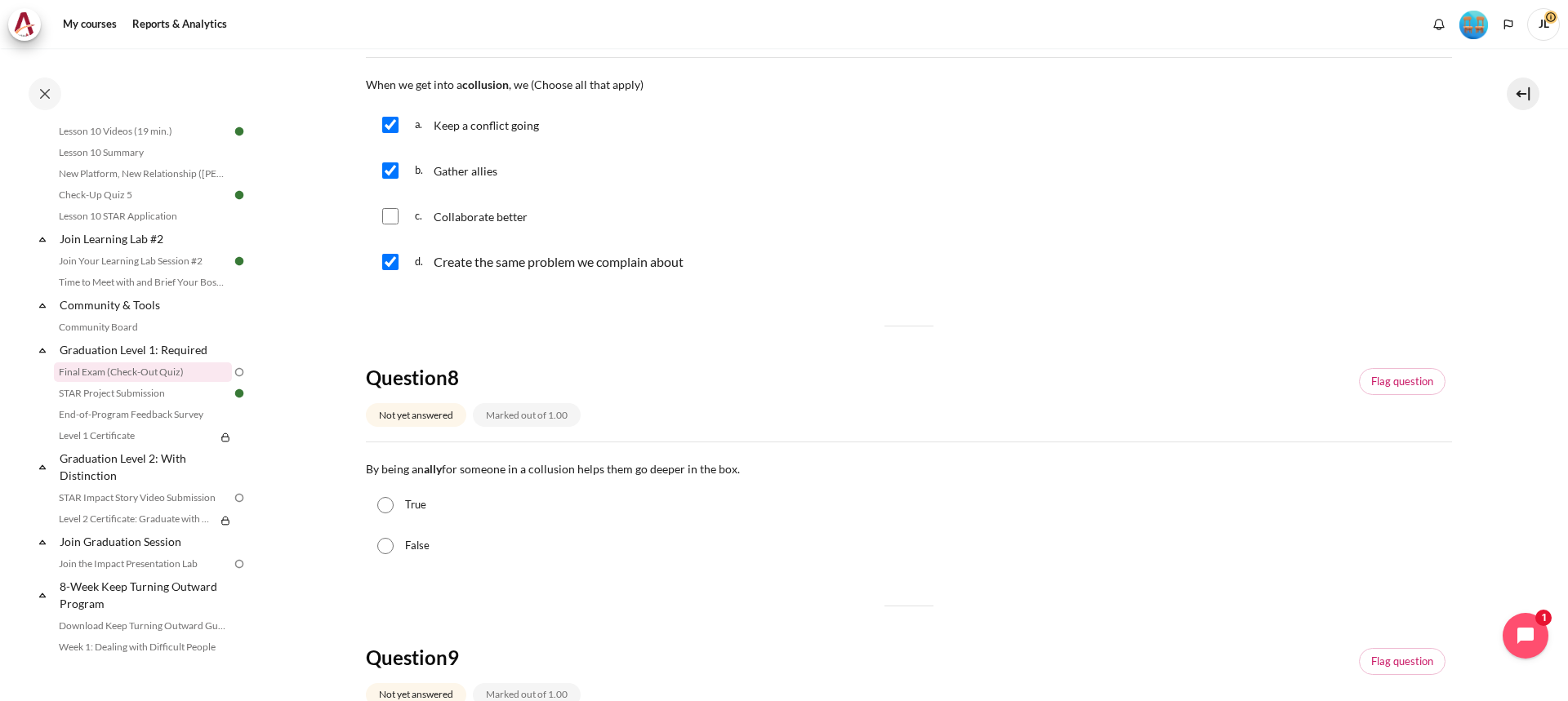
radio input "true"
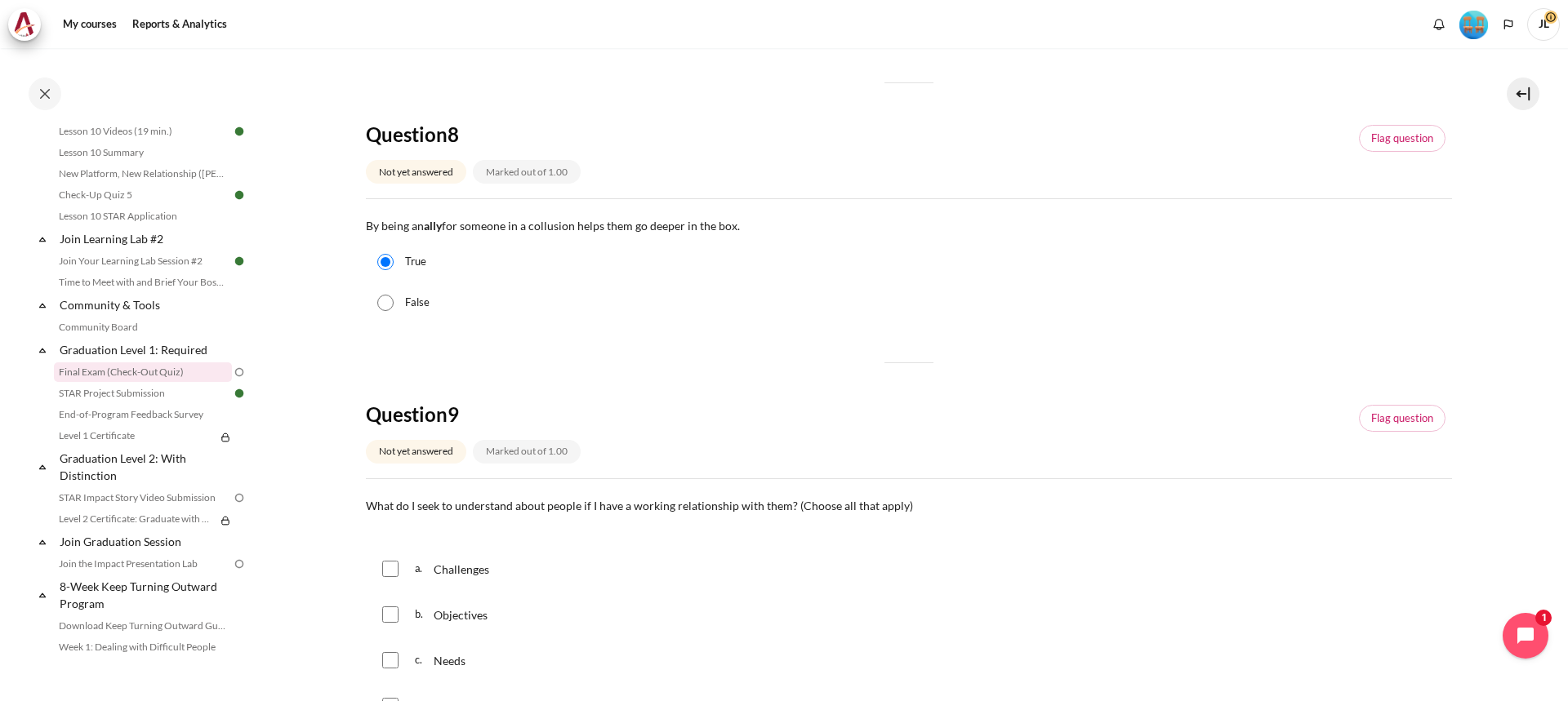
scroll to position [1061, 0]
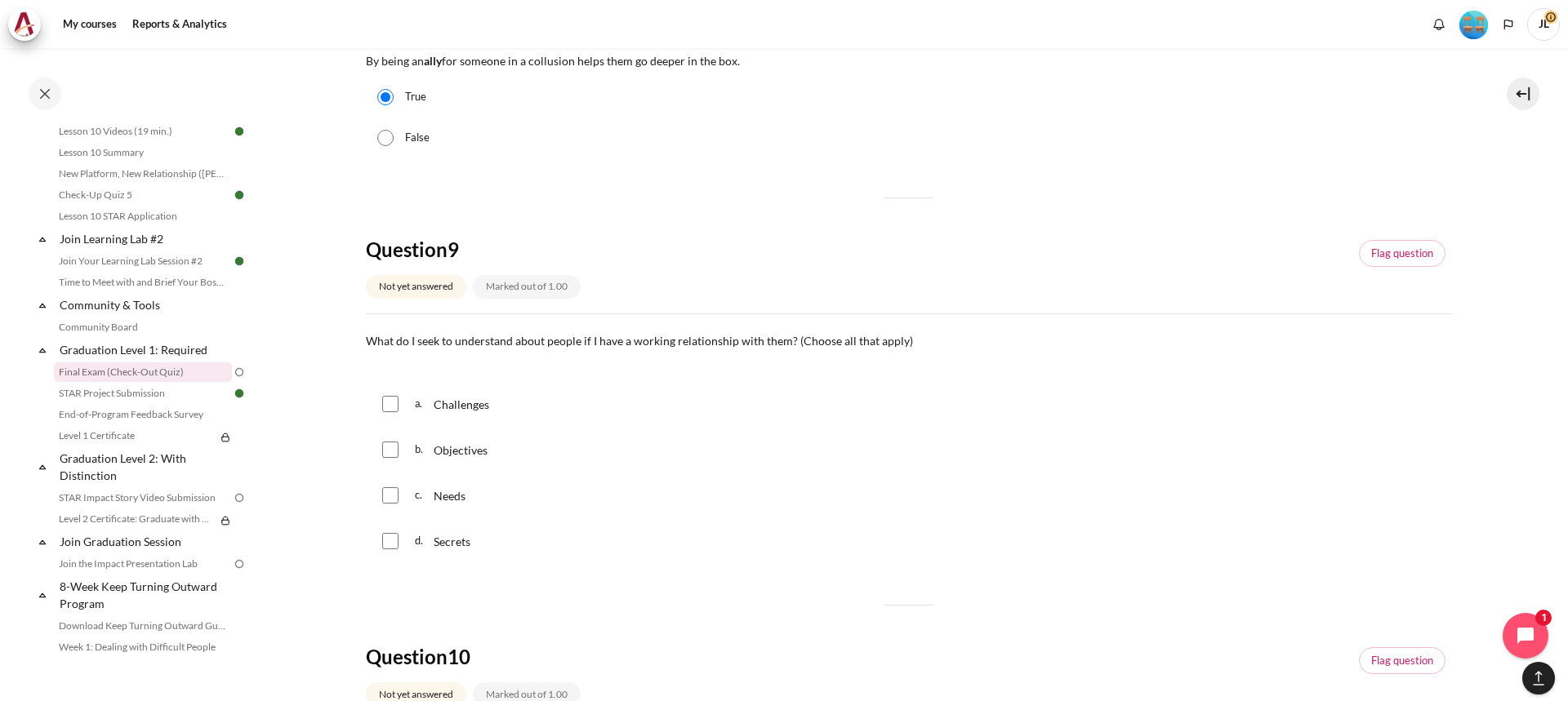
click at [394, 461] on div "b. Objectives" at bounding box center [910, 450] width 1086 height 43
click at [398, 430] on div "b. Objectives" at bounding box center [910, 450] width 1086 height 43
click at [396, 444] on input "Content" at bounding box center [390, 450] width 16 height 16
checkbox input "true"
click at [380, 492] on div "c. Needs" at bounding box center [910, 496] width 1086 height 43
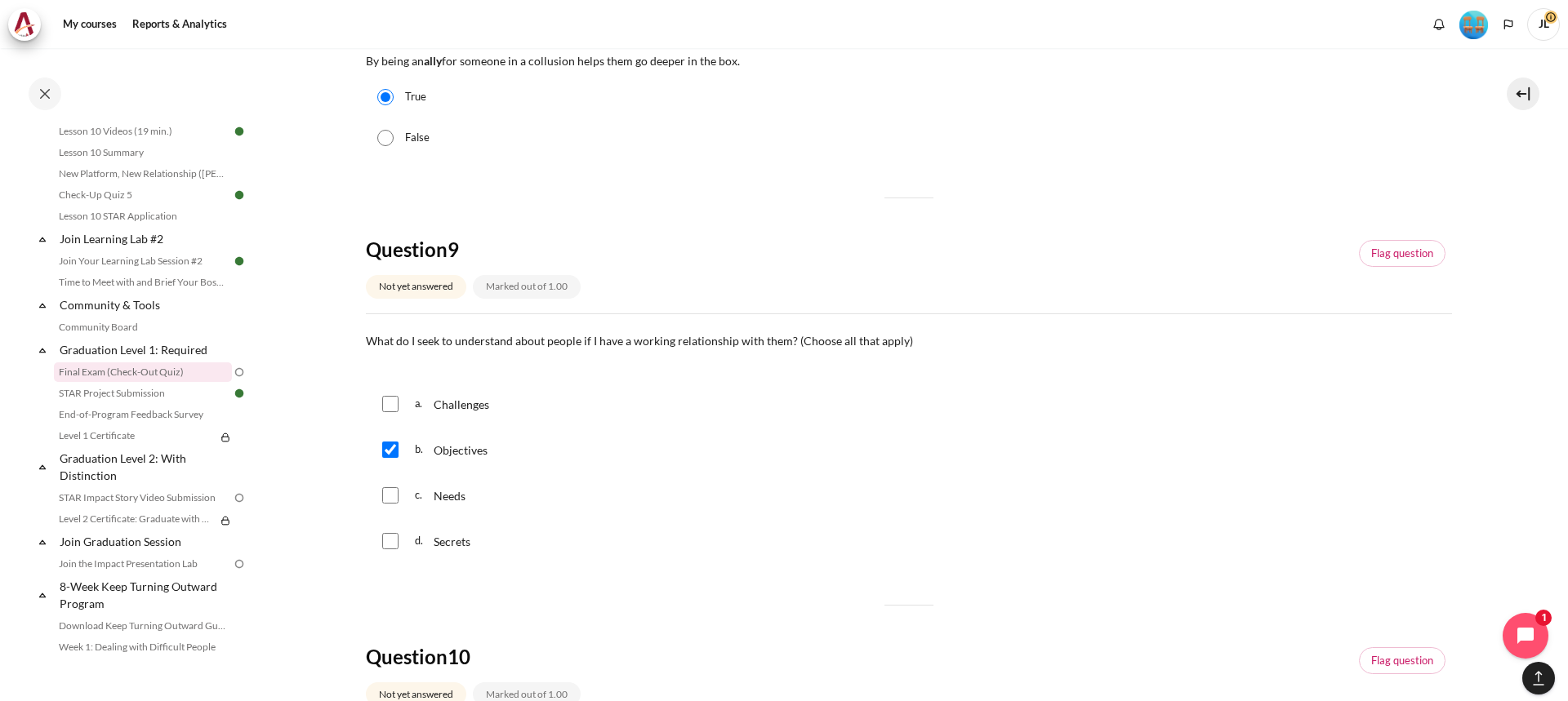
click at [402, 500] on div "c. Needs" at bounding box center [910, 496] width 1086 height 43
click at [393, 495] on input "Content" at bounding box center [390, 495] width 16 height 16
checkbox input "true"
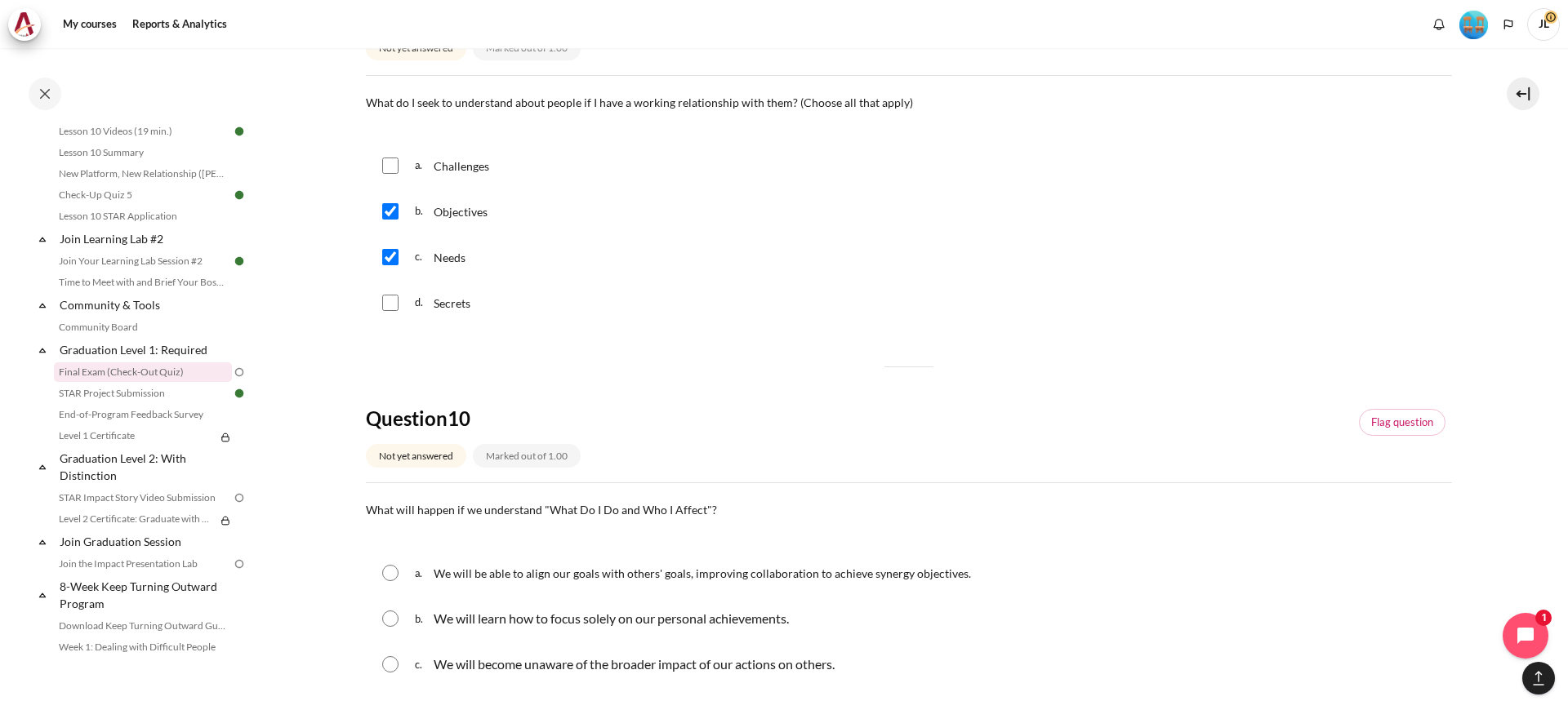
scroll to position [1307, 0]
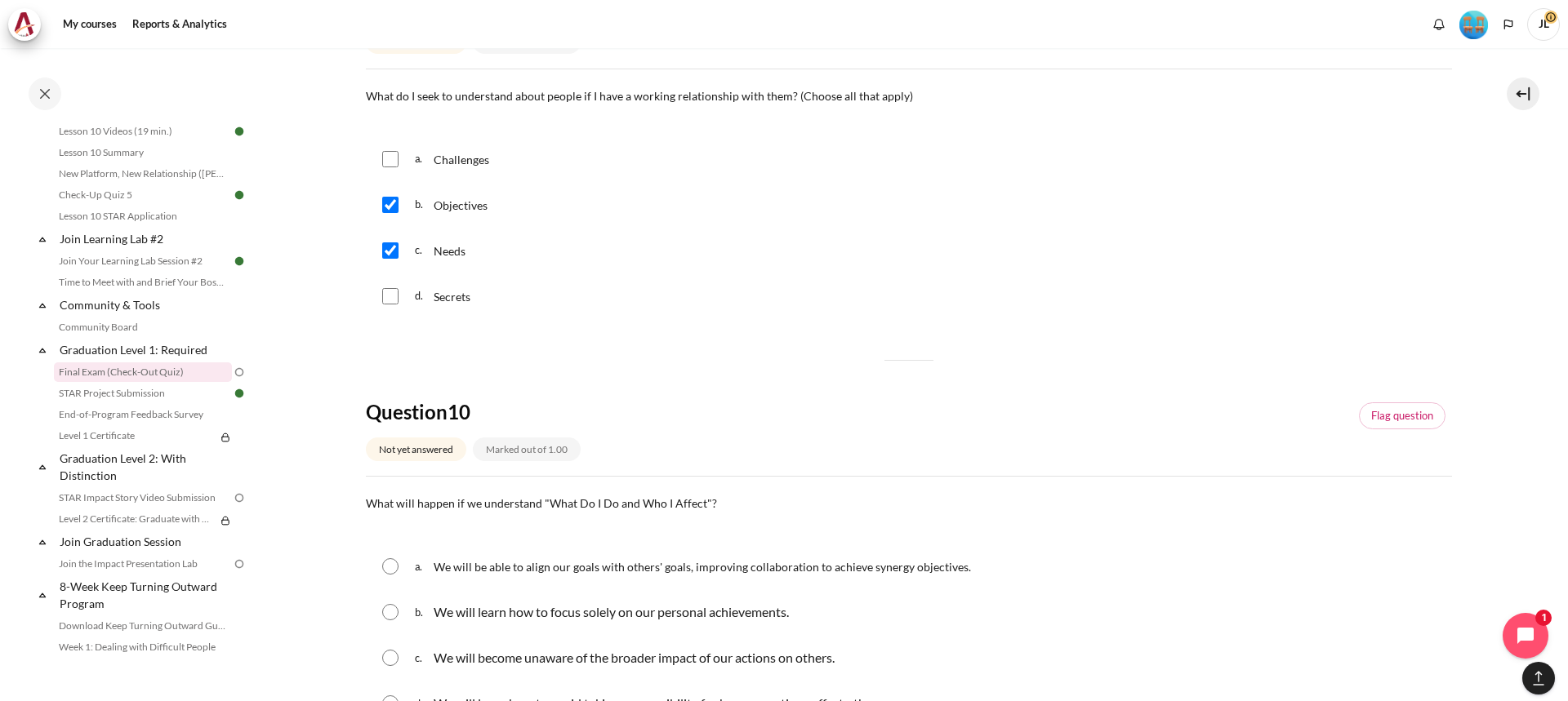
click at [379, 188] on div "b. Objectives" at bounding box center [910, 205] width 1086 height 43
drag, startPoint x: 393, startPoint y: 165, endPoint x: 405, endPoint y: 211, distance: 47.5
click at [393, 169] on div "a. Challenges" at bounding box center [910, 160] width 1086 height 43
click at [401, 156] on div "a. Challenges" at bounding box center [910, 160] width 1086 height 43
click at [393, 162] on input "Content" at bounding box center [390, 160] width 16 height 16
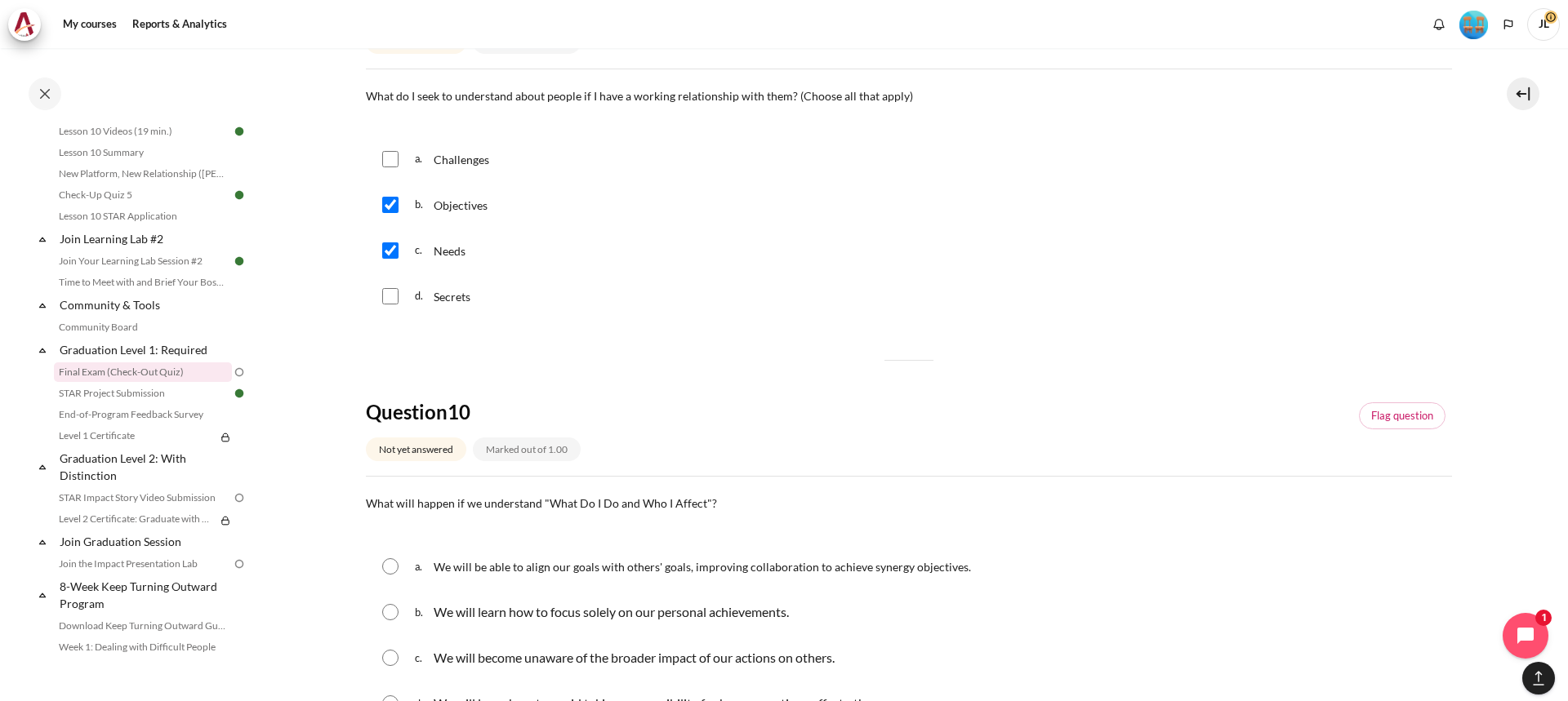
checkbox input "true"
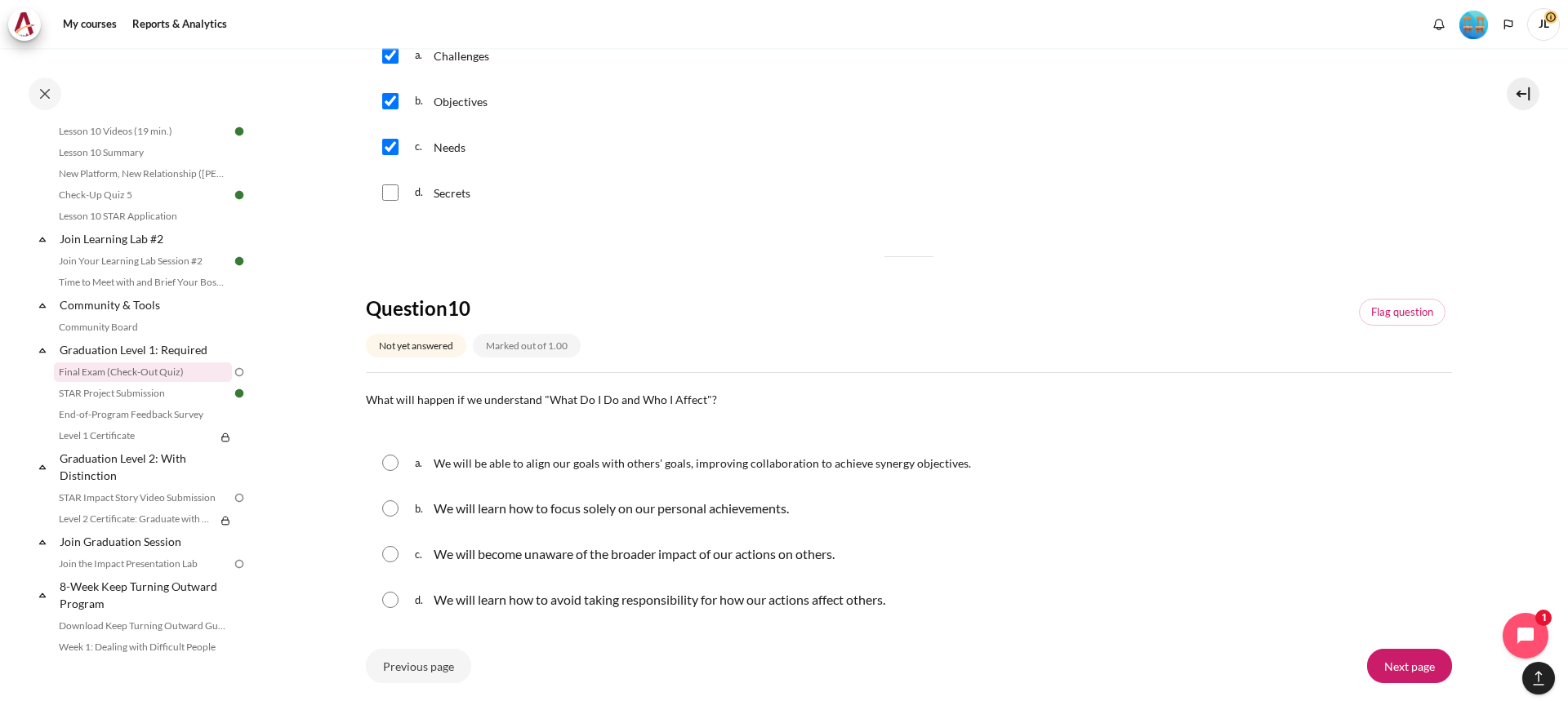
scroll to position [1528, 0]
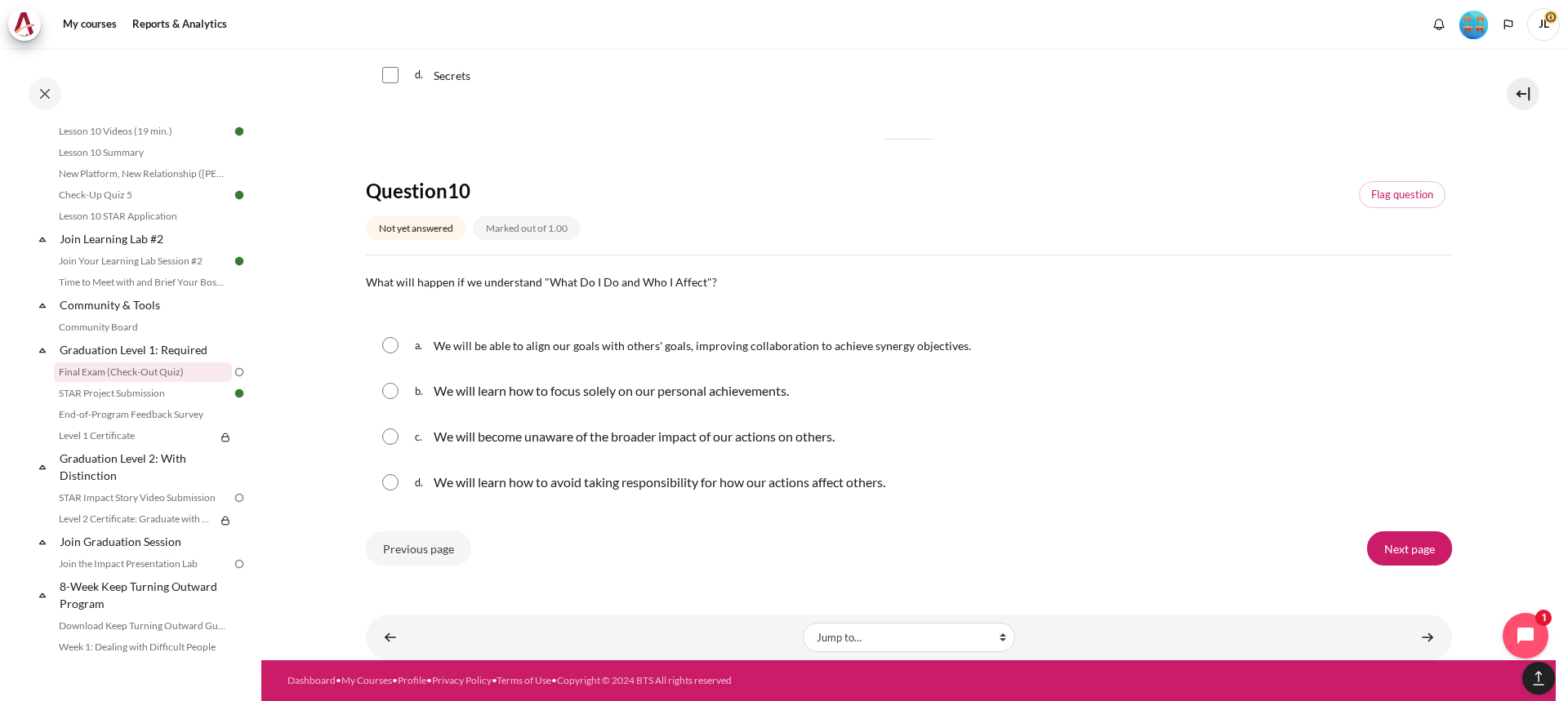
click at [395, 349] on input "Content" at bounding box center [390, 346] width 16 height 16
radio input "true"
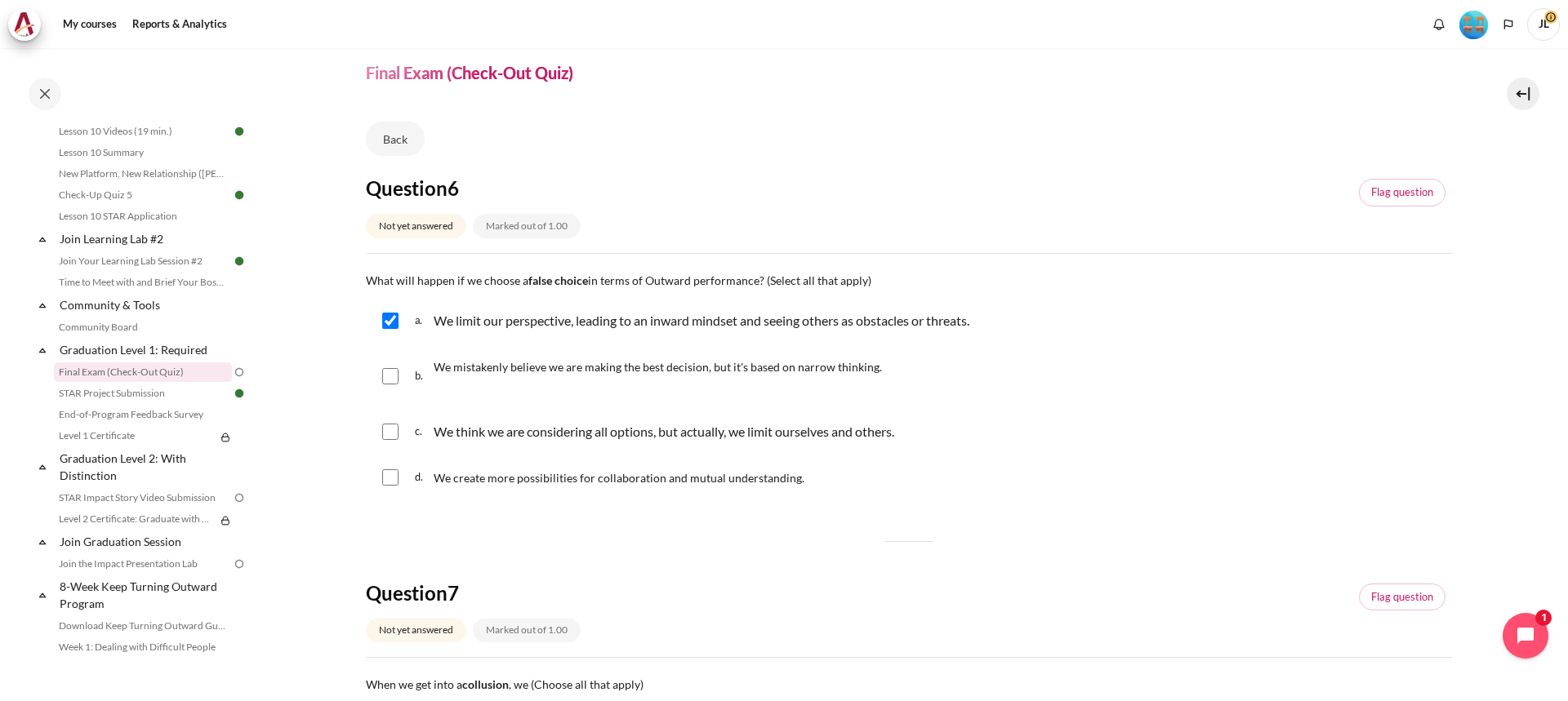
scroll to position [81, 0]
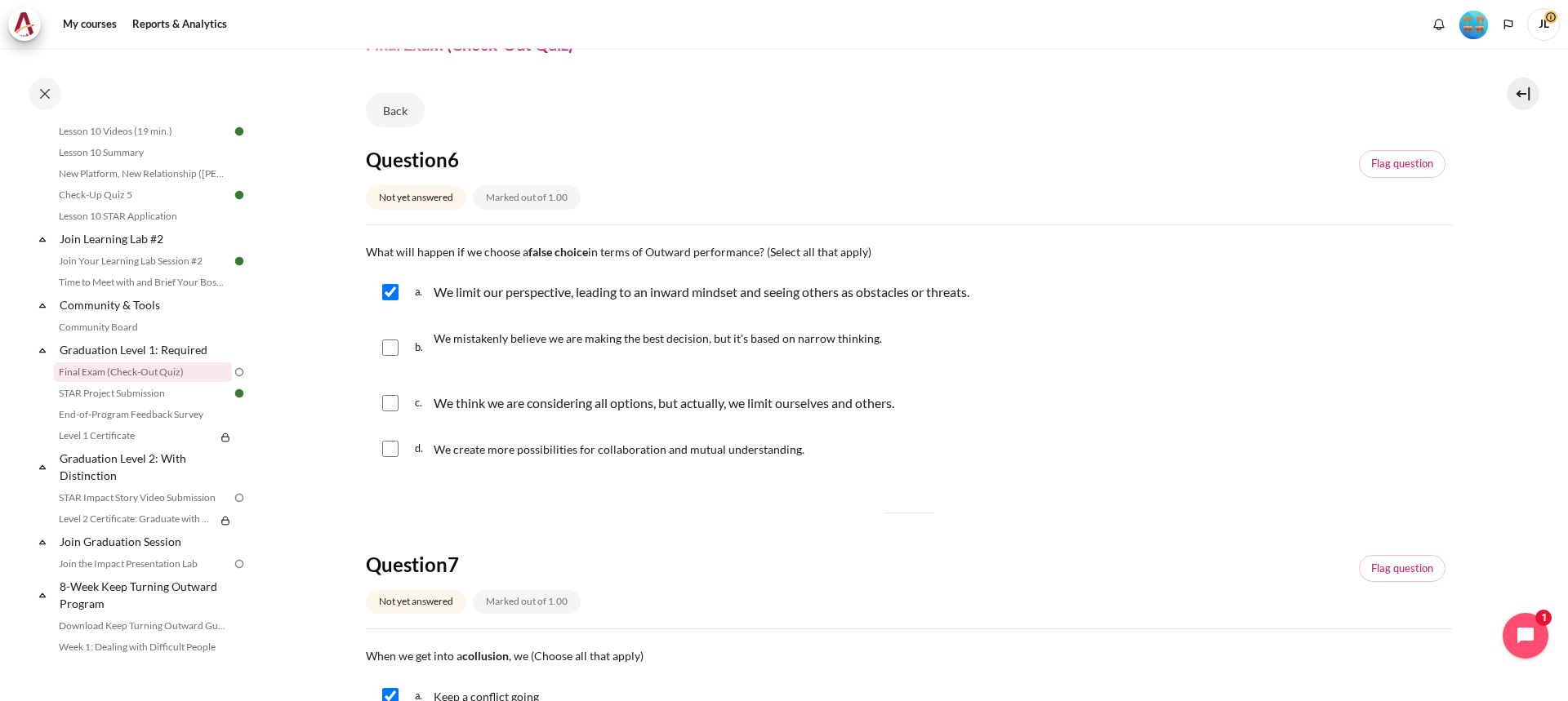
click at [388, 354] on input "Content" at bounding box center [390, 348] width 16 height 16
checkbox input "true"
click at [382, 411] on input "Content" at bounding box center [390, 403] width 16 height 16
checkbox input "true"
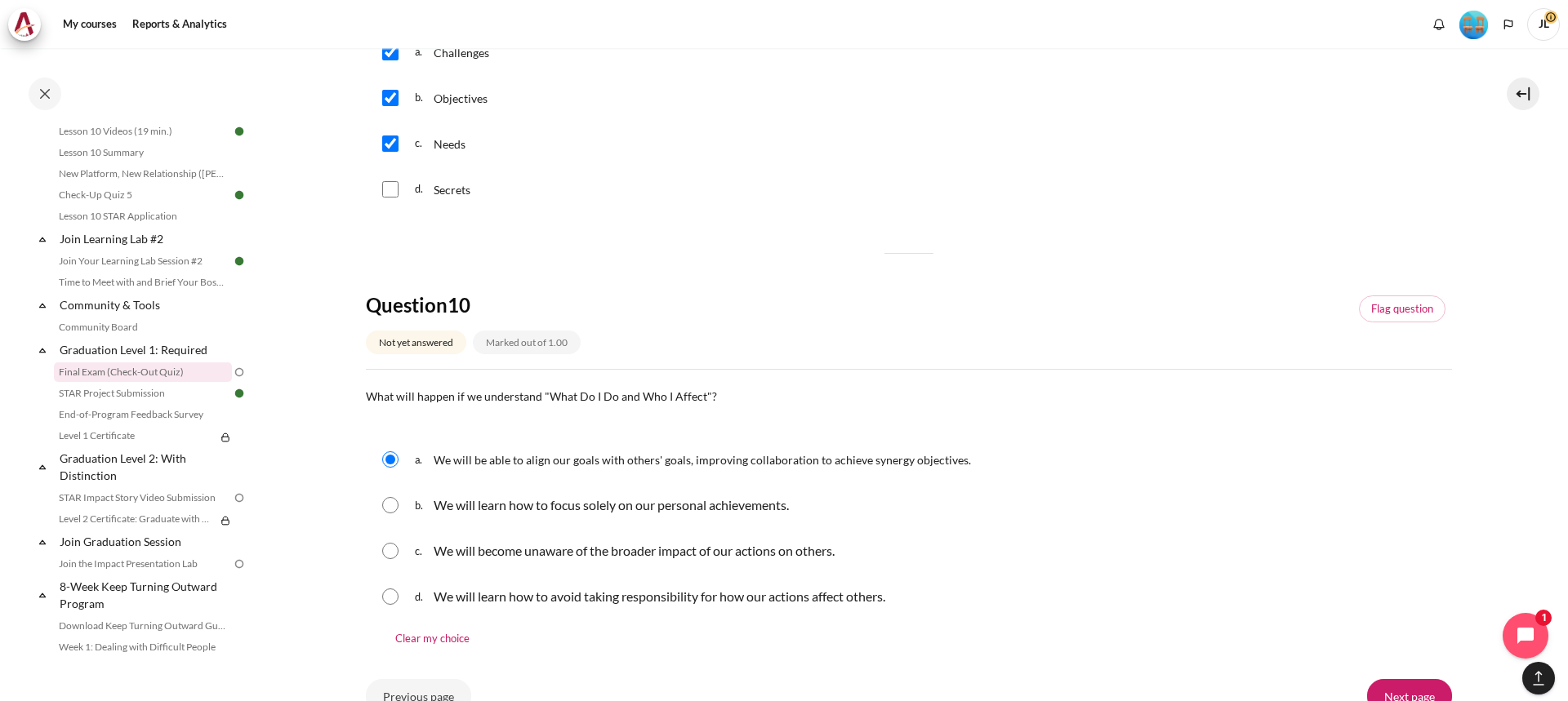
scroll to position [1562, 0]
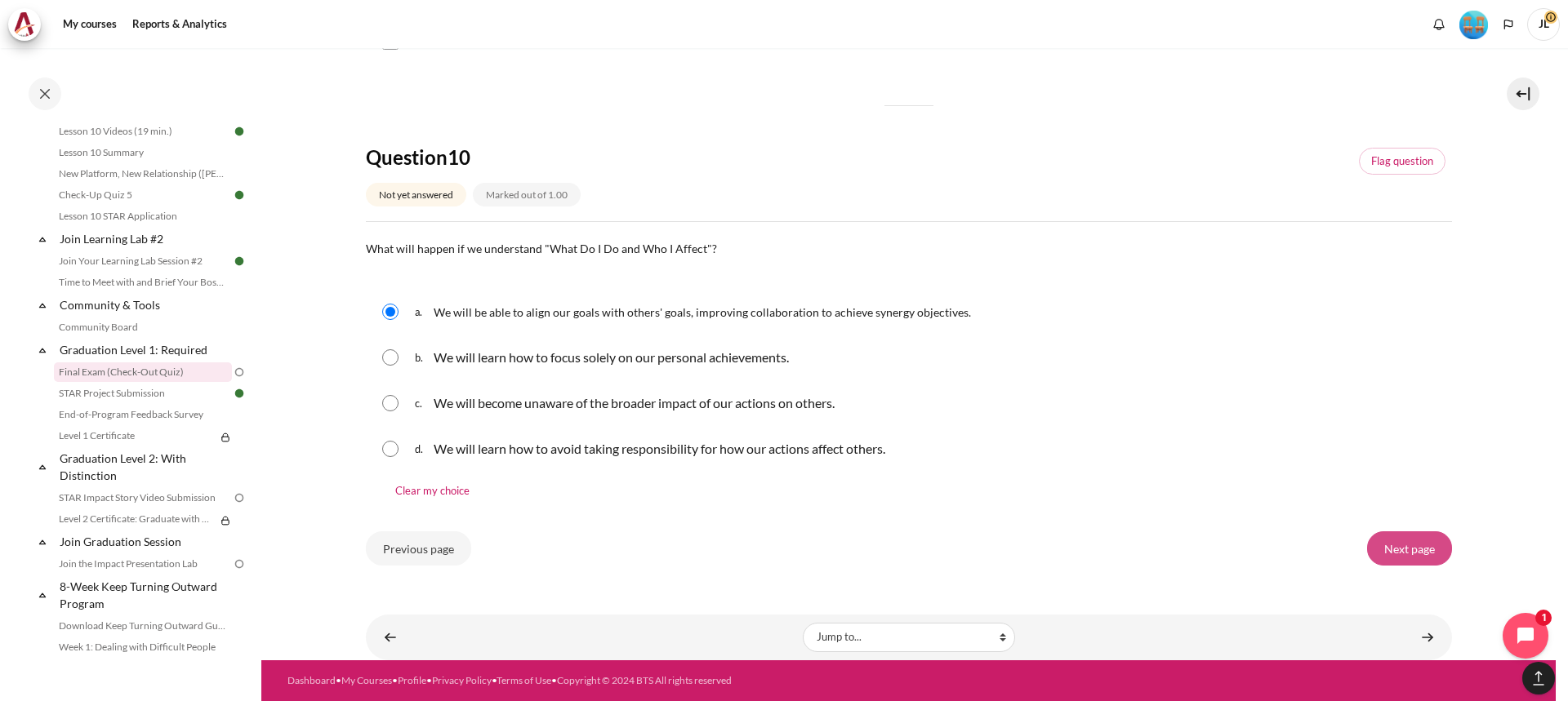
click at [1382, 550] on input "Next page" at bounding box center [1409, 549] width 85 height 35
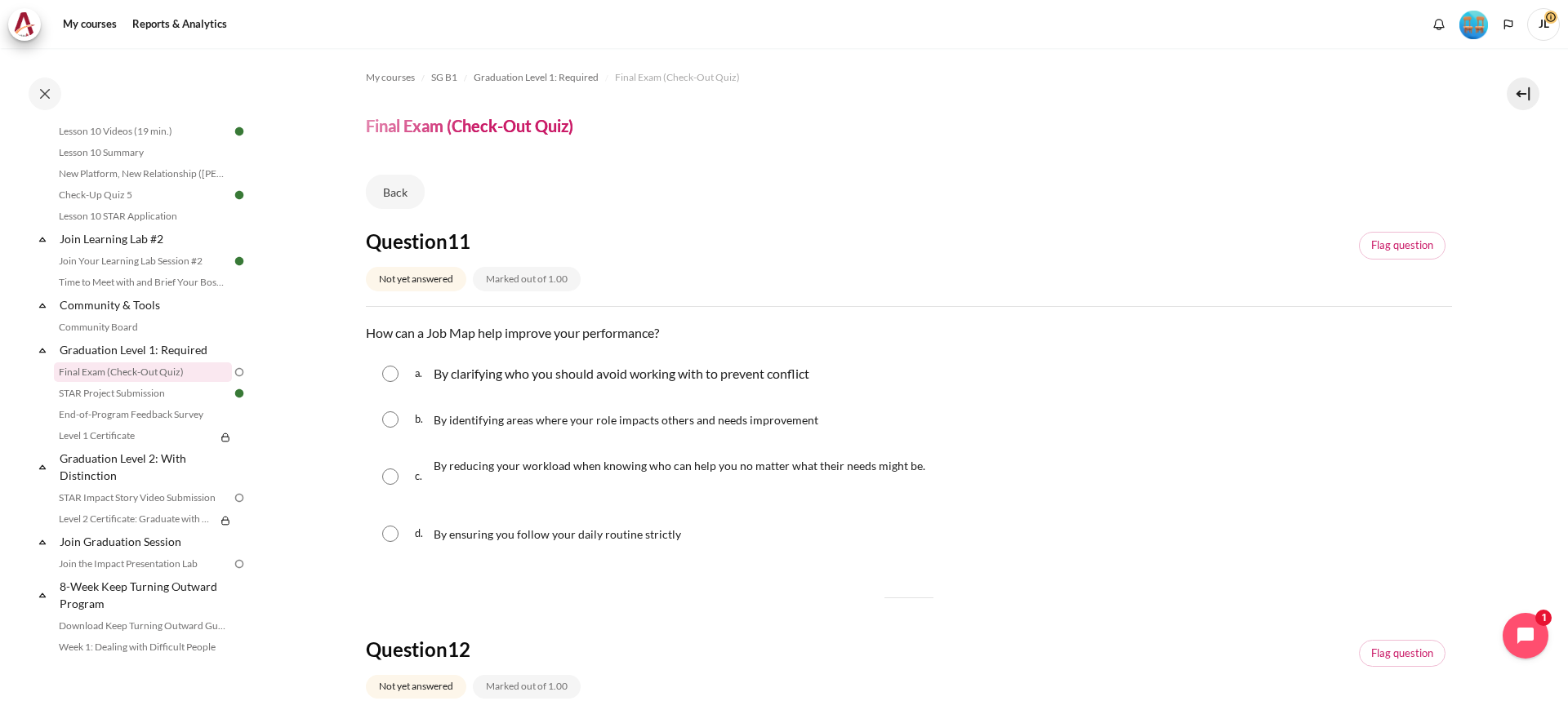
click at [398, 378] on div "a. By clarifying who you should avoid working with to prevent conflict" at bounding box center [910, 374] width 1086 height 43
click at [402, 409] on div "b. By identifying areas where your role impacts others and needs improvement" at bounding box center [910, 420] width 1086 height 43
click at [412, 431] on div "b. By identifying areas where your role impacts others and needs improvement" at bounding box center [910, 420] width 1086 height 43
click at [400, 424] on div "b. By identifying areas where your role impacts others and needs improvement" at bounding box center [910, 420] width 1086 height 43
click at [387, 425] on input "Content" at bounding box center [390, 420] width 16 height 16
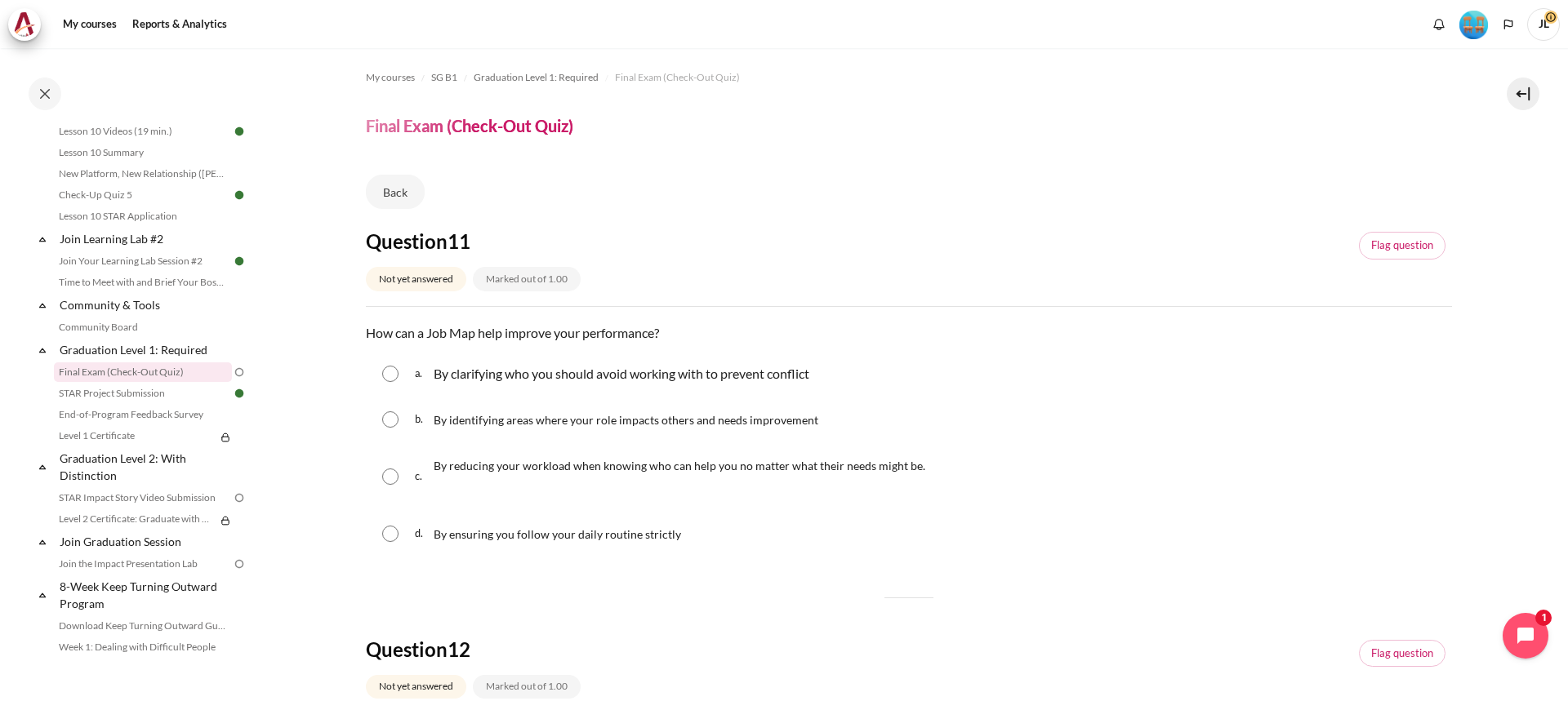
radio input "true"
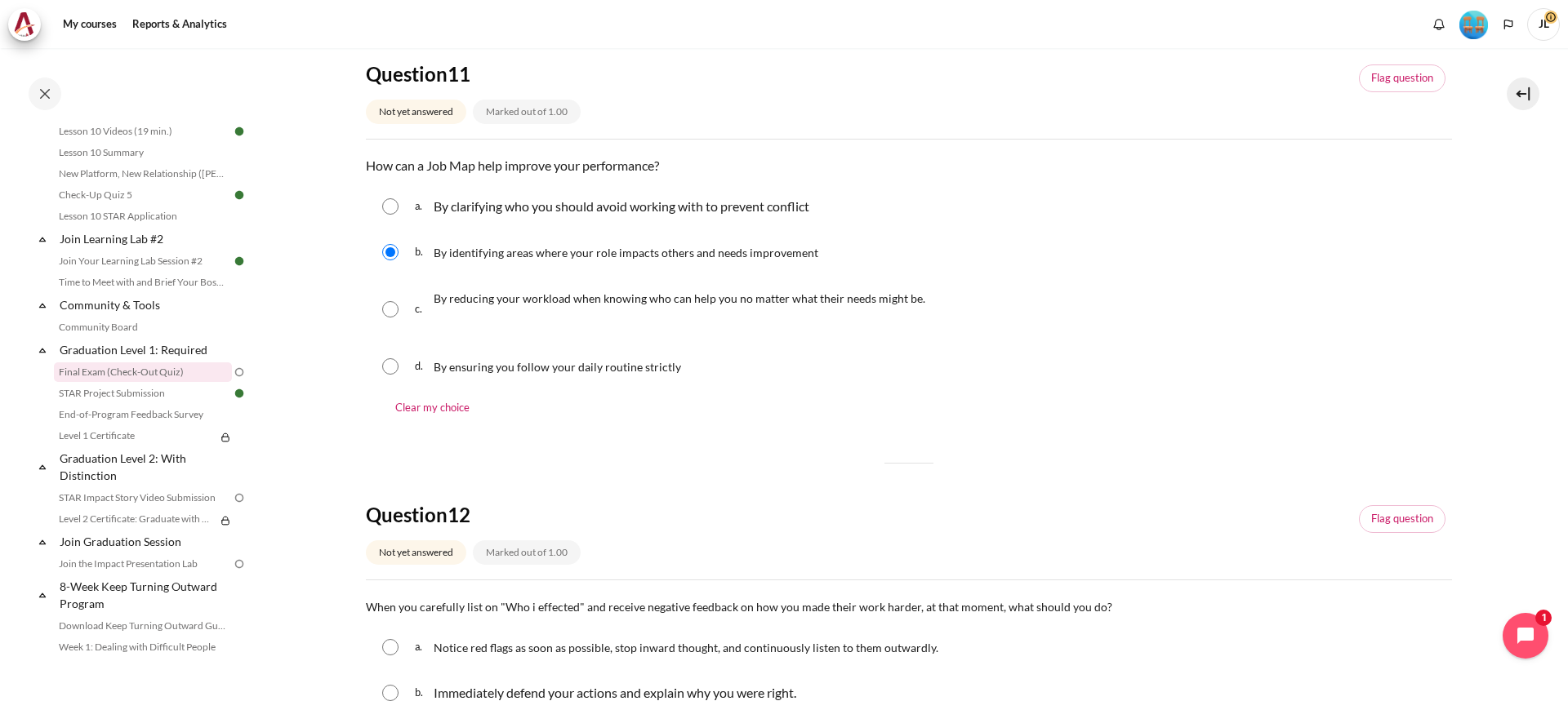
scroll to position [572, 0]
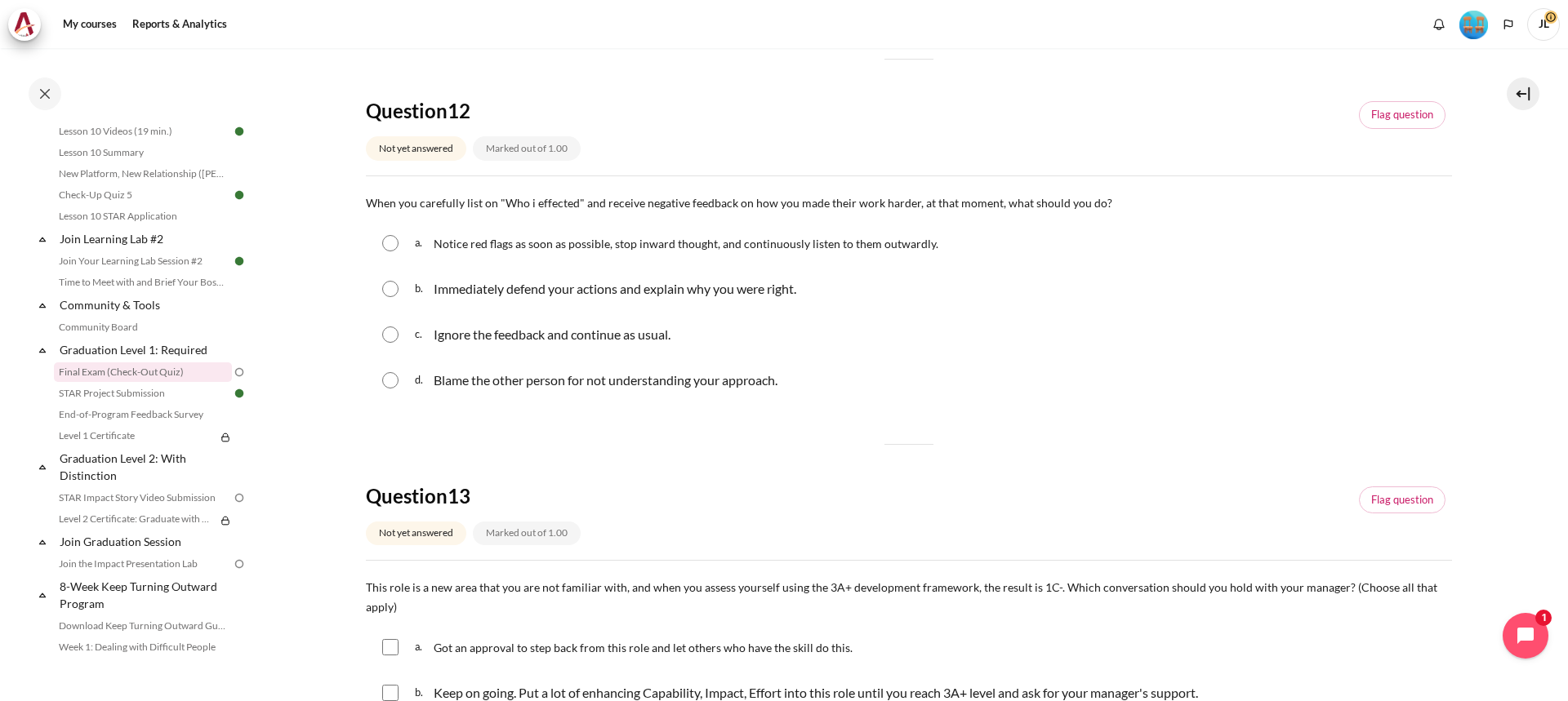
click at [387, 247] on input "Content" at bounding box center [390, 244] width 16 height 16
radio input "true"
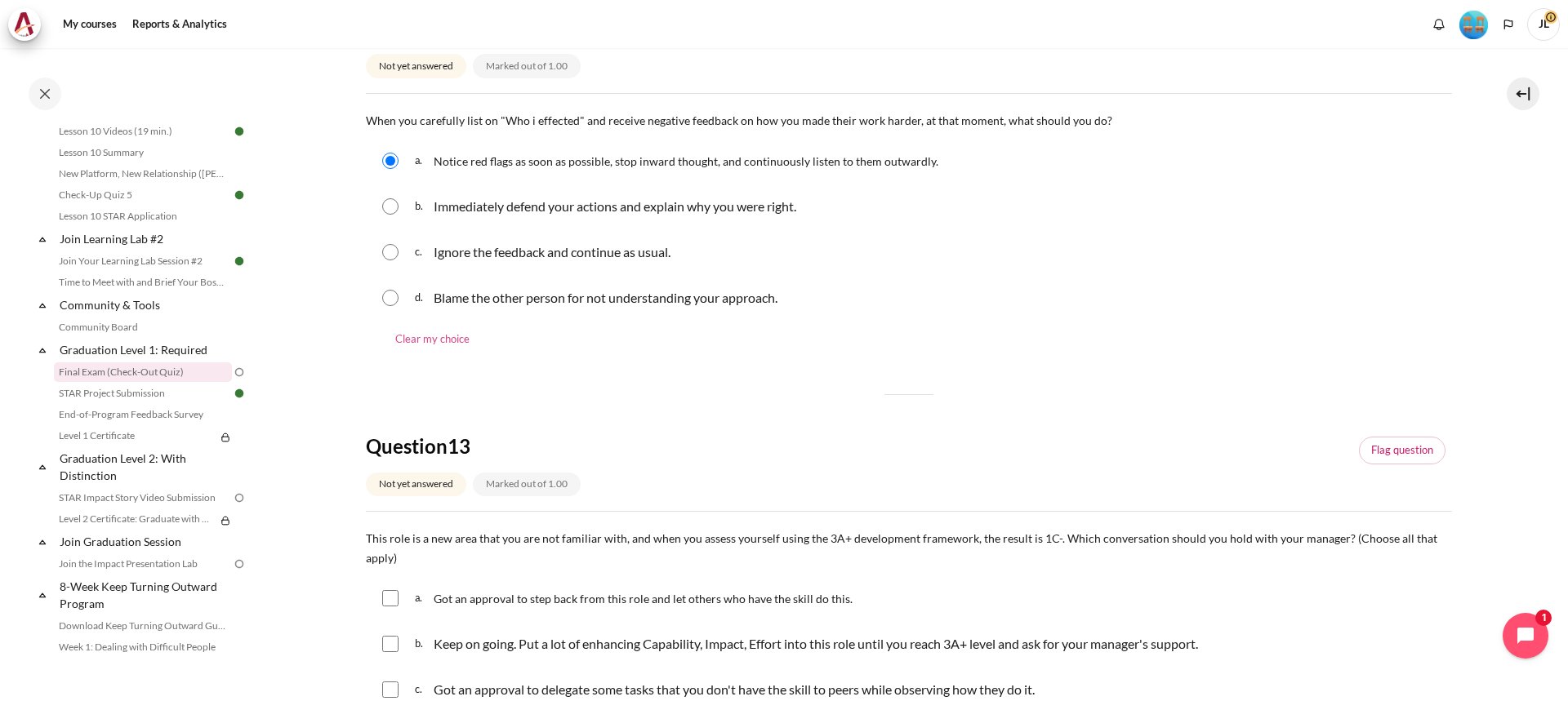
scroll to position [816, 0]
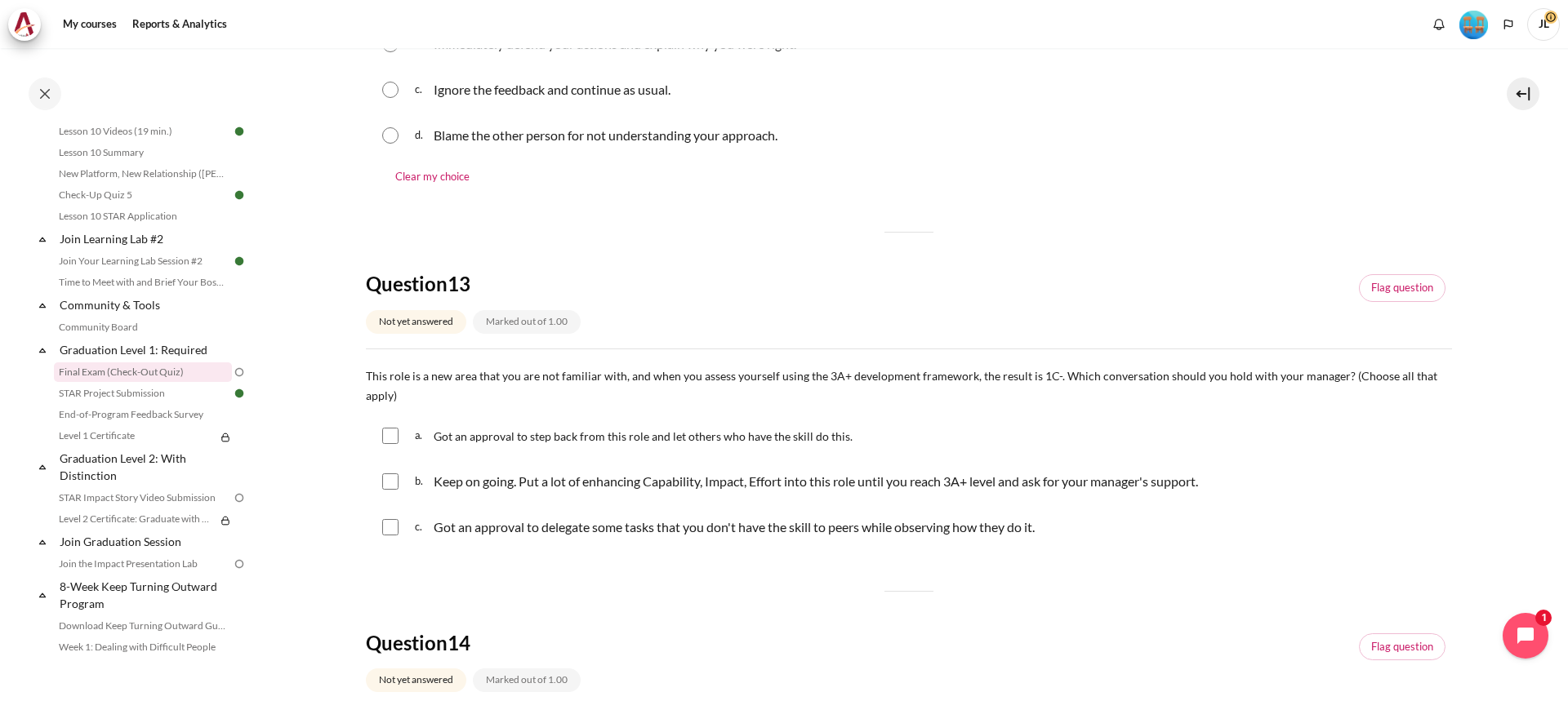
click at [384, 480] on input "Content" at bounding box center [390, 482] width 16 height 16
checkbox input "true"
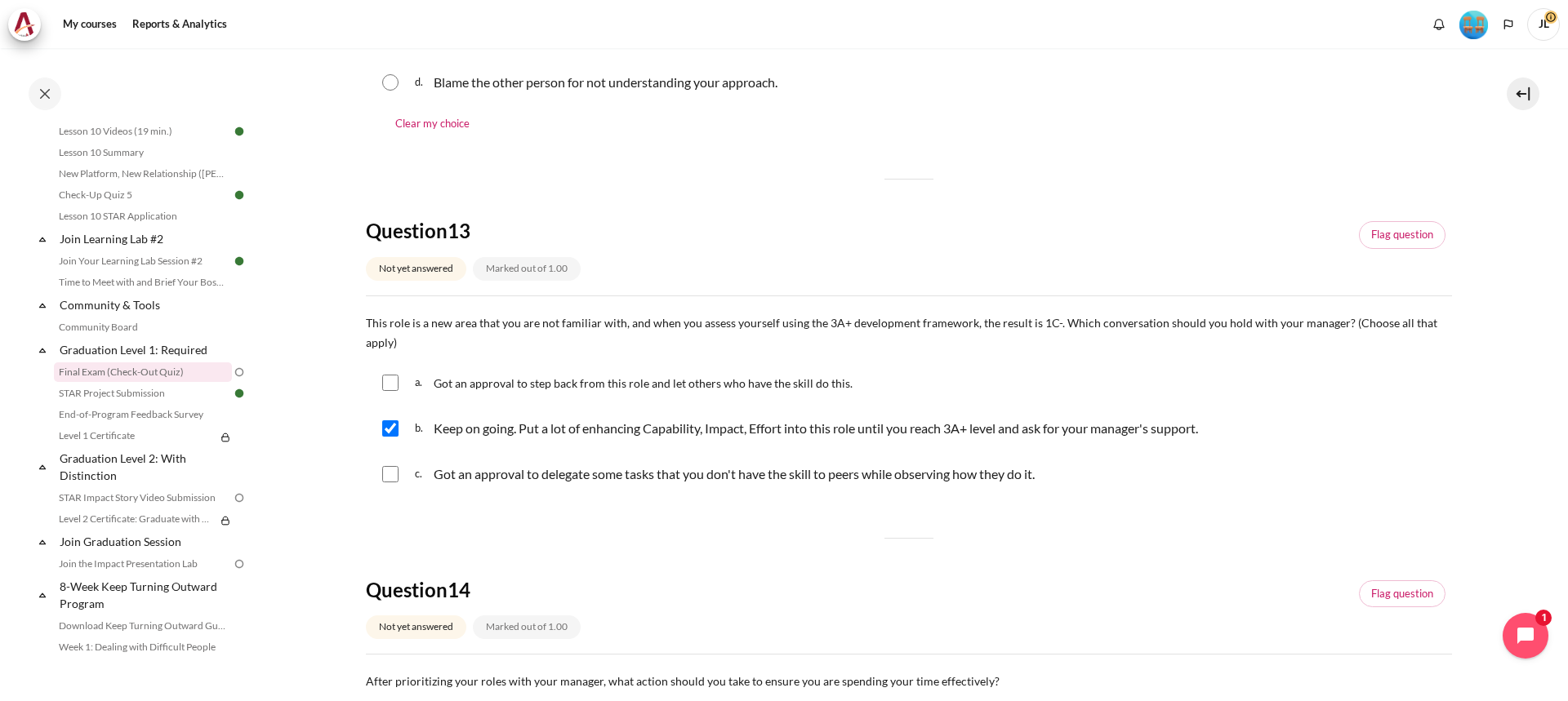
scroll to position [1143, 0]
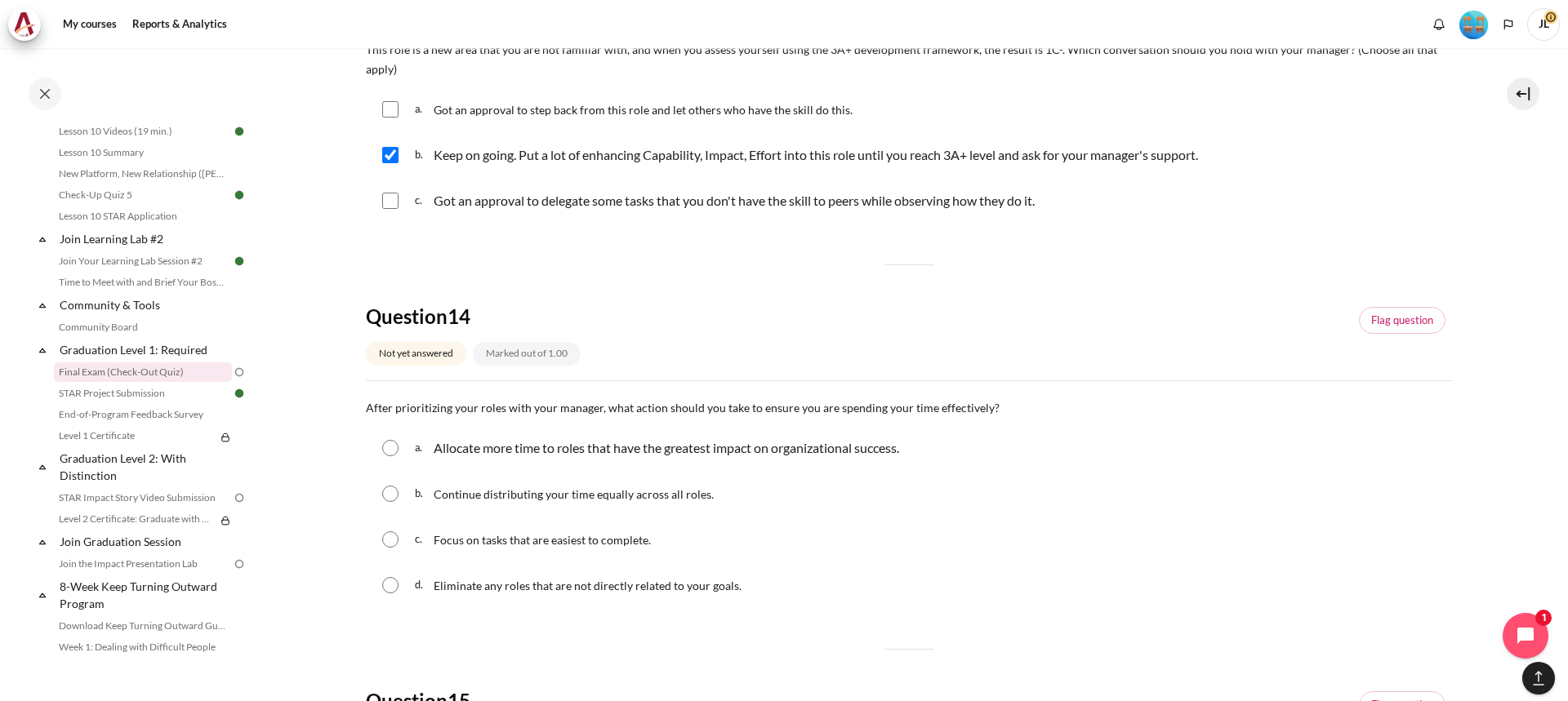
click at [391, 453] on input "Content" at bounding box center [390, 448] width 16 height 16
radio input "true"
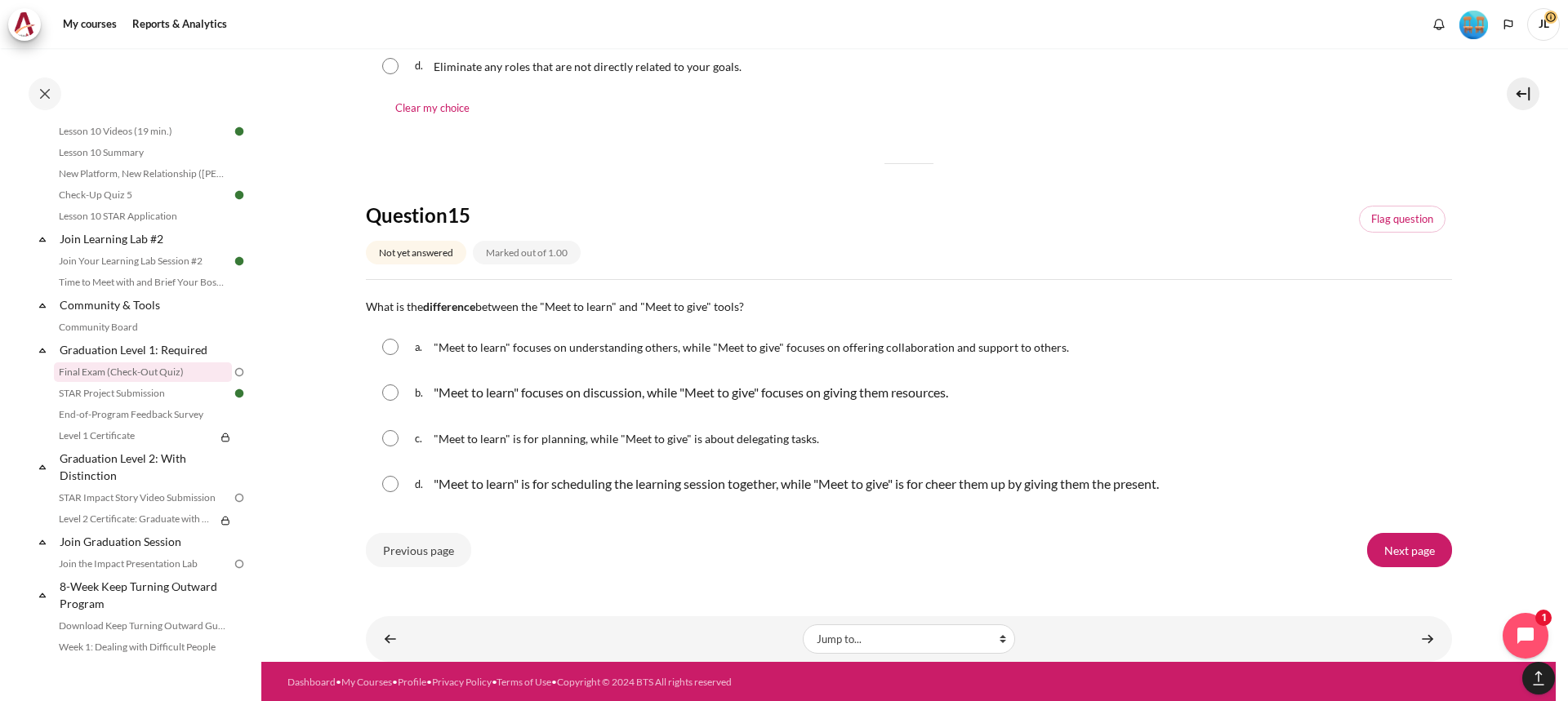
scroll to position [1664, 0]
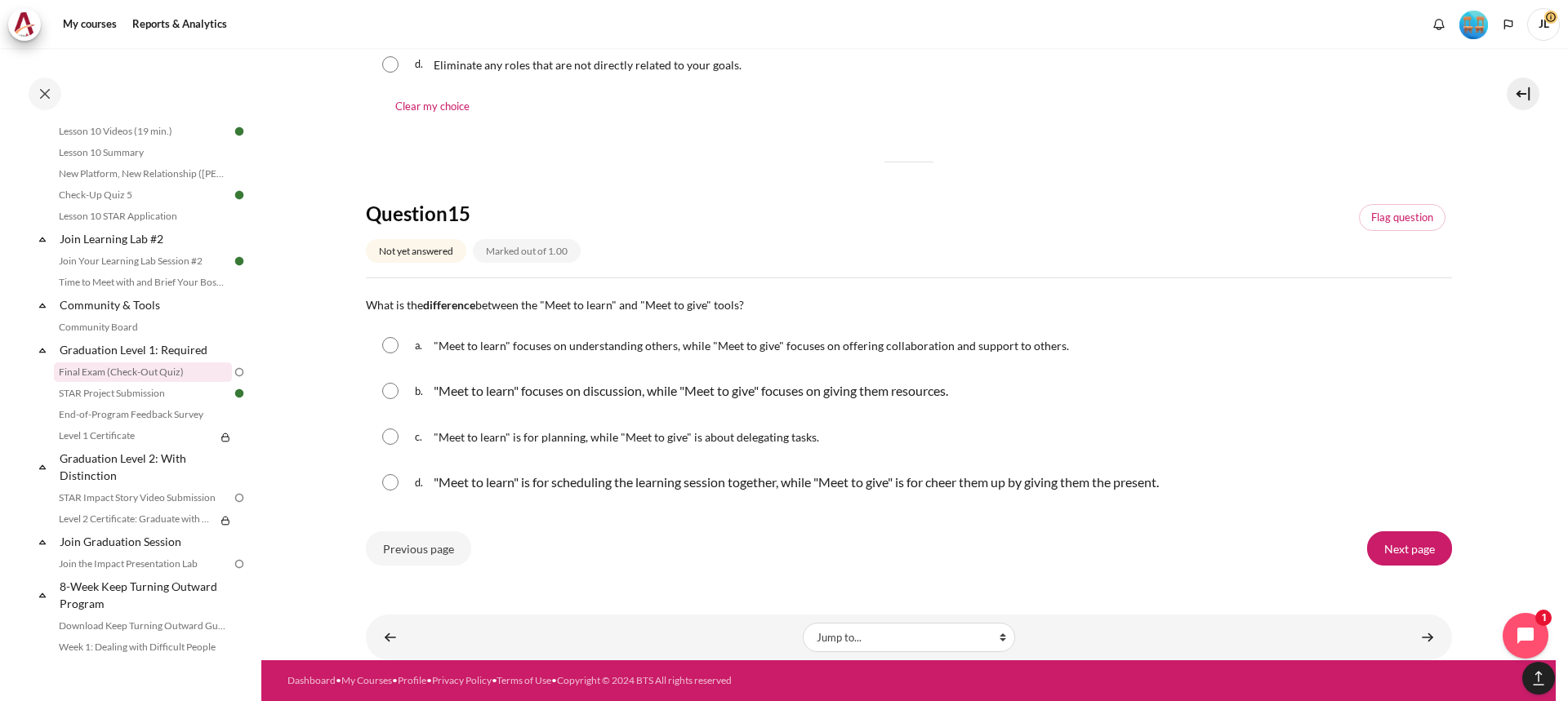
click at [393, 359] on div "a. "Meet to learn" focuses on understanding others, while "Meet to give" focuse…" at bounding box center [910, 346] width 1086 height 43
click at [389, 347] on input "Content" at bounding box center [390, 346] width 16 height 16
radio input "true"
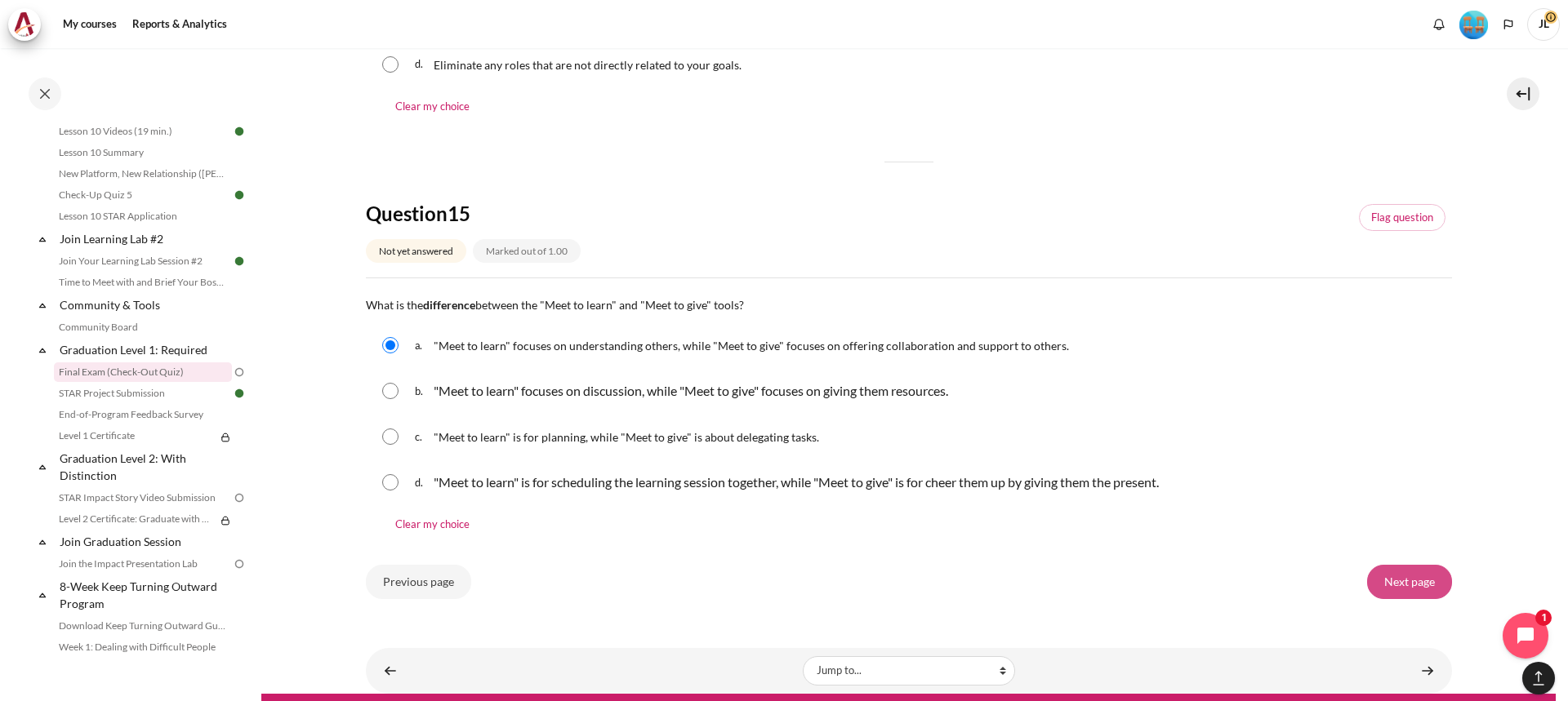
click at [1405, 585] on input "Next page" at bounding box center [1409, 583] width 85 height 35
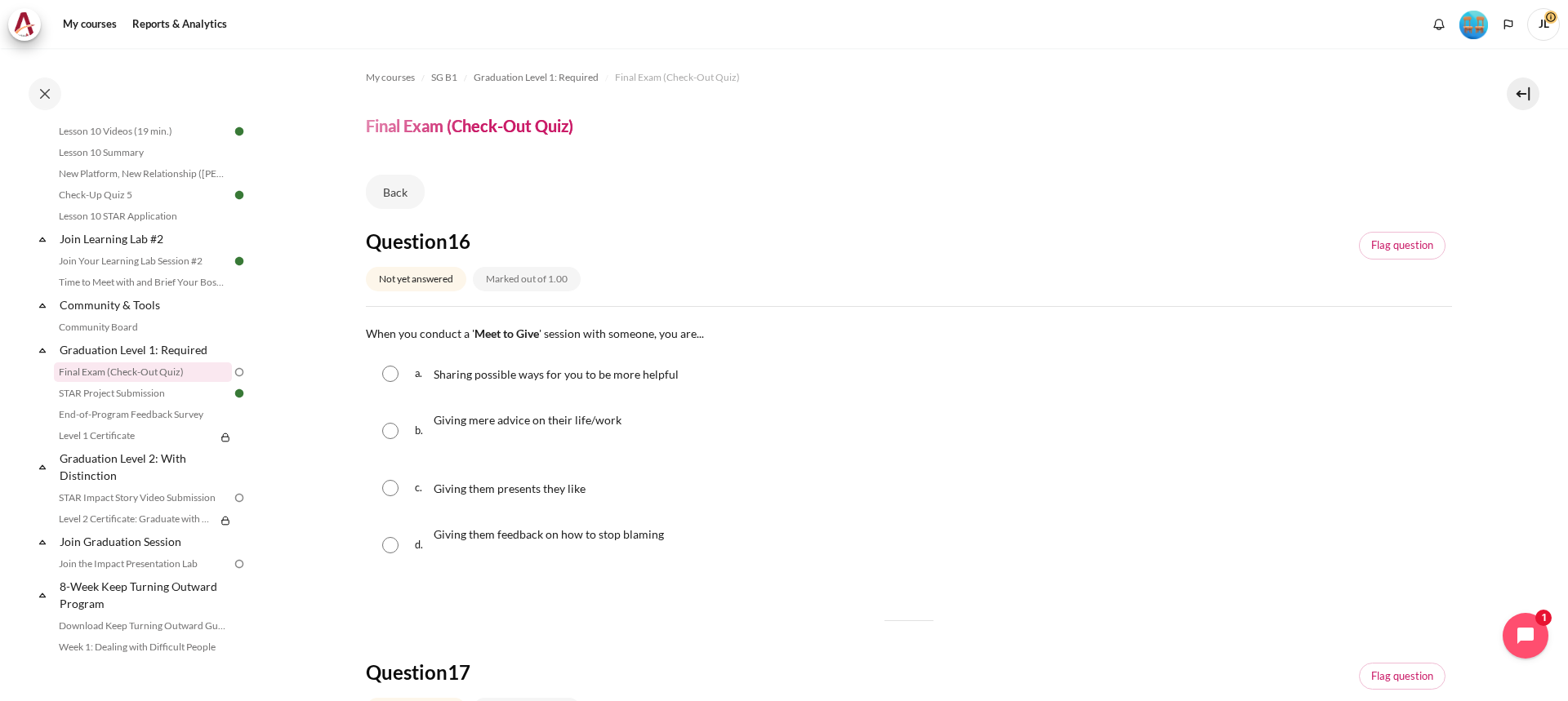
click at [386, 377] on input "Content" at bounding box center [390, 374] width 16 height 16
radio input "true"
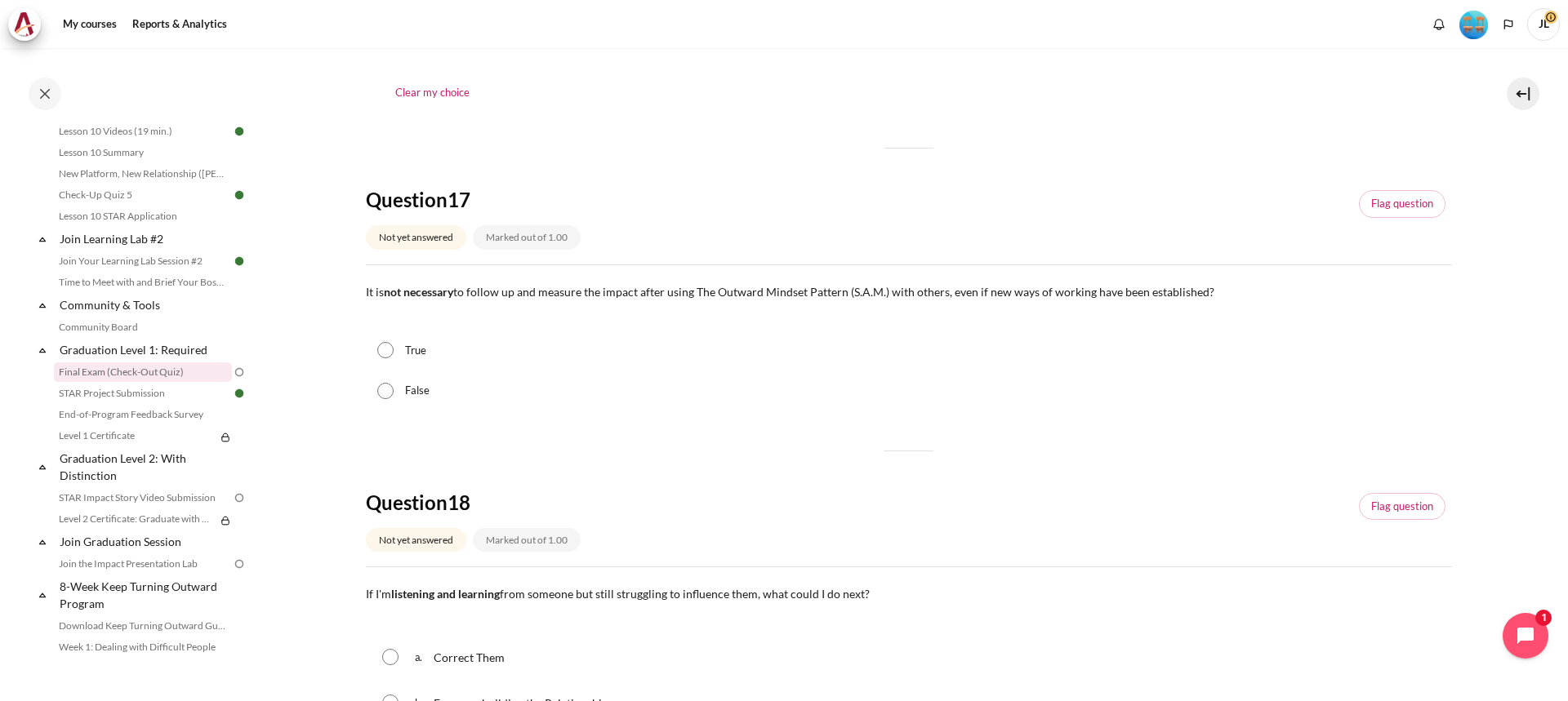
scroll to position [572, 0]
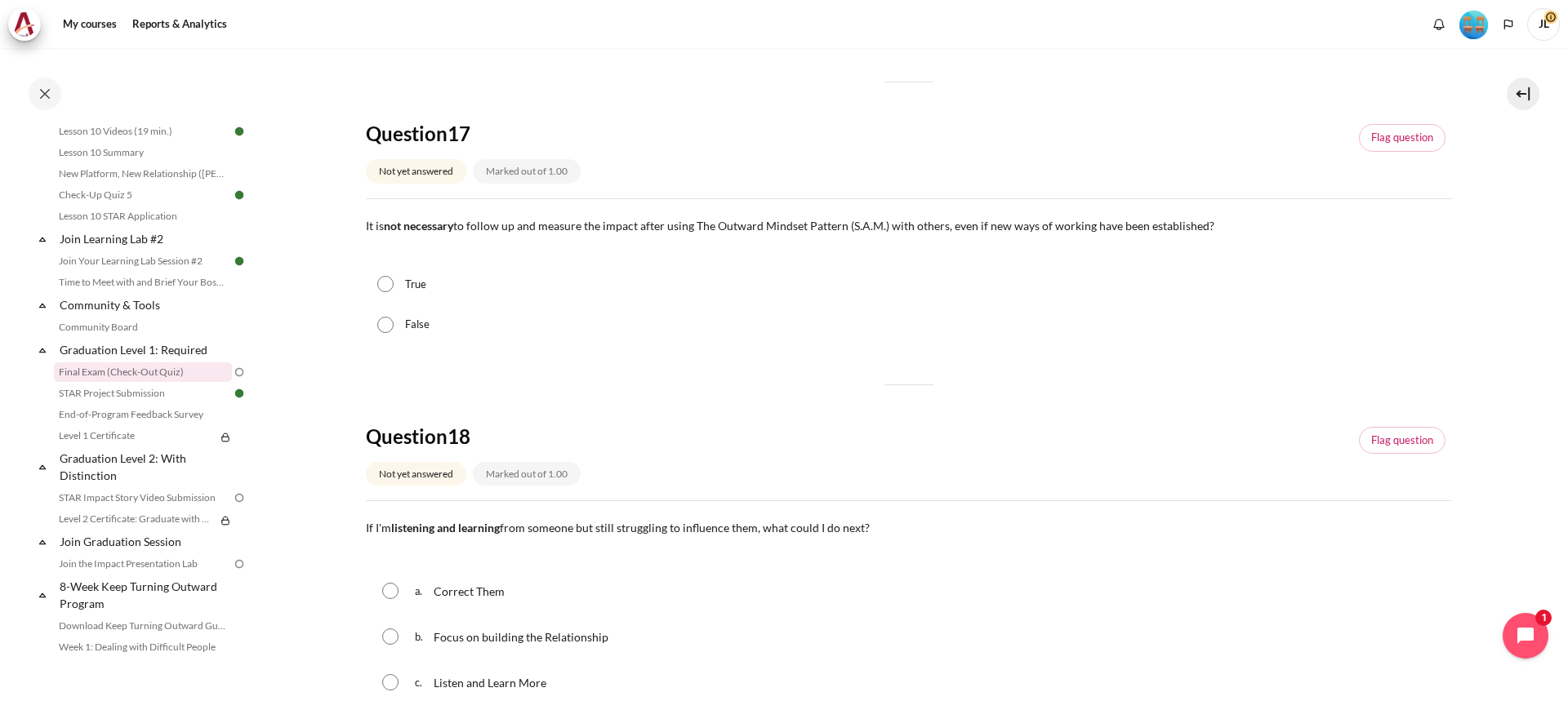
click at [385, 326] on input "False" at bounding box center [386, 325] width 16 height 16
radio input "true"
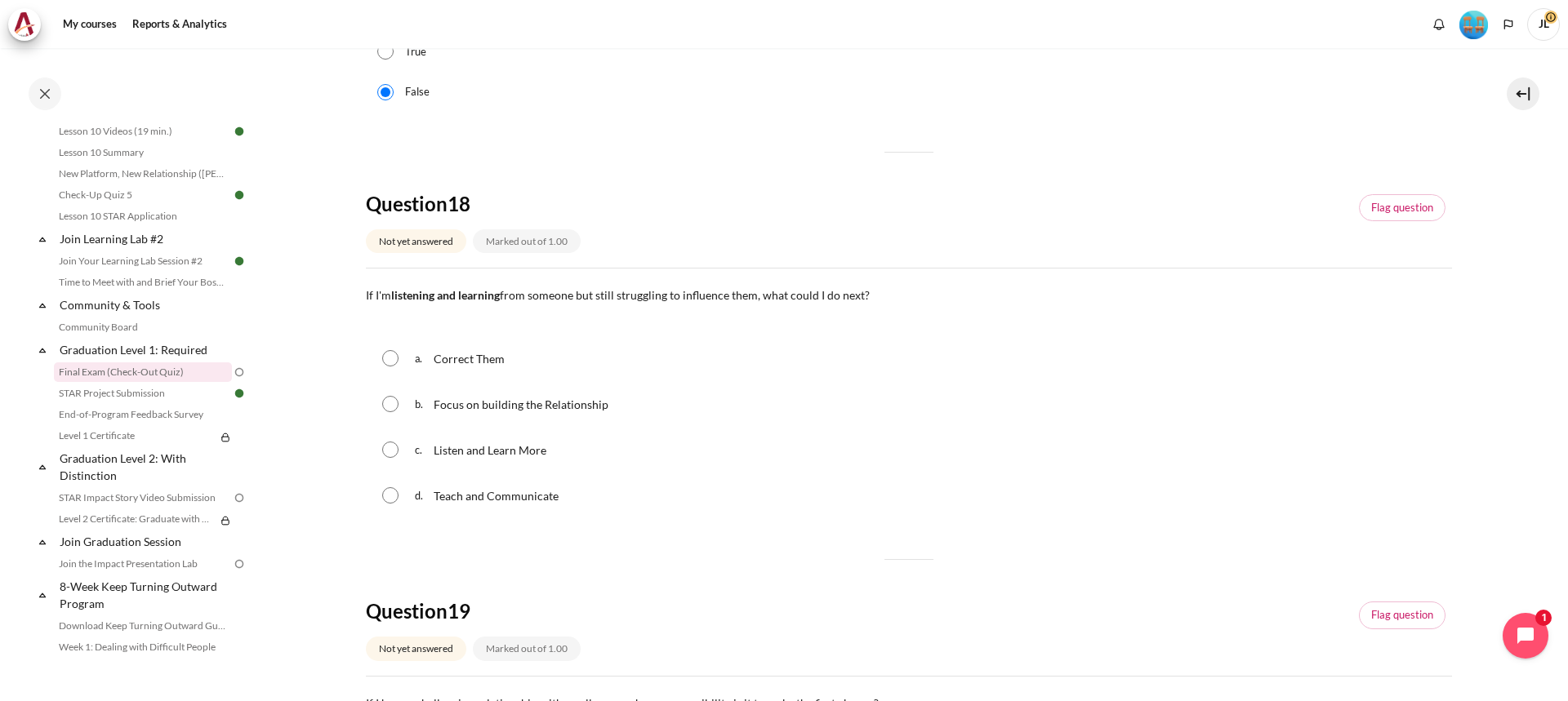
scroll to position [898, 0]
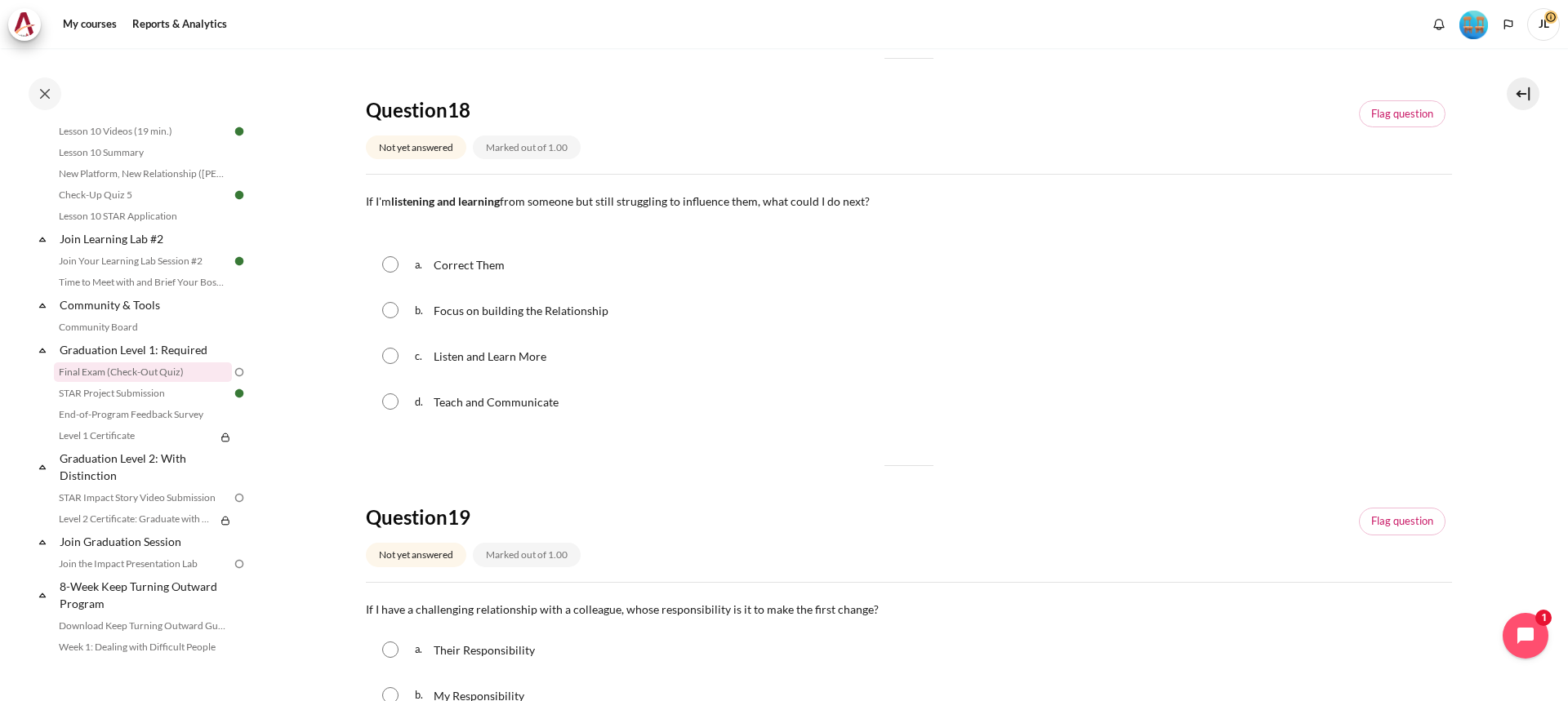
click at [394, 311] on input "Content" at bounding box center [390, 310] width 16 height 16
radio input "true"
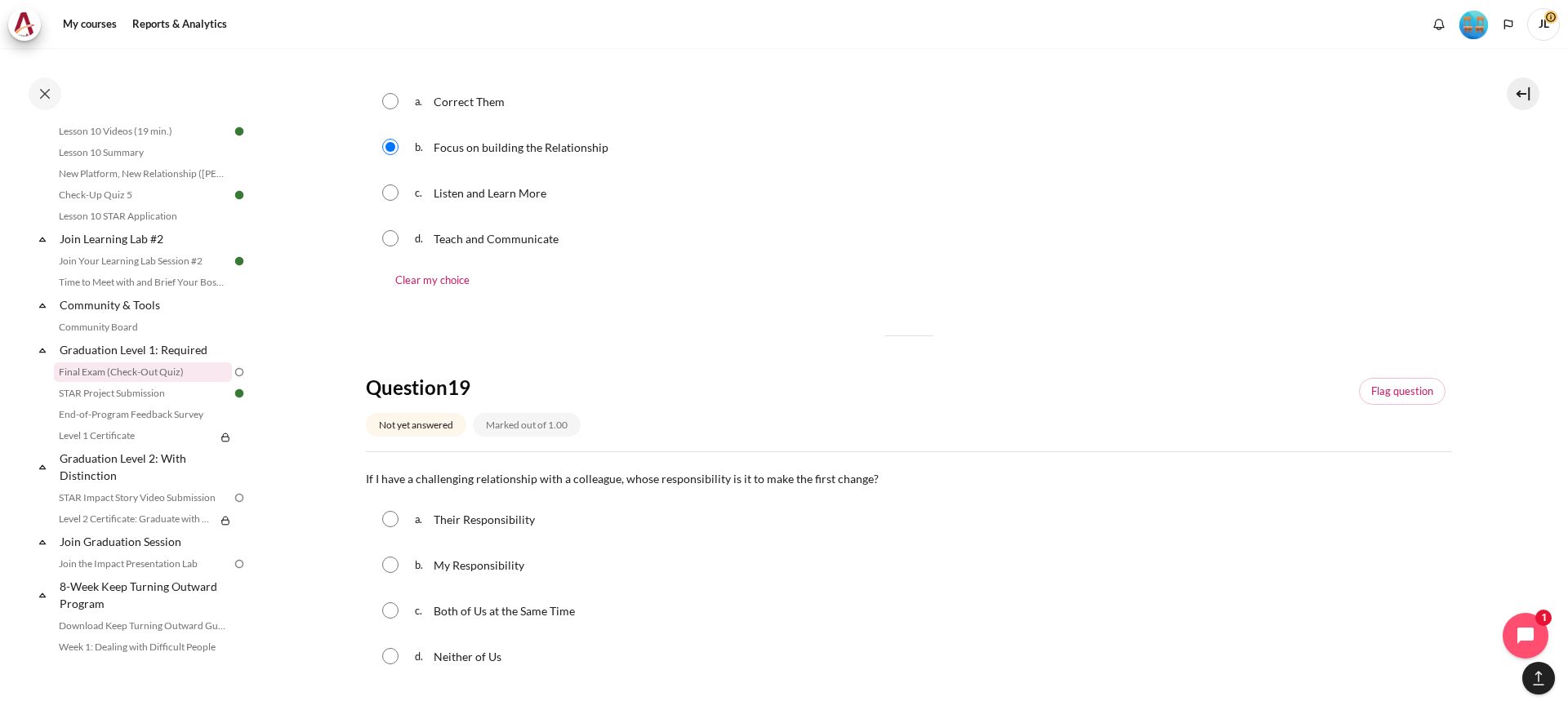
scroll to position [1143, 0]
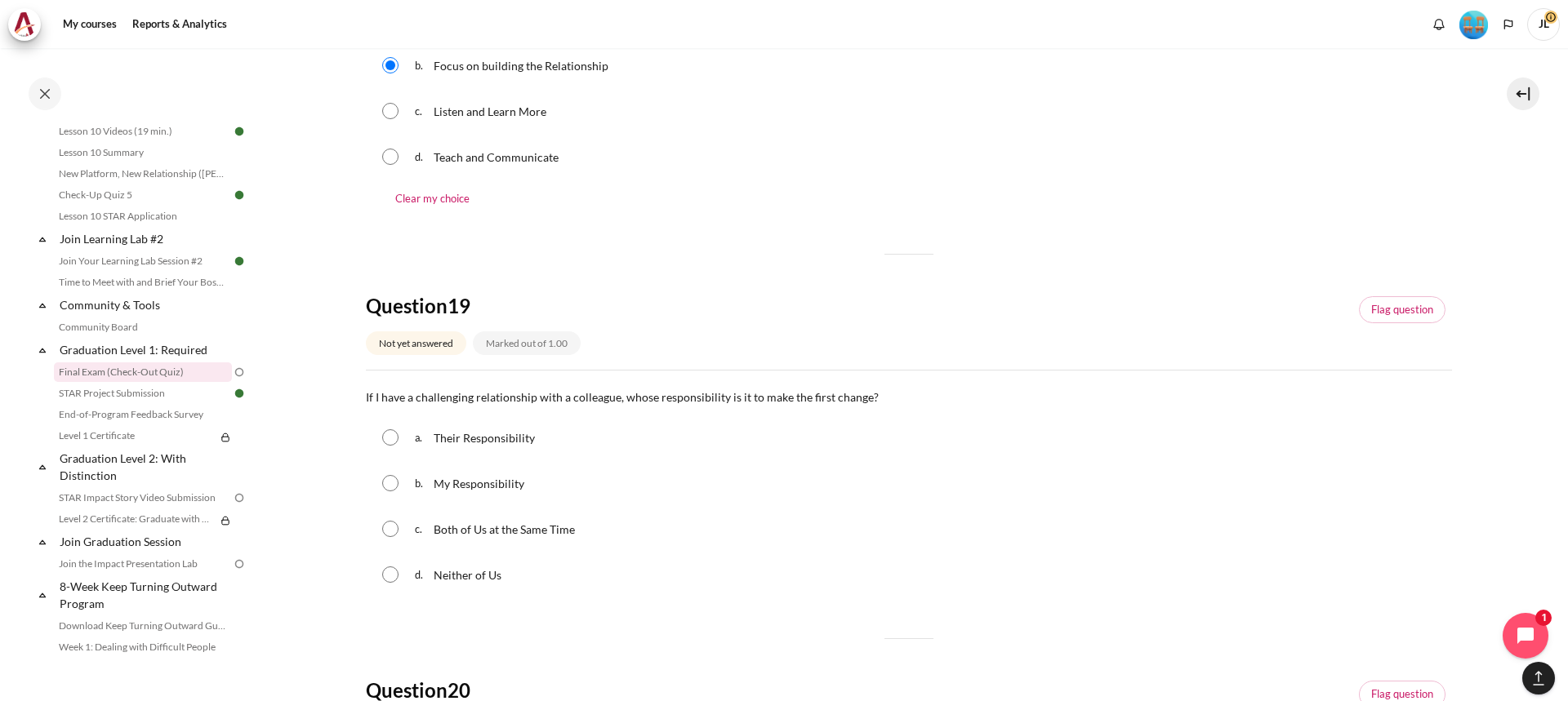
click at [394, 439] on input "Content" at bounding box center [390, 438] width 16 height 16
radio input "true"
drag, startPoint x: 393, startPoint y: 477, endPoint x: 393, endPoint y: 486, distance: 9.0
click at [393, 477] on input "Content" at bounding box center [390, 484] width 16 height 16
radio input "true"
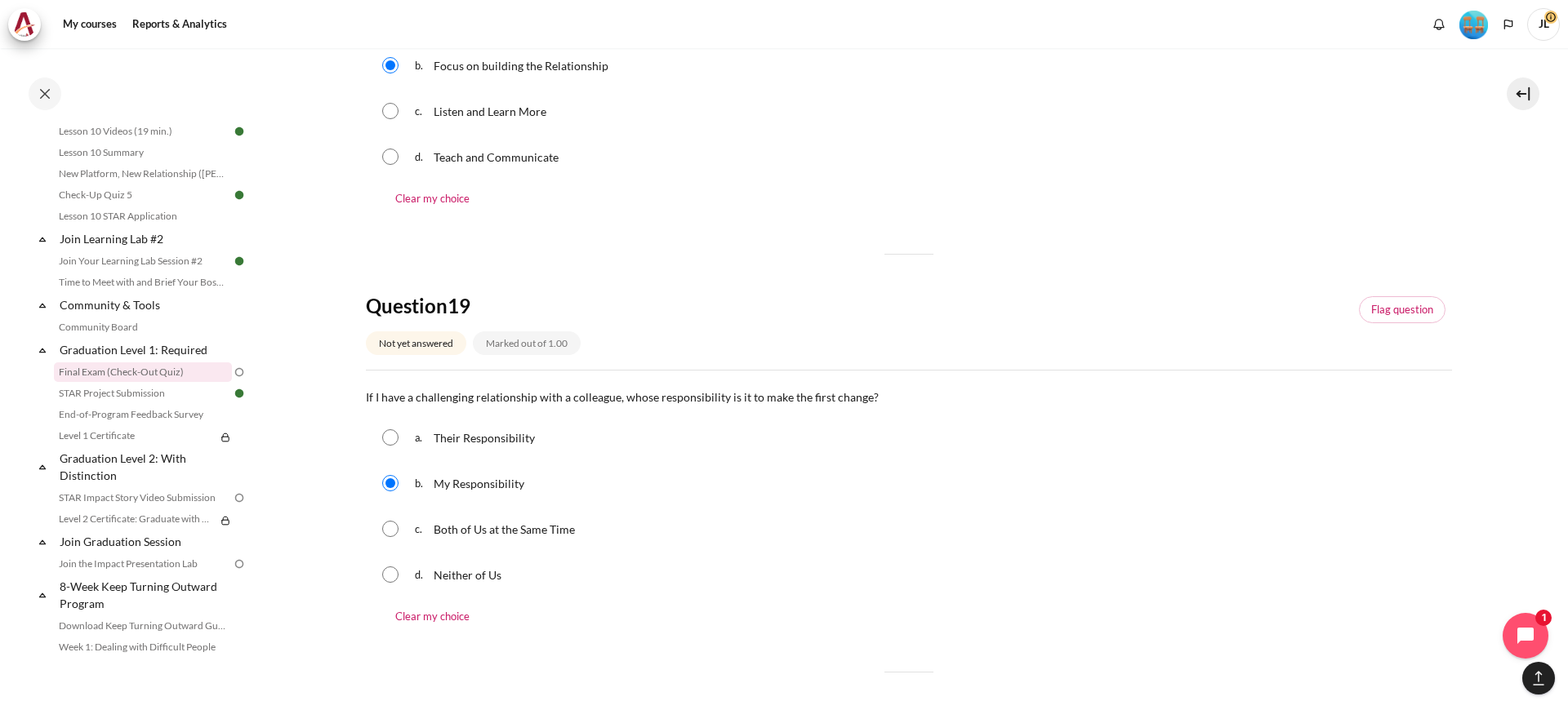
drag, startPoint x: 395, startPoint y: 522, endPoint x: 398, endPoint y: 530, distance: 8.5
click at [394, 522] on input "Content" at bounding box center [390, 529] width 16 height 16
radio input "true"
click at [398, 479] on div "b. My Responsibility" at bounding box center [910, 484] width 1086 height 43
click at [392, 490] on input "Content" at bounding box center [390, 484] width 16 height 16
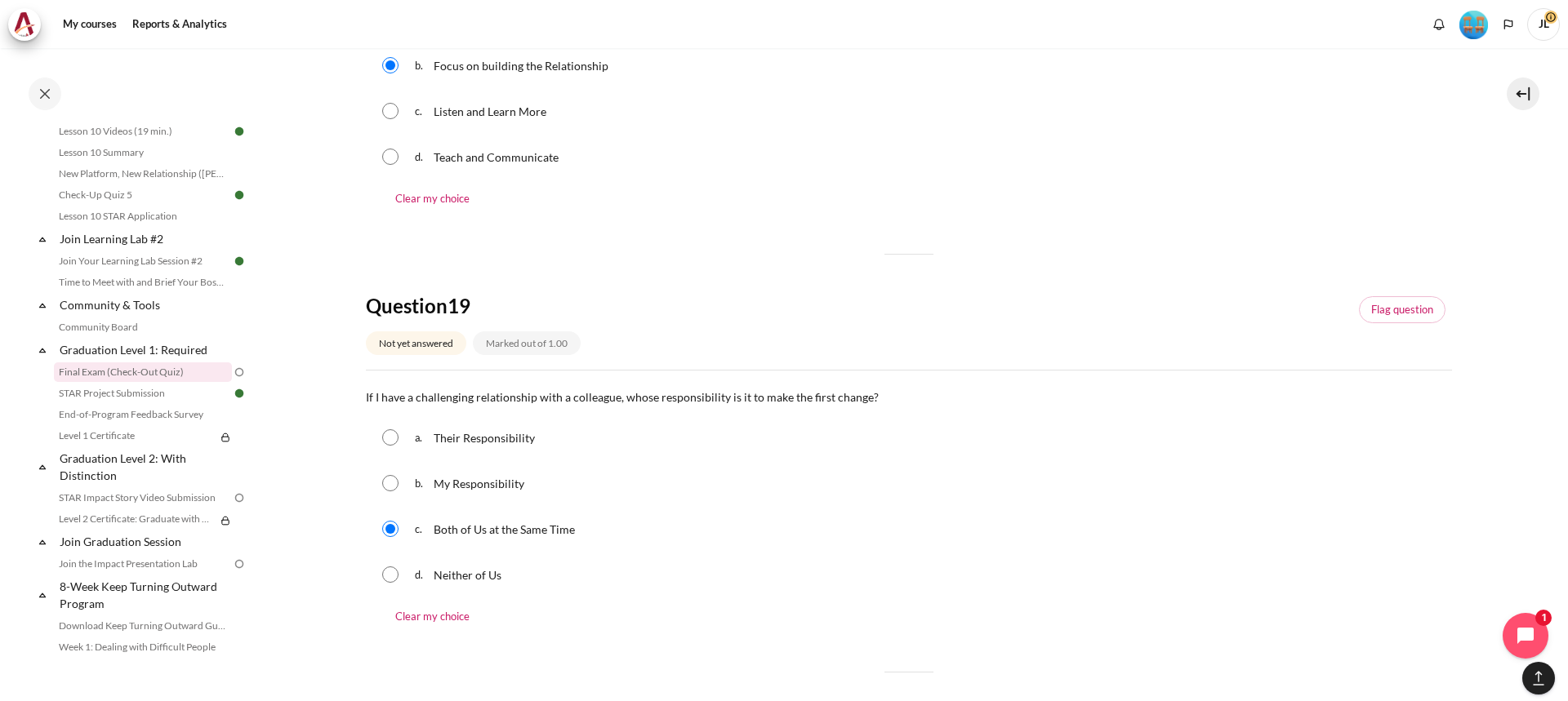
radio input "true"
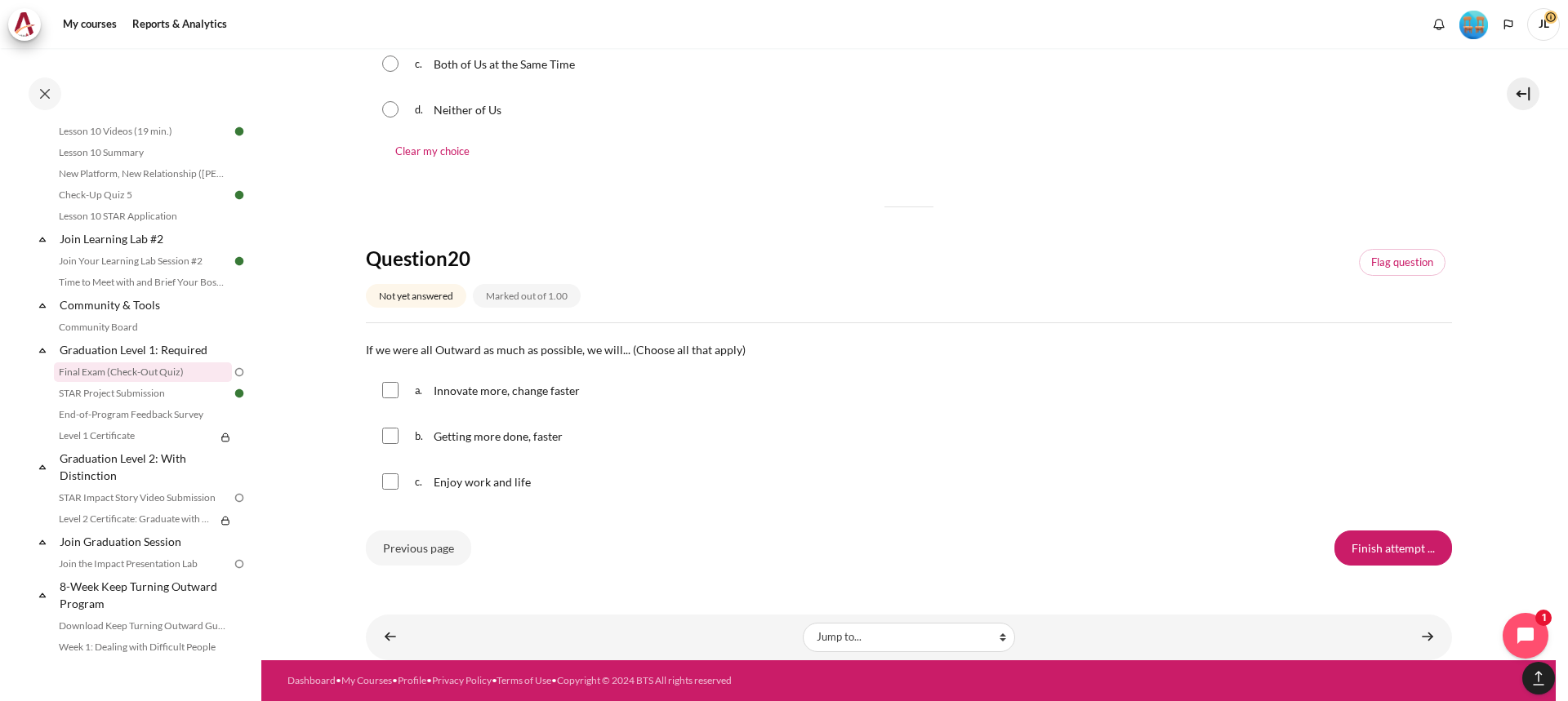
drag, startPoint x: 398, startPoint y: 397, endPoint x: 400, endPoint y: 431, distance: 34.1
click at [398, 397] on div "a. Innovate more, change faster" at bounding box center [910, 391] width 1086 height 43
click at [398, 444] on input "Content" at bounding box center [390, 436] width 16 height 16
checkbox input "true"
click at [395, 394] on input "Content" at bounding box center [390, 390] width 16 height 16
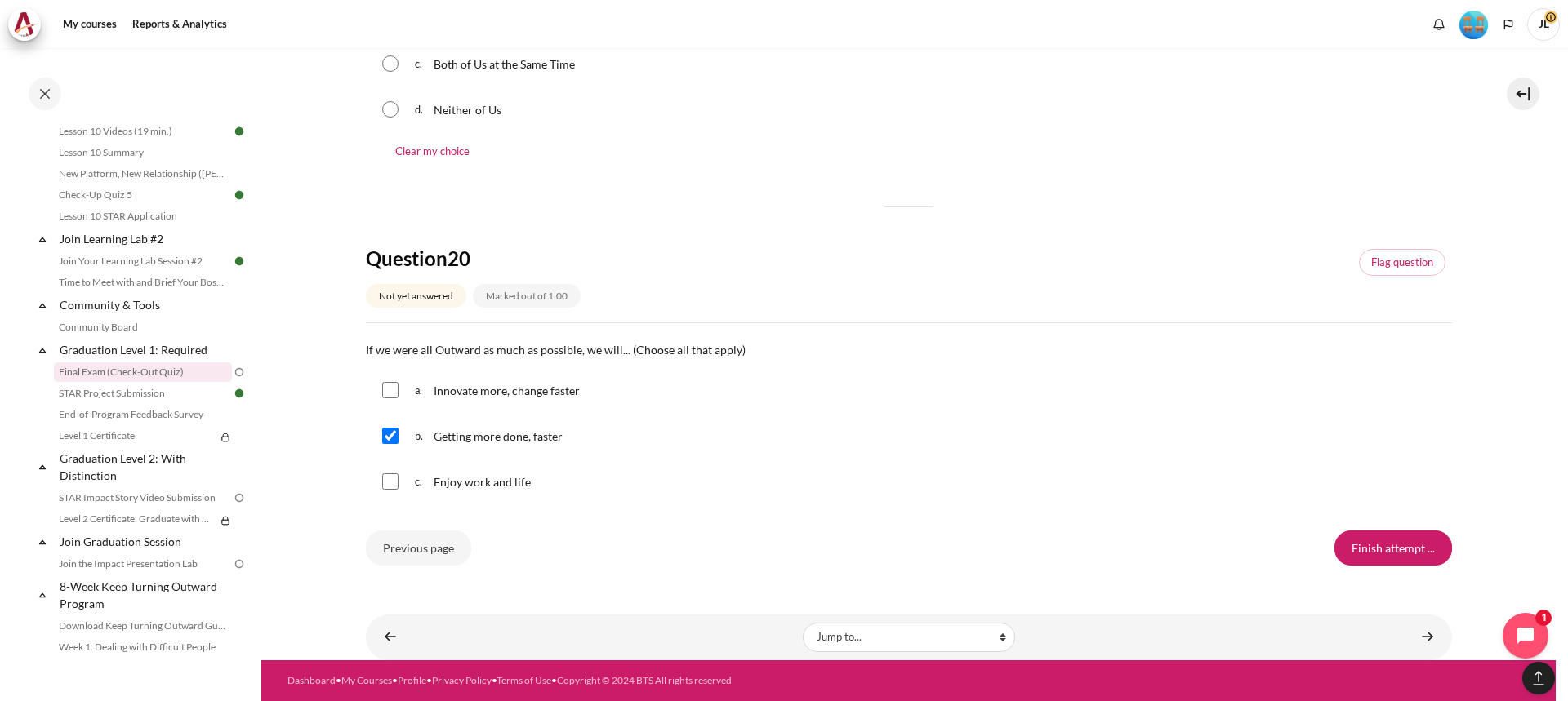
checkbox input "true"
click at [395, 482] on input "Content" at bounding box center [390, 482] width 16 height 16
checkbox input "true"
click at [1417, 541] on input "Finish attempt ..." at bounding box center [1394, 548] width 118 height 35
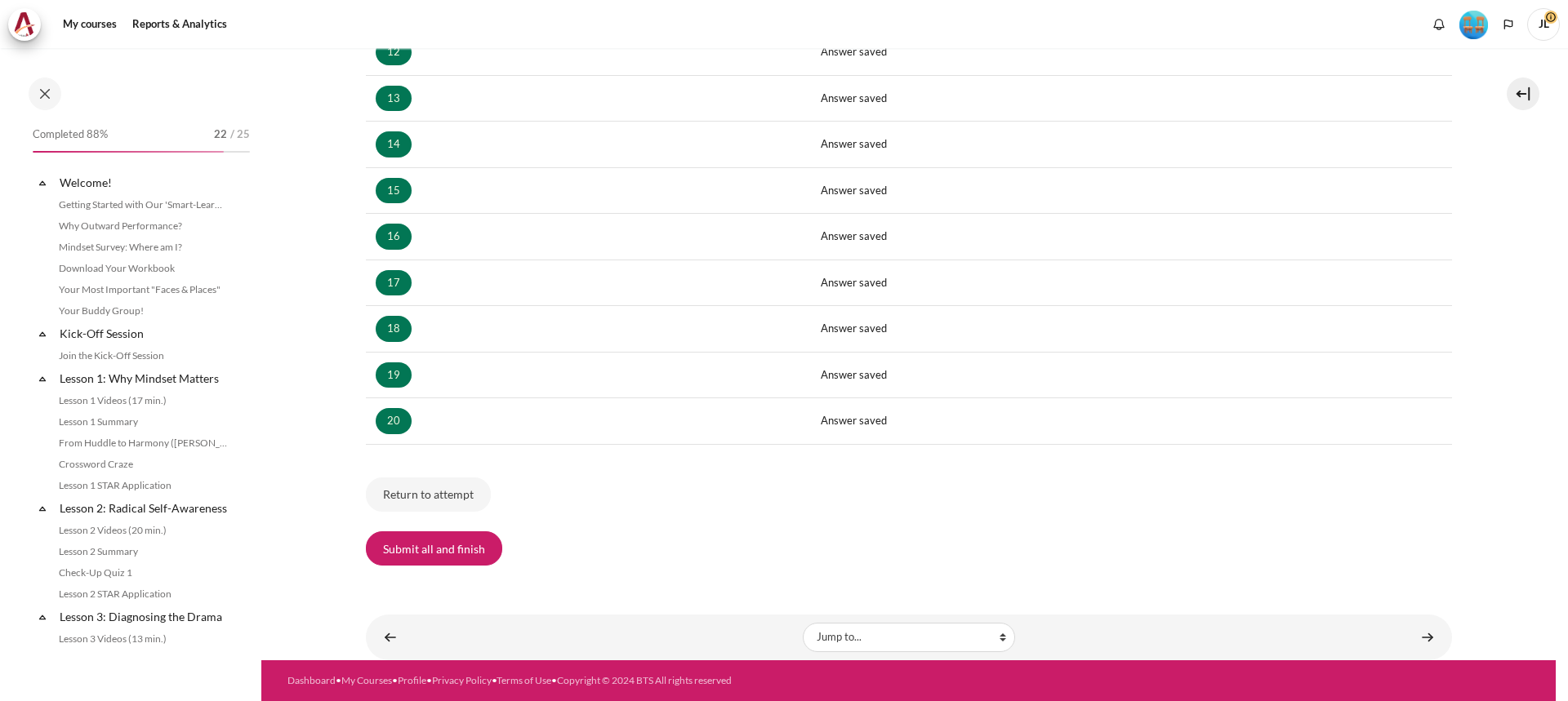
scroll to position [1556, 0]
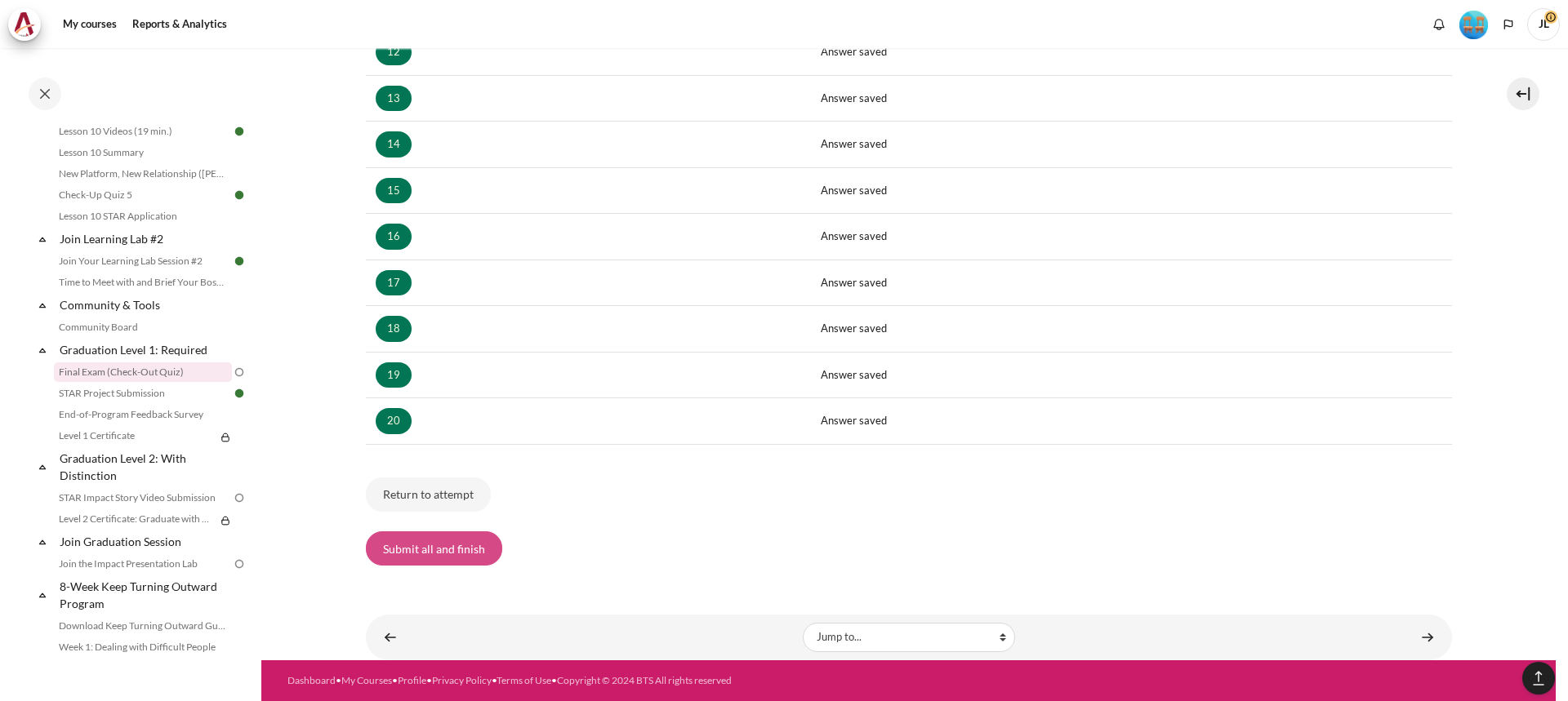
click at [380, 550] on button "Submit all and finish" at bounding box center [435, 549] width 137 height 35
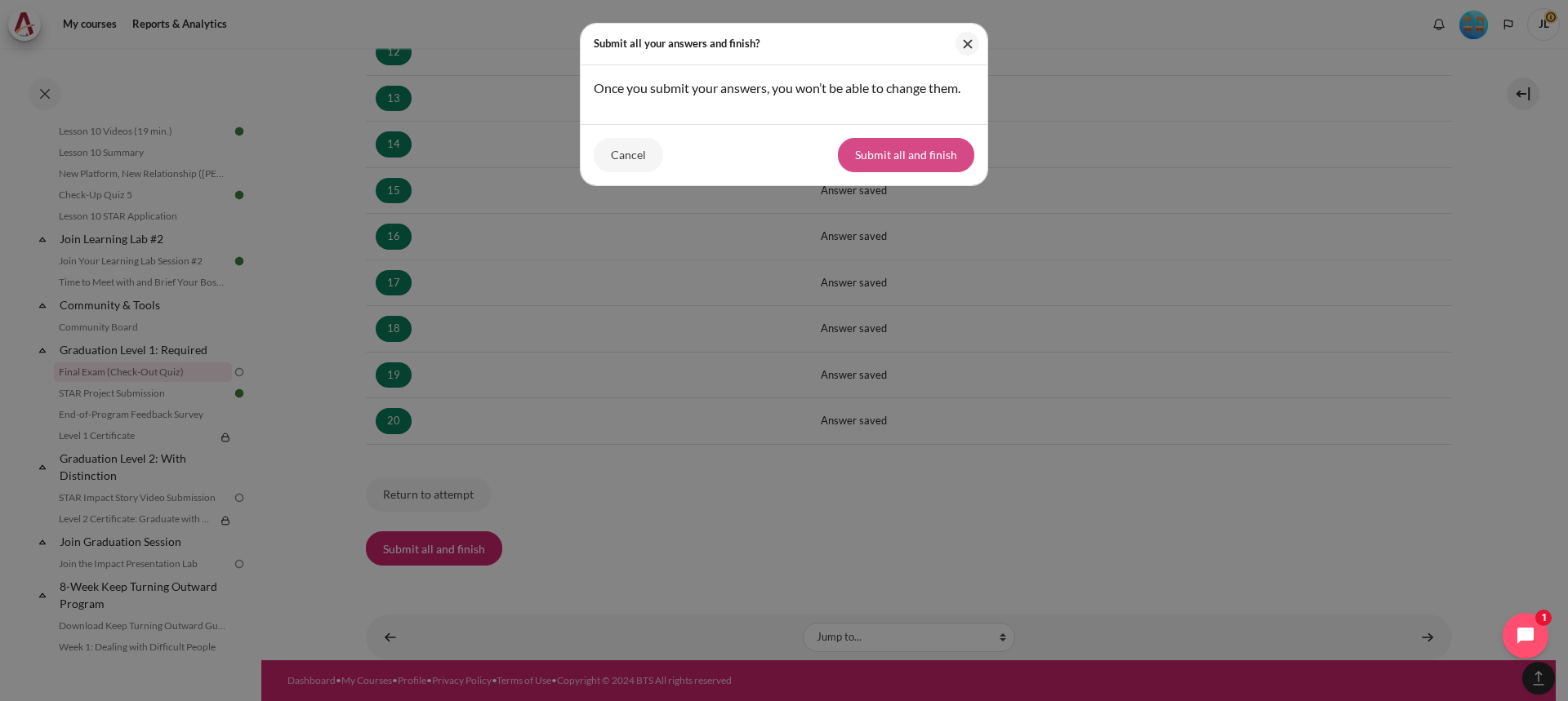
drag, startPoint x: 895, startPoint y: 135, endPoint x: 900, endPoint y: 148, distance: 13.9
click at [896, 137] on div "Cancel Submit all and finish" at bounding box center [784, 155] width 407 height 61
click at [900, 148] on button "Submit all and finish" at bounding box center [906, 156] width 137 height 35
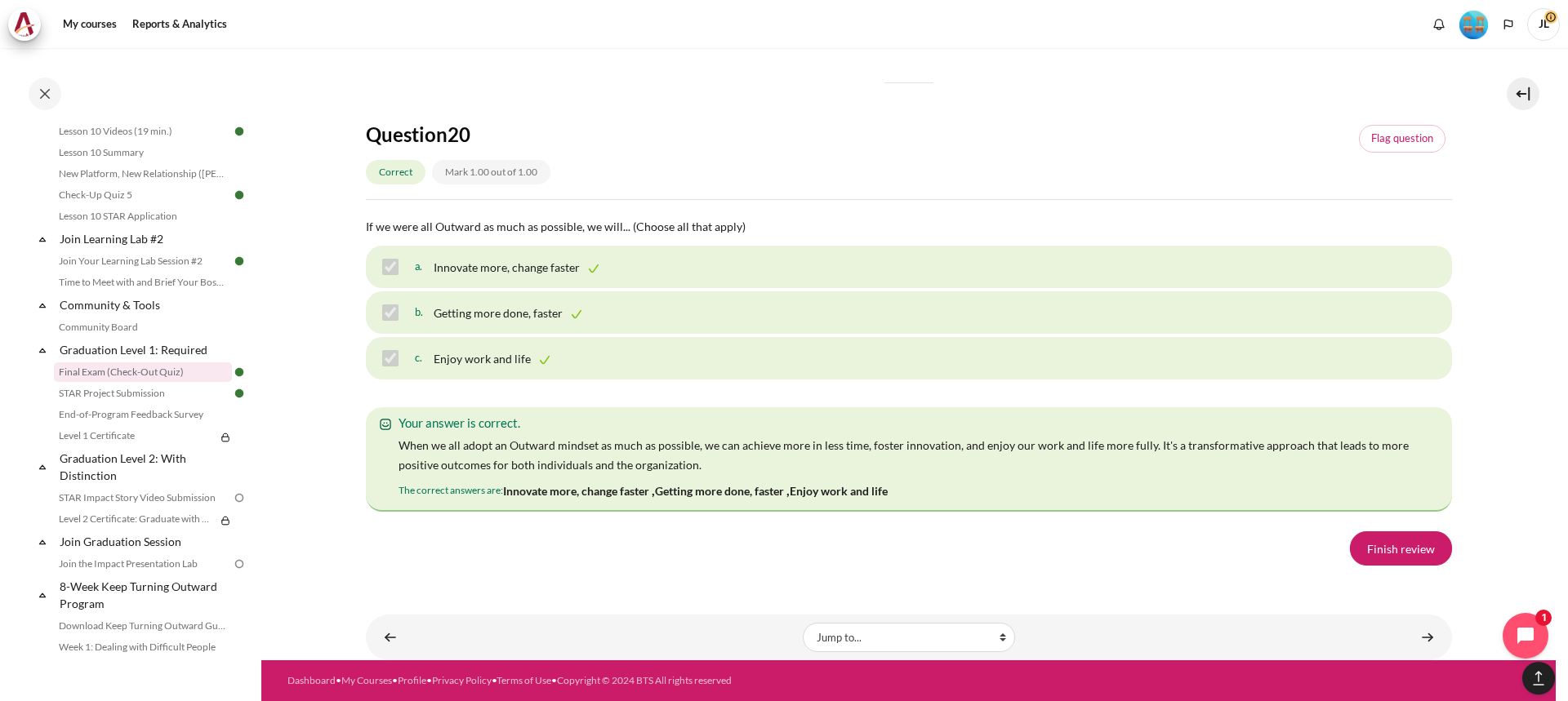
scroll to position [11385, 0]
click at [1403, 538] on link "Finish review" at bounding box center [1401, 549] width 102 height 35
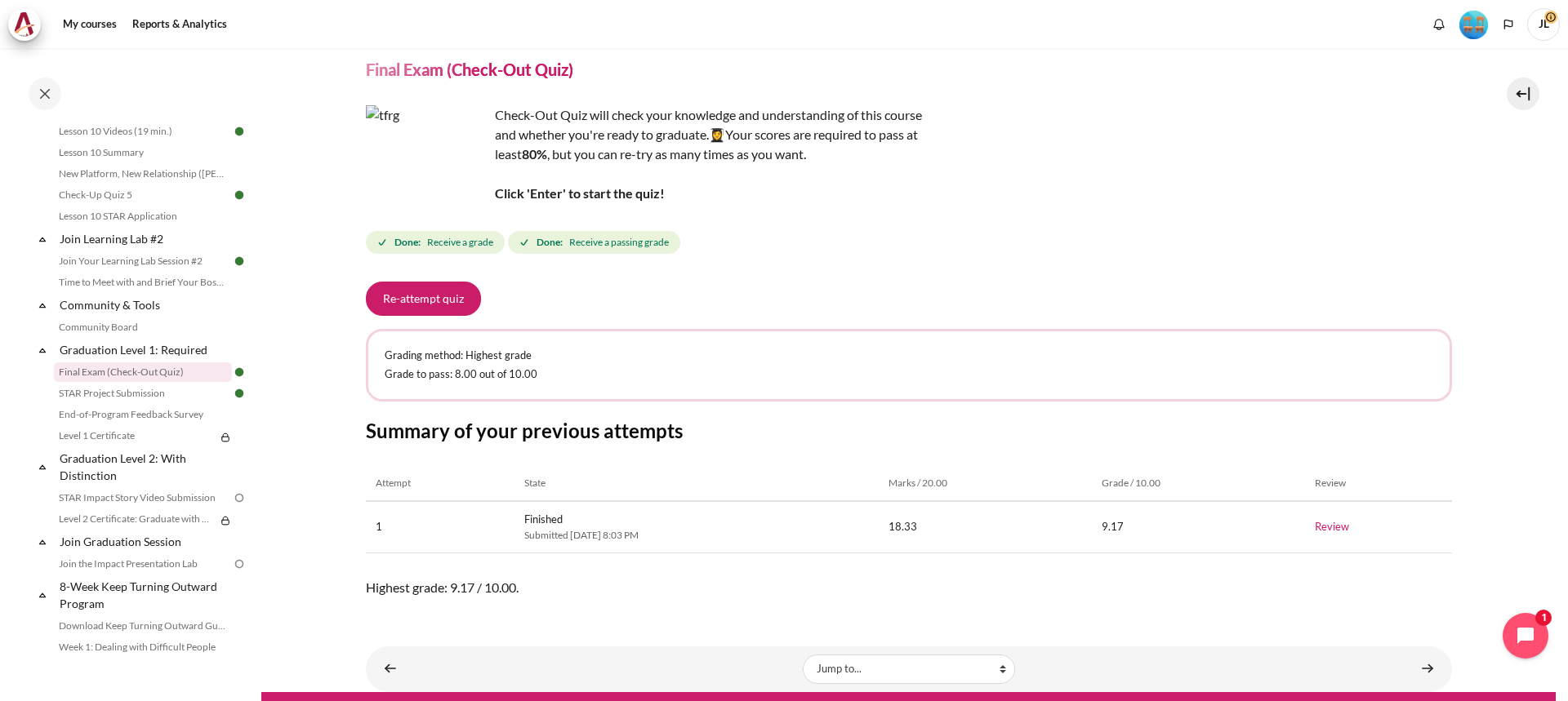
scroll to position [88, 0]
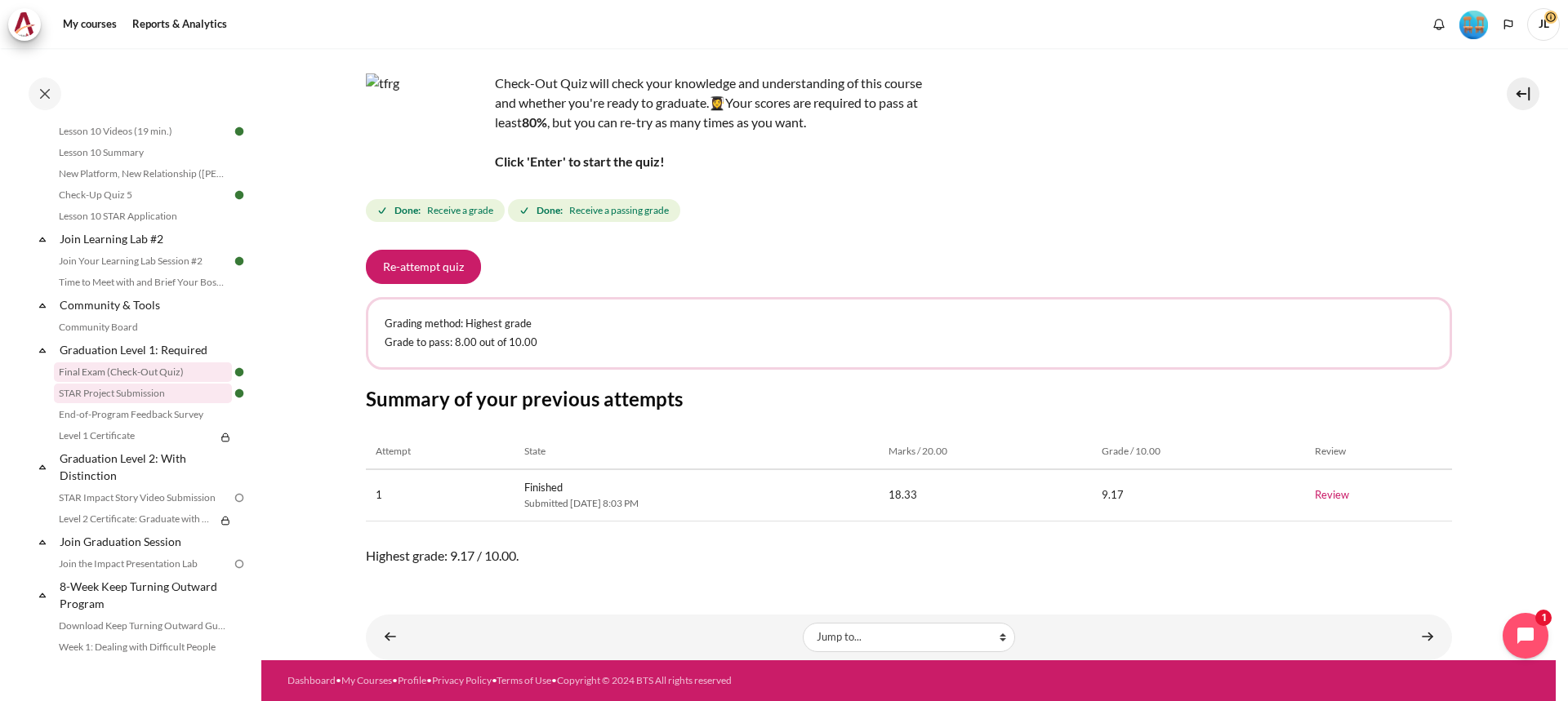
click at [151, 403] on link "STAR Project Submission" at bounding box center [143, 393] width 178 height 20
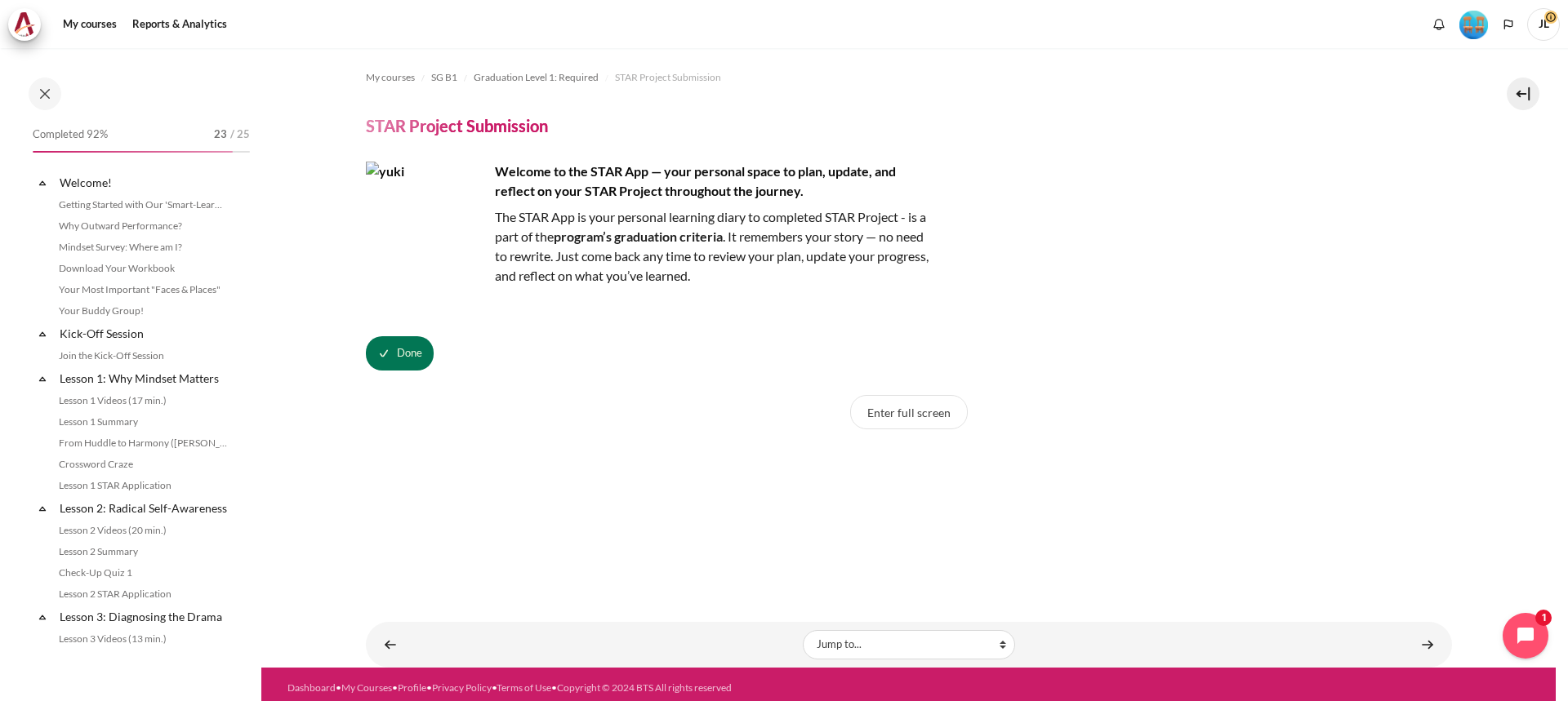
scroll to position [1576, 0]
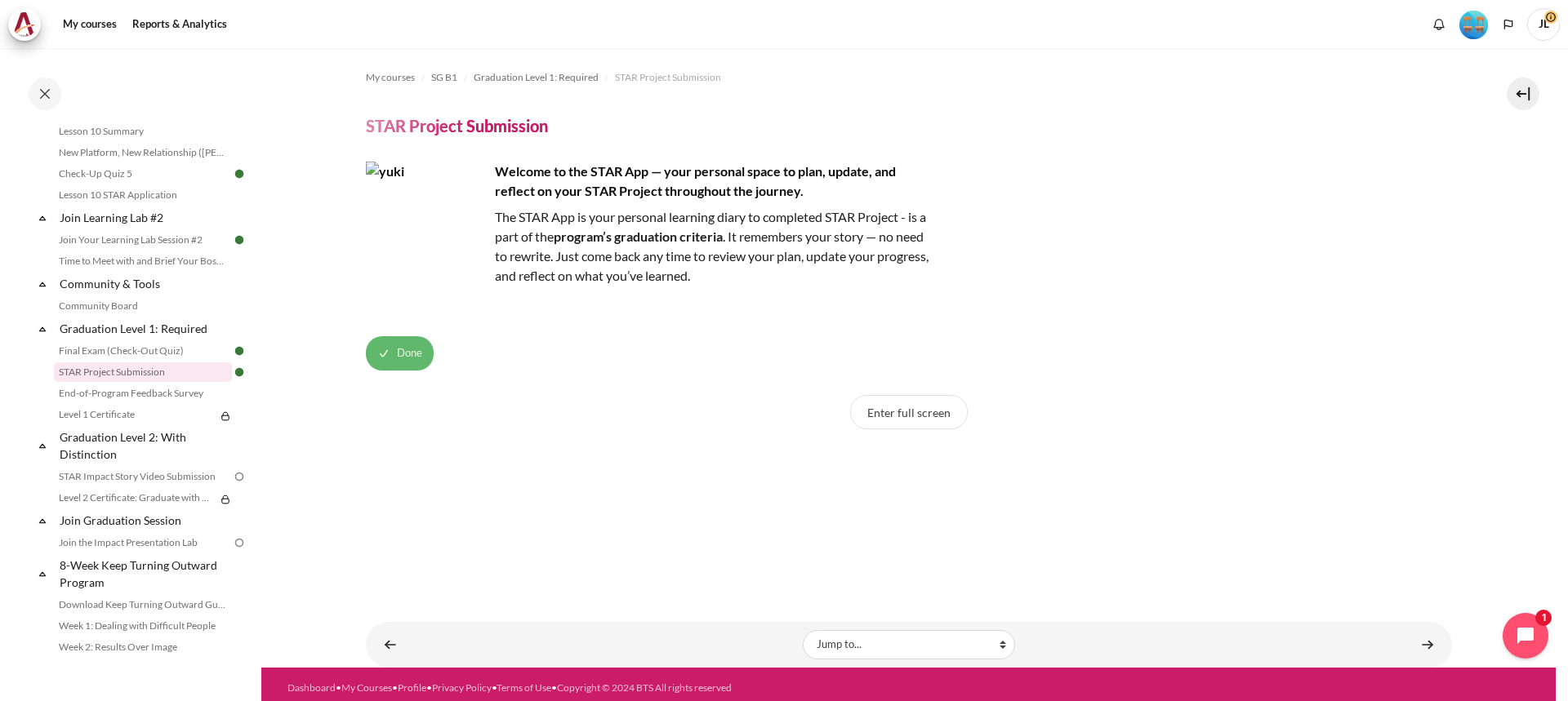
click at [410, 349] on span "Done" at bounding box center [409, 354] width 26 height 16
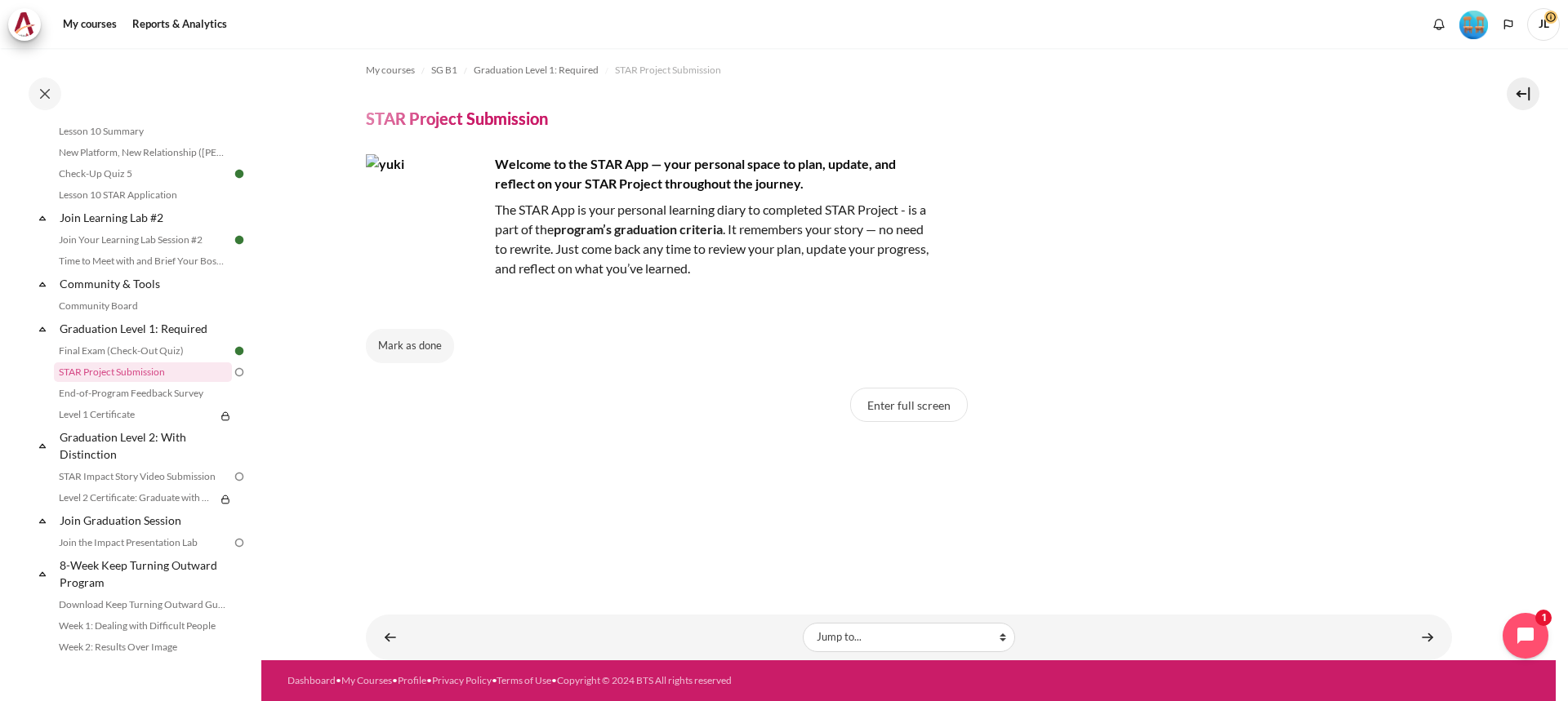
scroll to position [0, 0]
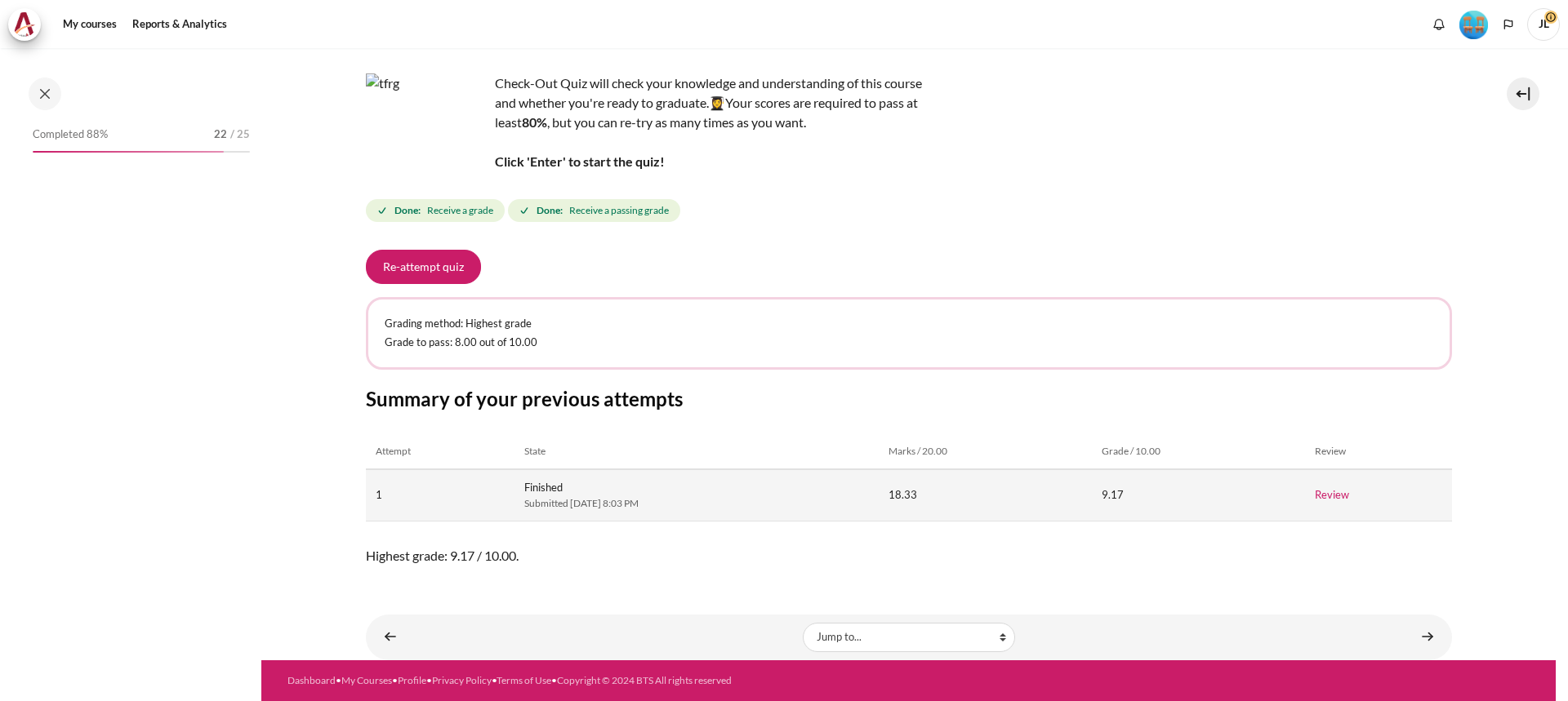
scroll to position [1534, 0]
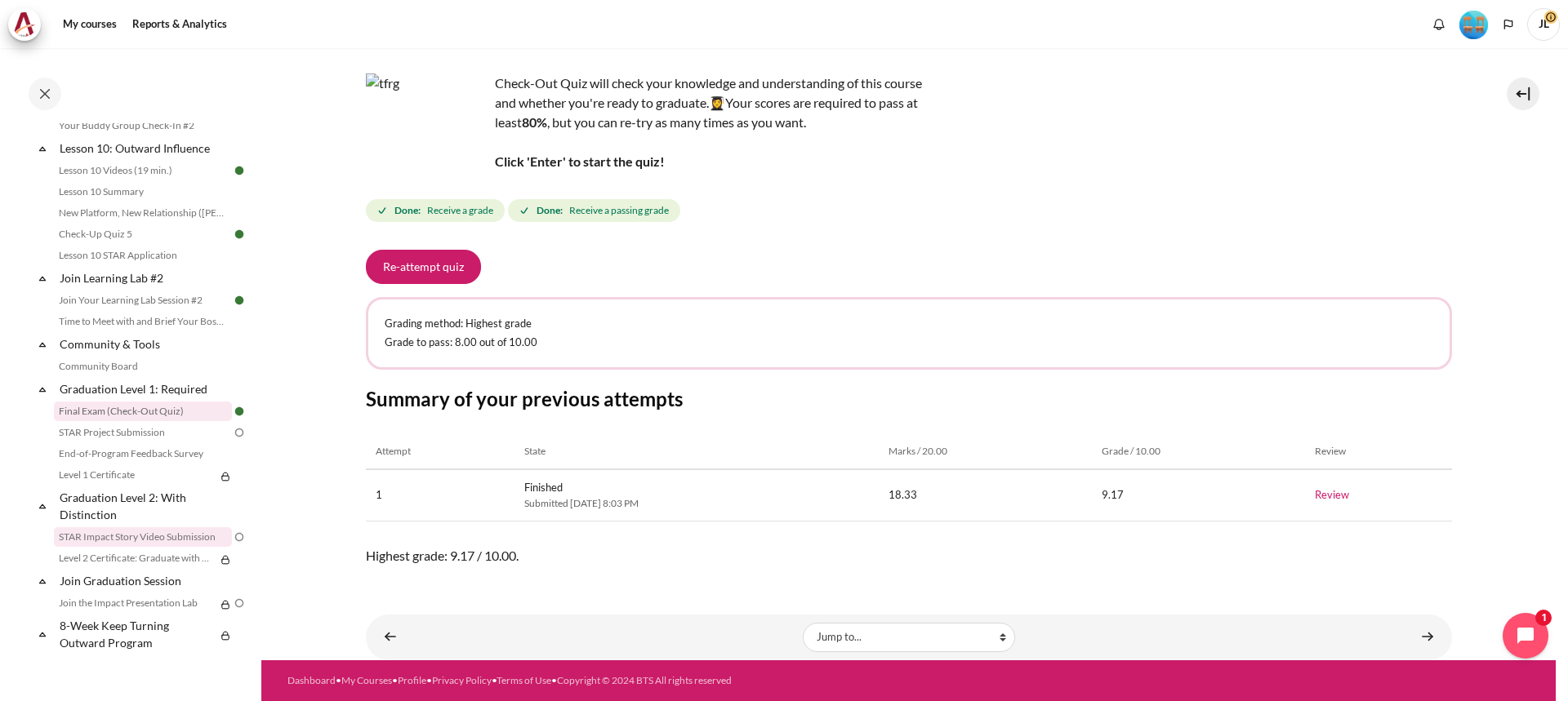
click at [167, 535] on link "STAR Impact Story Video Submission" at bounding box center [143, 537] width 178 height 20
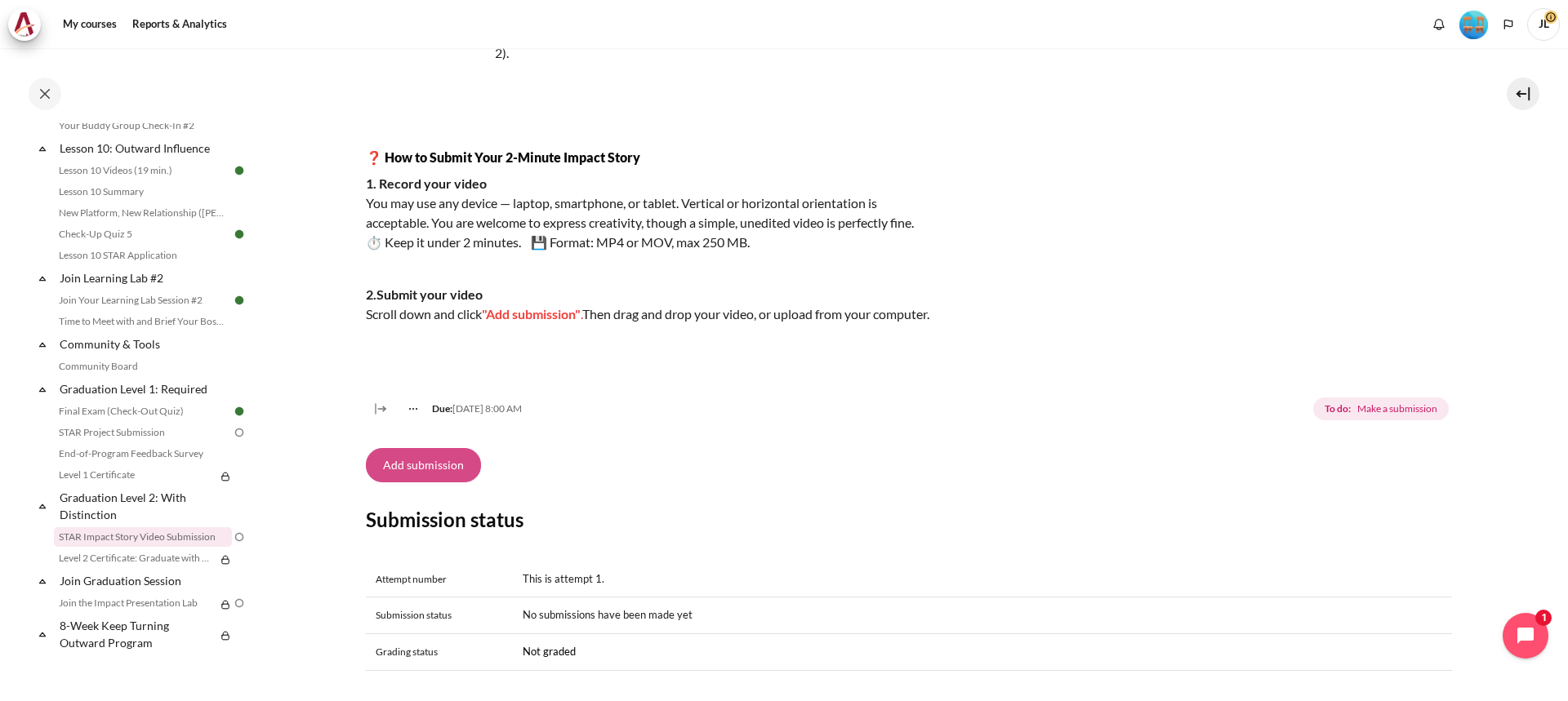
scroll to position [245, 0]
click at [420, 479] on button "Add submission" at bounding box center [424, 463] width 115 height 35
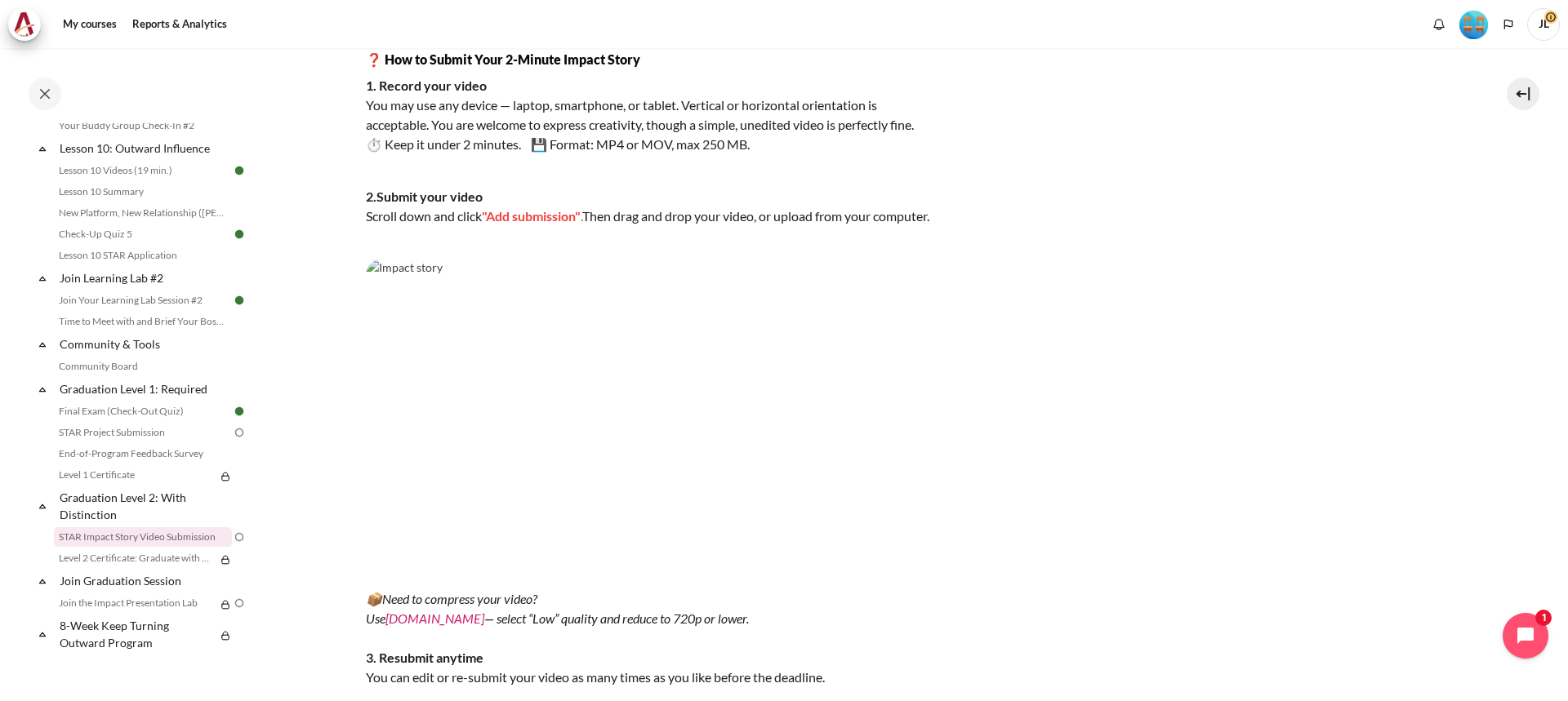
scroll to position [327, 0]
drag, startPoint x: 539, startPoint y: 216, endPoint x: 540, endPoint y: 225, distance: 9.1
click at [540, 216] on span ""Add submission"" at bounding box center [532, 216] width 99 height 16
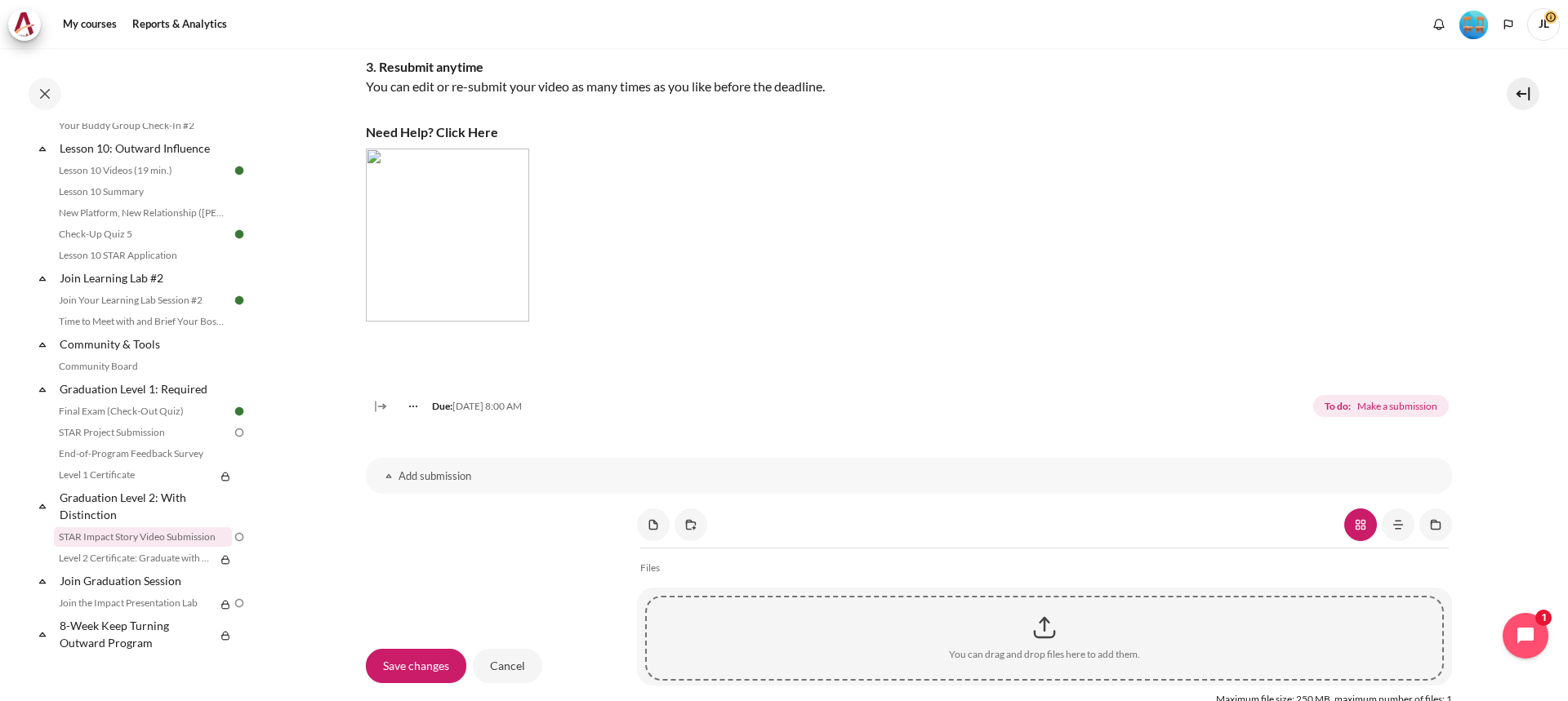
scroll to position [1061, 0]
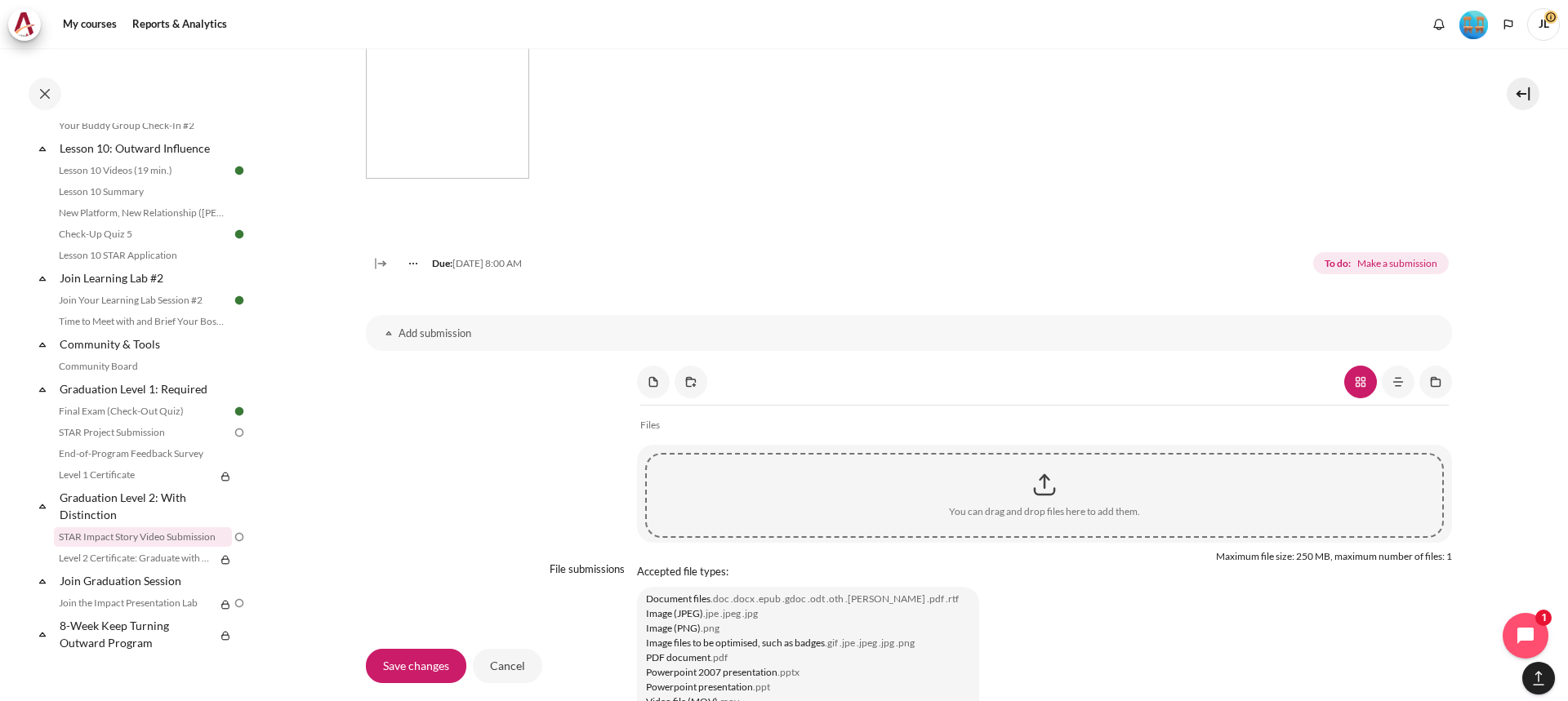
click at [433, 341] on h3 "Add submission" at bounding box center [909, 333] width 1021 height 14
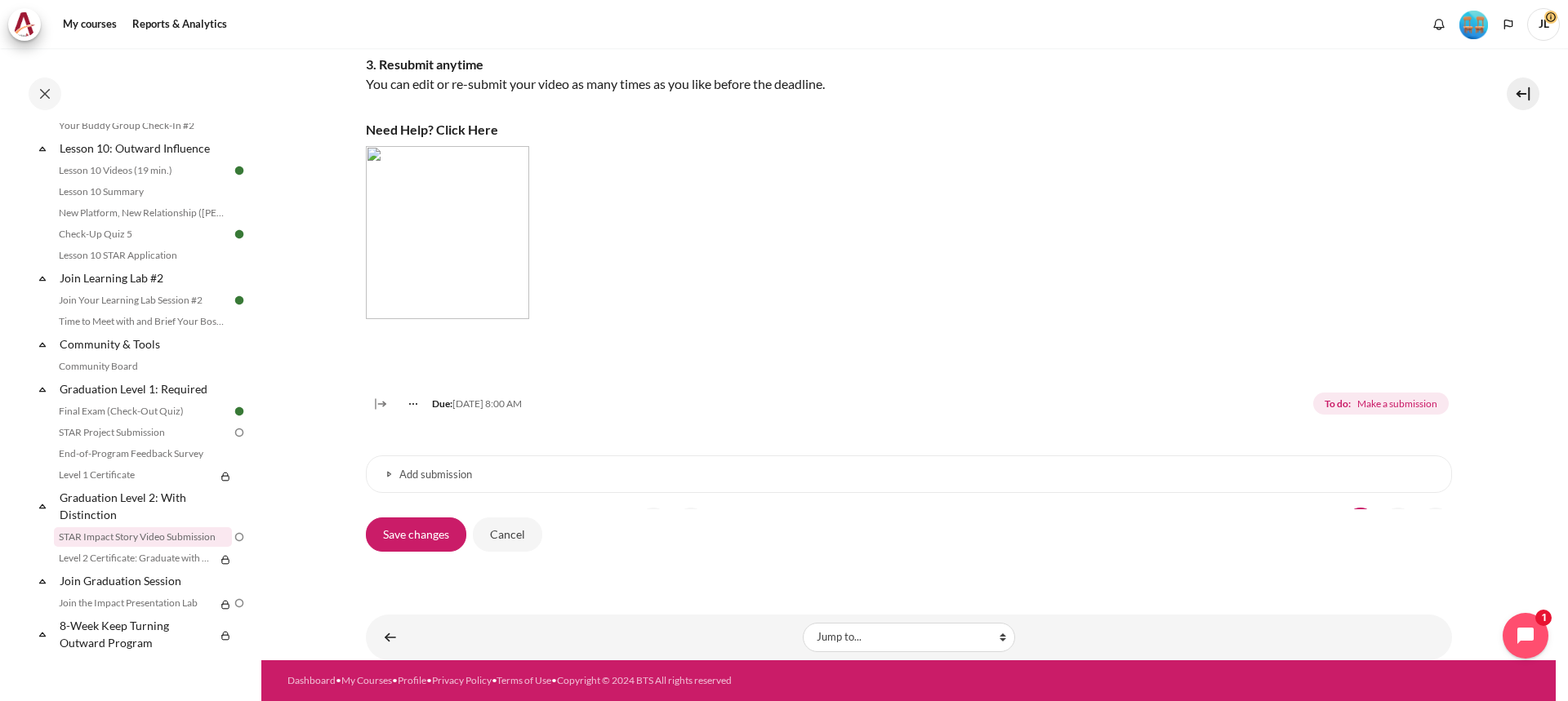
scroll to position [925, 0]
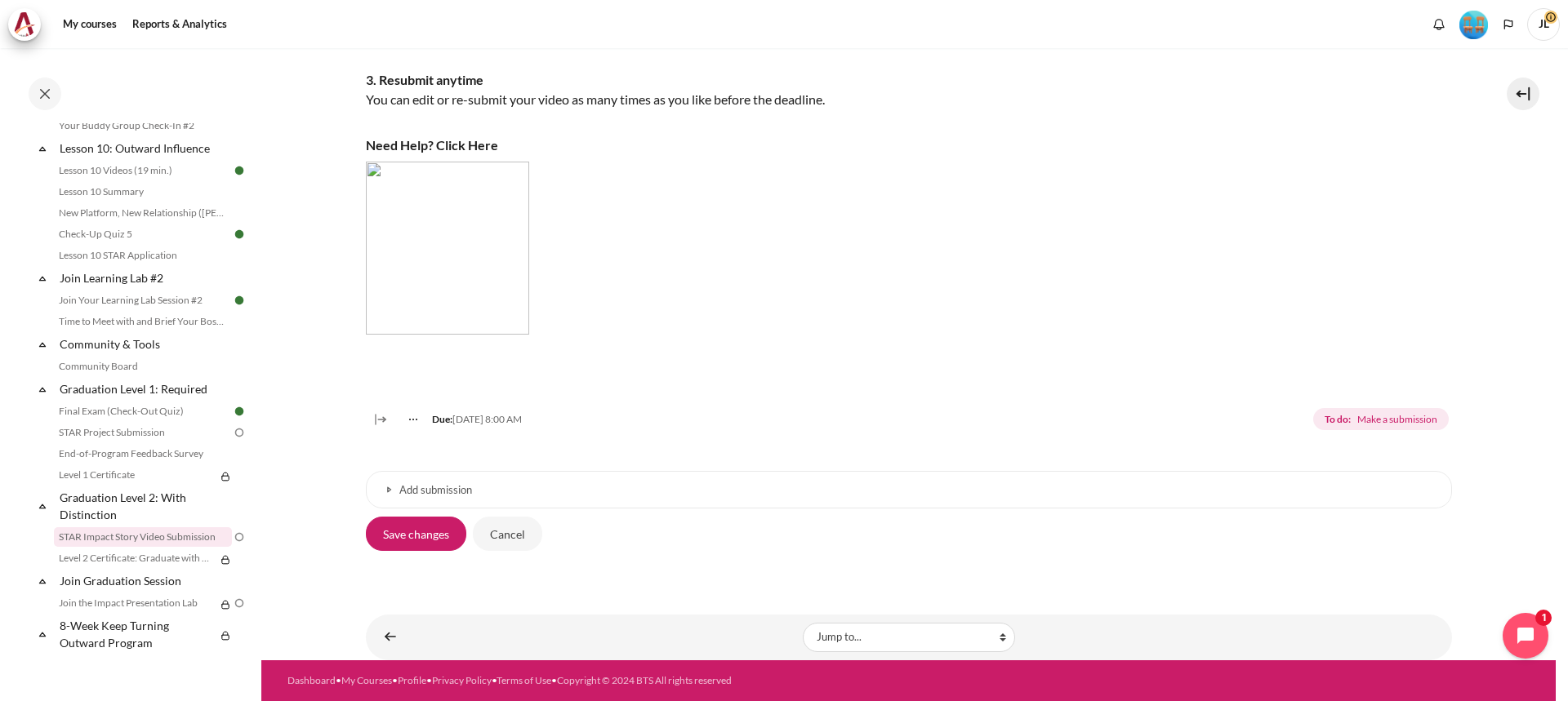
click at [556, 500] on link "Add submission" at bounding box center [910, 490] width 1086 height 38
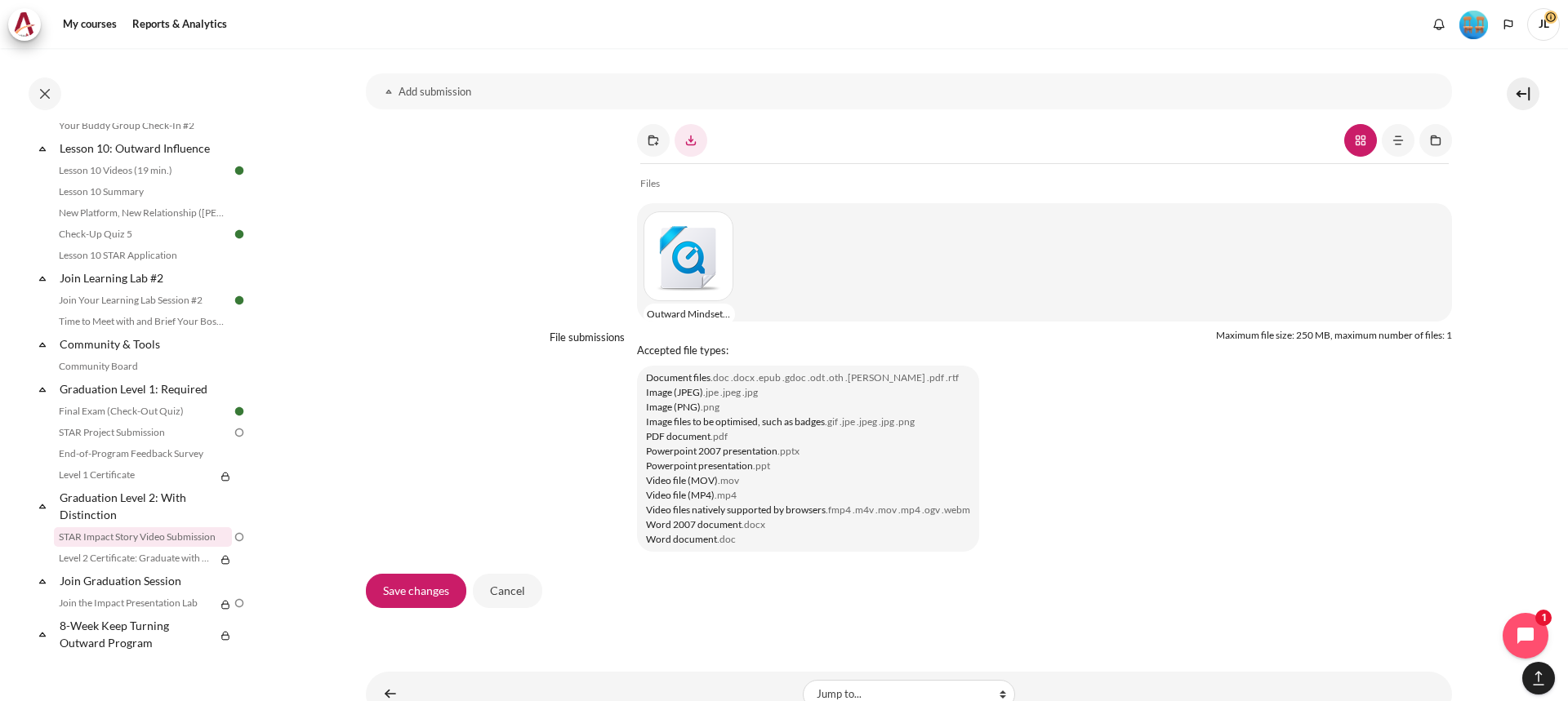
scroll to position [1380, 0]
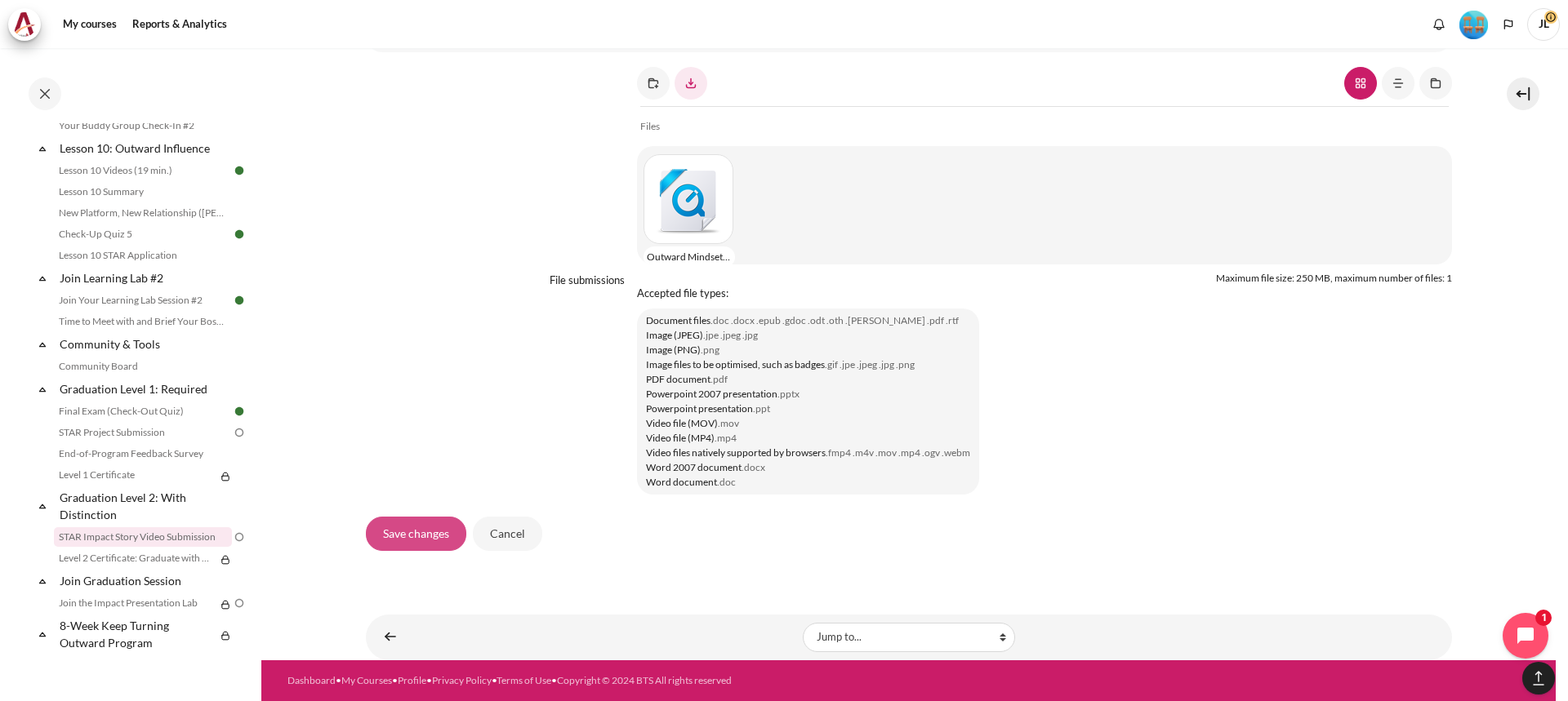
click at [424, 518] on input "Save changes" at bounding box center [416, 534] width 100 height 35
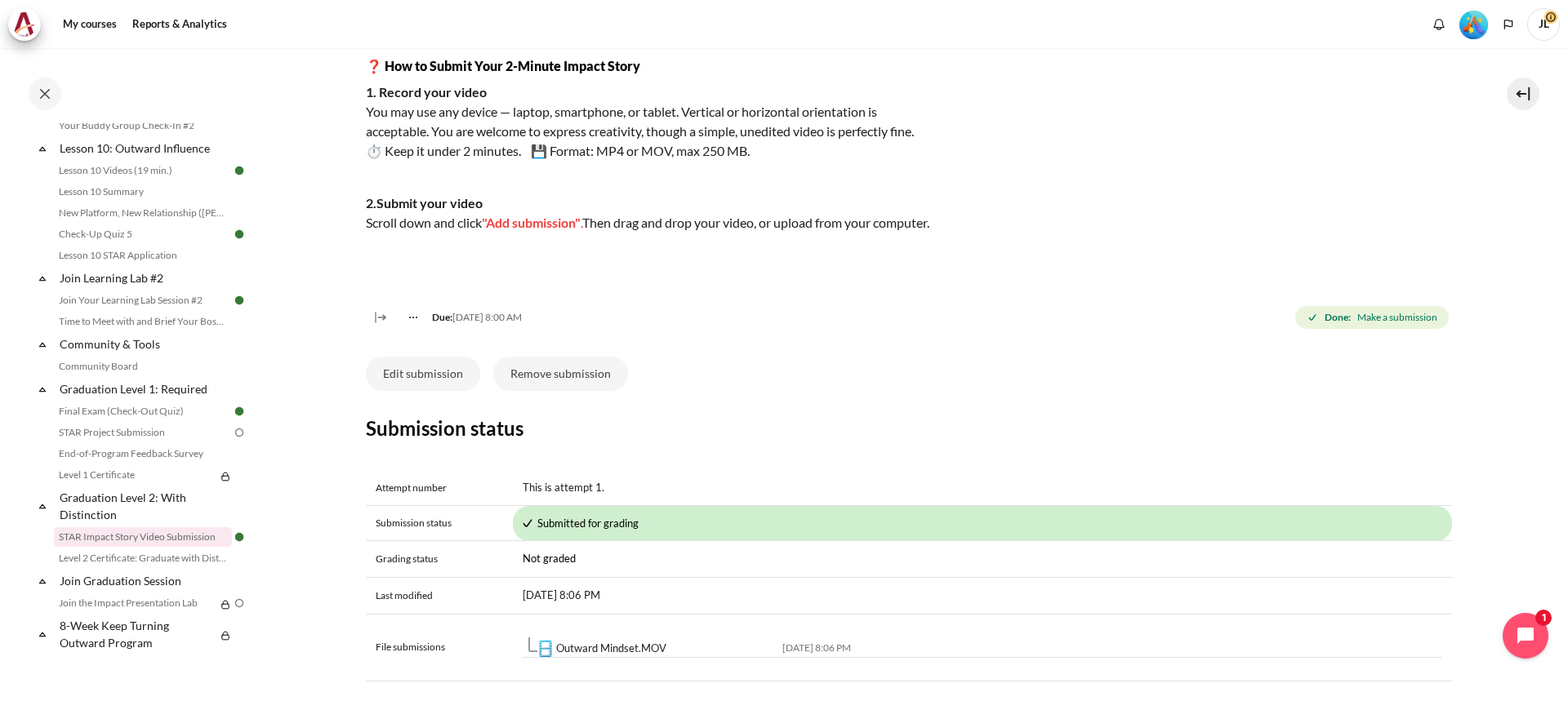
scroll to position [363, 0]
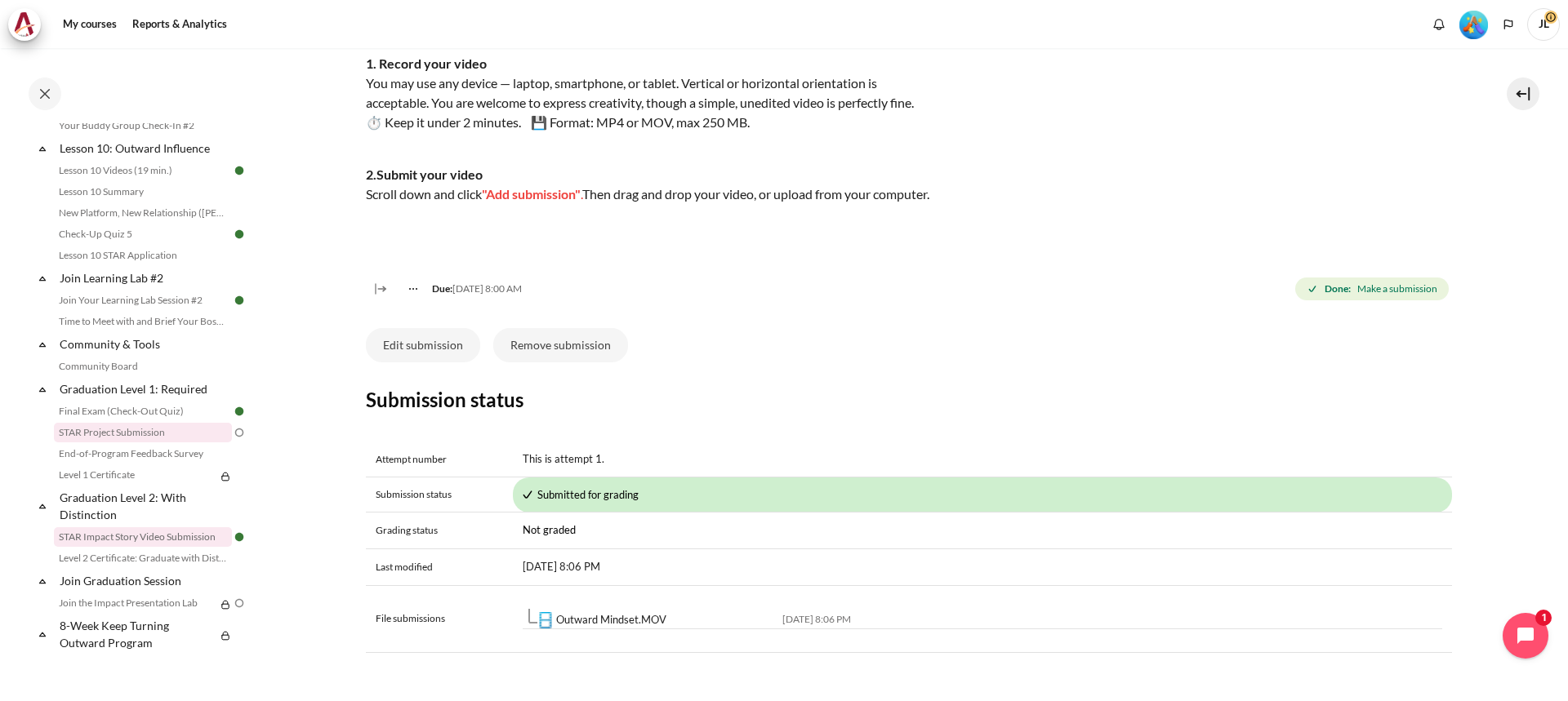
click at [114, 429] on link "STAR Project Submission" at bounding box center [143, 433] width 178 height 20
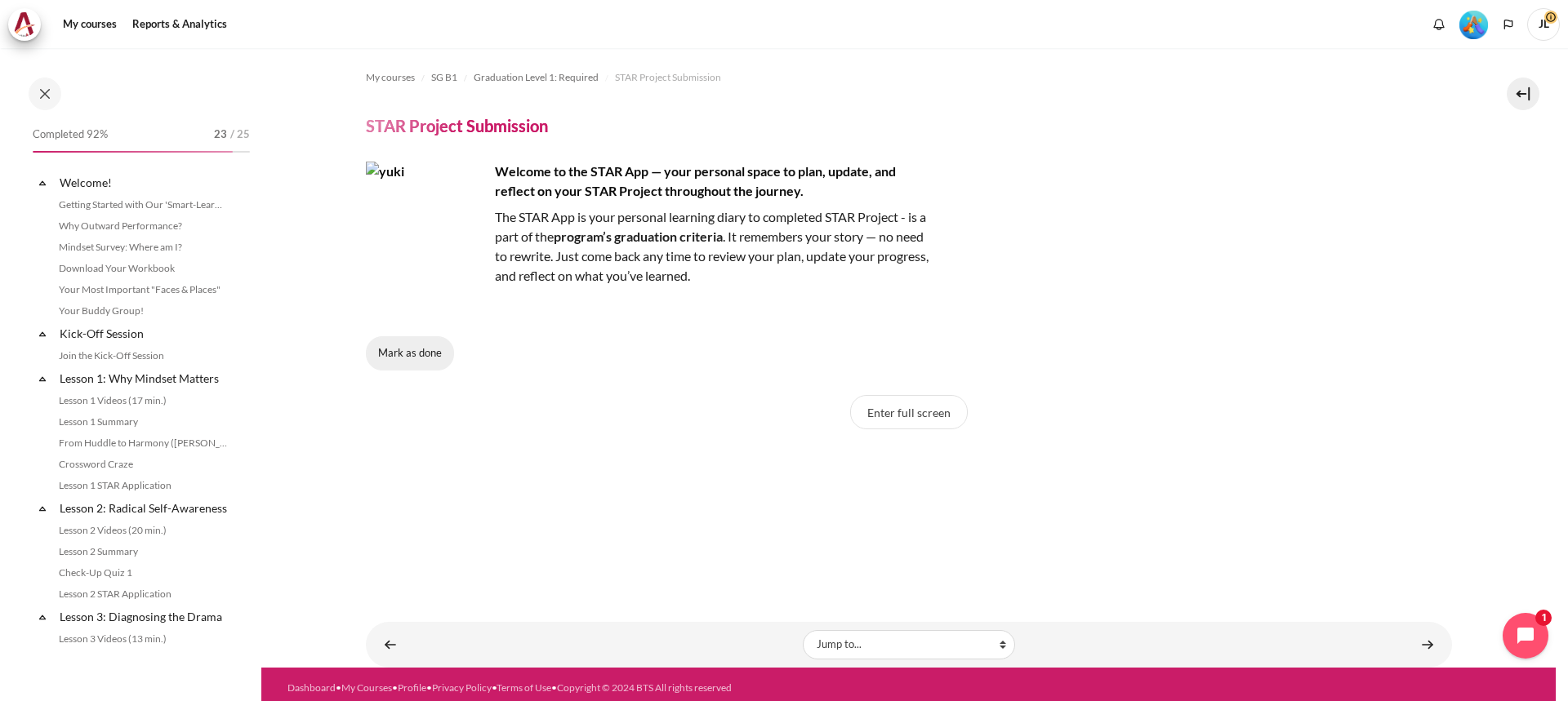
scroll to position [1534, 0]
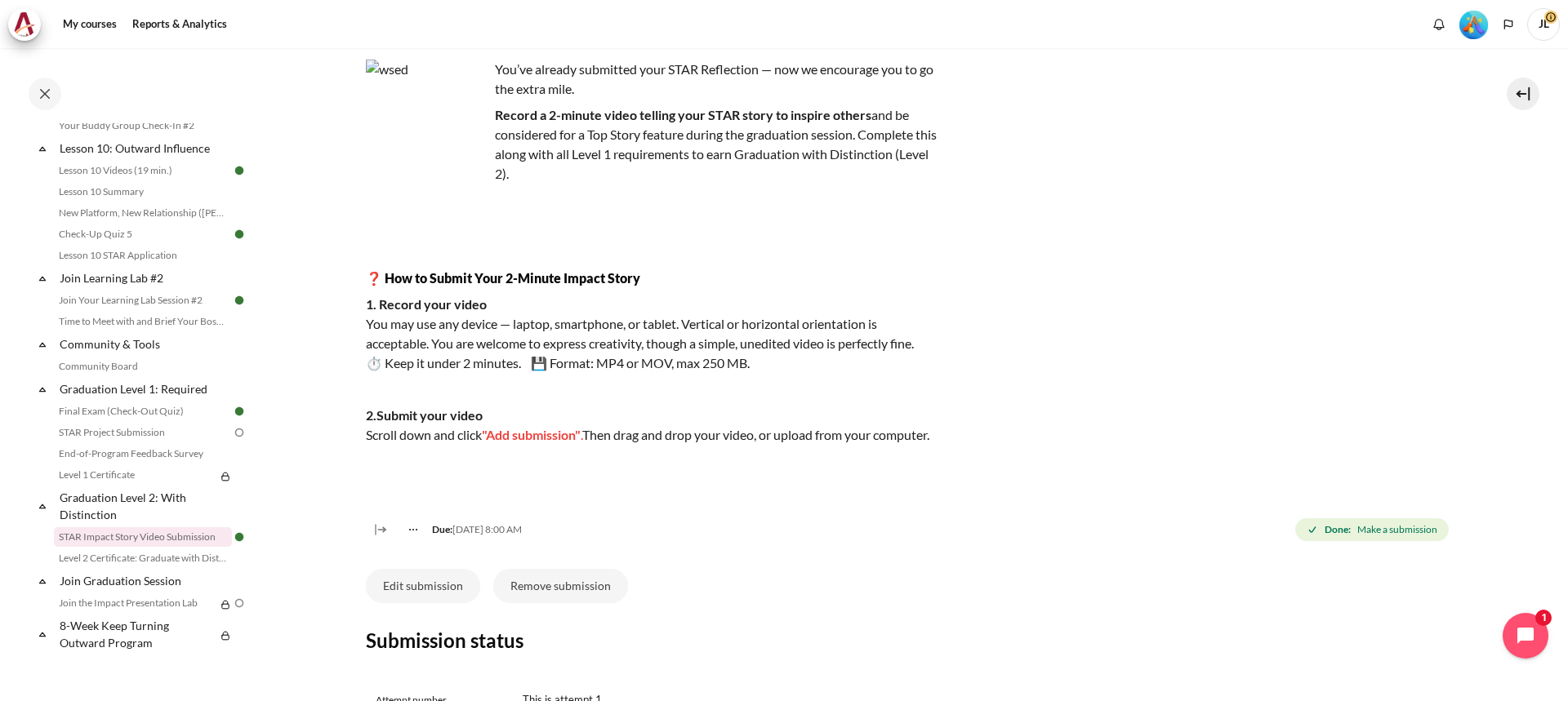
scroll to position [81, 0]
